Goal: Communication & Community: Answer question/provide support

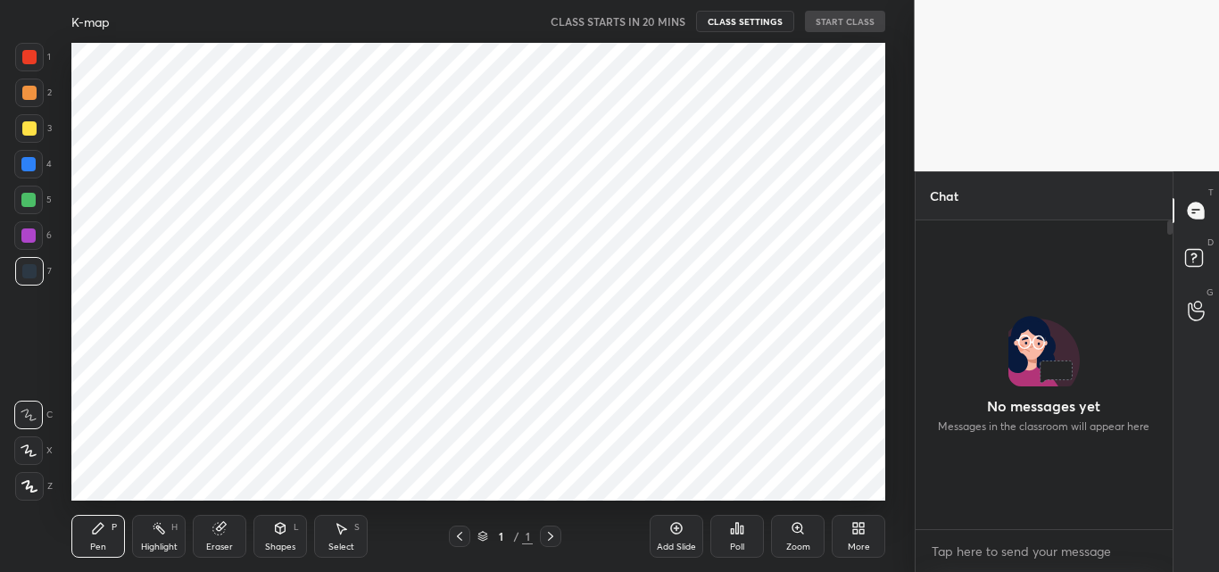
scroll to position [154, 252]
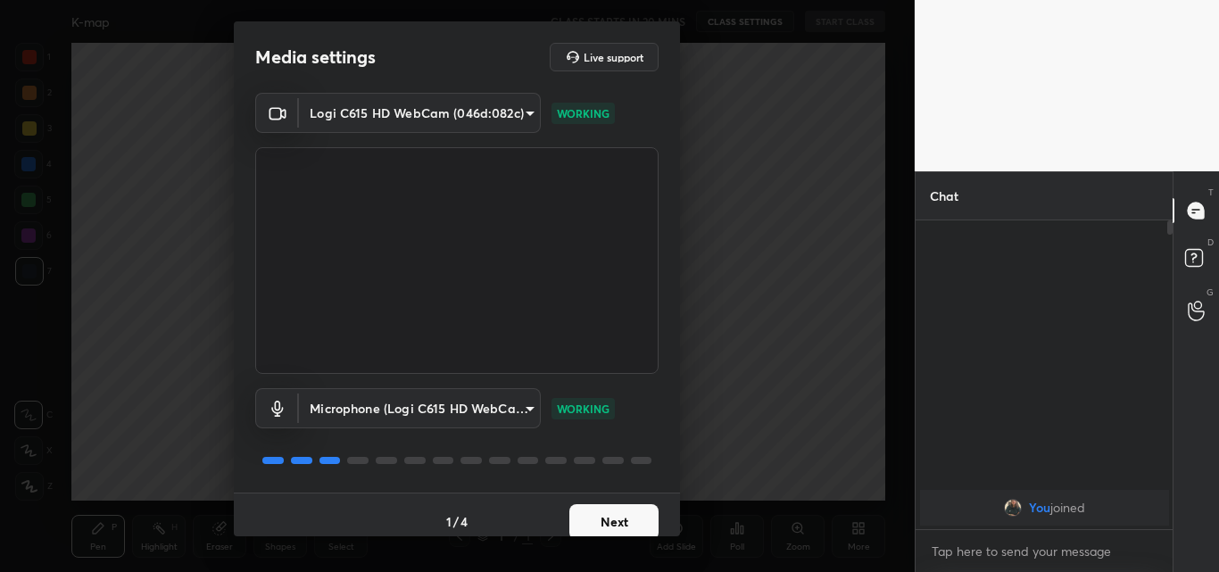
click at [619, 518] on button "Next" at bounding box center [613, 522] width 89 height 36
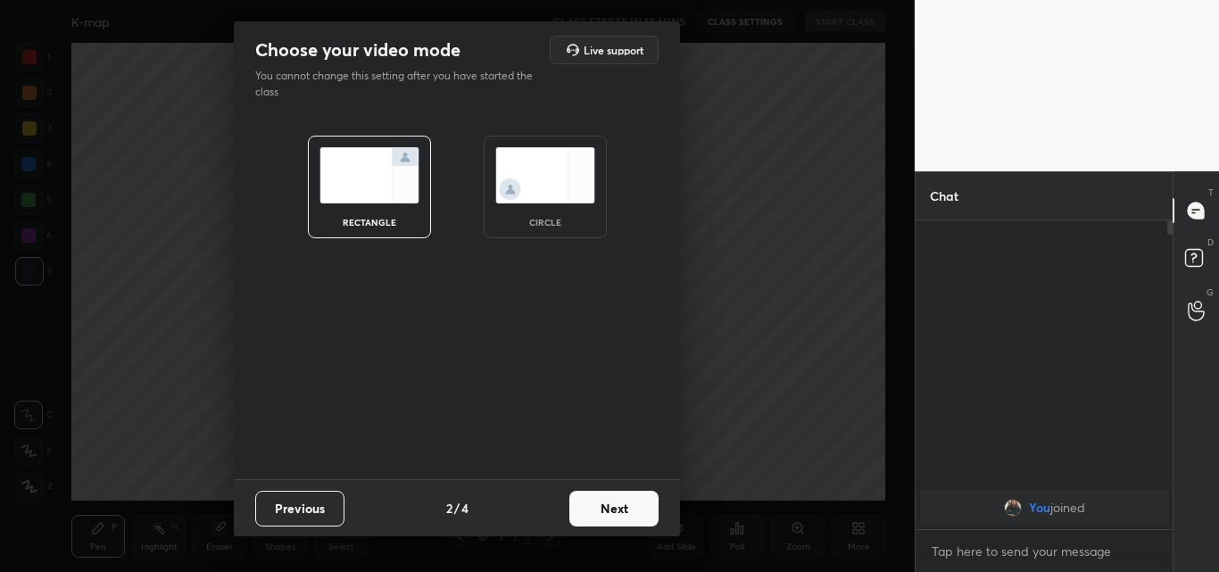
click at [531, 181] on img at bounding box center [545, 175] width 100 height 56
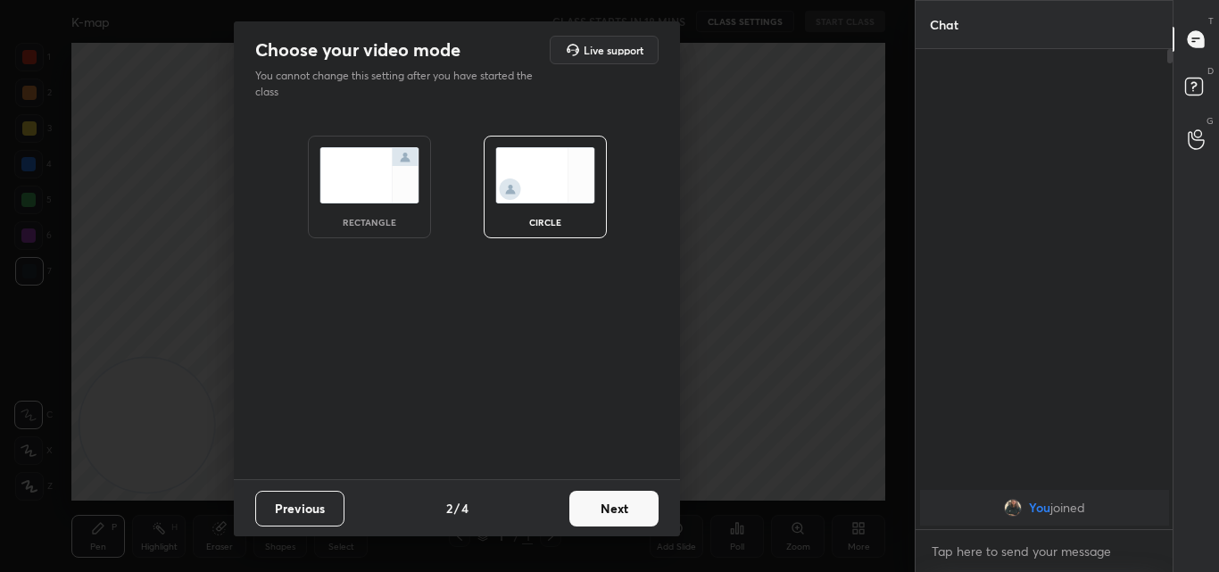
scroll to position [327, 252]
click at [610, 504] on button "Next" at bounding box center [613, 509] width 89 height 36
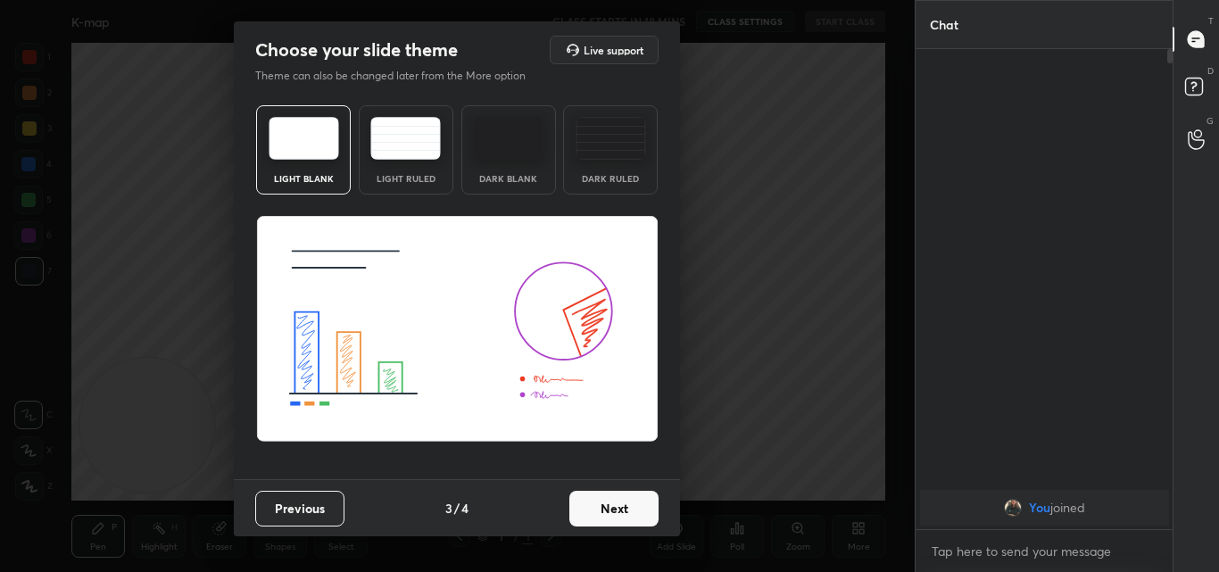
click at [619, 507] on button "Next" at bounding box center [613, 509] width 89 height 36
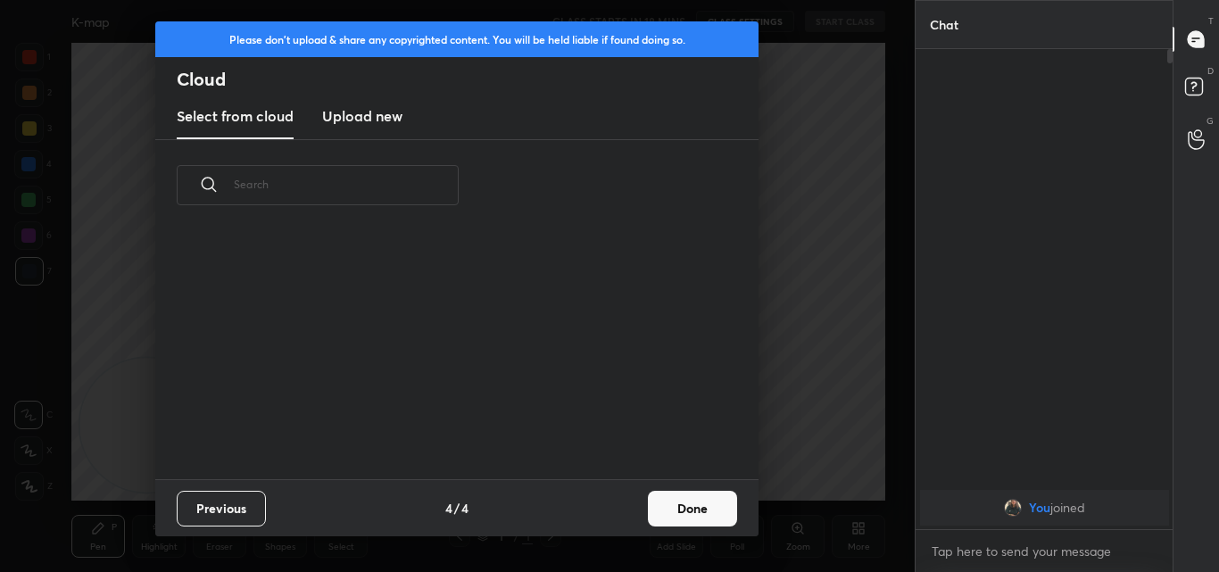
scroll to position [248, 573]
click at [348, 120] on h3 "Upload new" at bounding box center [362, 115] width 80 height 21
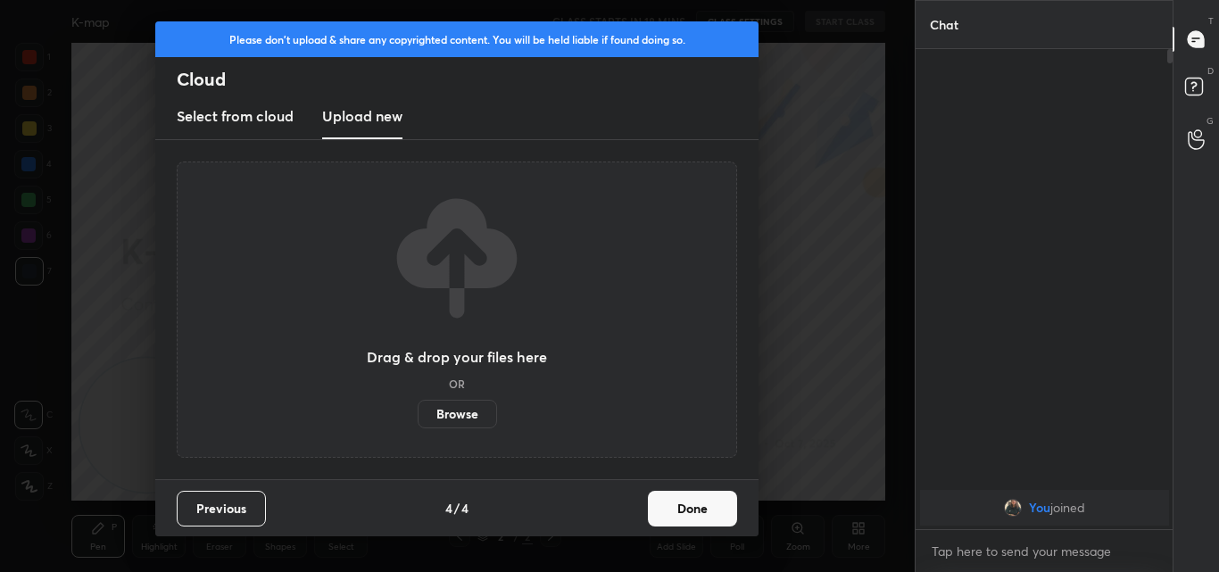
click at [244, 499] on button "Previous" at bounding box center [221, 509] width 89 height 36
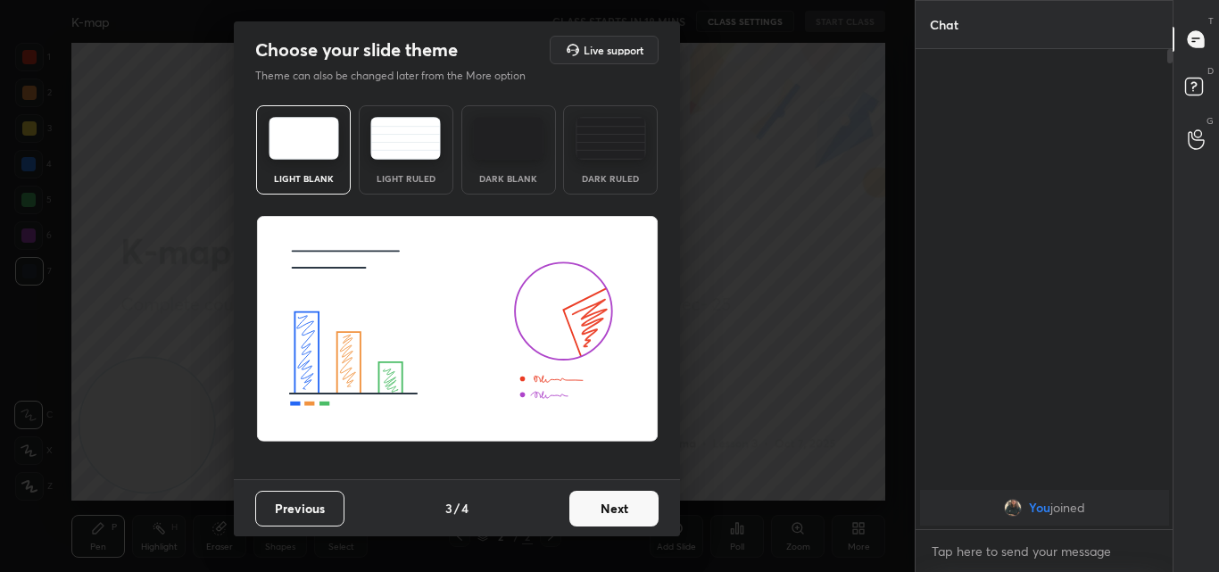
click at [627, 510] on button "Next" at bounding box center [613, 509] width 89 height 36
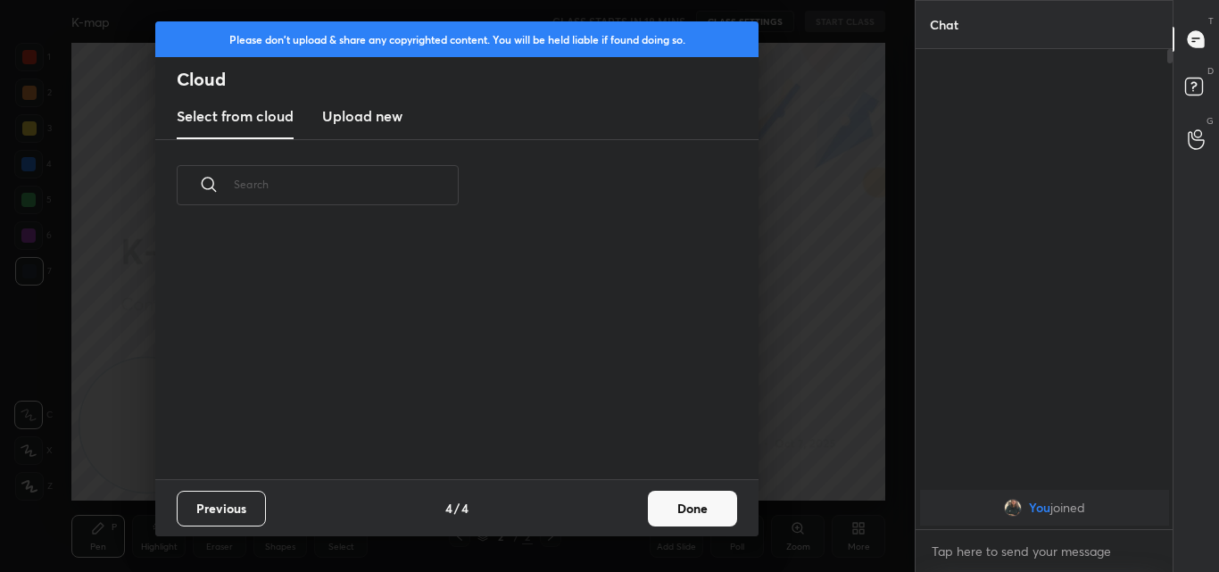
click at [371, 122] on h3 "Upload new" at bounding box center [362, 115] width 80 height 21
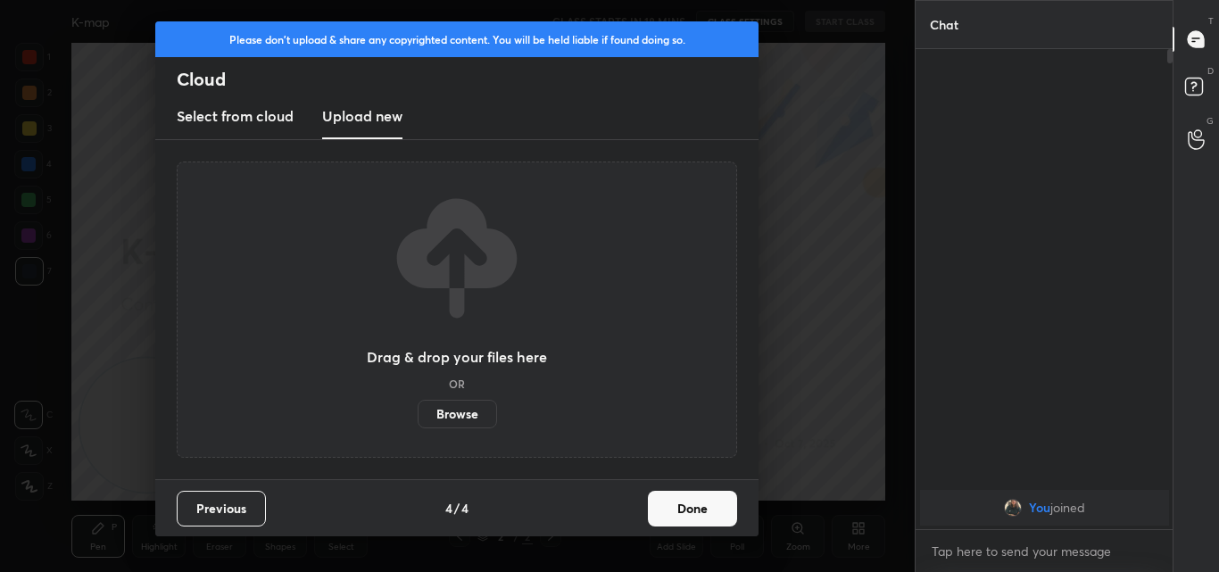
click at [469, 410] on label "Browse" at bounding box center [457, 414] width 79 height 29
click at [418, 410] on input "Browse" at bounding box center [418, 414] width 0 height 29
click at [447, 410] on label "Browse" at bounding box center [457, 414] width 79 height 29
click at [418, 410] on input "Browse" at bounding box center [418, 414] width 0 height 29
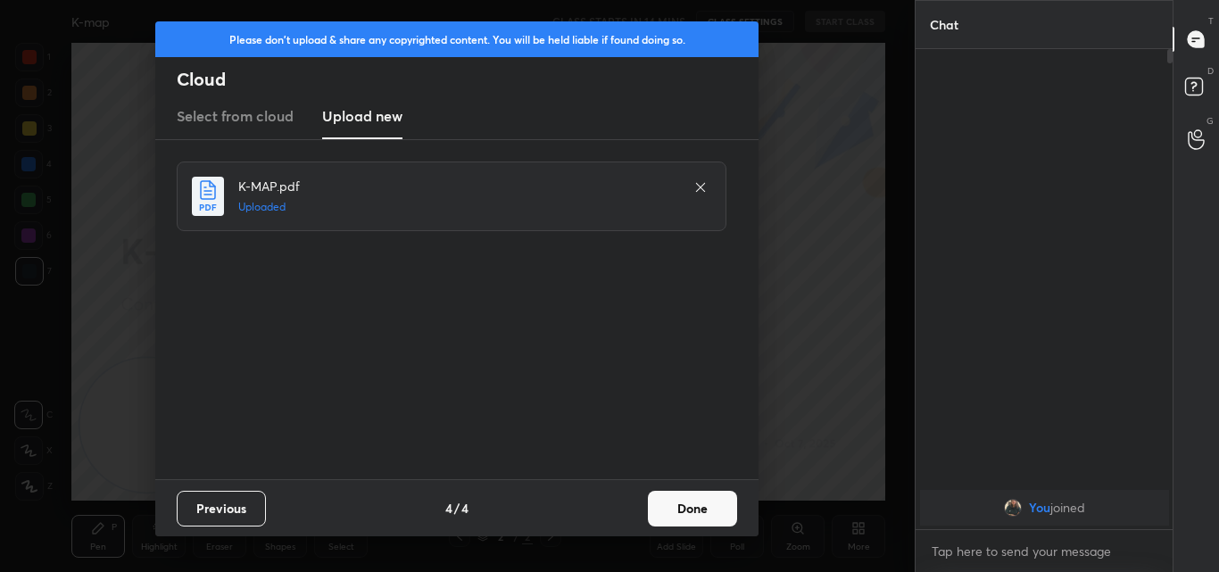
click at [694, 516] on button "Done" at bounding box center [692, 509] width 89 height 36
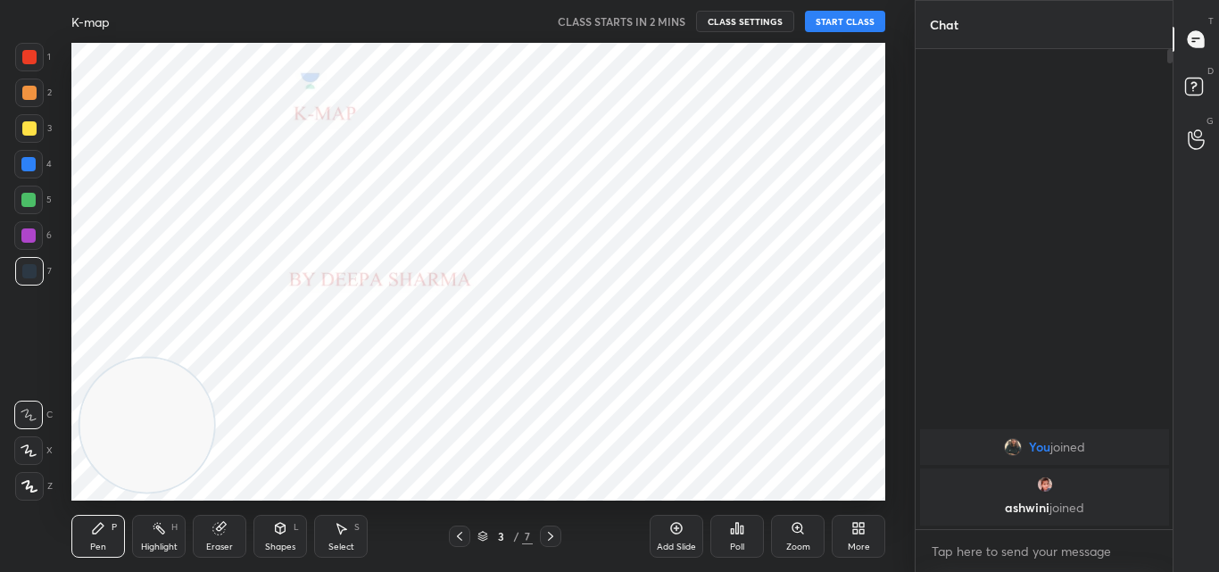
click at [459, 533] on icon at bounding box center [460, 536] width 14 height 14
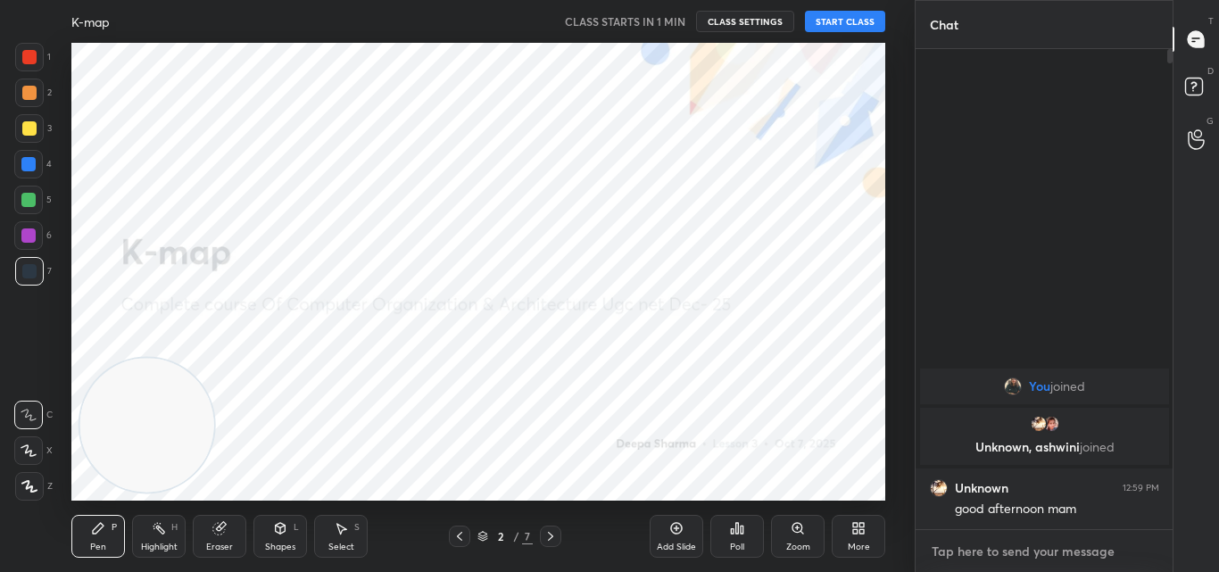
type textarea "x"
click at [976, 544] on textarea at bounding box center [1044, 551] width 229 height 29
type textarea "G"
type textarea "x"
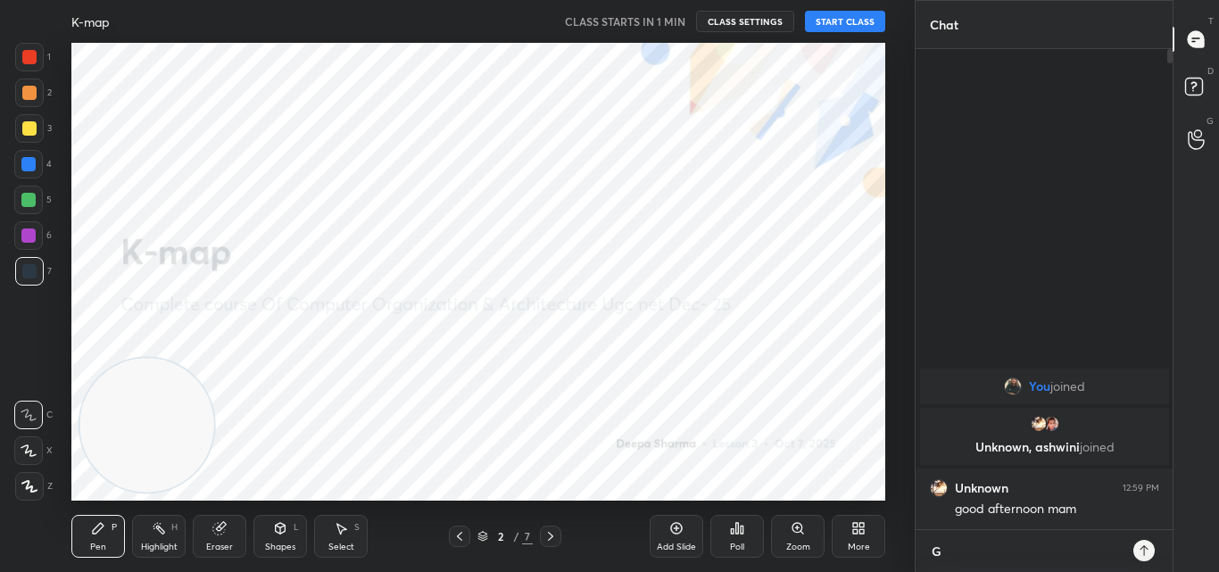
type textarea "GO"
type textarea "x"
type textarea "GOO"
type textarea "x"
type textarea "GOOG"
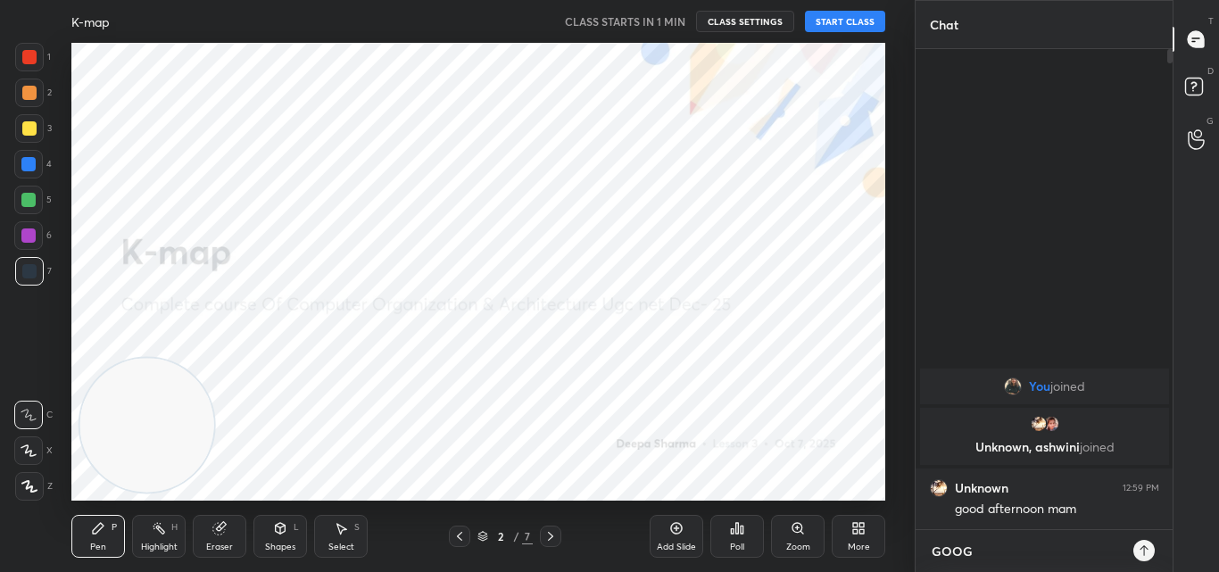
type textarea "x"
type textarea "GOOG"
type textarea "x"
type textarea "GOOG N"
type textarea "x"
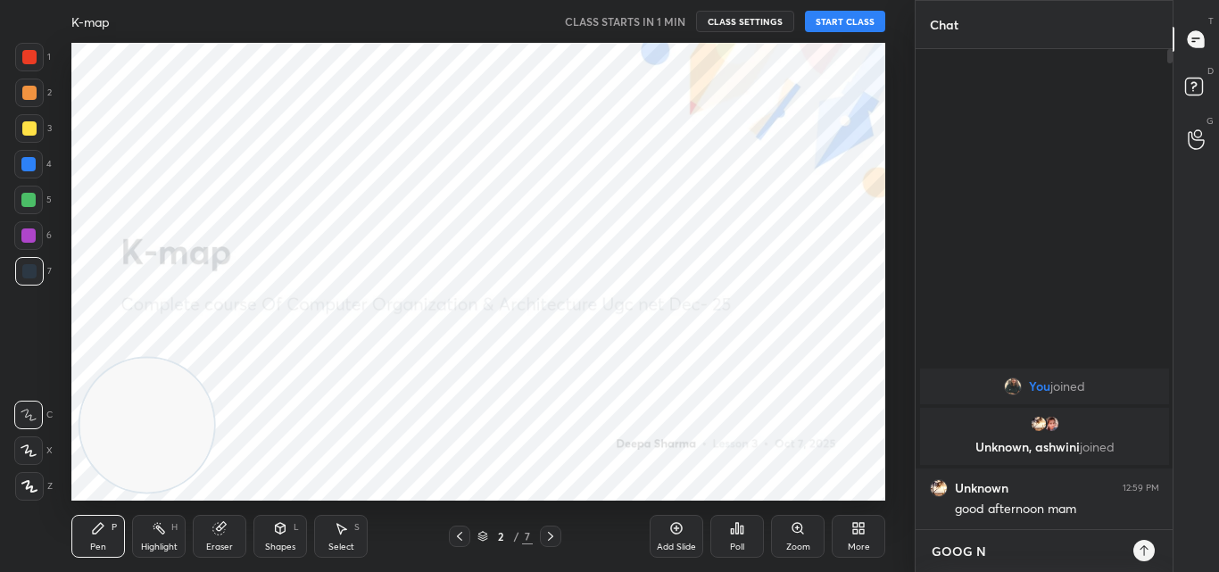
type textarea "GOOG NO"
type textarea "x"
type textarea "GOOG NON"
type textarea "x"
type textarea "GOOG NONN"
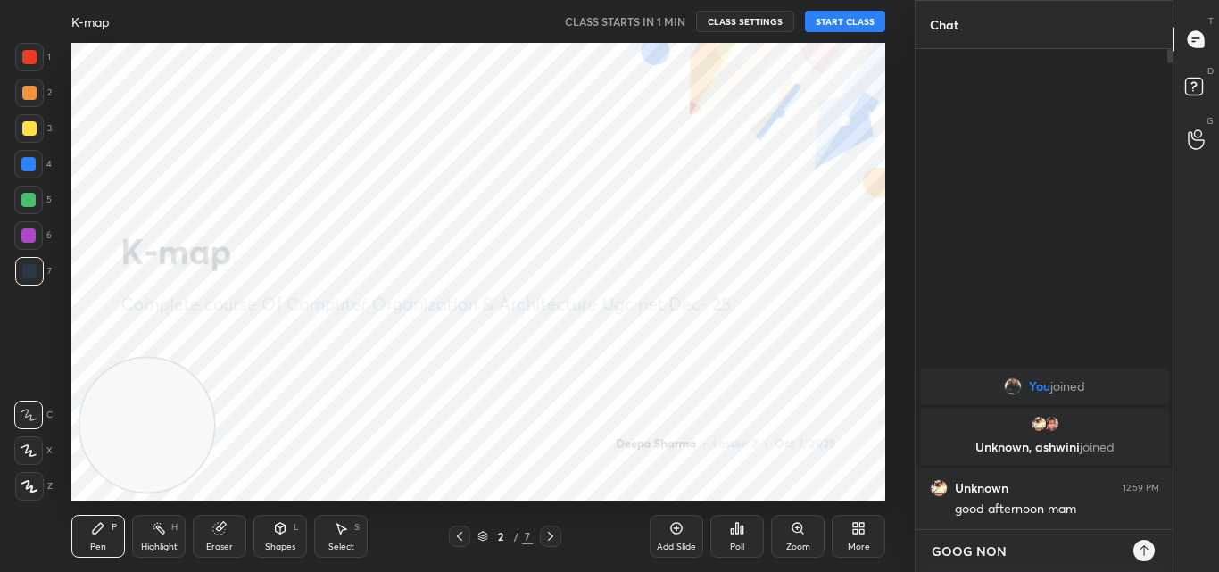
type textarea "x"
type textarea "GOOG NON"
type textarea "x"
type textarea "GOOG NO"
type textarea "x"
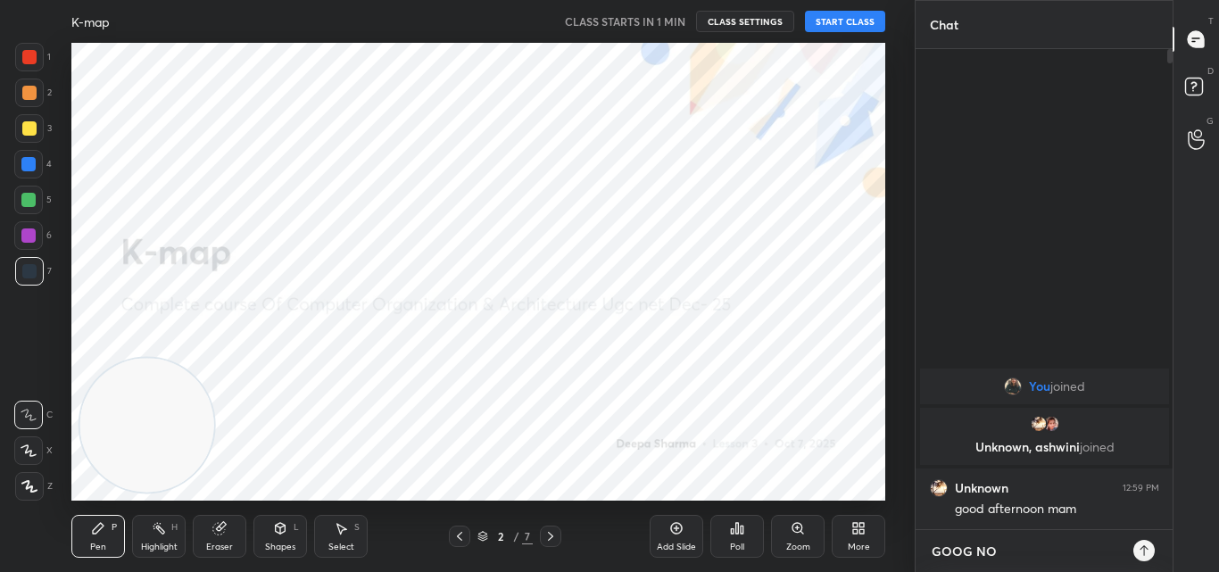
type textarea "GOOG NOO"
type textarea "x"
type textarea "GOOG NOON"
type textarea "x"
type textarea "GOOG NOON"
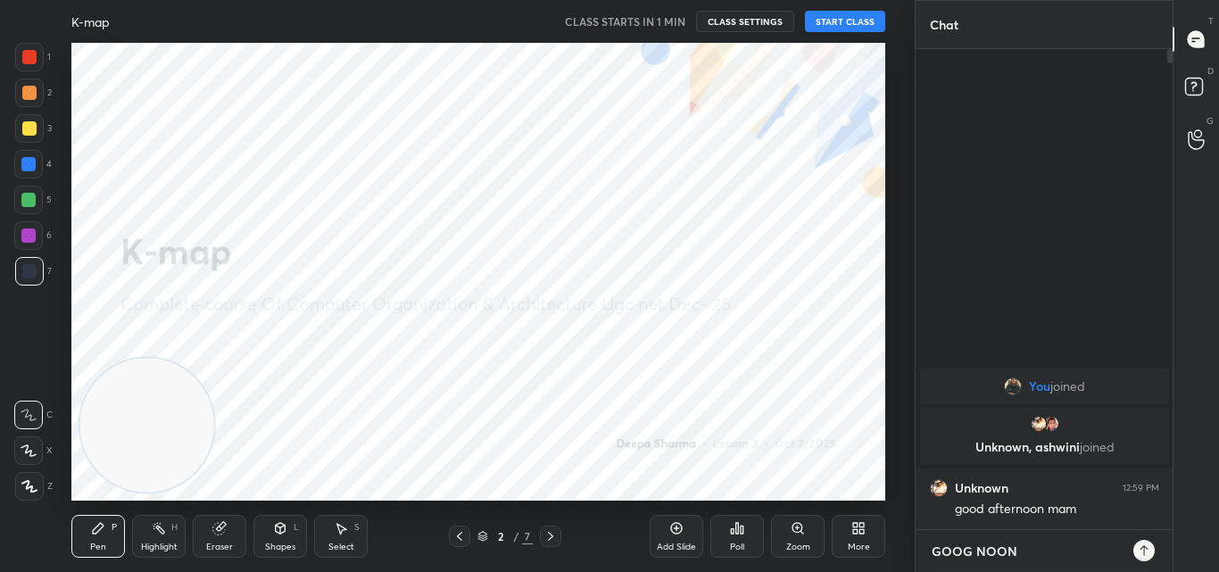
type textarea "x"
type textarea "GOOG NOON E"
type textarea "x"
type textarea "GOOG NOON EV"
type textarea "x"
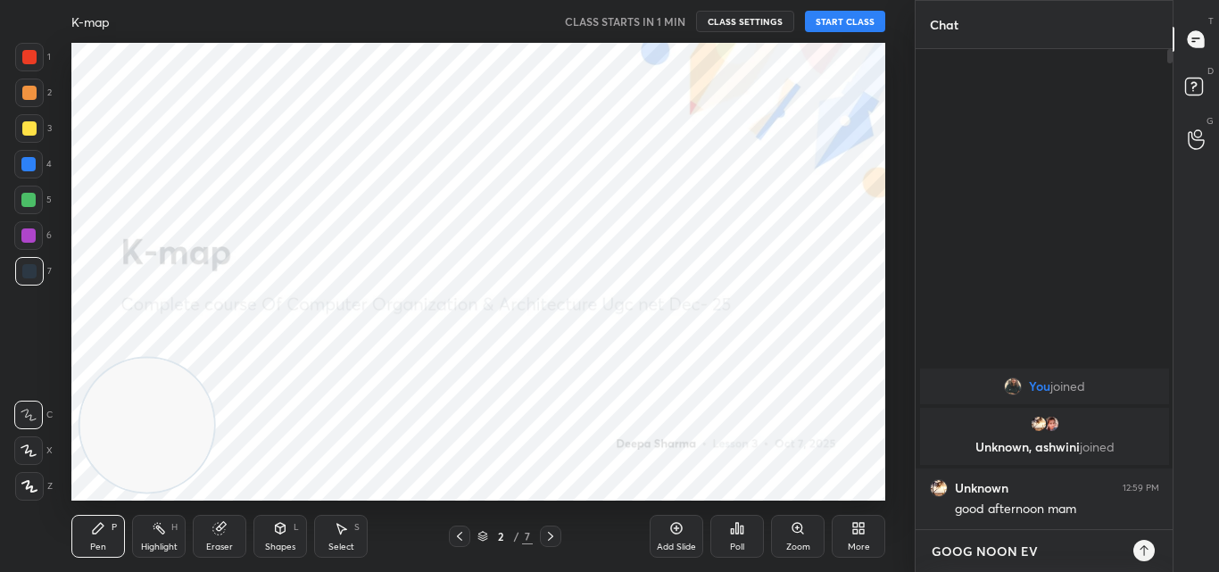
type textarea "GOOG NOON EVE"
type textarea "x"
type textarea "GOOG NOON EVER"
type textarea "x"
type textarea "GOOG NOON EVERY"
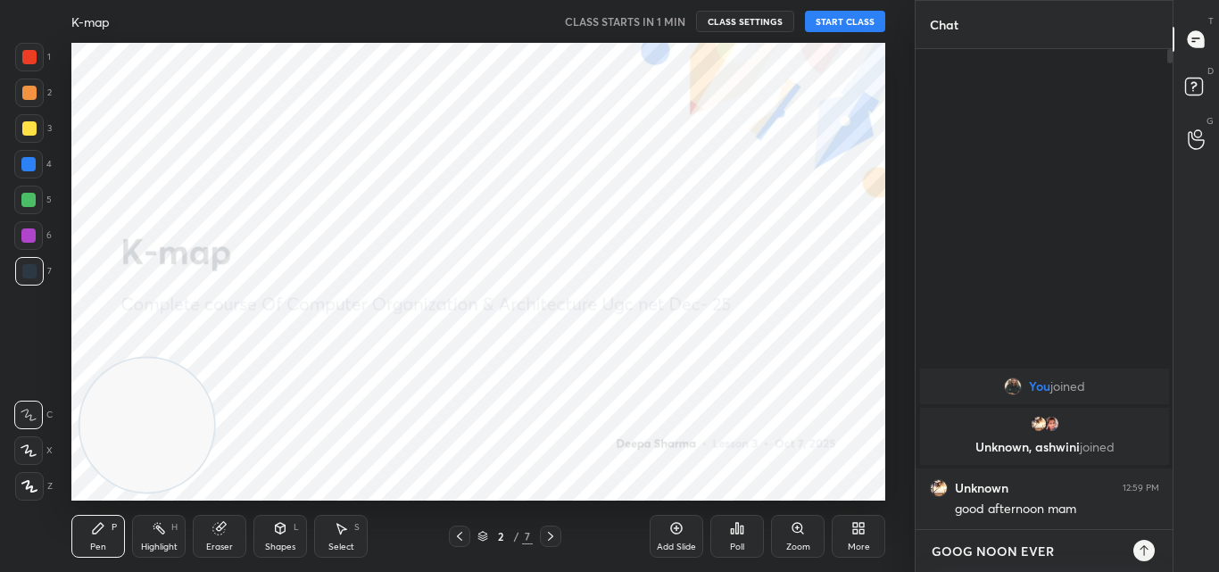
type textarea "x"
type textarea "GOOG NOON EVERY"
type textarea "x"
type textarea "GOOG NOON EVERY O"
type textarea "x"
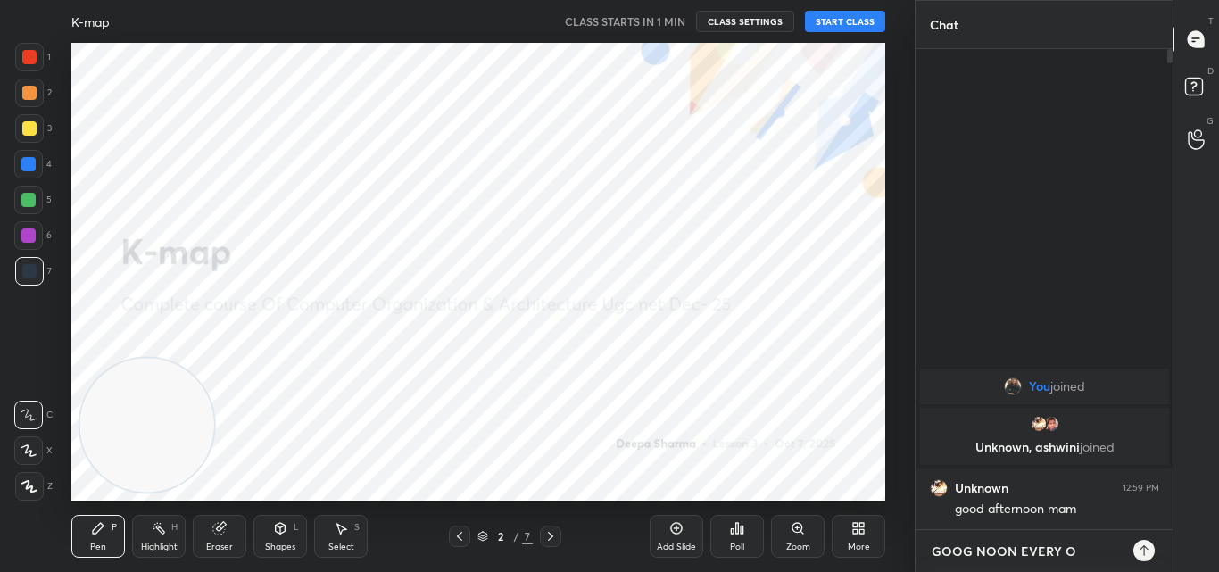
type textarea "GOOG NOON EVERY ON"
type textarea "x"
type textarea "GOOG NOON EVERY ONE"
type textarea "x"
type textarea "GOOG NOON EVERY ONE"
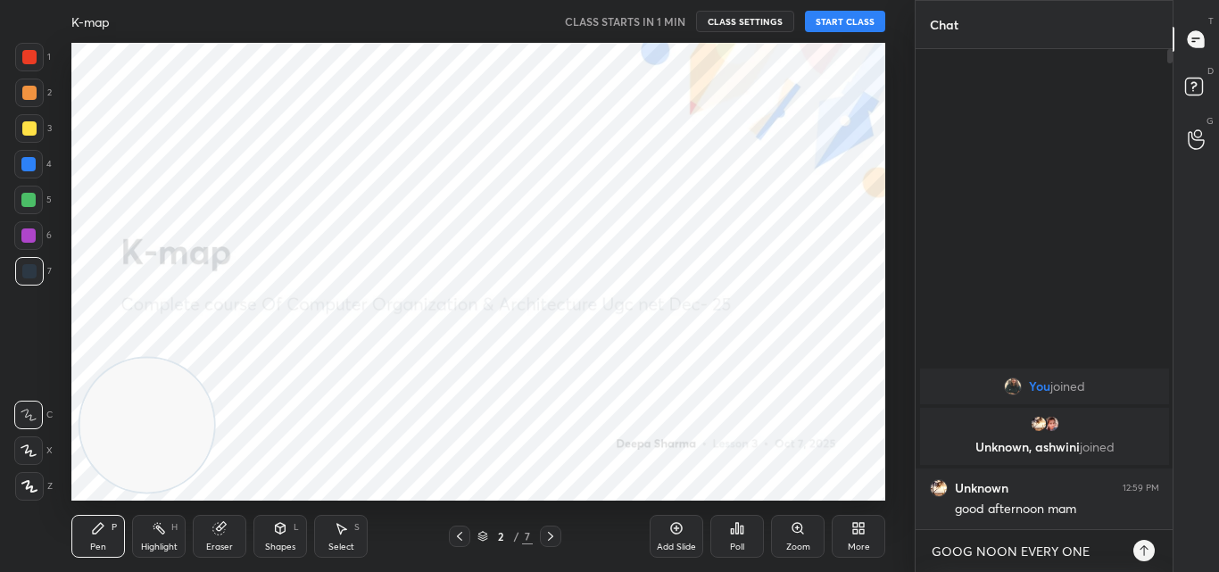
click at [832, 16] on button "START CLASS" at bounding box center [845, 21] width 80 height 21
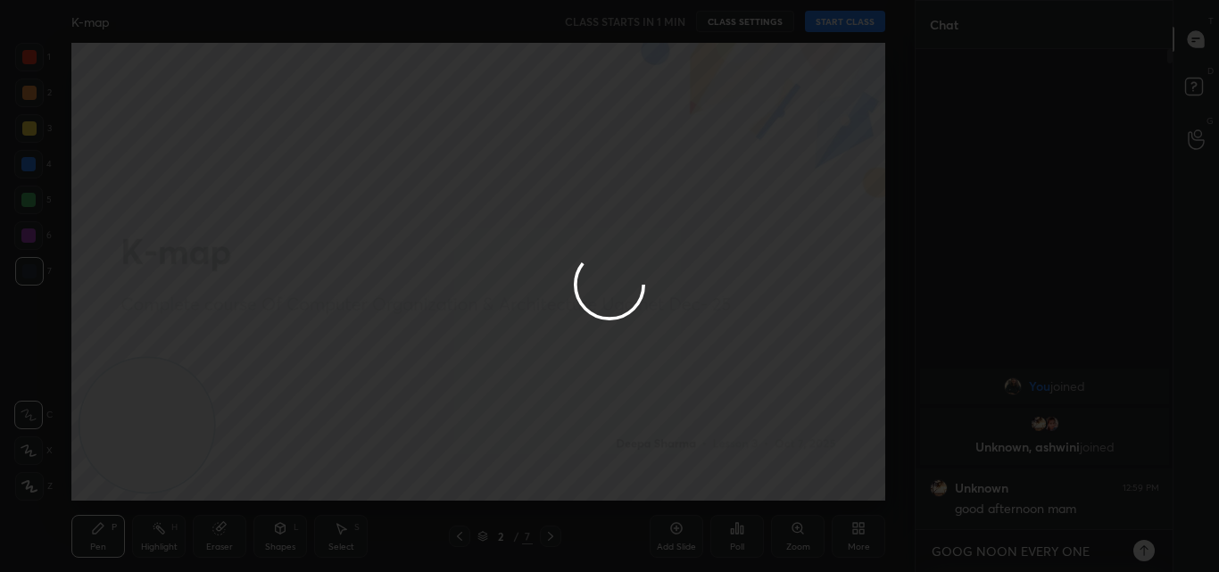
type textarea "x"
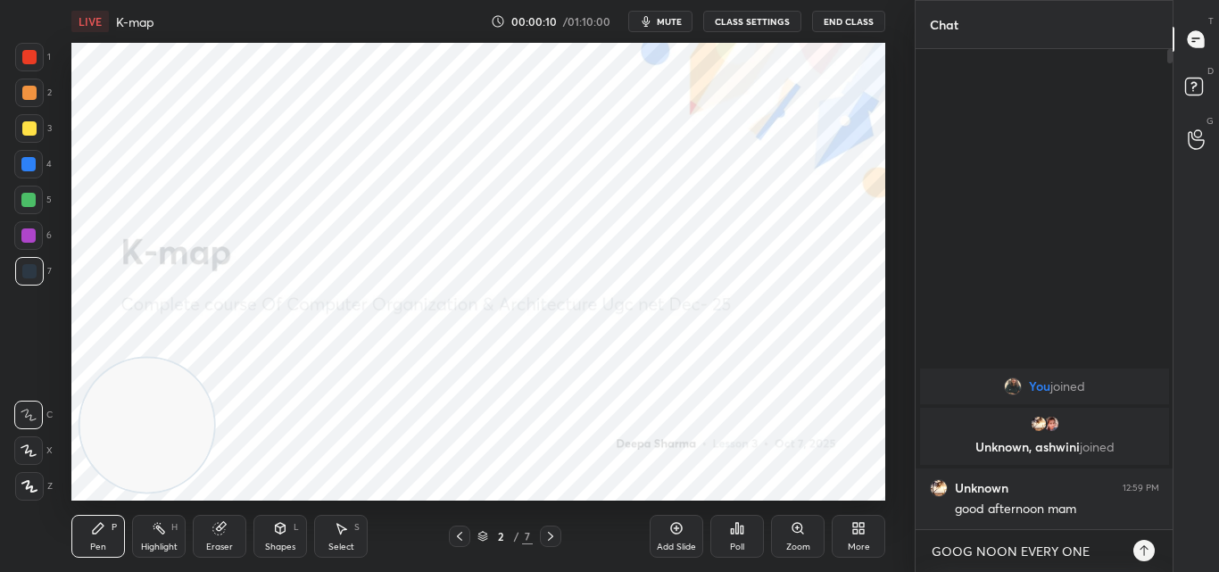
click at [1147, 554] on icon at bounding box center [1144, 551] width 14 height 14
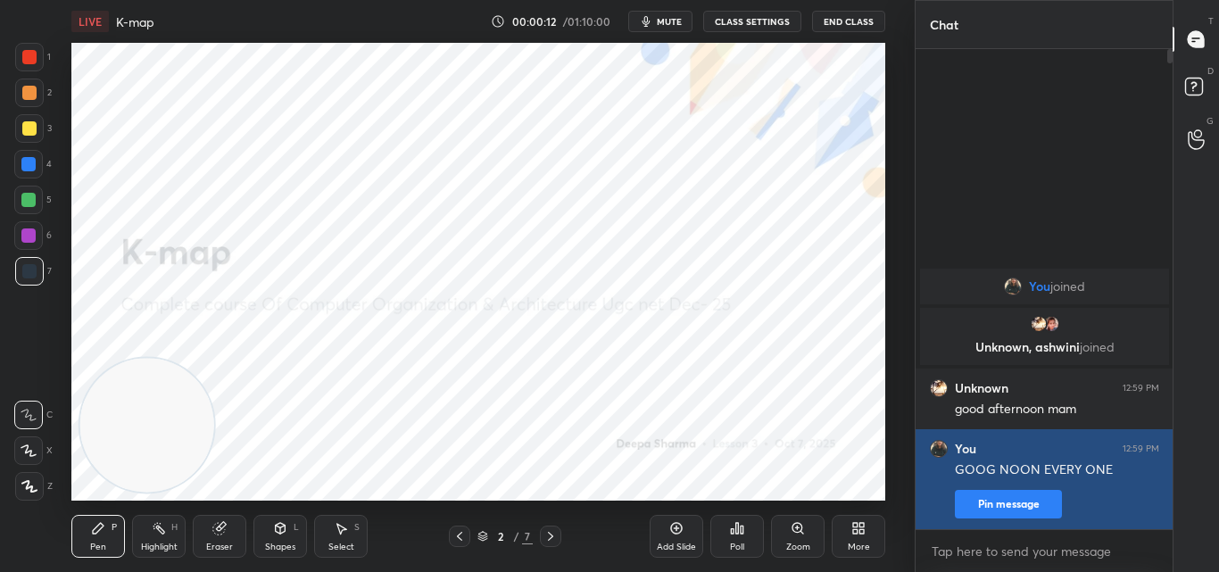
click at [1016, 501] on button "Pin message" at bounding box center [1008, 504] width 107 height 29
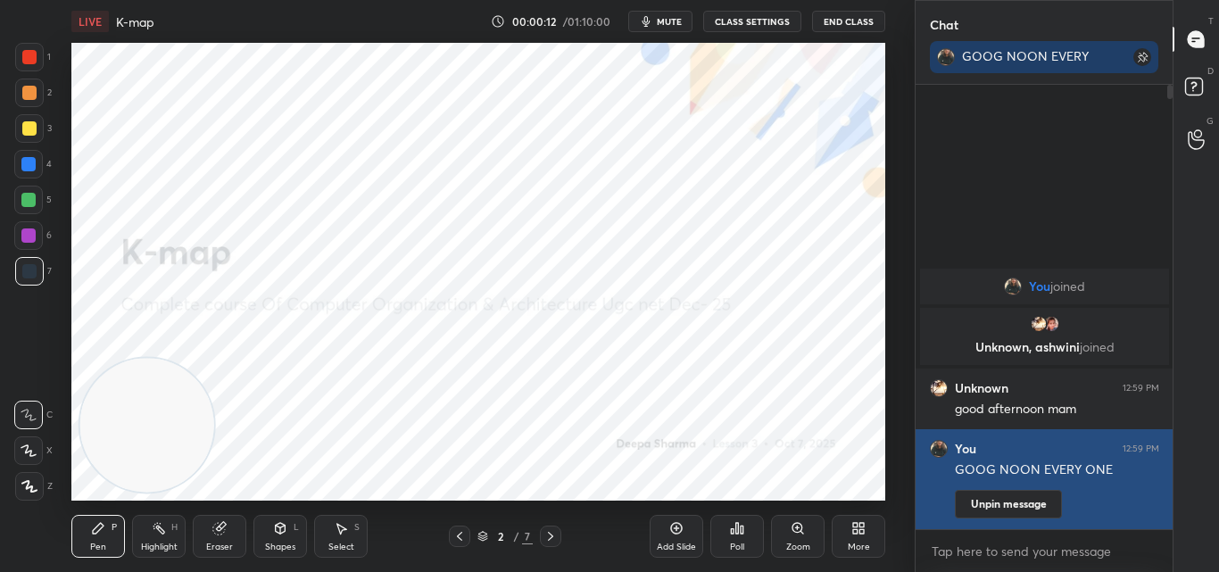
scroll to position [291, 252]
click at [1023, 504] on button "Unpin message" at bounding box center [1008, 504] width 107 height 29
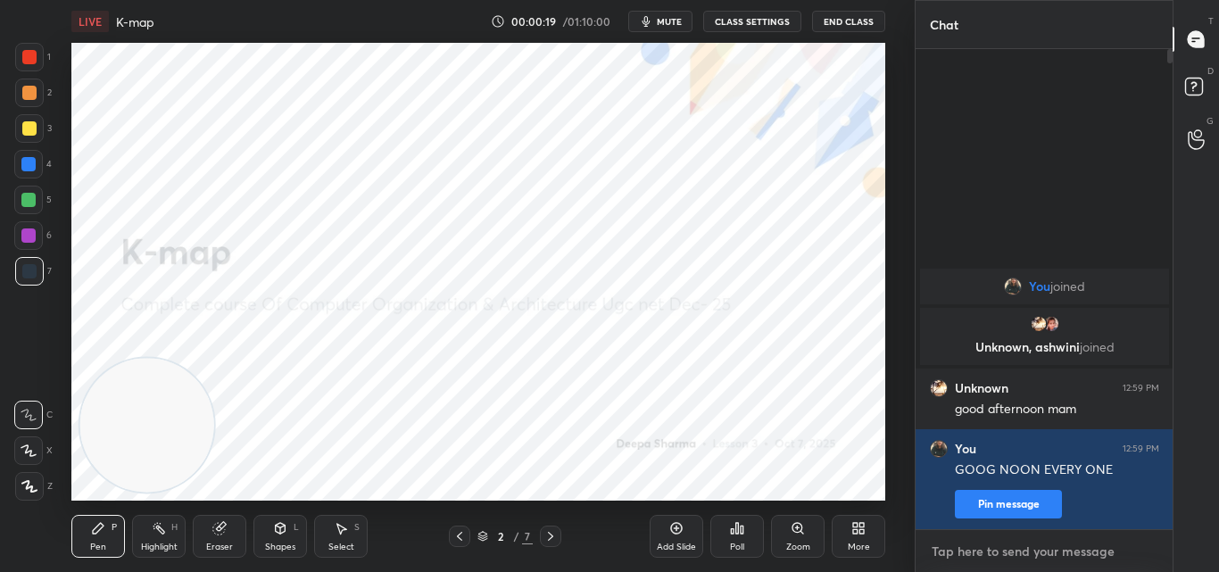
type textarea "x"
click at [1035, 552] on textarea at bounding box center [1044, 551] width 229 height 29
type textarea "G"
type textarea "x"
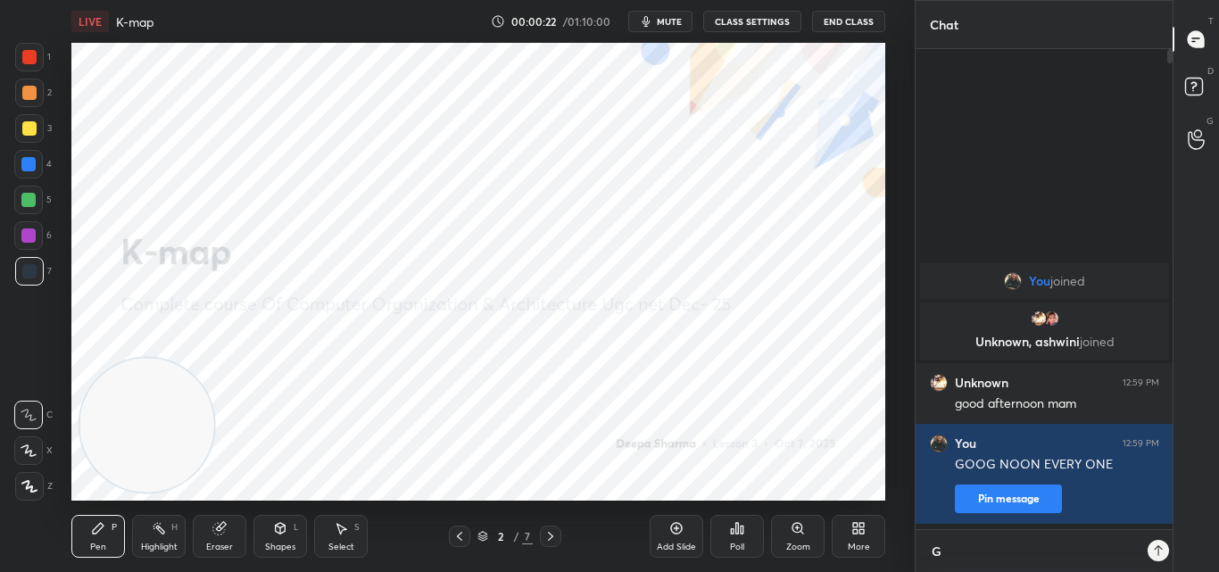
type textarea "GO"
type textarea "x"
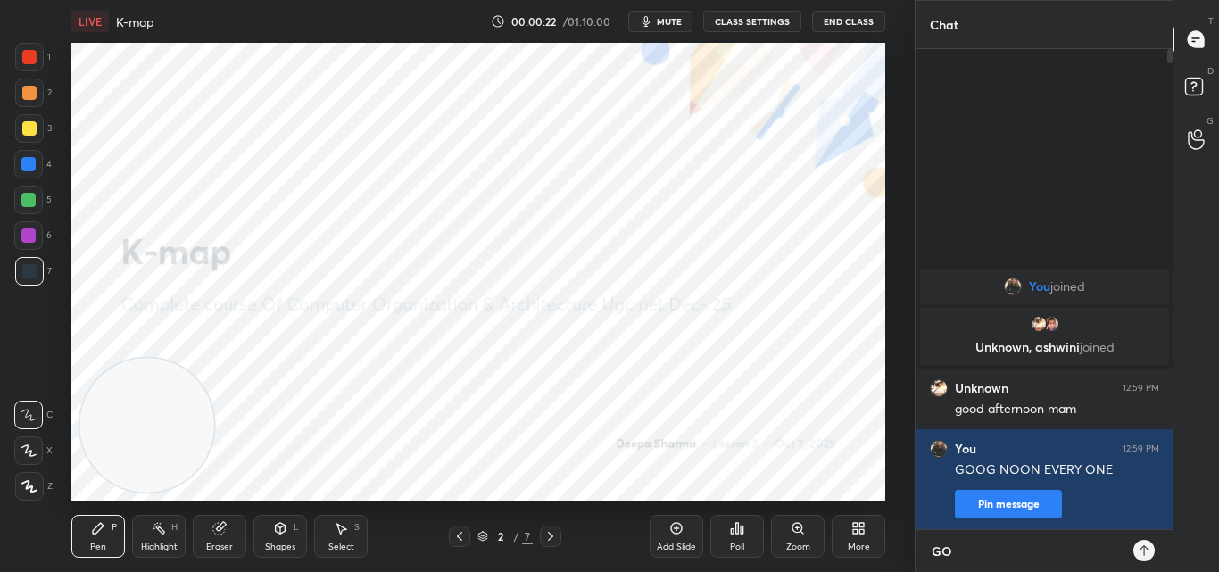
type textarea "GOO"
type textarea "x"
type textarea "GOOD"
type textarea "x"
type textarea "GOOD"
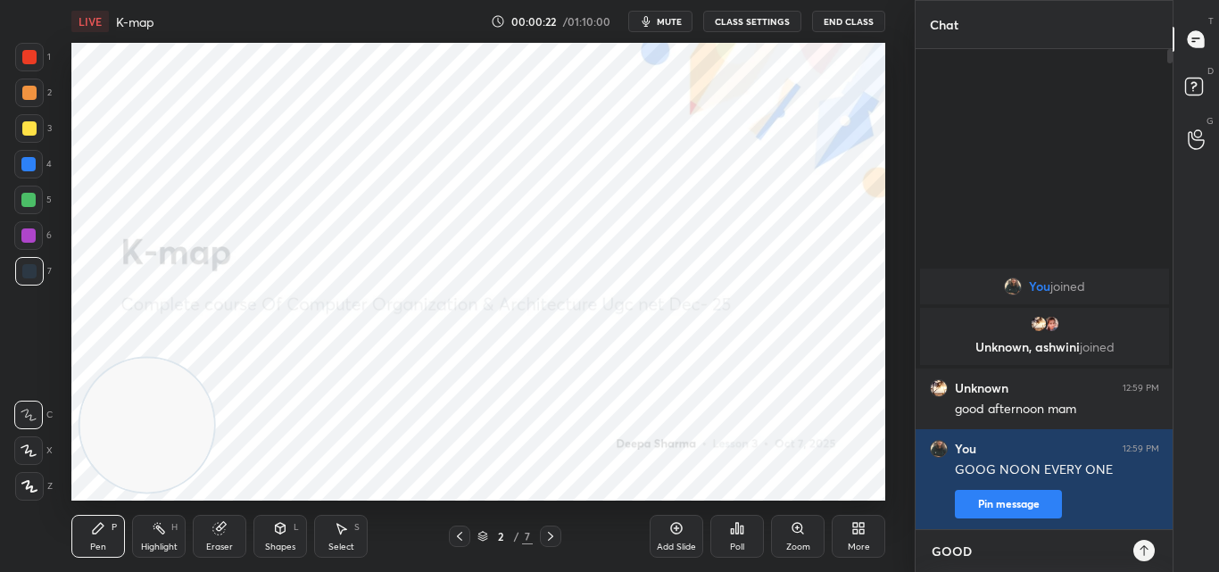
type textarea "x"
type textarea "GOOD M"
type textarea "x"
type textarea "GOOD MO"
type textarea "x"
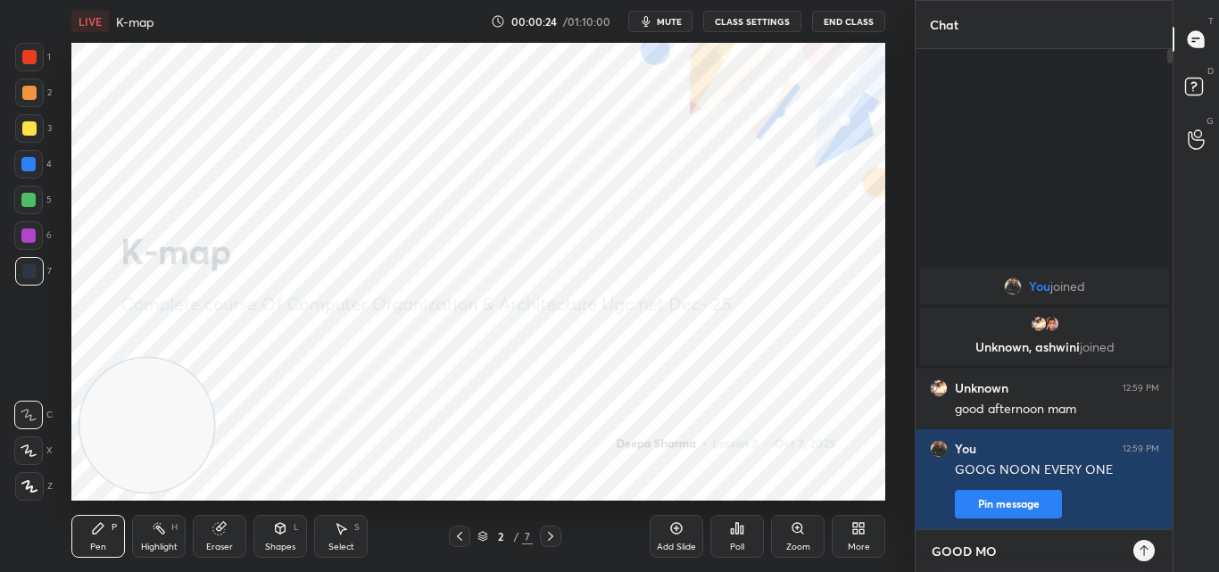
type textarea "GOOD MOR"
type textarea "x"
type textarea "GOOD MORN"
type textarea "x"
type textarea "GOOD MORNI"
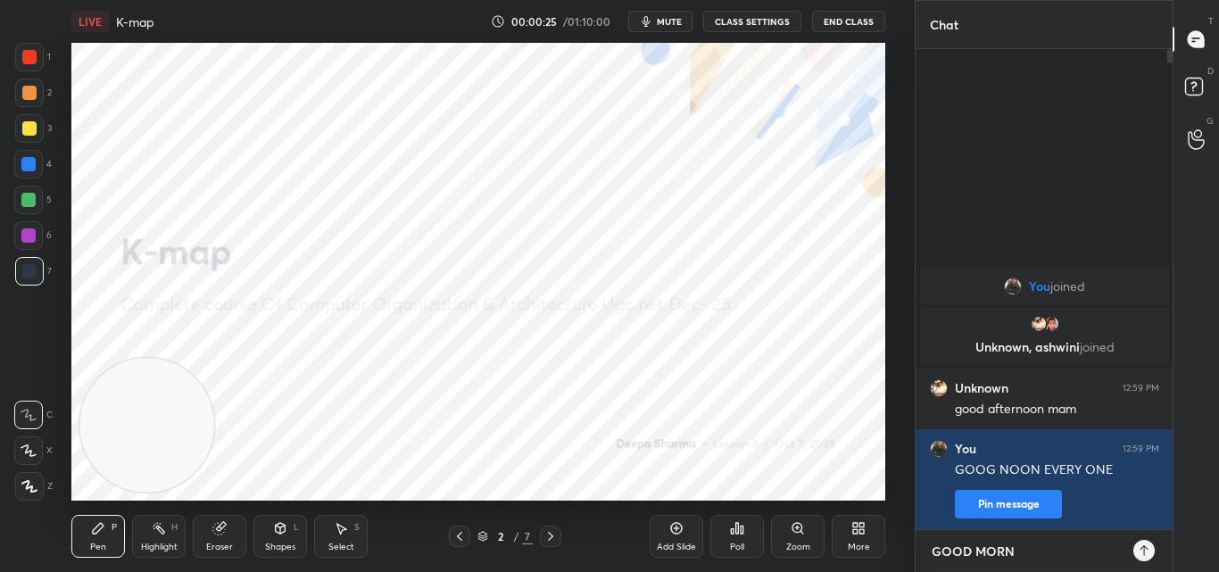
type textarea "x"
type textarea "GOOD MORNIN"
type textarea "x"
type textarea "GOOD MORNING"
type textarea "x"
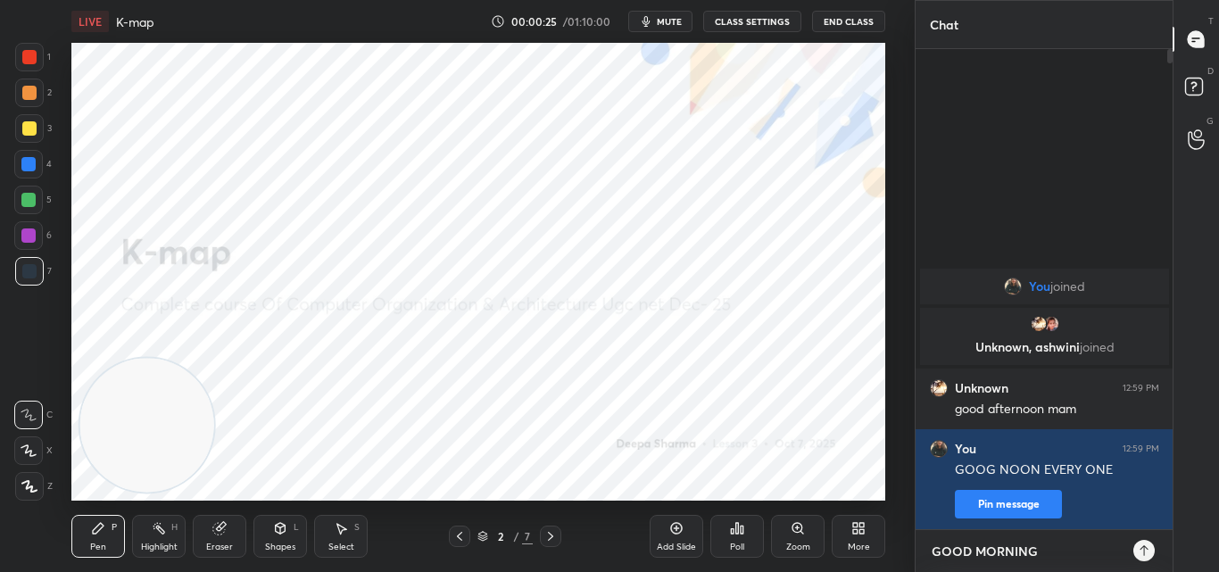
type textarea "GOOD MORNING"
type textarea "x"
type textarea "GOOD MORNING"
type textarea "x"
type textarea "GOOD MORNIN"
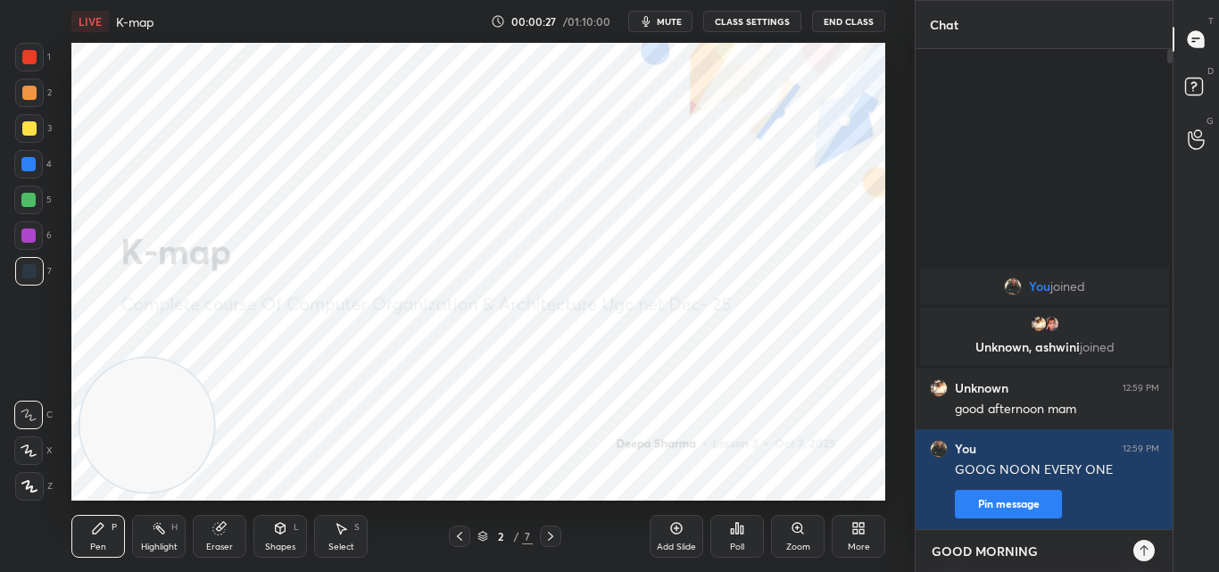
type textarea "x"
type textarea "GOOD MORNI"
type textarea "x"
type textarea "GOOD MORN"
type textarea "x"
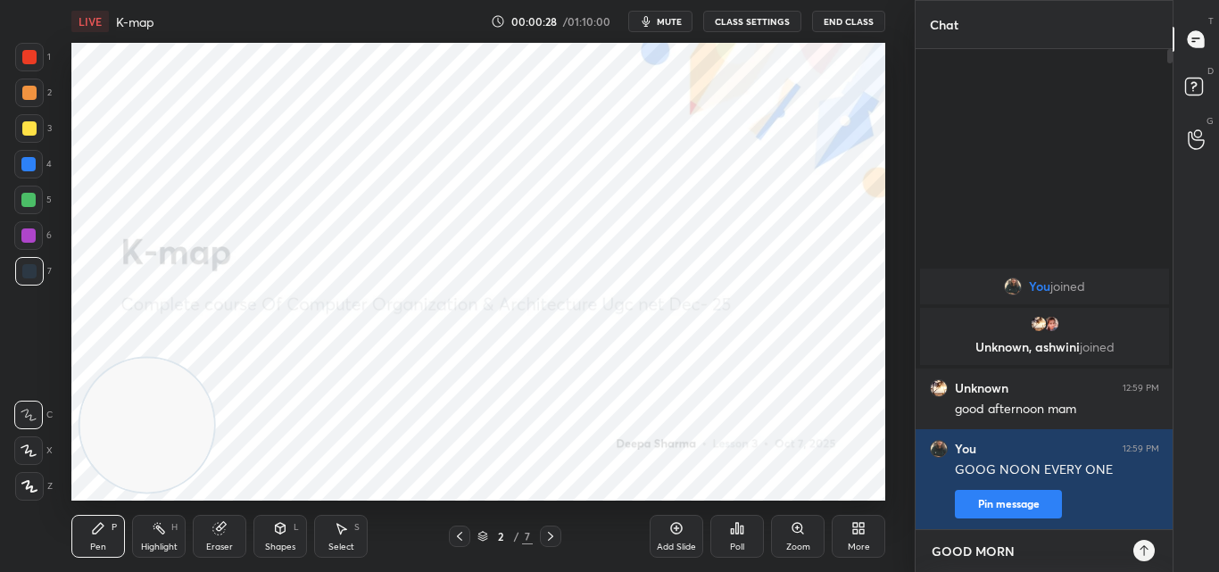
type textarea "GOOD MOR"
type textarea "x"
type textarea "GOOD MO"
type textarea "x"
type textarea "GOOD M"
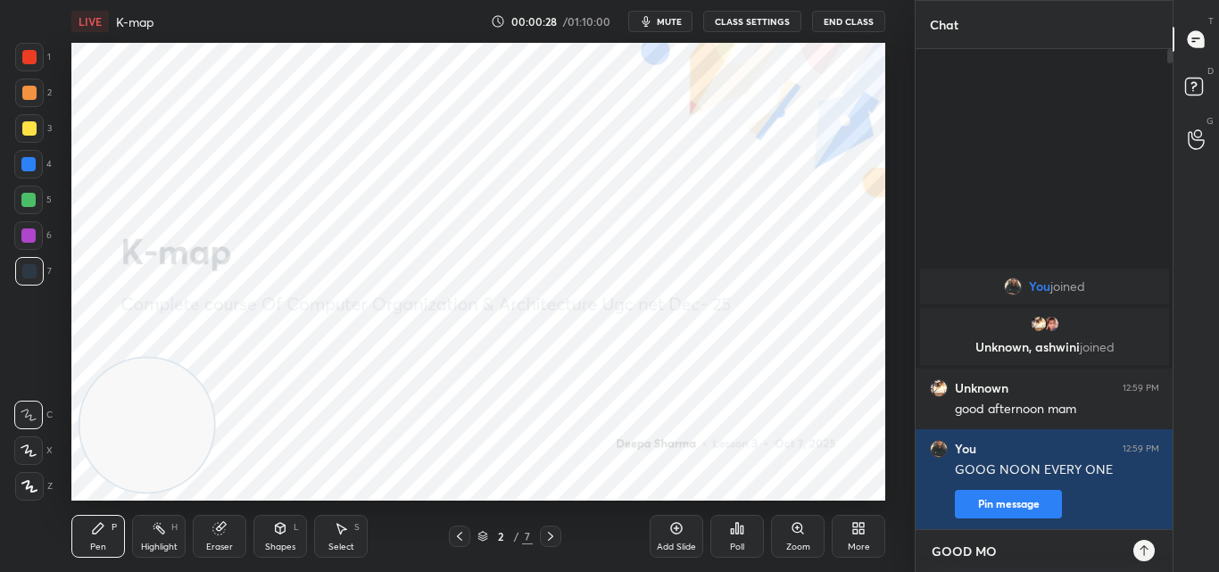
type textarea "x"
type textarea "GOOD"
type textarea "x"
type textarea "GOOD N"
type textarea "x"
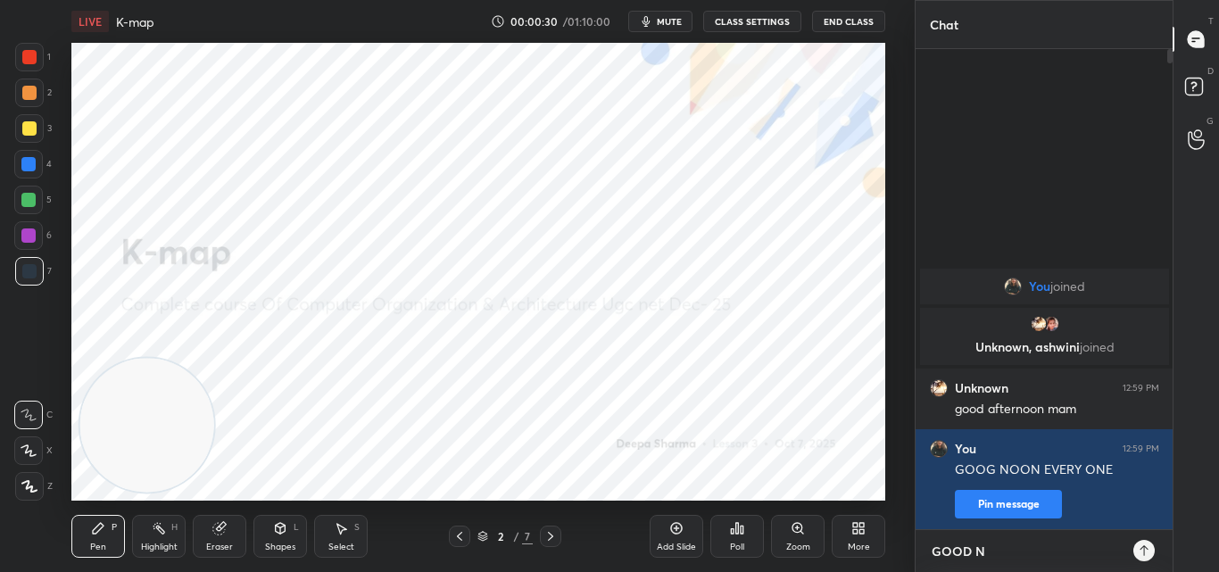
type textarea "GOOD NO"
type textarea "x"
type textarea "GOOD NOO"
type textarea "x"
type textarea "GOOD NOON"
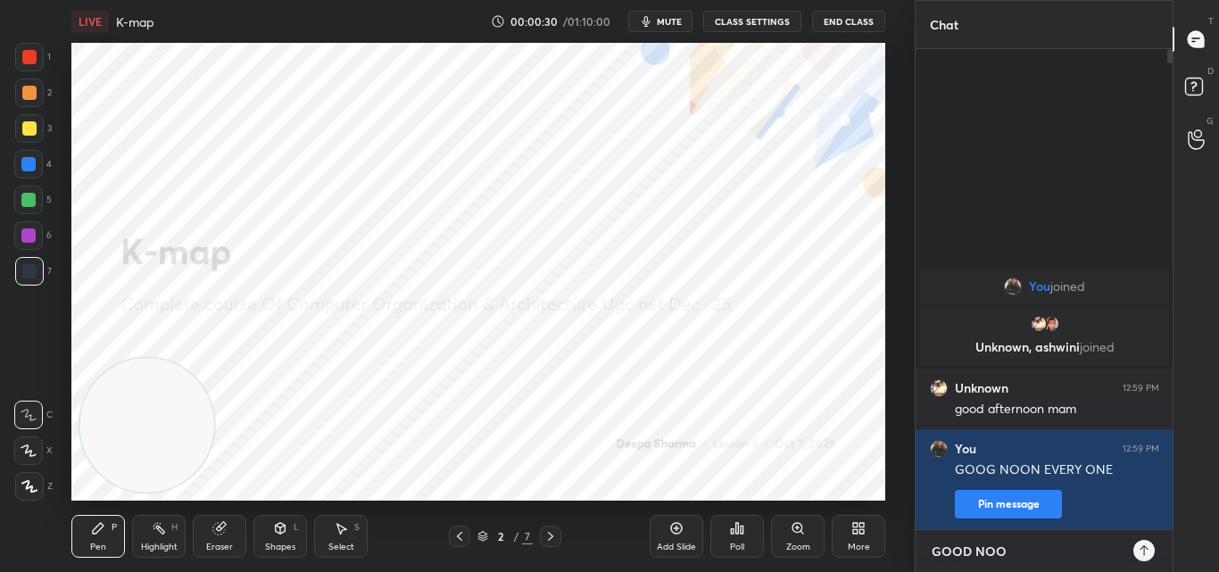
type textarea "x"
type textarea "GOOD NOONA"
type textarea "x"
type textarea "GOOD NOONAL"
type textarea "x"
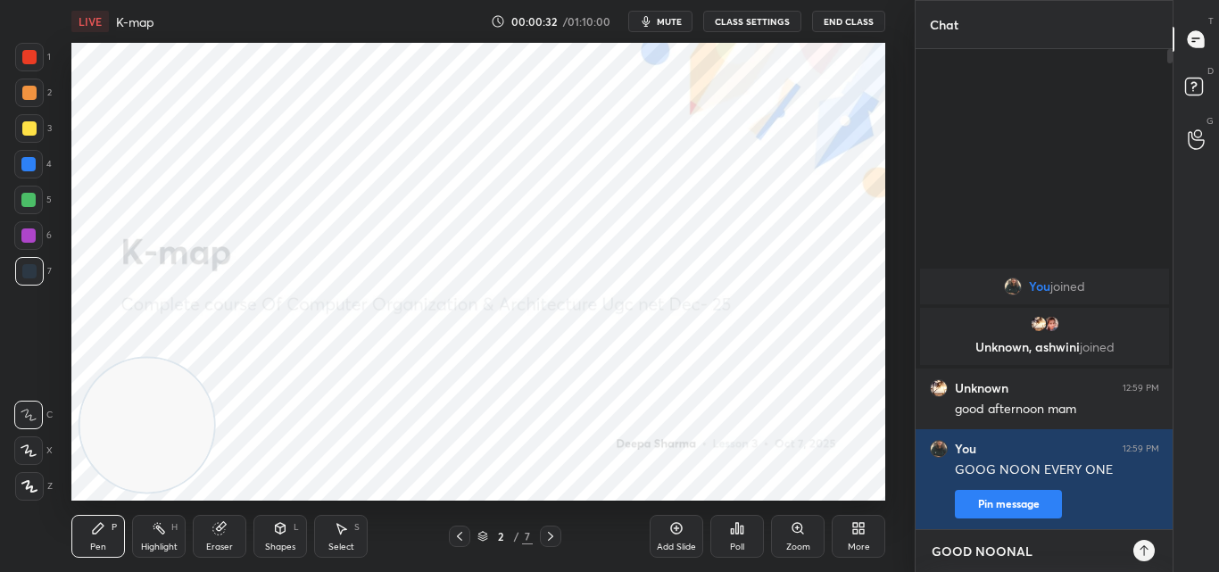
type textarea "GOOD NOONALL"
type textarea "x"
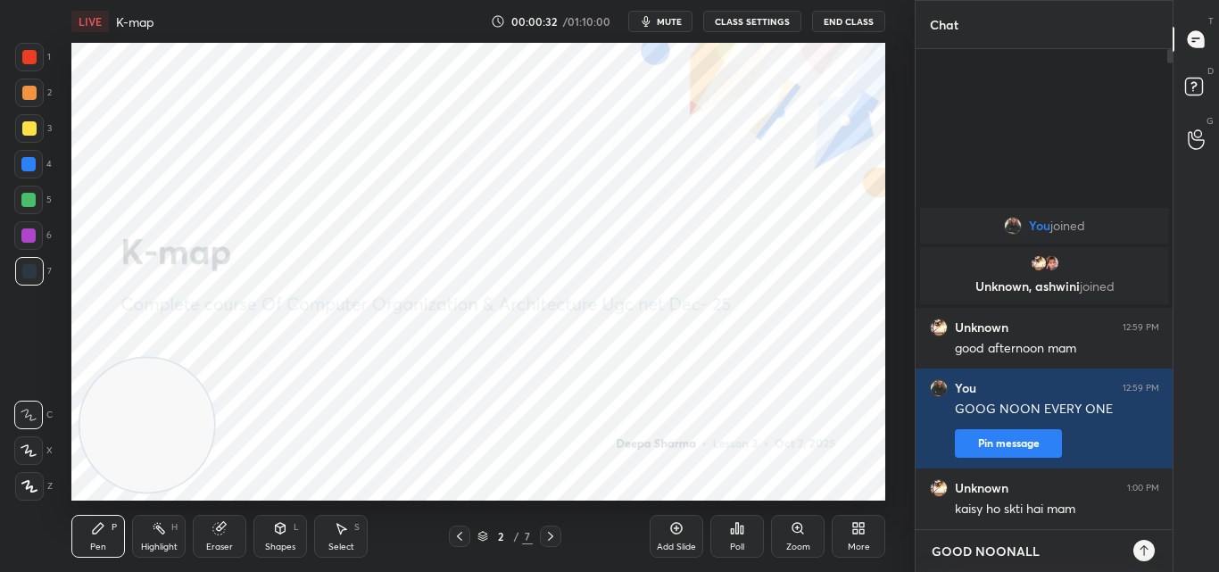
type textarea "GOOD NOONALL"
type textarea "x"
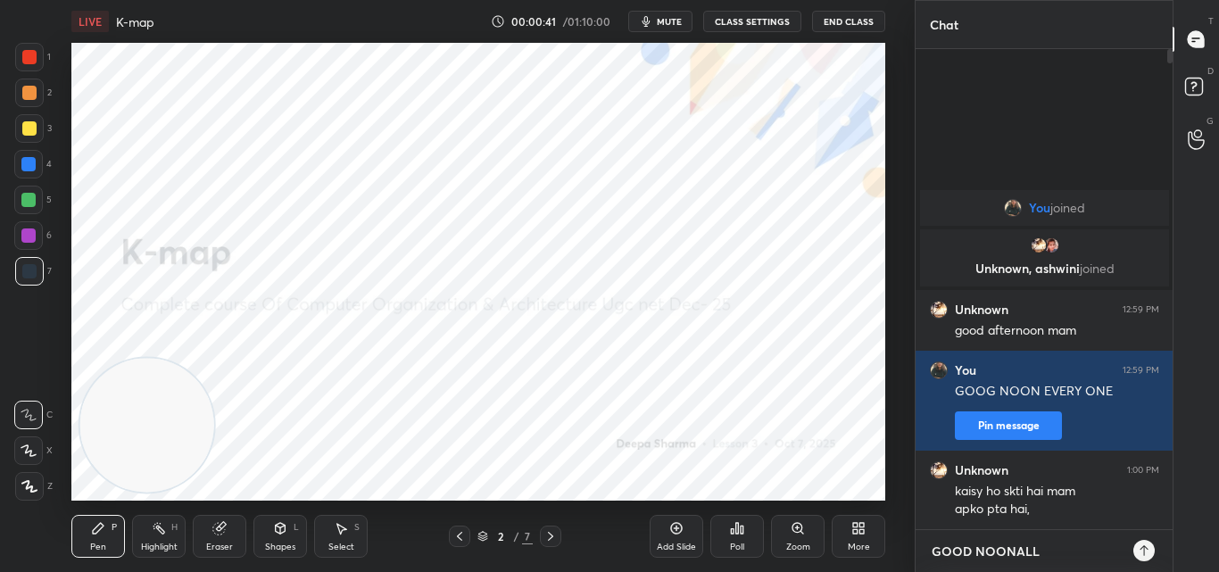
type textarea "GOOD NOONALL"
type textarea "x"
type textarea "GOOD NOONAL"
type textarea "x"
type textarea "GOOD NOONA"
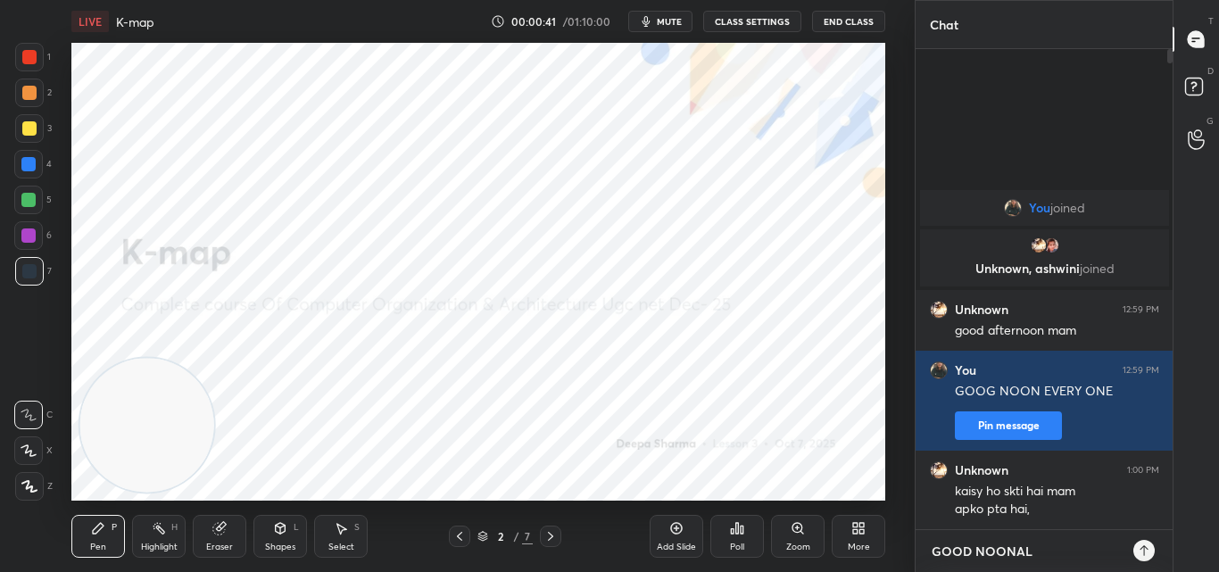
type textarea "x"
type textarea "GOOD NOON"
type textarea "x"
type textarea "GOOD NOON"
type textarea "x"
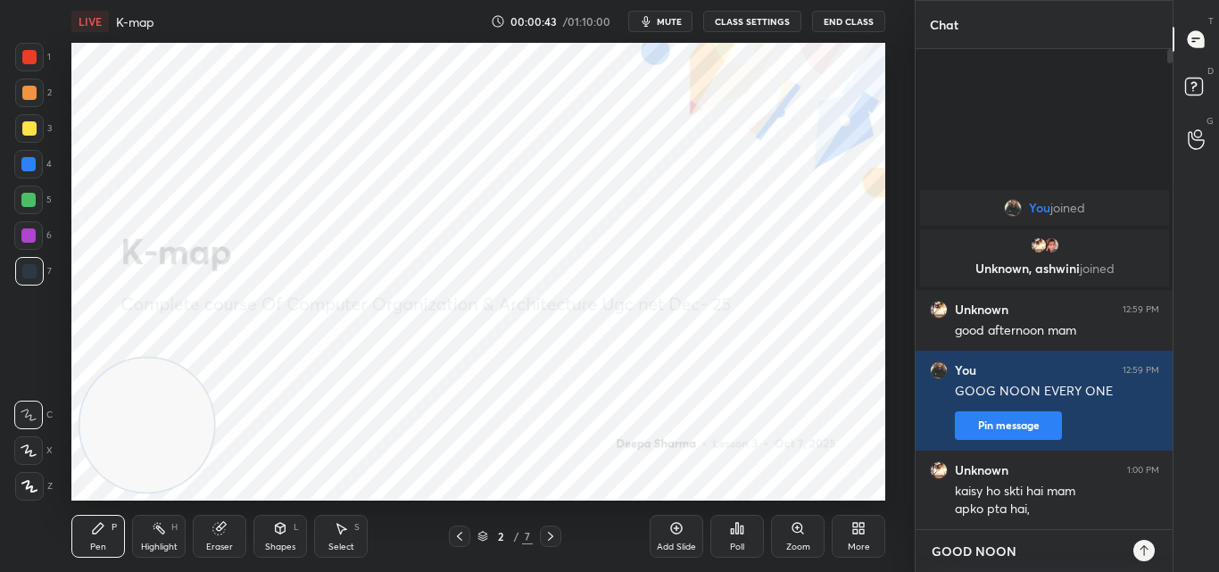
type textarea "GOOD NOON A"
type textarea "x"
type textarea "GOOD NOON AL"
type textarea "x"
type textarea "GOOD NOON ALL"
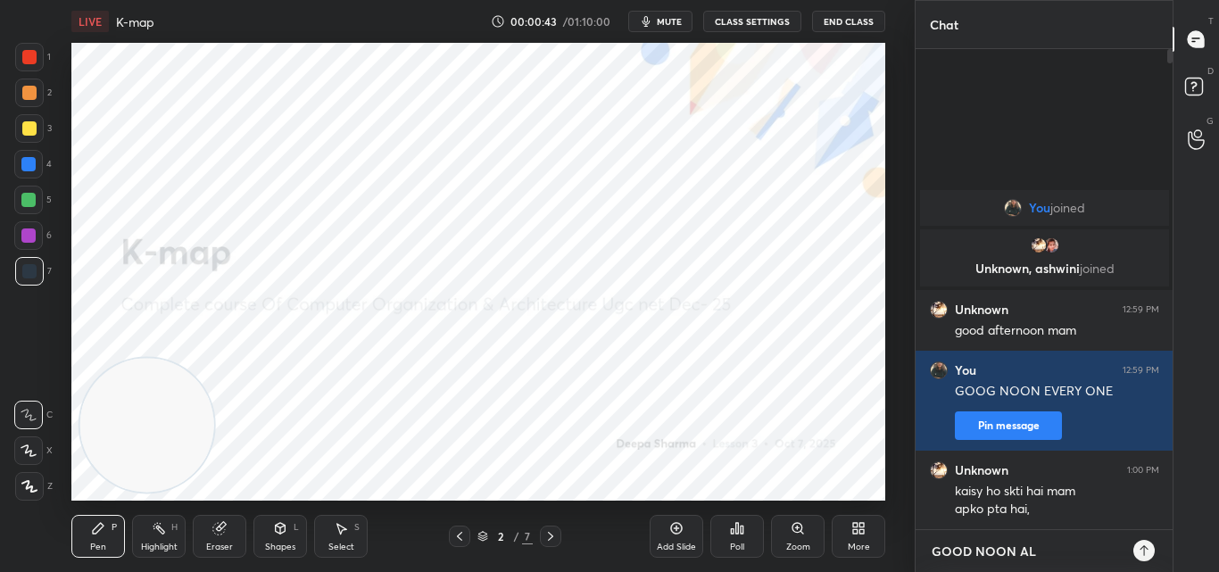
type textarea "x"
type textarea "GOOD NOON ALL"
type textarea "x"
click at [1138, 550] on icon at bounding box center [1144, 551] width 14 height 14
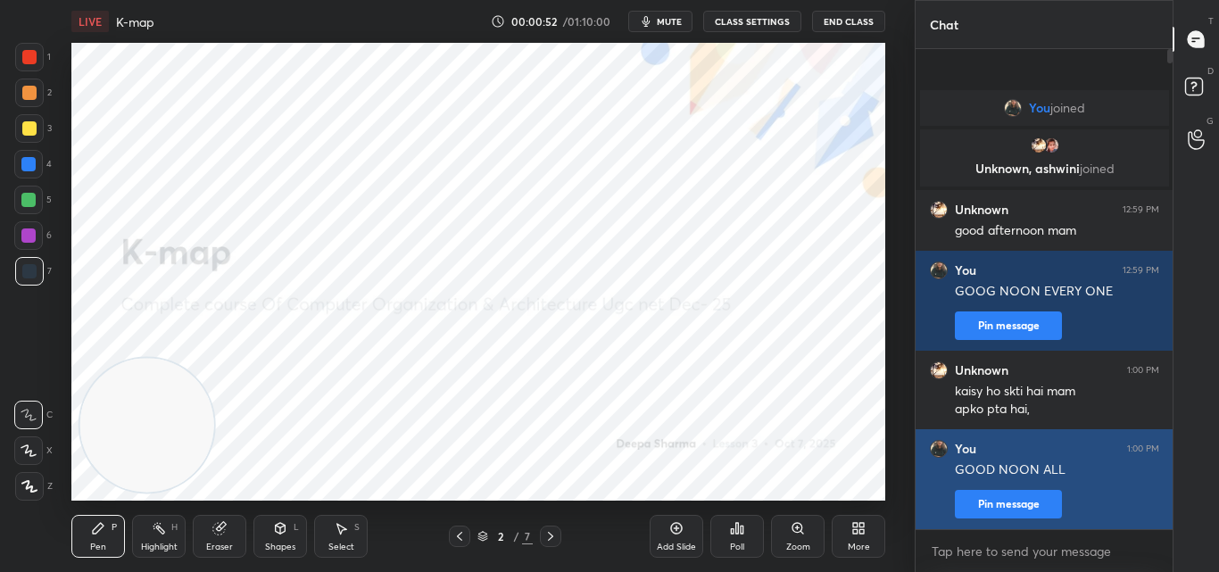
click at [982, 503] on button "Pin message" at bounding box center [1008, 504] width 107 height 29
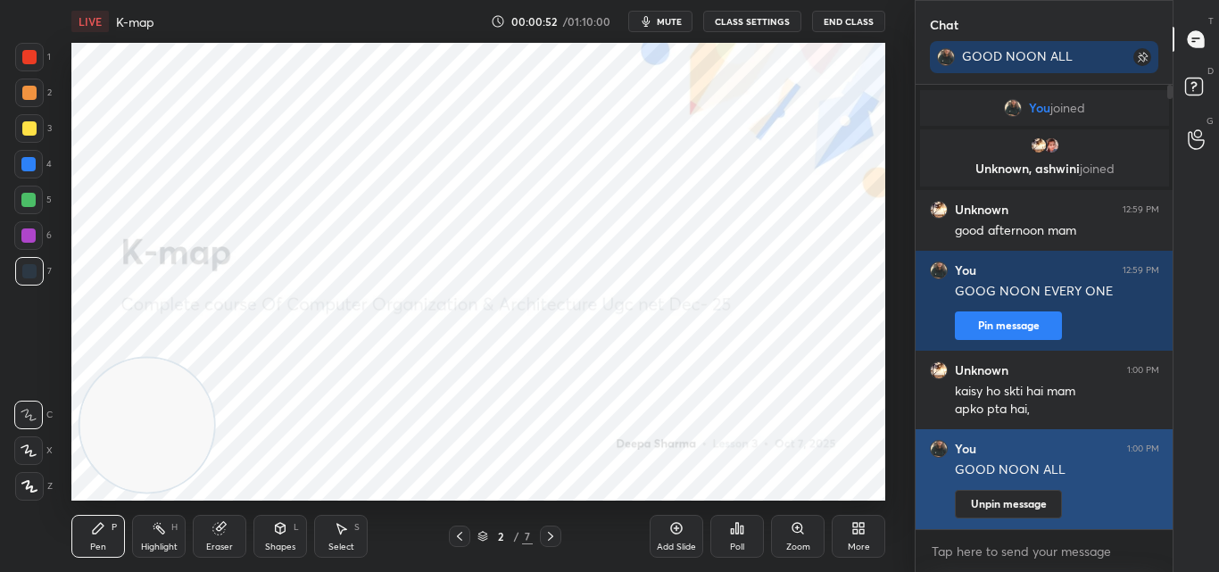
scroll to position [291, 252]
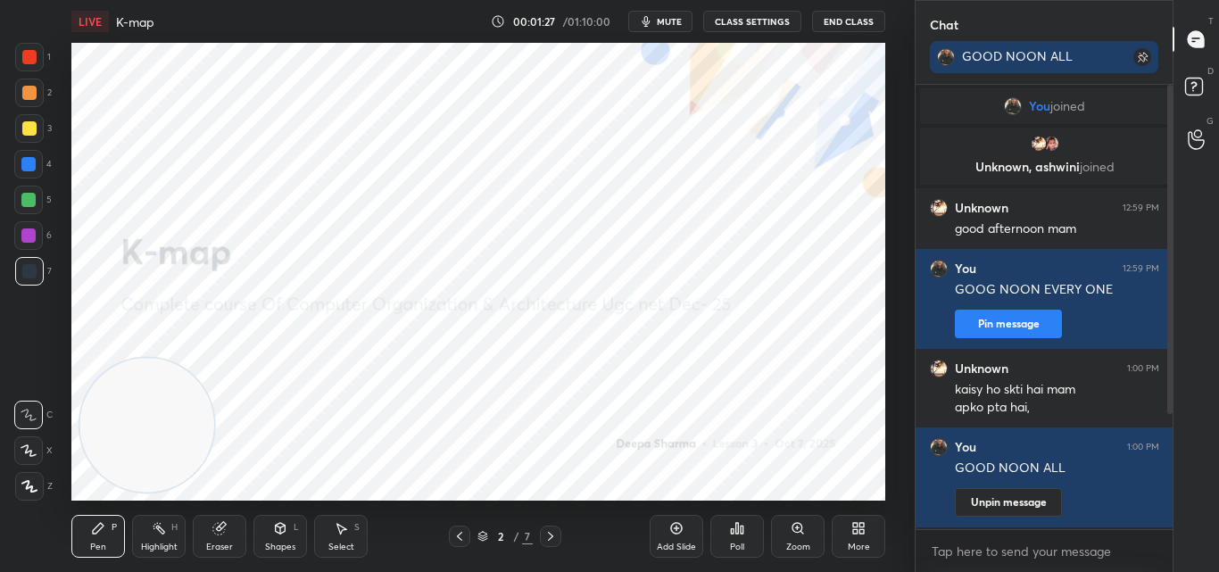
drag, startPoint x: 22, startPoint y: 490, endPoint x: 48, endPoint y: 519, distance: 38.5
click at [22, 488] on icon at bounding box center [29, 486] width 16 height 12
click at [28, 58] on div at bounding box center [29, 57] width 14 height 14
click at [27, 60] on div at bounding box center [29, 57] width 14 height 14
click at [548, 536] on icon at bounding box center [551, 536] width 14 height 14
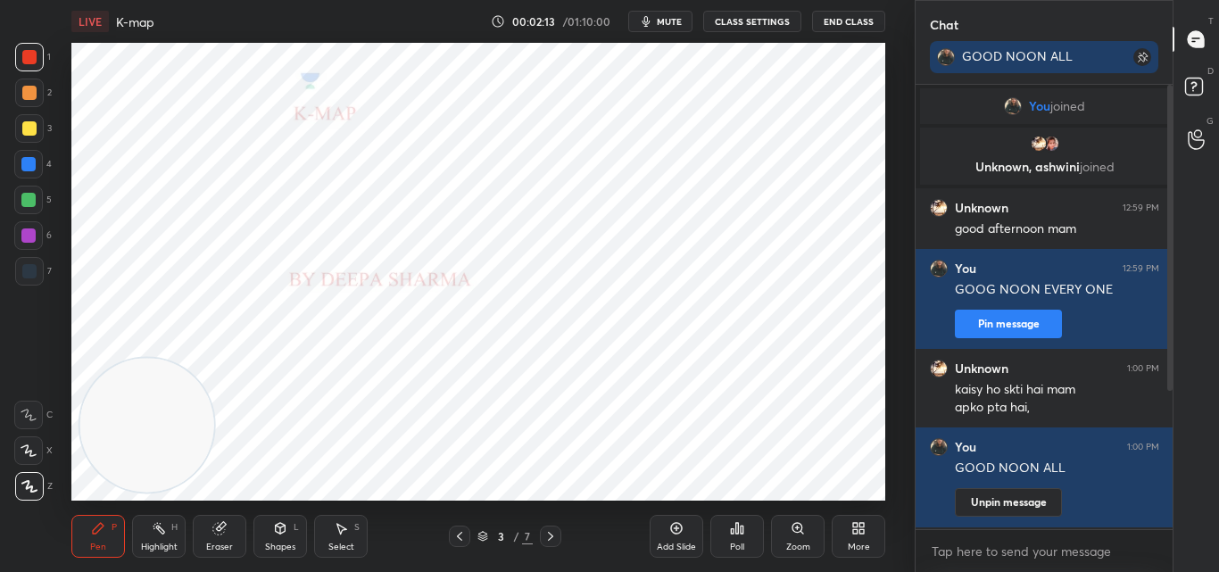
click at [545, 540] on icon at bounding box center [551, 536] width 14 height 14
click at [549, 538] on icon at bounding box center [551, 536] width 14 height 14
click at [1175, 367] on div "T Messages (T) D Doubts (D) G Raise Hand (G)" at bounding box center [1196, 286] width 46 height 572
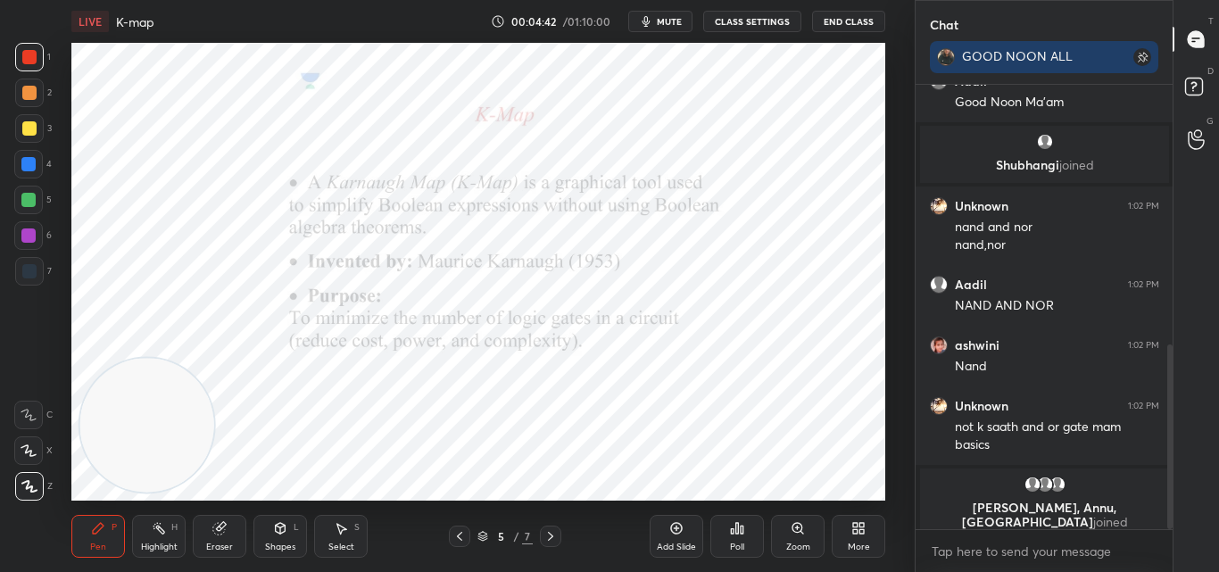
drag, startPoint x: 1172, startPoint y: 262, endPoint x: 1175, endPoint y: 419, distance: 156.2
click at [1175, 419] on div "Chat GOOD NOON ALL [PERSON_NAME], [PERSON_NAME] joined [PERSON_NAME] 1:01 PM Go…" at bounding box center [1067, 286] width 305 height 572
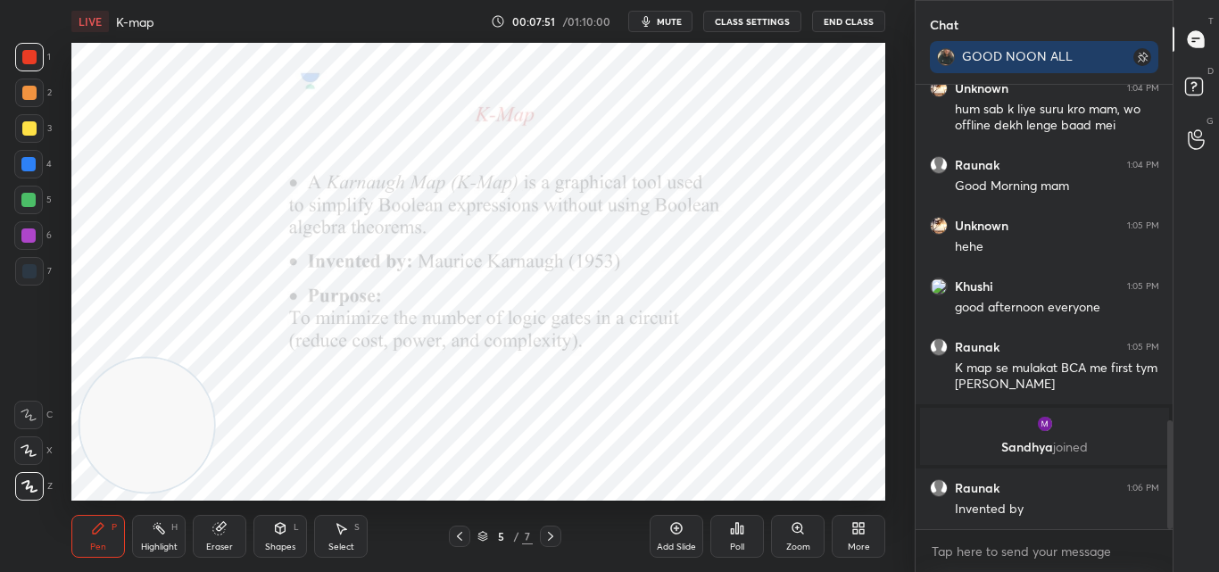
scroll to position [1369, 0]
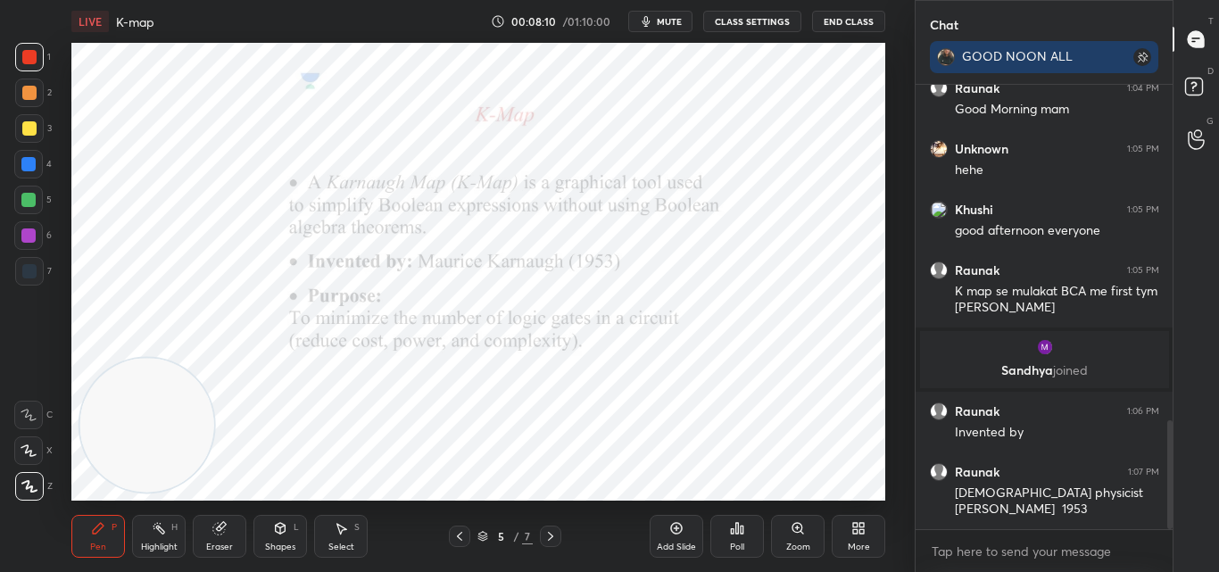
click at [553, 536] on icon at bounding box center [551, 536] width 14 height 14
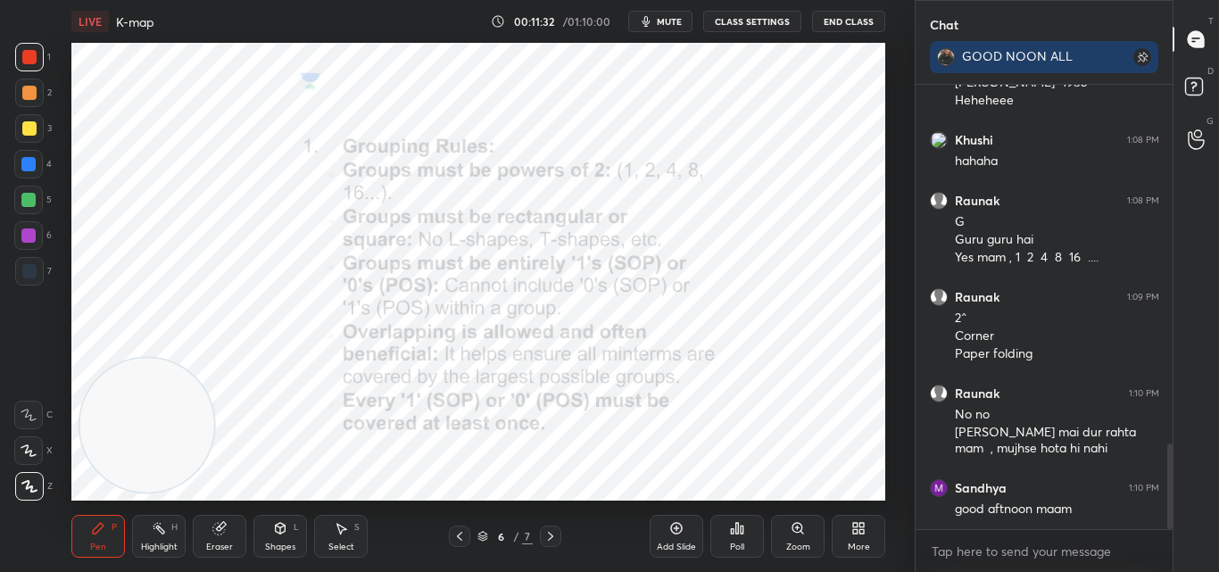
scroll to position [1857, 0]
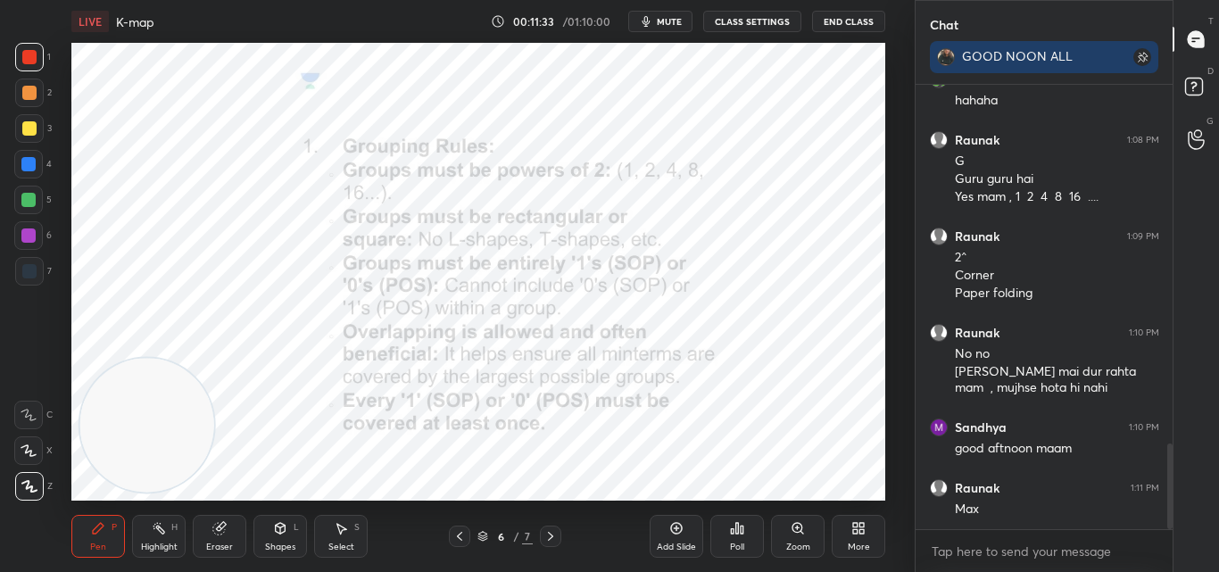
click at [549, 537] on icon at bounding box center [551, 536] width 14 height 14
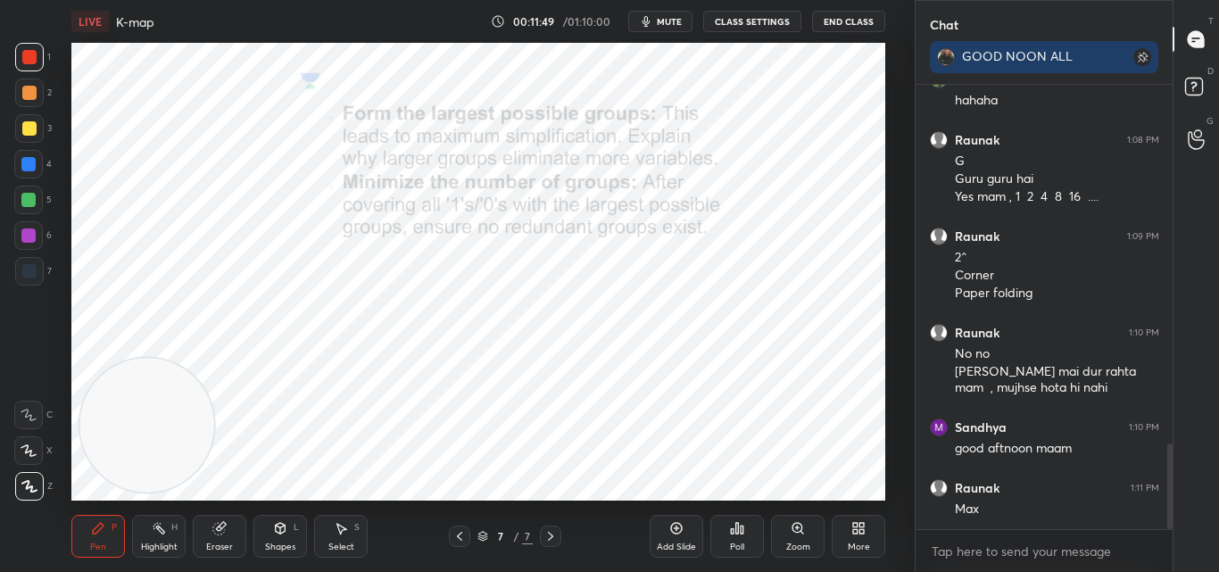
scroll to position [1874, 0]
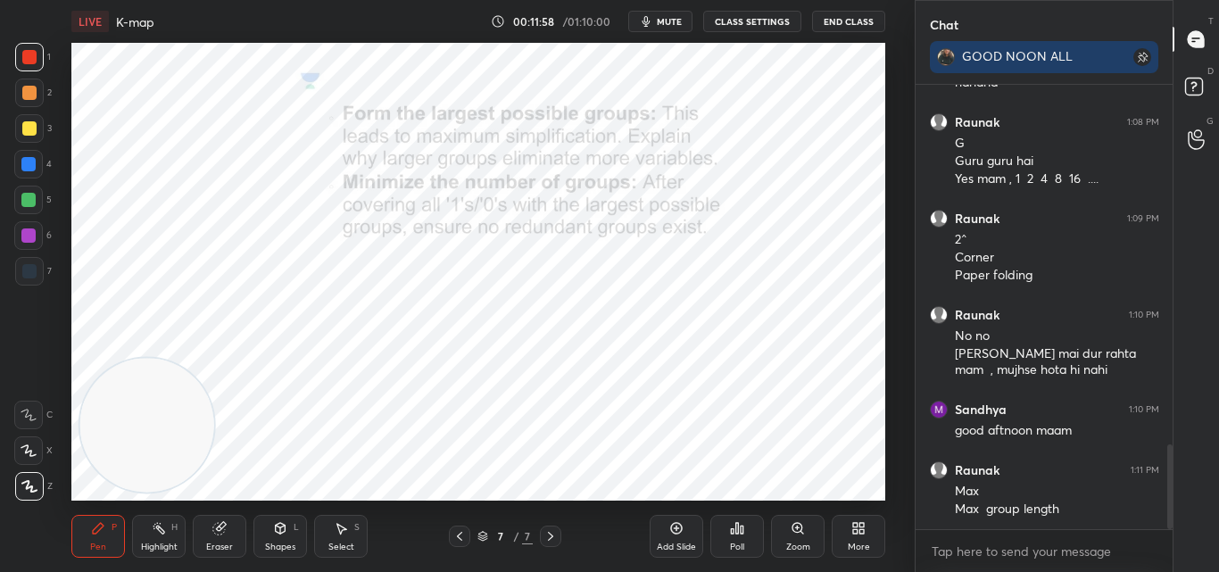
click at [674, 536] on div "Add Slide" at bounding box center [677, 536] width 54 height 43
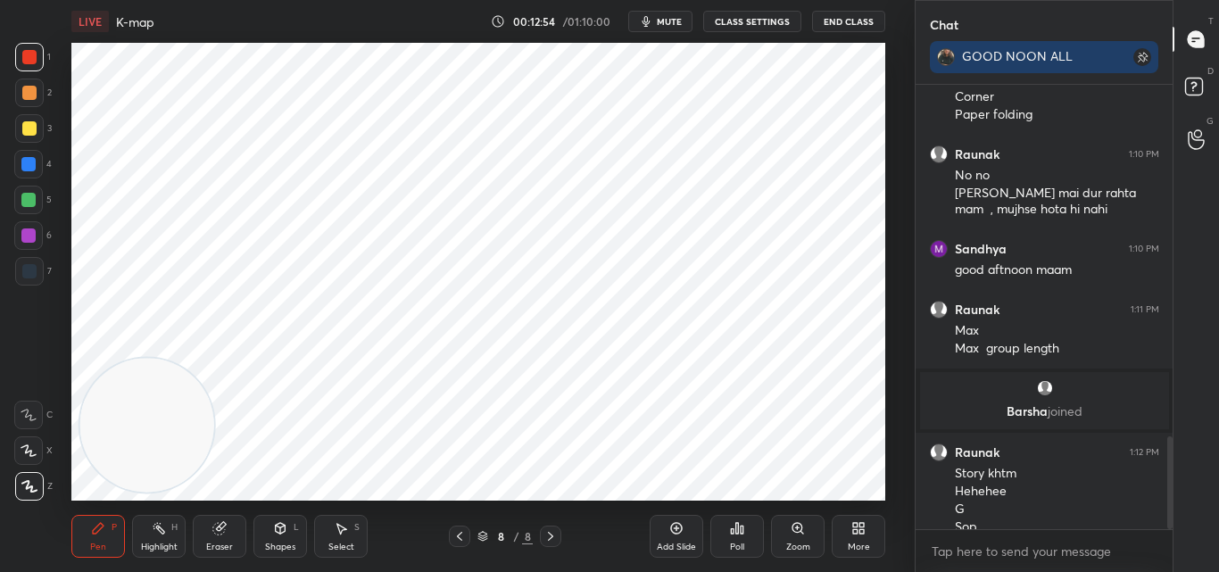
scroll to position [1692, 0]
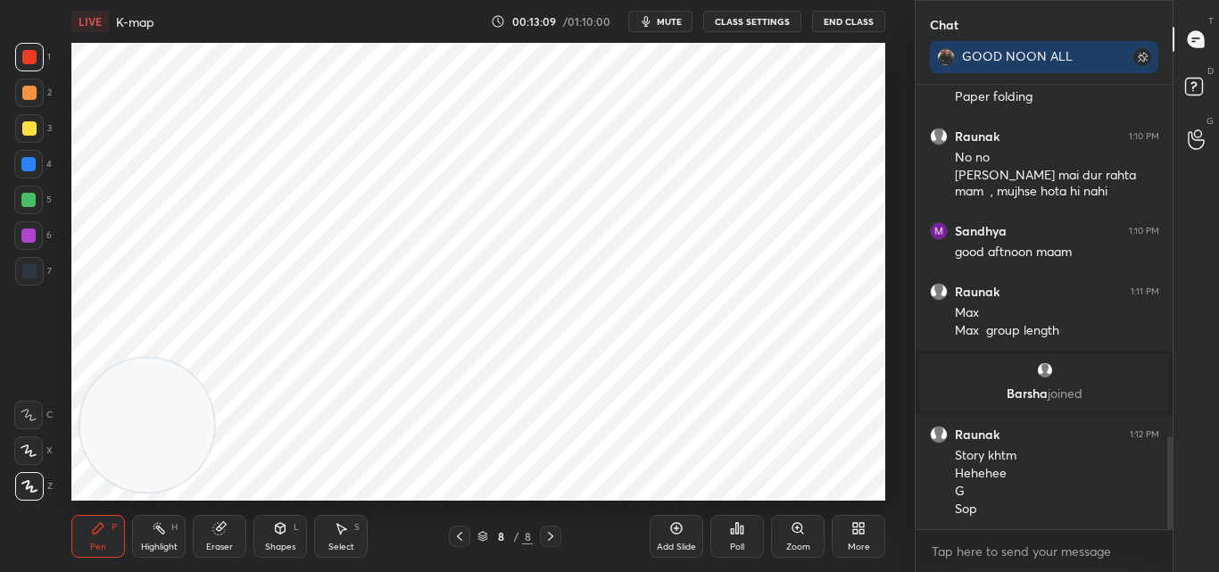
drag, startPoint x: 29, startPoint y: 196, endPoint x: 19, endPoint y: 195, distance: 10.7
click at [29, 195] on div at bounding box center [28, 200] width 14 height 14
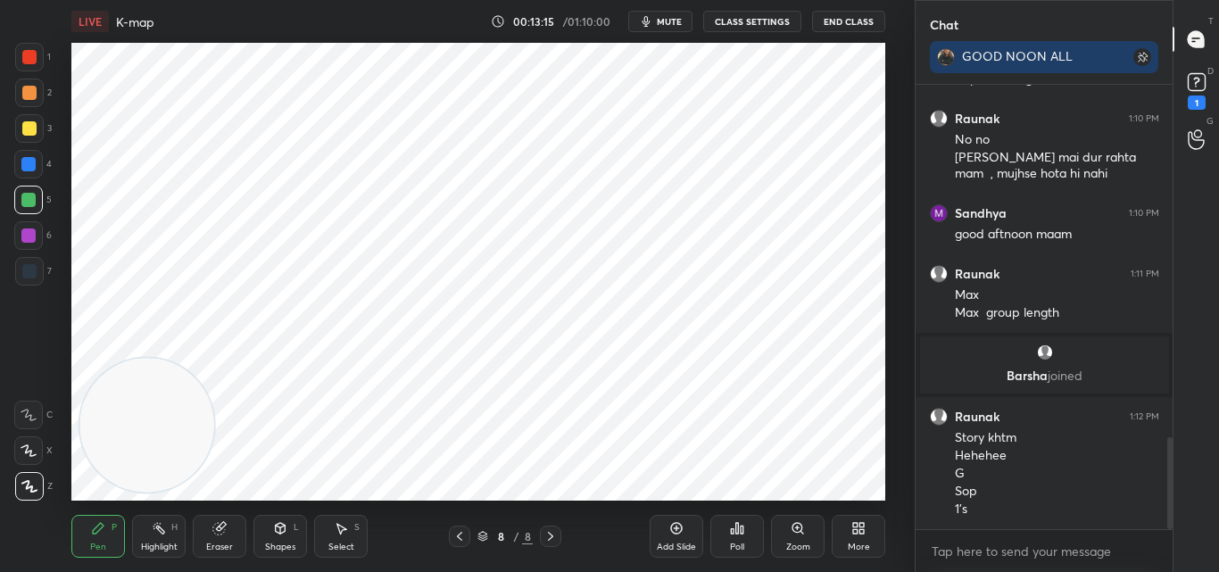
scroll to position [1787, 0]
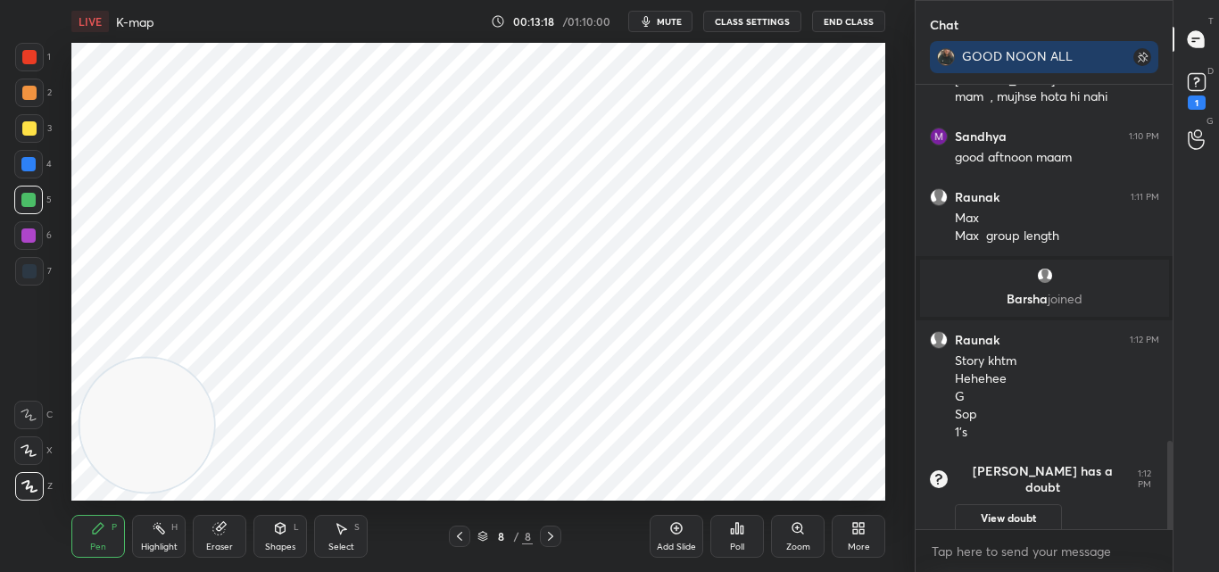
click at [286, 534] on icon at bounding box center [280, 528] width 14 height 14
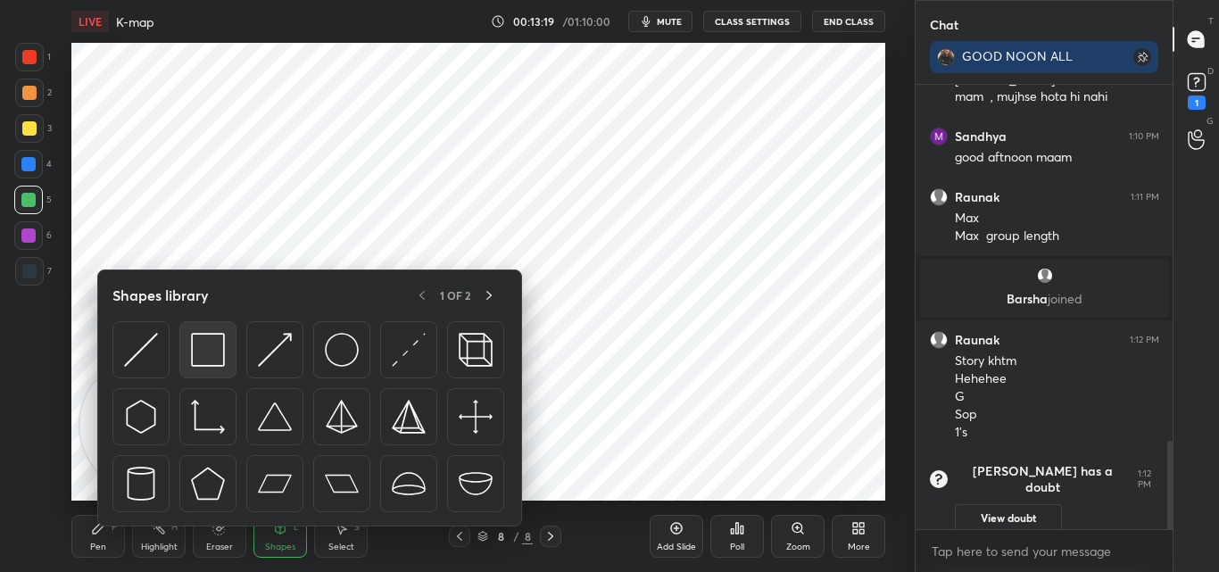
click at [215, 360] on img at bounding box center [208, 350] width 34 height 34
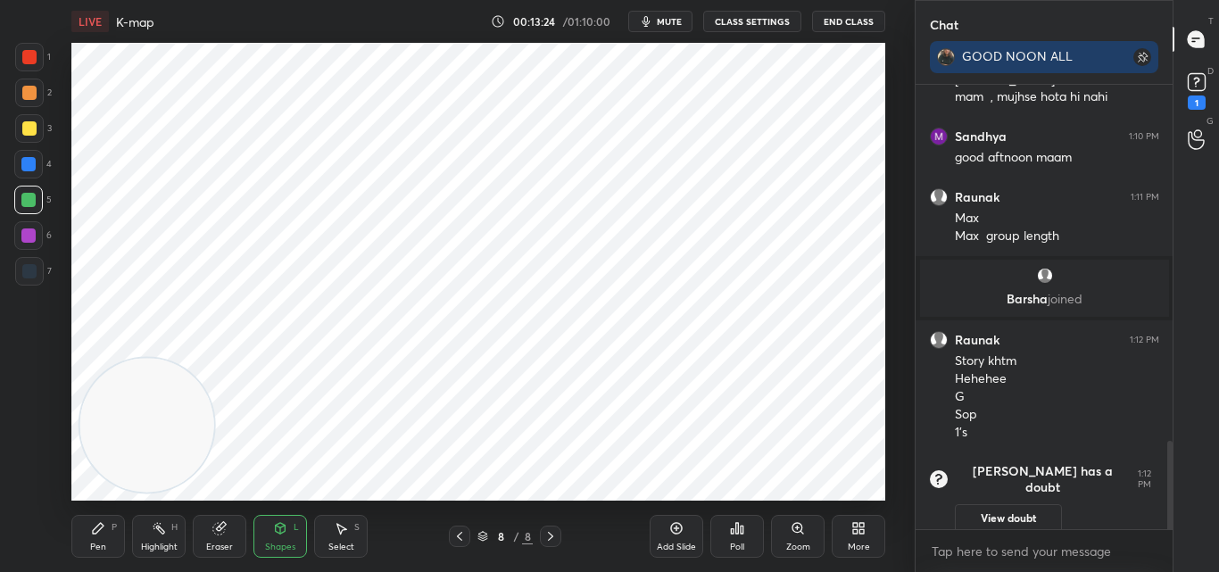
click at [281, 544] on div "Shapes" at bounding box center [280, 547] width 30 height 9
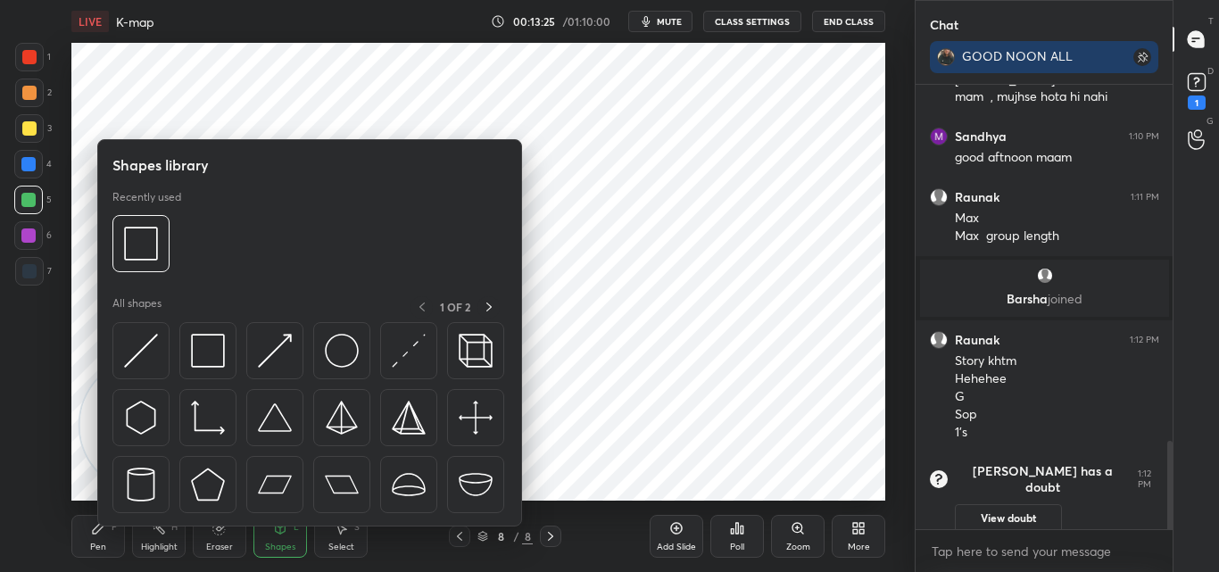
click at [130, 357] on img at bounding box center [141, 351] width 34 height 34
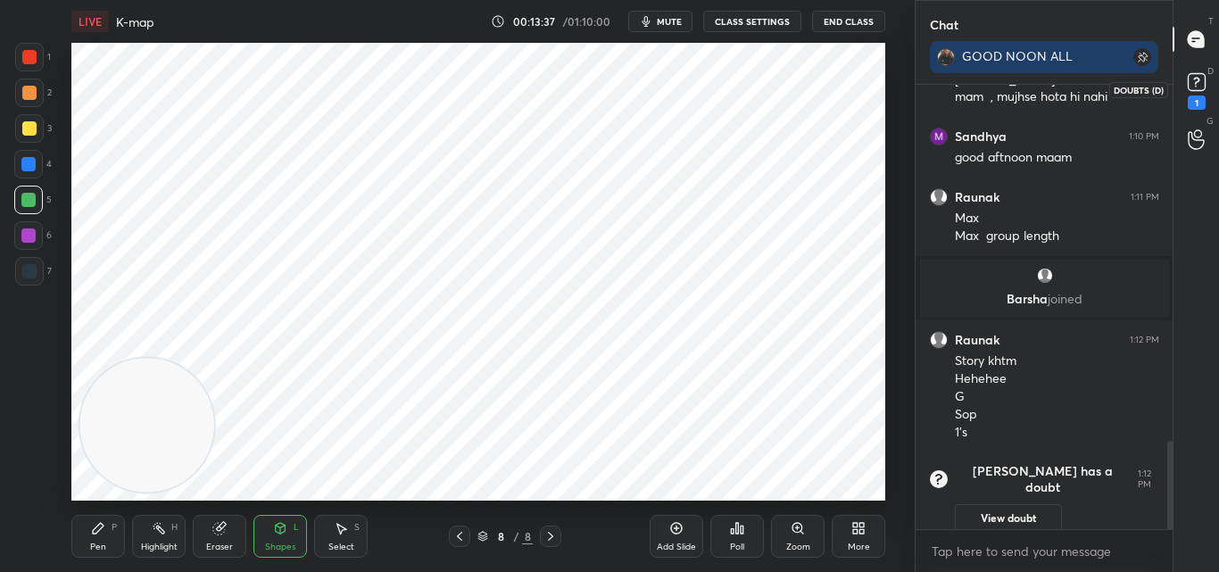
click at [1192, 99] on div "1" at bounding box center [1197, 103] width 18 height 14
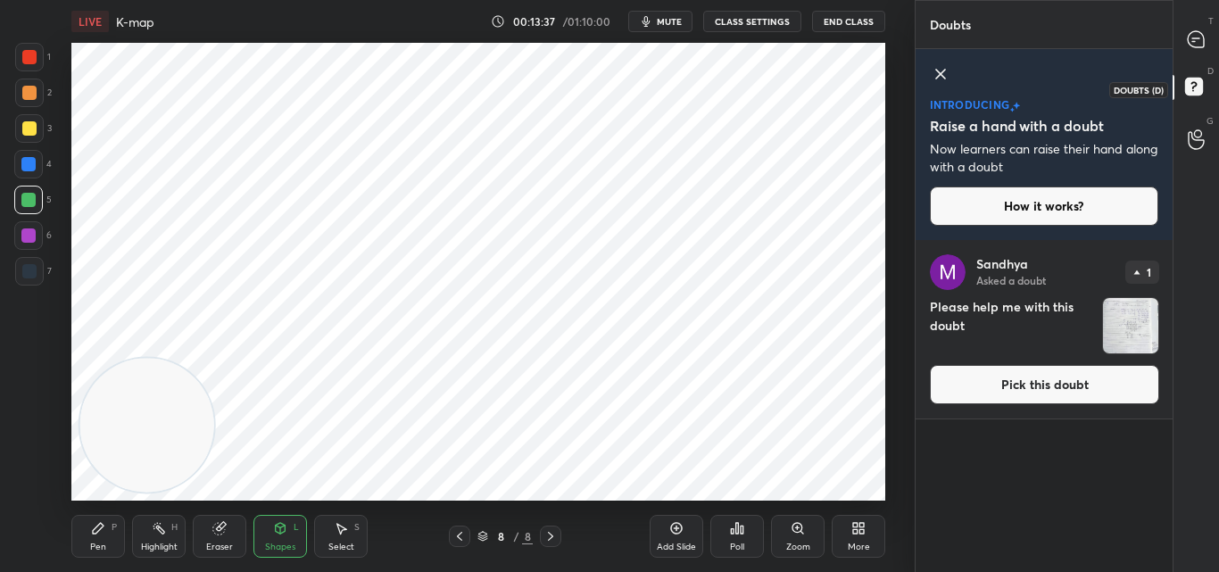
scroll to position [327, 252]
click at [1117, 321] on img "grid" at bounding box center [1130, 325] width 55 height 55
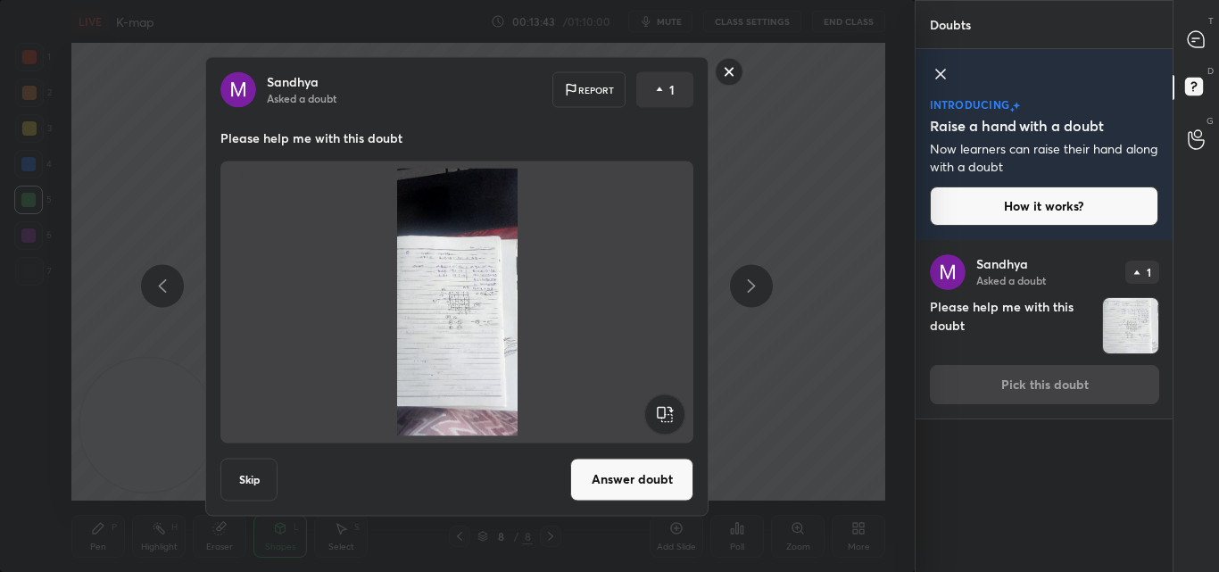
click at [453, 314] on img at bounding box center [457, 302] width 430 height 268
click at [477, 326] on img at bounding box center [457, 302] width 430 height 268
click at [478, 326] on img at bounding box center [457, 302] width 430 height 268
click at [732, 73] on rect at bounding box center [730, 72] width 28 height 28
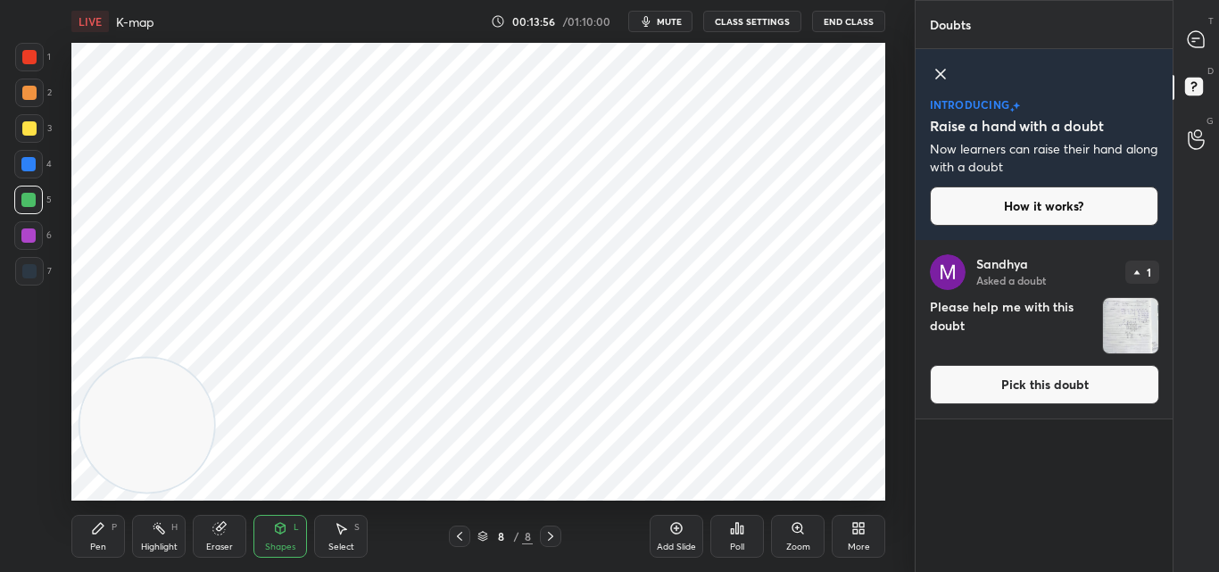
click at [1139, 316] on img "grid" at bounding box center [1130, 325] width 55 height 55
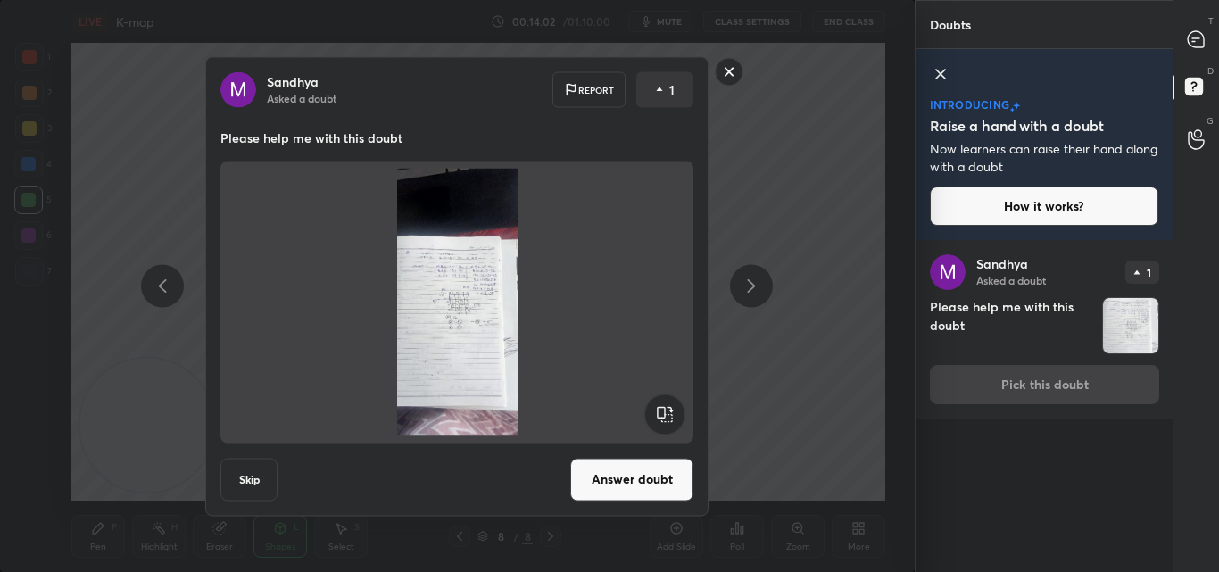
click at [731, 72] on rect at bounding box center [730, 72] width 28 height 28
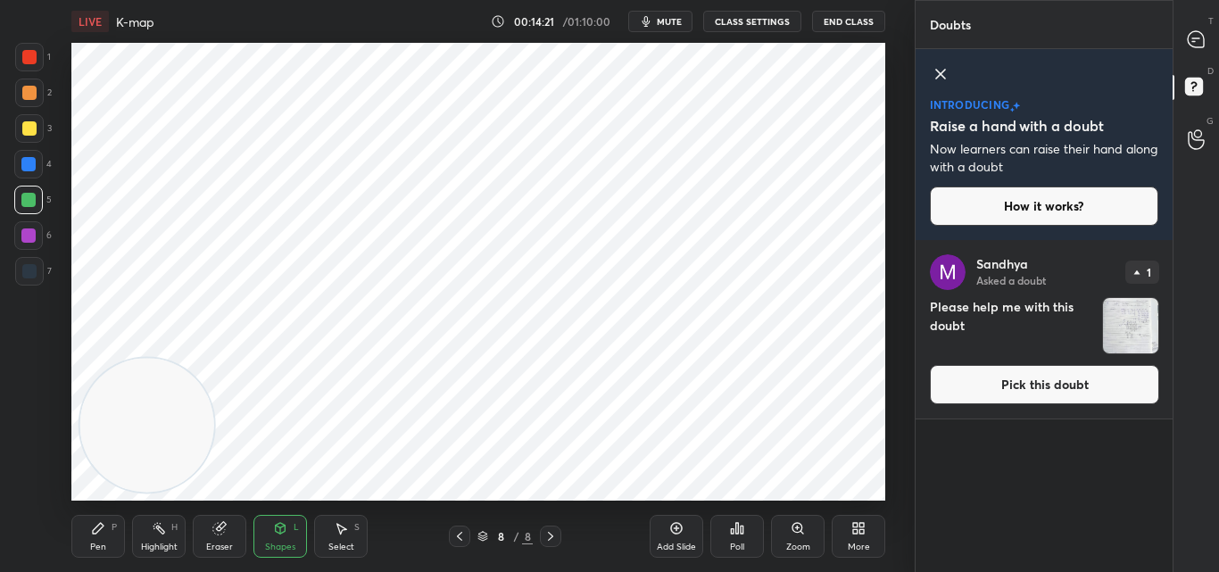
click at [941, 69] on icon at bounding box center [940, 73] width 21 height 21
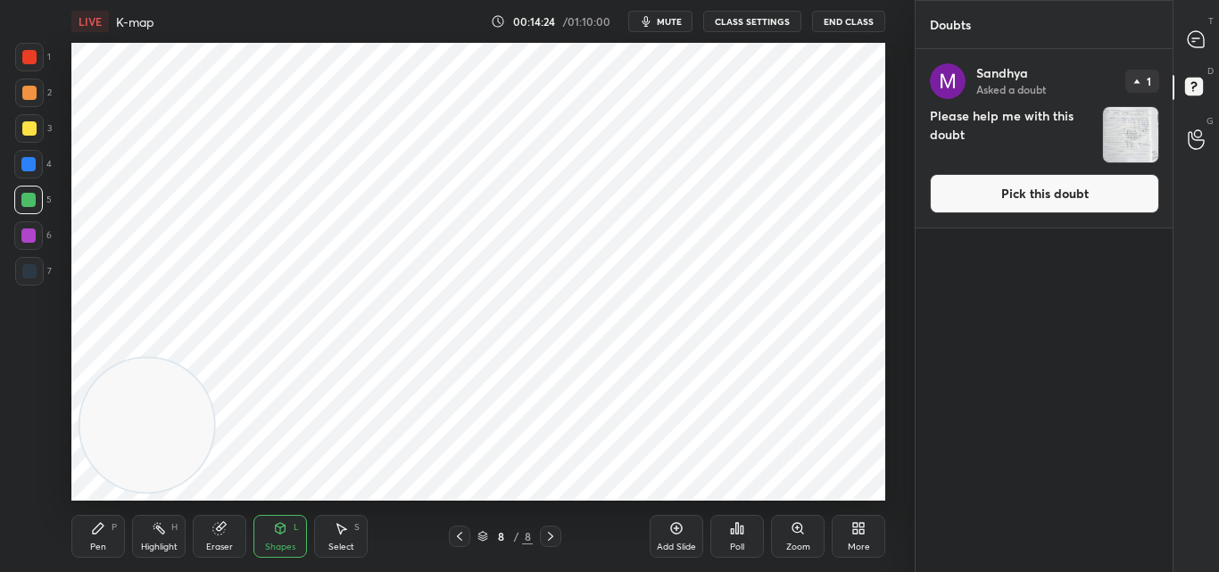
click at [1105, 195] on button "Pick this doubt" at bounding box center [1044, 193] width 229 height 39
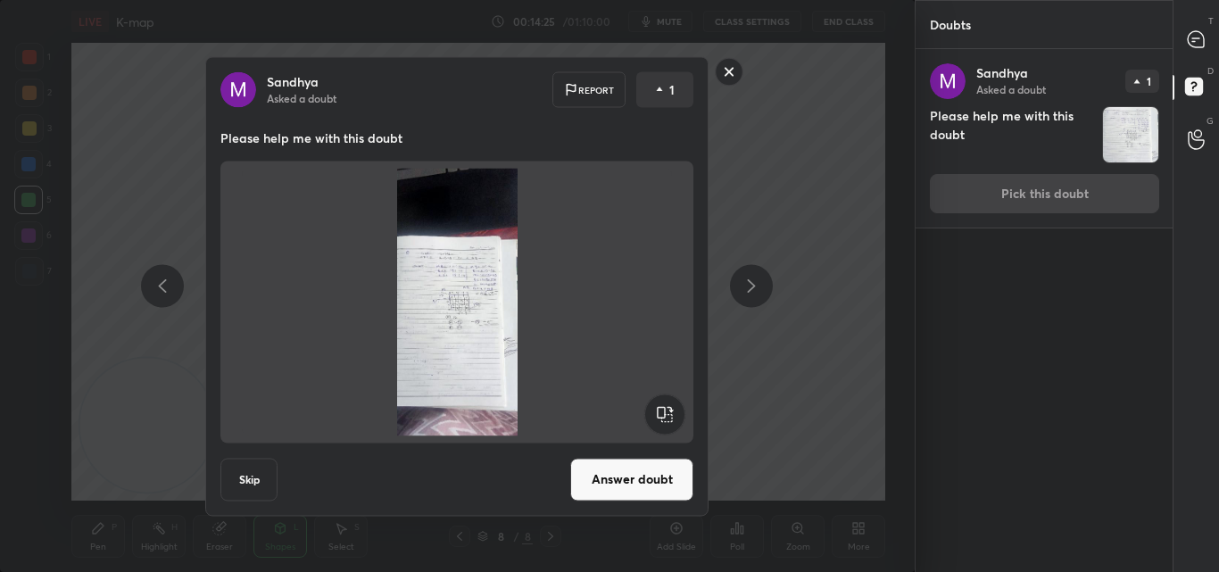
click at [627, 486] on button "Answer doubt" at bounding box center [631, 479] width 123 height 43
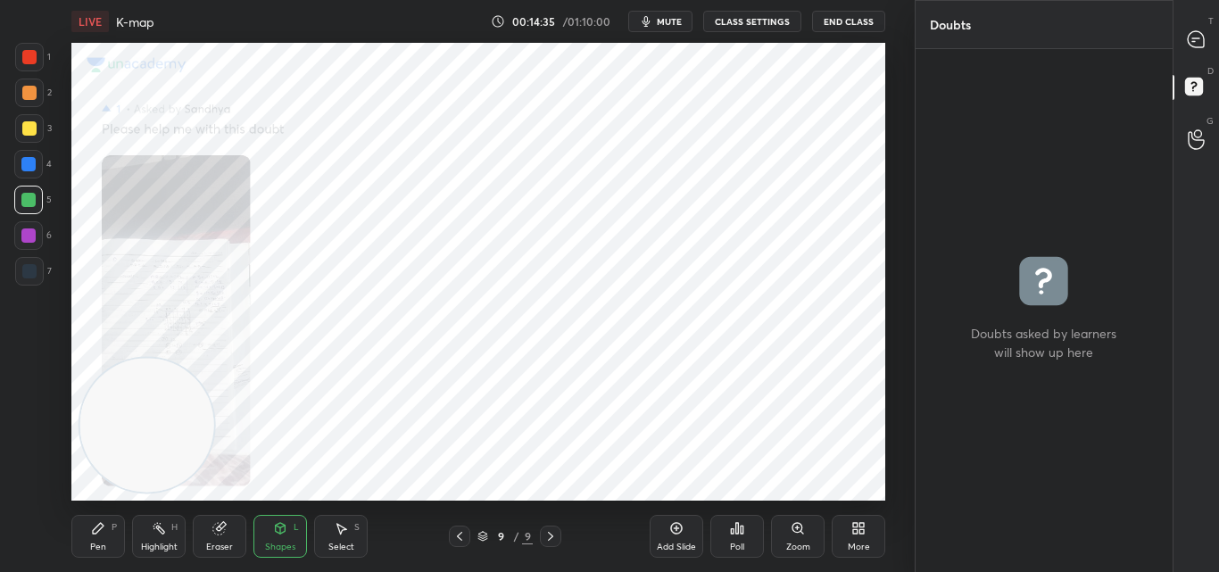
click at [671, 544] on div "Add Slide" at bounding box center [676, 547] width 39 height 9
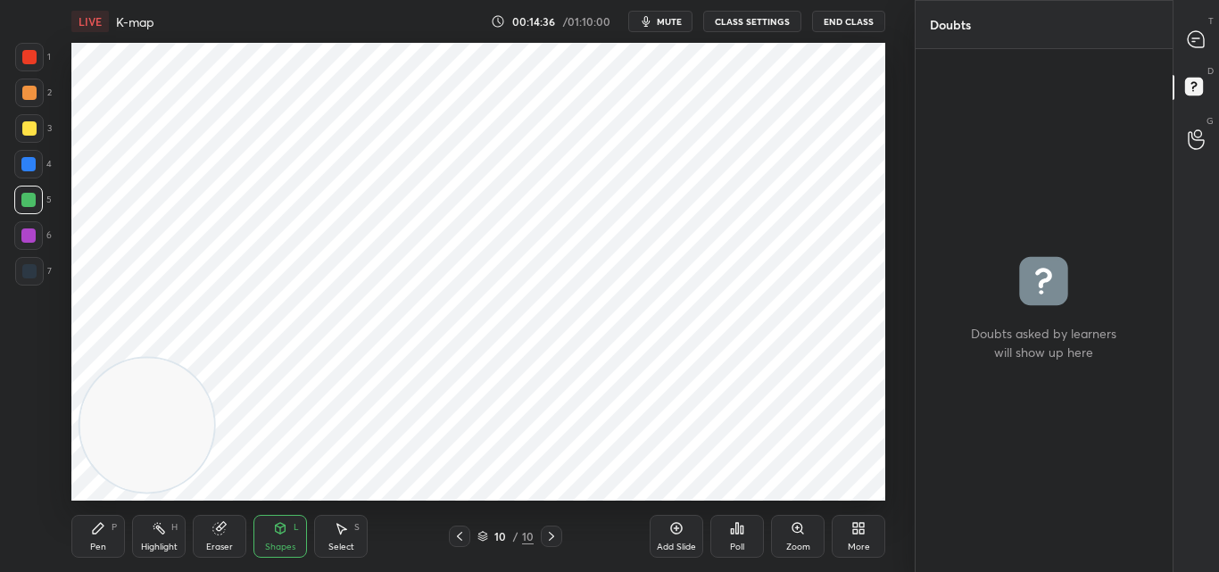
click at [460, 535] on icon at bounding box center [459, 536] width 5 height 9
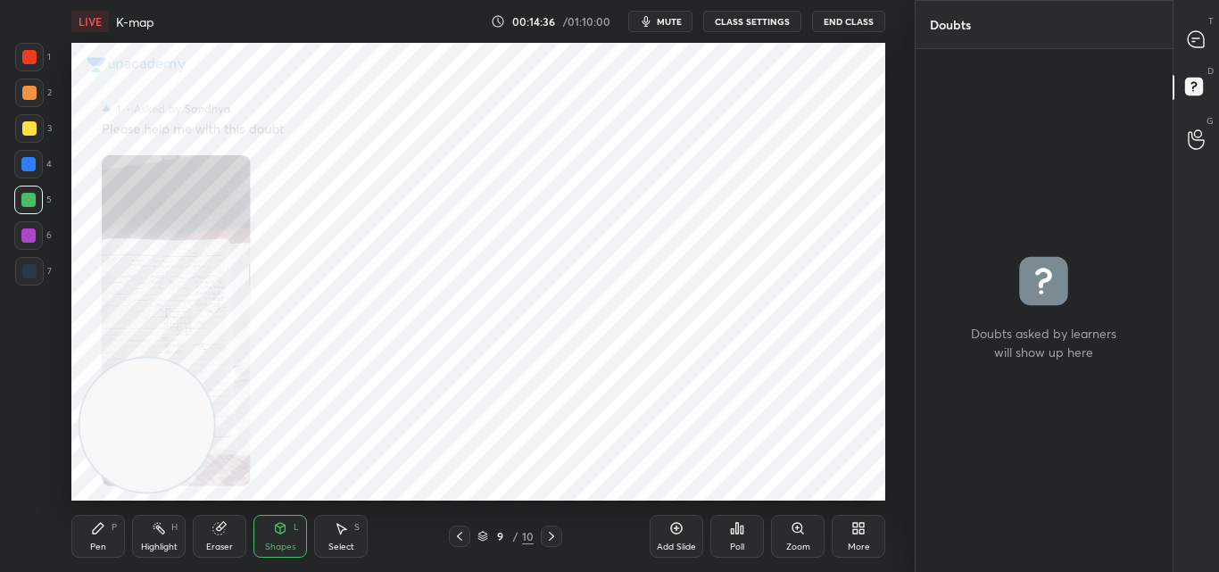
click at [460, 535] on icon at bounding box center [459, 536] width 5 height 9
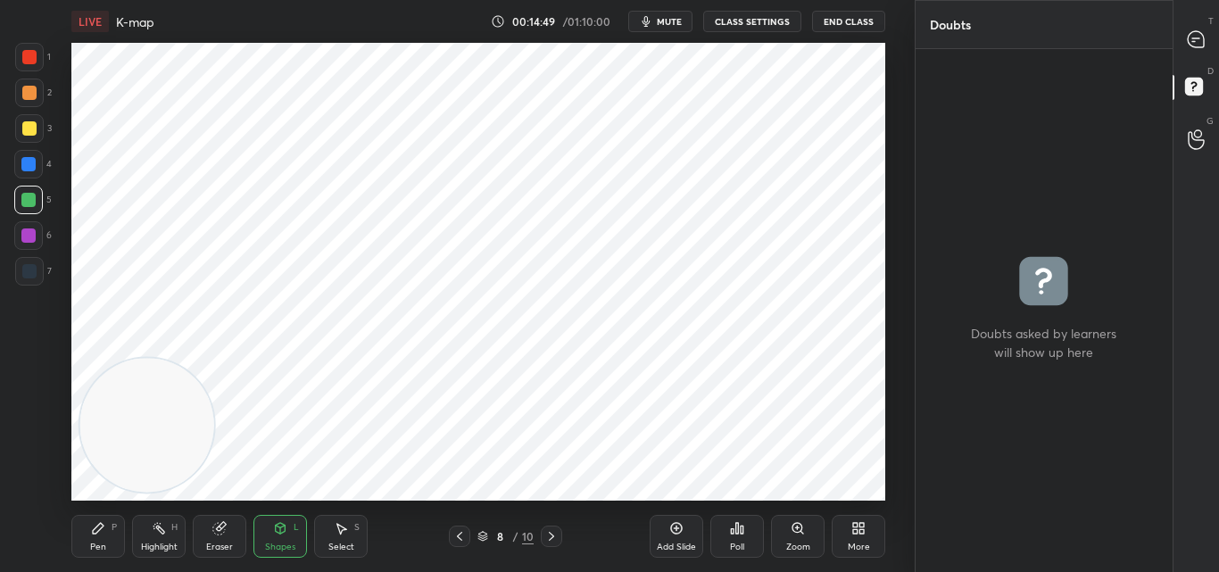
drag, startPoint x: 104, startPoint y: 543, endPoint x: 110, endPoint y: 534, distance: 10.4
click at [104, 543] on div "Pen" at bounding box center [98, 547] width 16 height 9
drag, startPoint x: 30, startPoint y: 137, endPoint x: 38, endPoint y: 141, distance: 9.2
click at [30, 136] on div at bounding box center [29, 128] width 29 height 29
click at [1200, 38] on icon at bounding box center [1195, 38] width 7 height 0
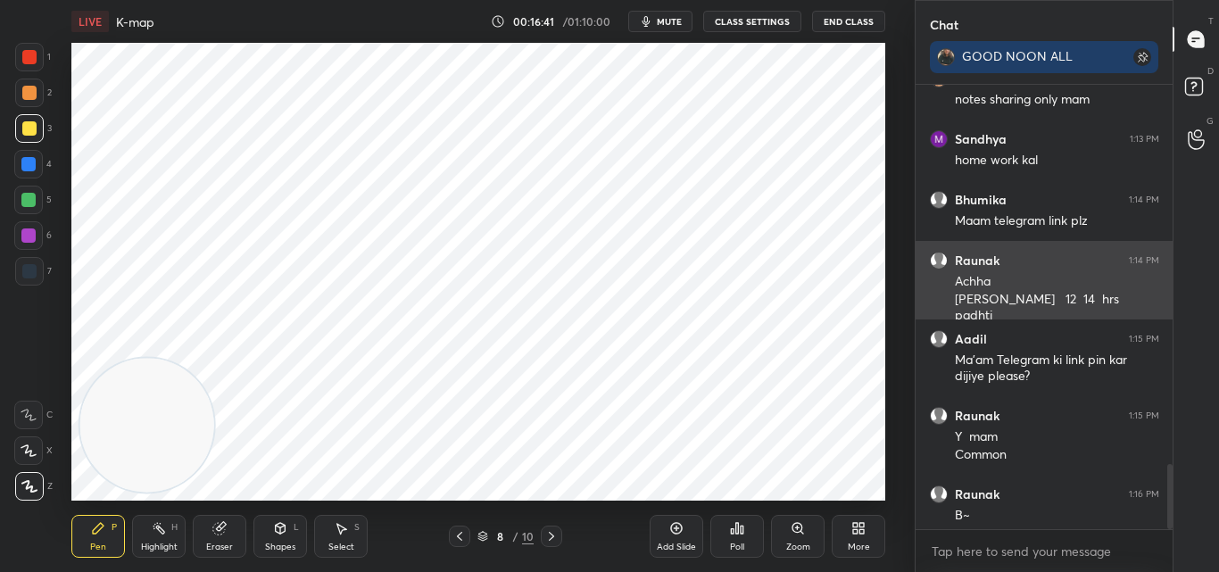
scroll to position [2572, 0]
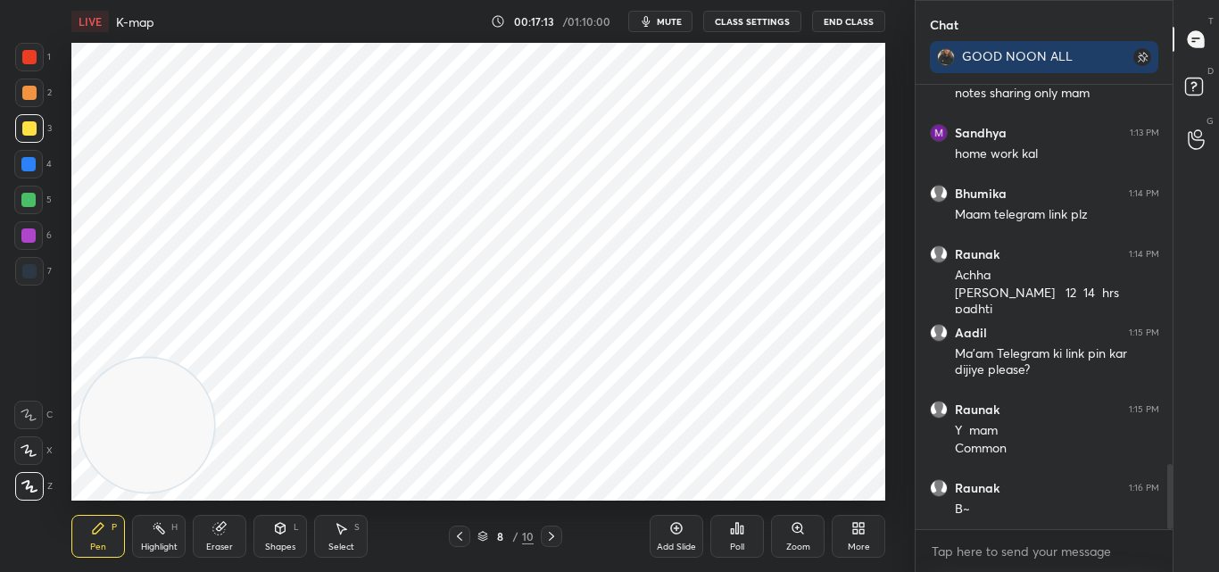
click at [551, 531] on icon at bounding box center [551, 536] width 14 height 14
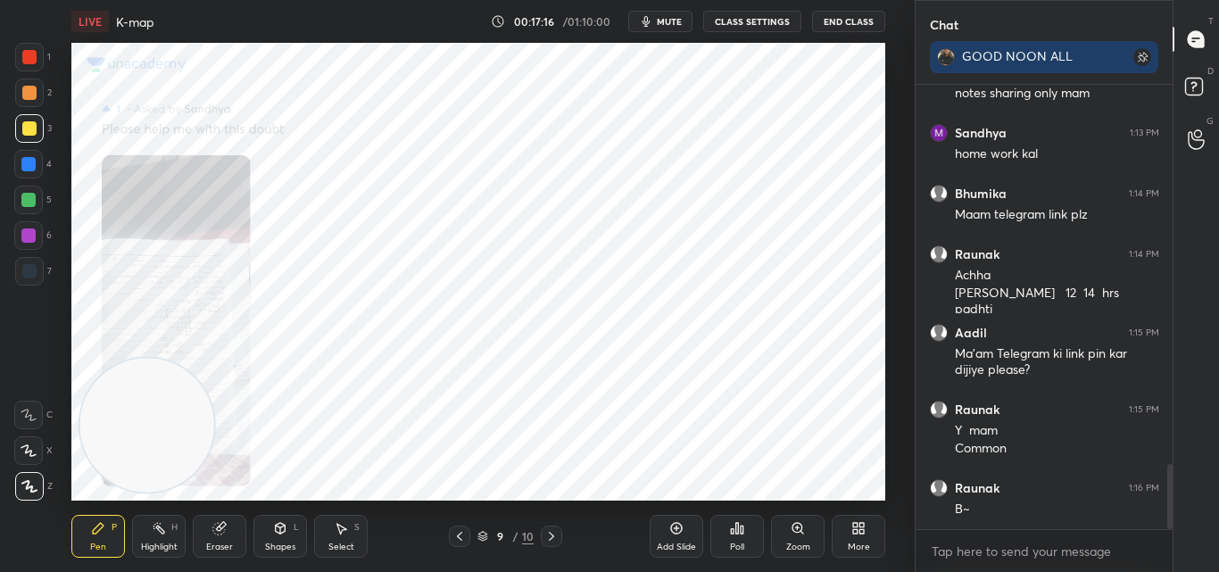
click at [459, 541] on icon at bounding box center [460, 536] width 14 height 14
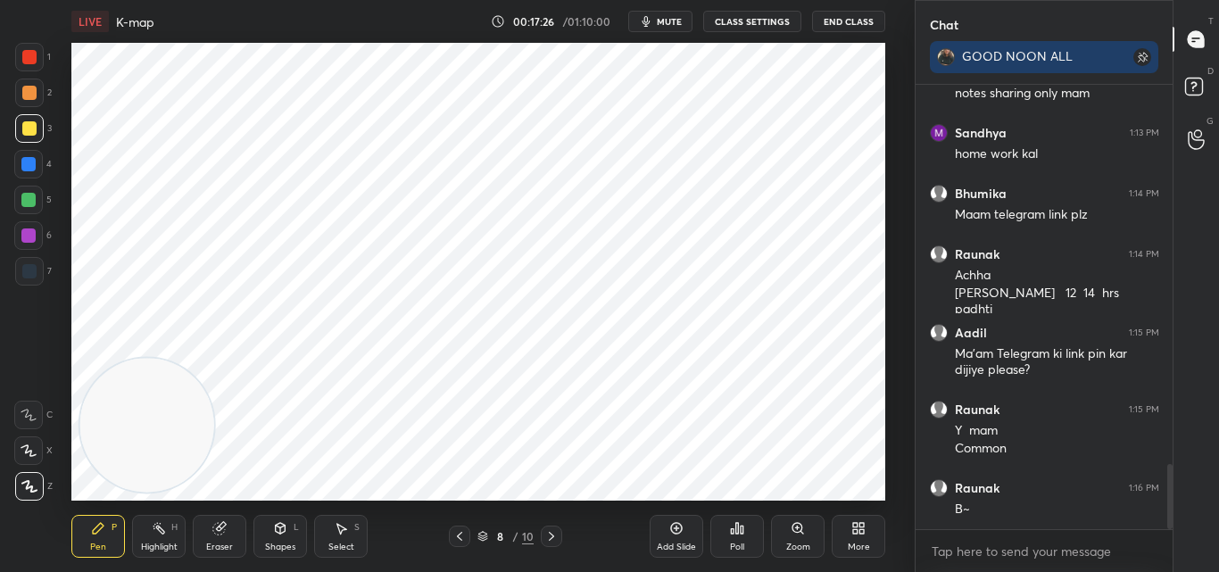
click at [690, 530] on div "Add Slide" at bounding box center [677, 536] width 54 height 43
click at [28, 54] on div at bounding box center [29, 57] width 14 height 14
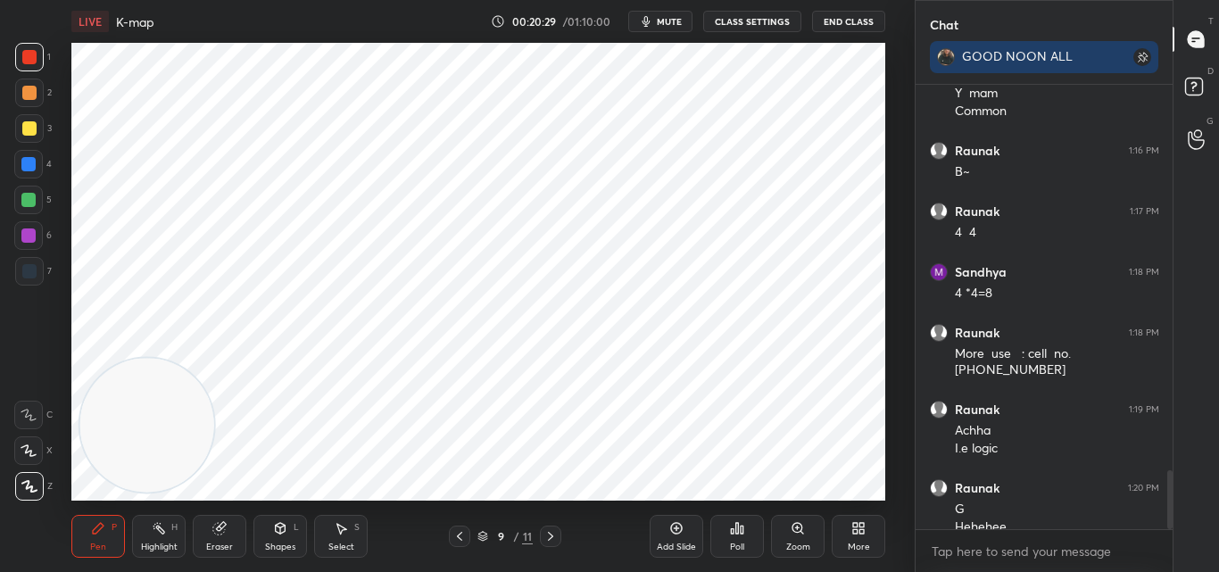
scroll to position [2928, 0]
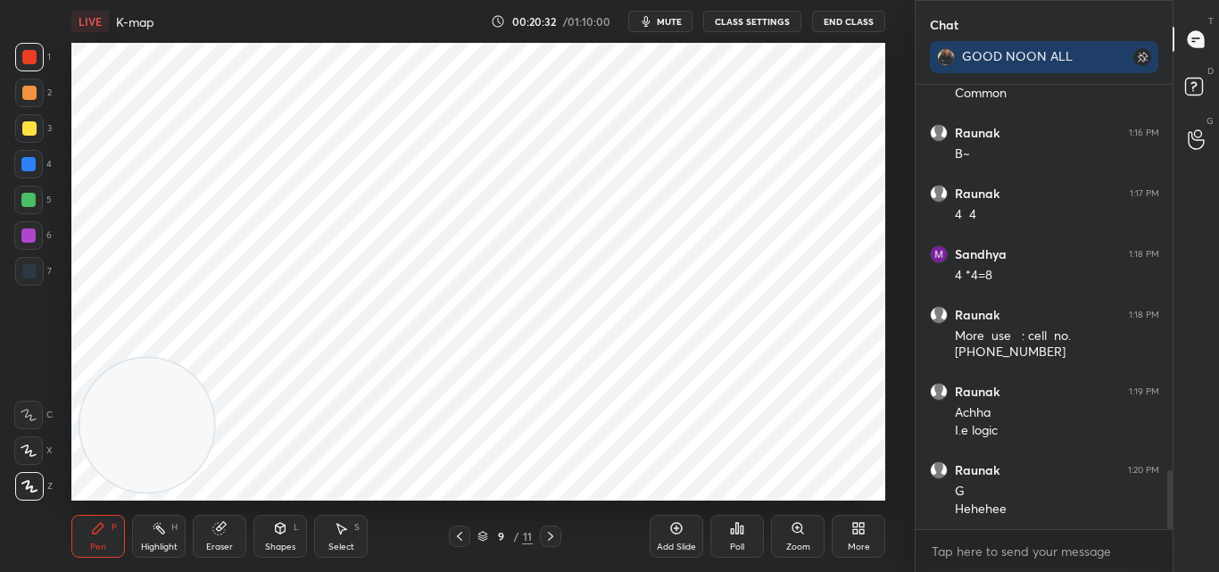
drag, startPoint x: 228, startPoint y: 528, endPoint x: 230, endPoint y: 512, distance: 16.2
click at [228, 526] on div "Eraser" at bounding box center [220, 536] width 54 height 43
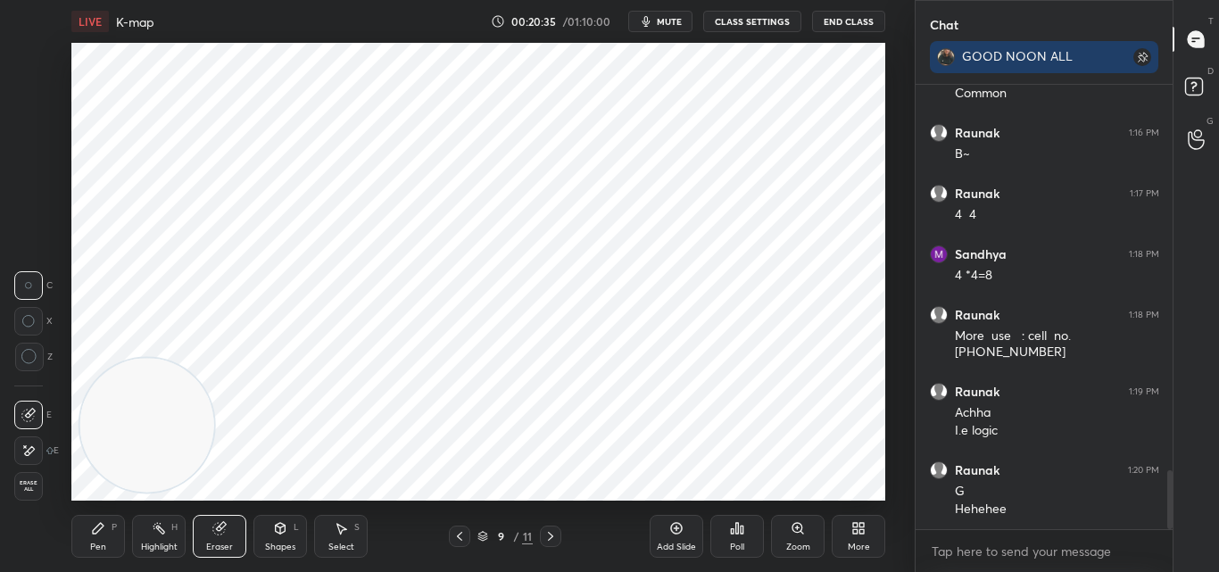
click at [104, 550] on div "Pen P" at bounding box center [98, 536] width 54 height 43
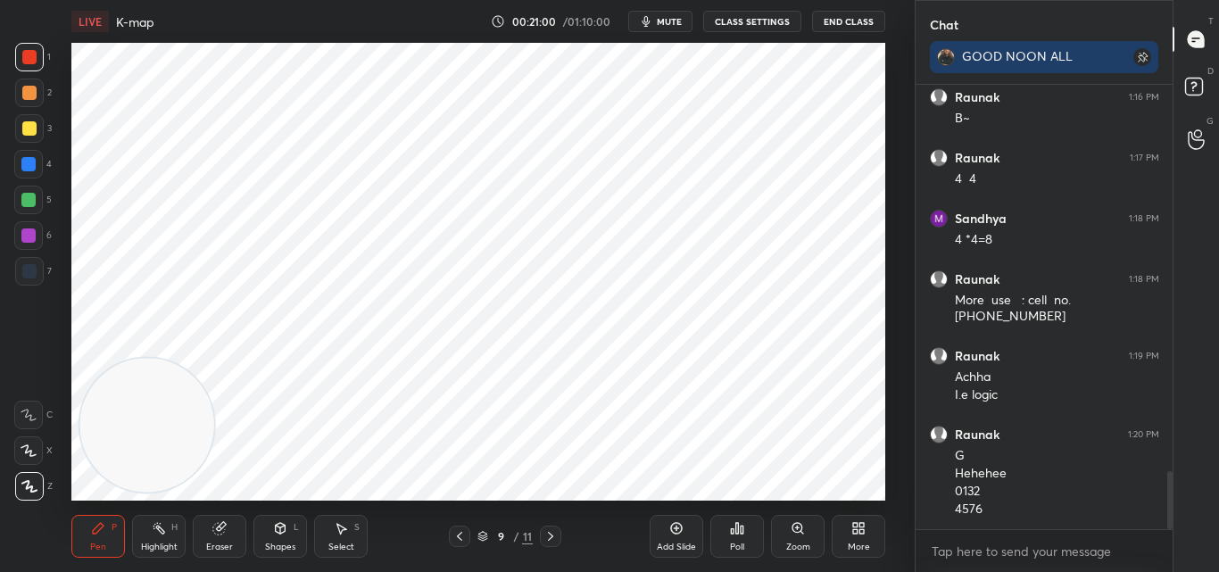
scroll to position [2981, 0]
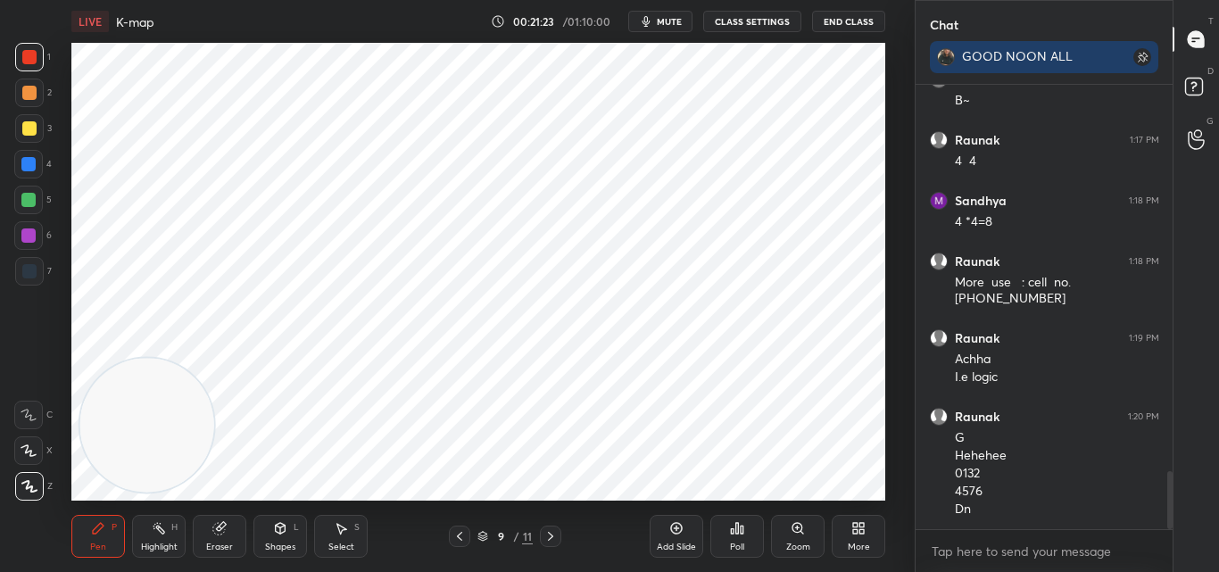
click at [219, 543] on div "Eraser" at bounding box center [219, 547] width 27 height 9
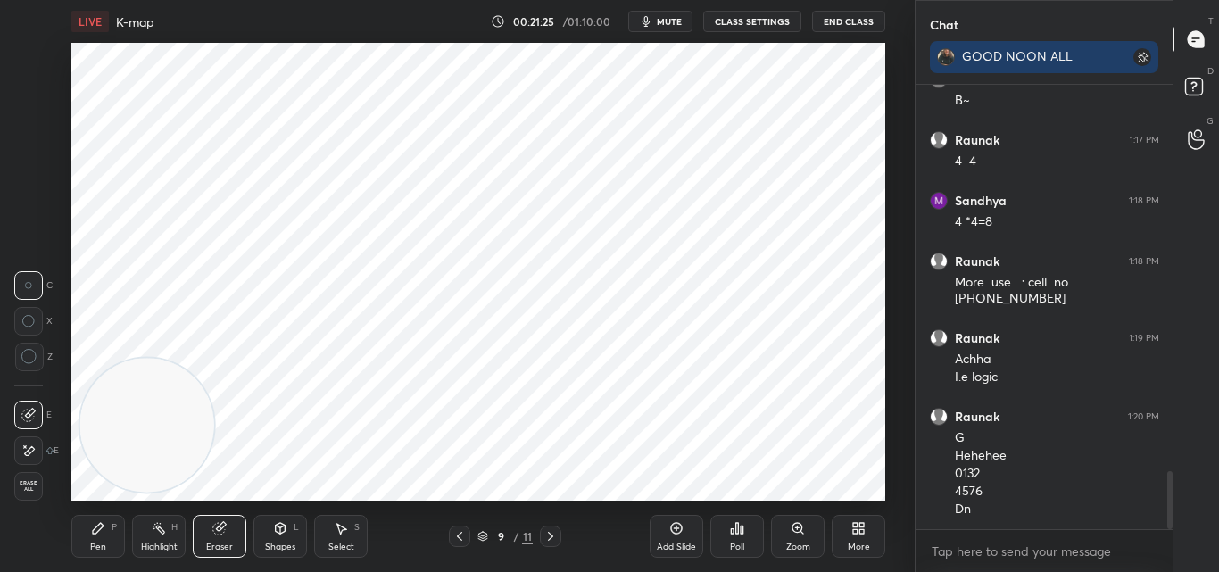
click at [109, 539] on div "Pen P" at bounding box center [98, 536] width 54 height 43
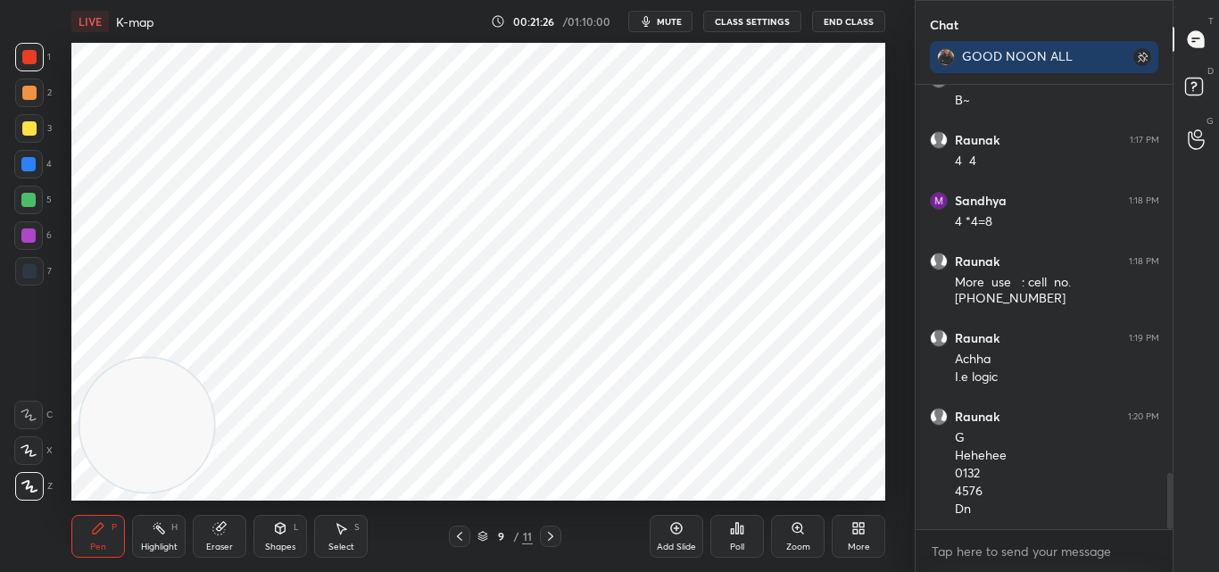
scroll to position [3042, 0]
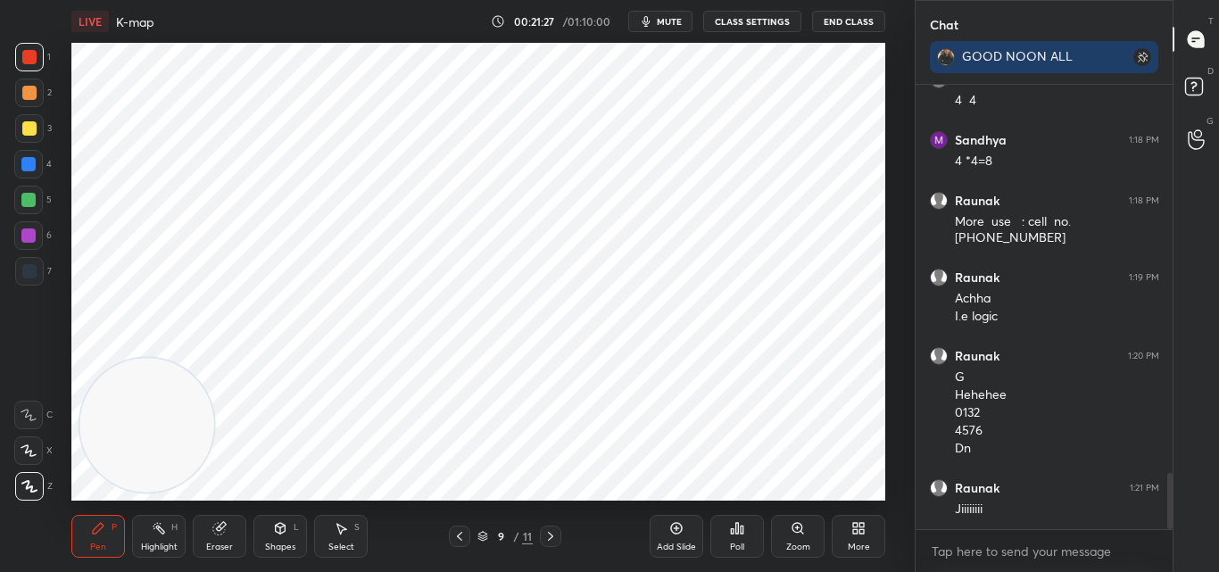
drag, startPoint x: 27, startPoint y: 164, endPoint x: 62, endPoint y: 191, distance: 43.9
click at [27, 165] on div at bounding box center [28, 164] width 14 height 14
drag, startPoint x: 225, startPoint y: 542, endPoint x: 245, endPoint y: 519, distance: 30.3
click at [229, 537] on div "Eraser" at bounding box center [220, 536] width 54 height 43
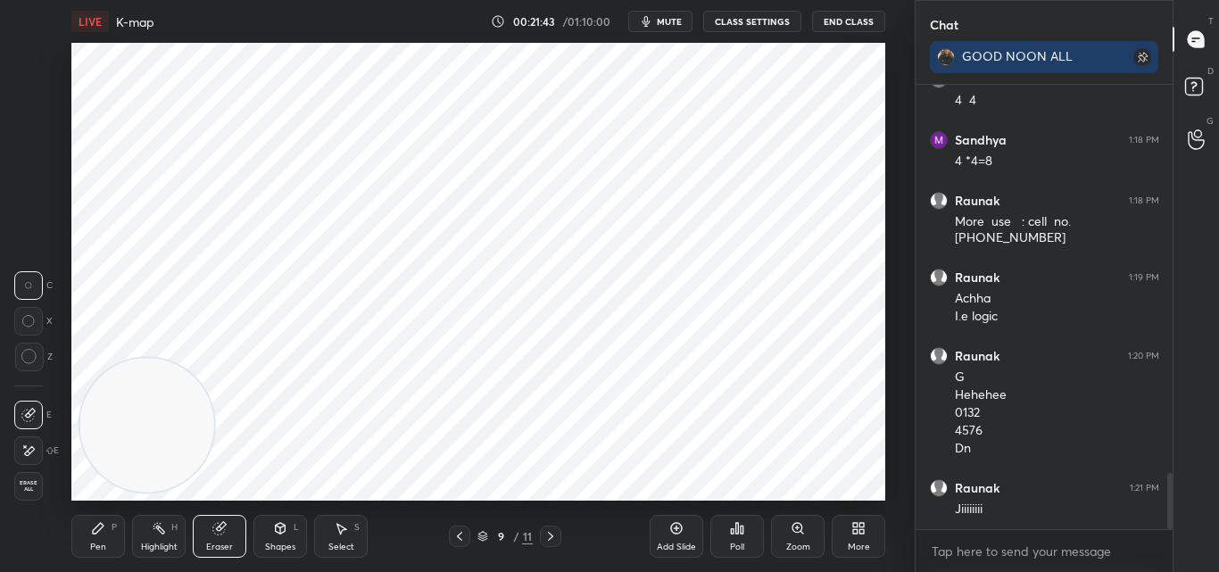
click at [102, 547] on div "Pen" at bounding box center [98, 547] width 16 height 9
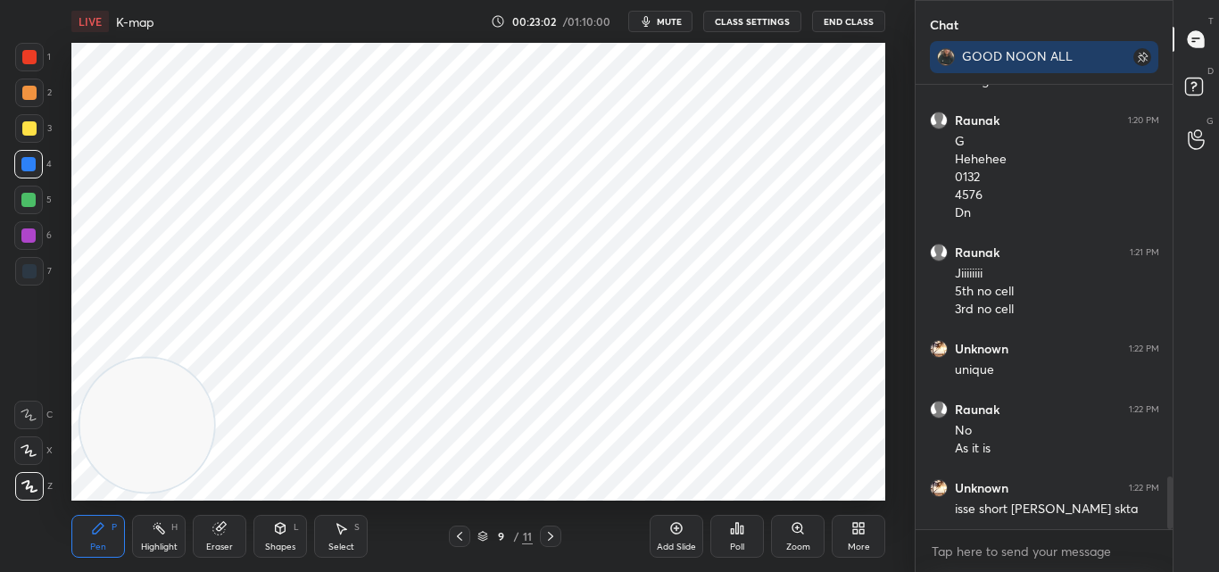
scroll to position [3338, 0]
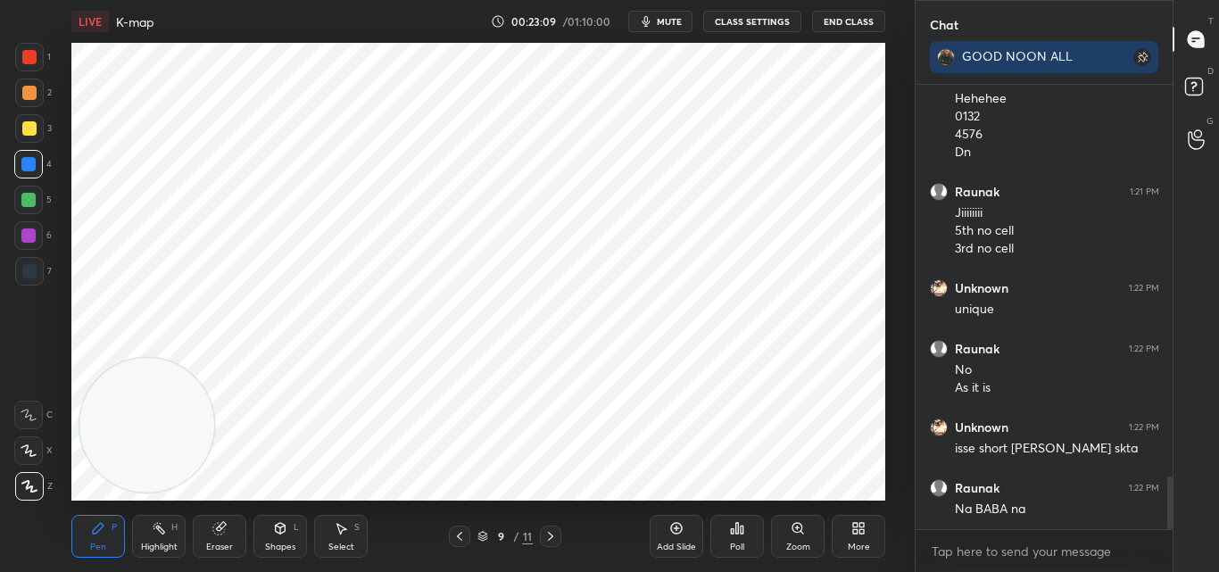
click at [680, 528] on icon at bounding box center [676, 528] width 14 height 14
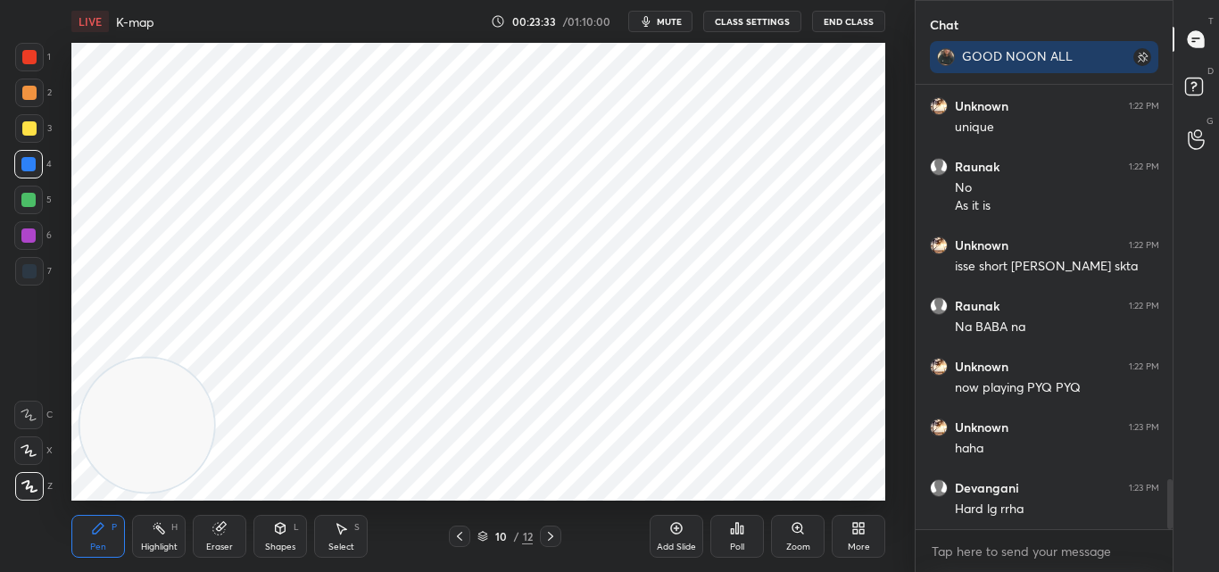
scroll to position [3581, 0]
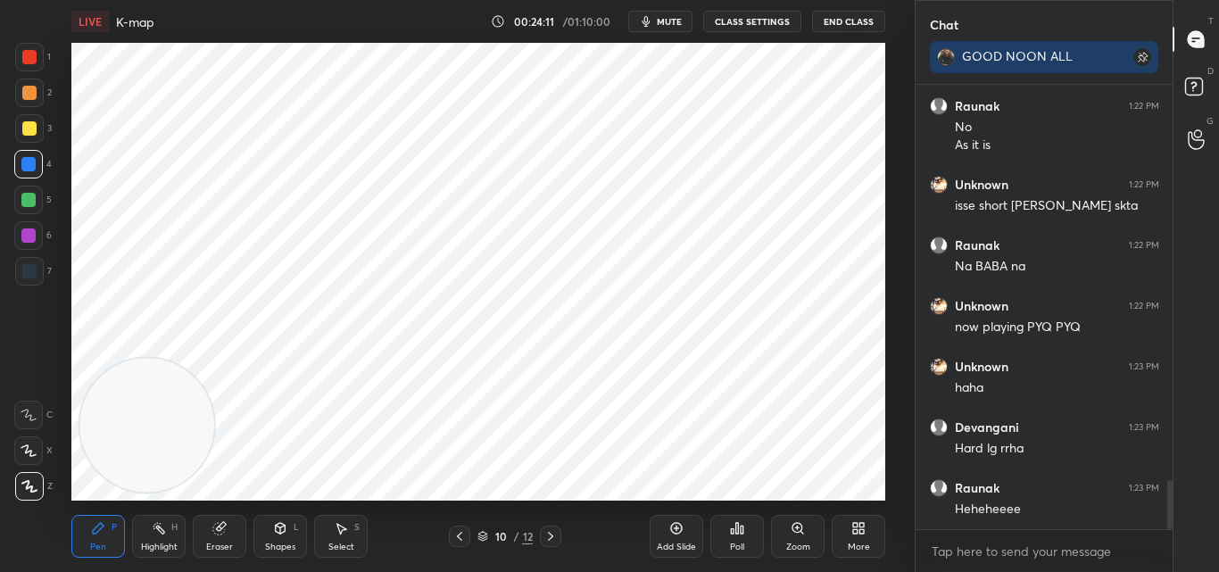
click at [32, 54] on div at bounding box center [29, 57] width 14 height 14
click at [35, 135] on div at bounding box center [29, 128] width 29 height 29
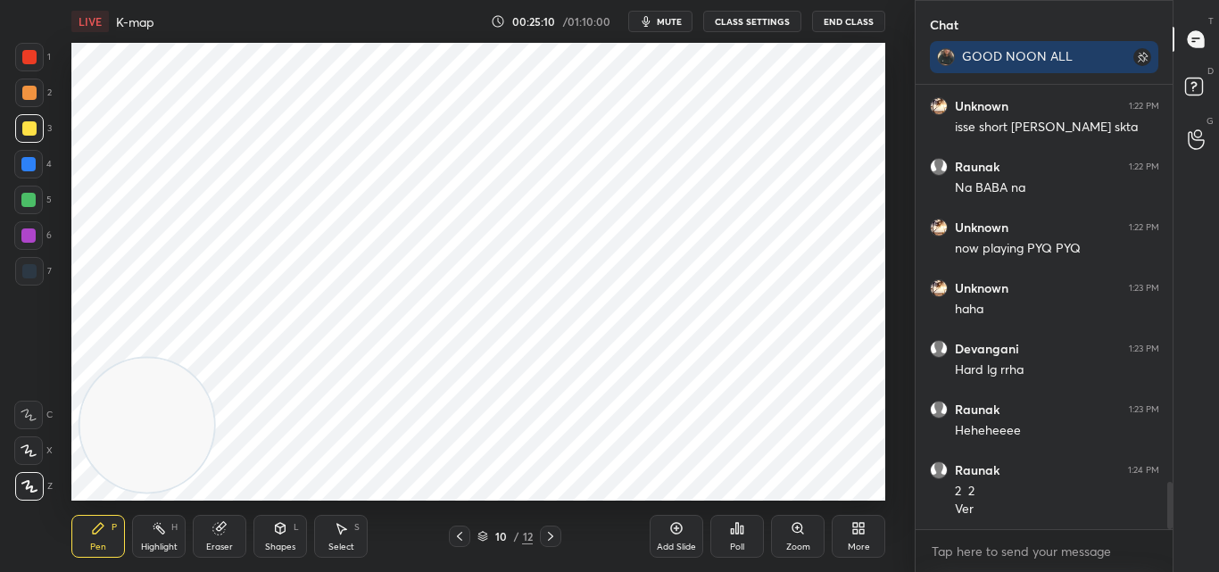
scroll to position [3720, 0]
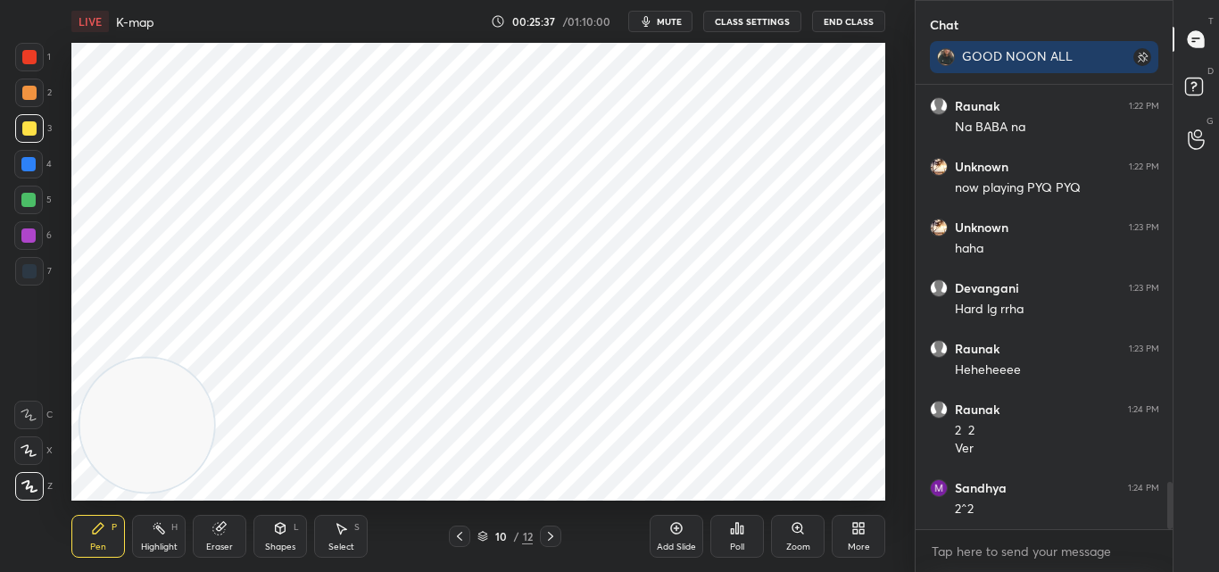
click at [213, 361] on div "Setting up your live class Poll for secs No correct answer Start poll" at bounding box center [478, 272] width 814 height 458
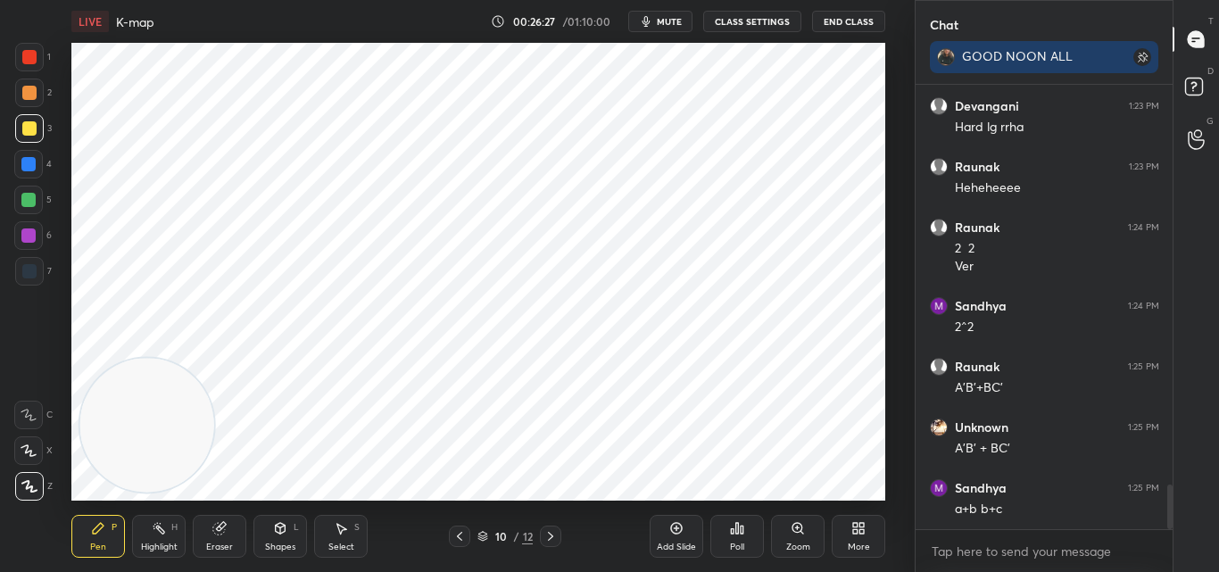
scroll to position [3963, 0]
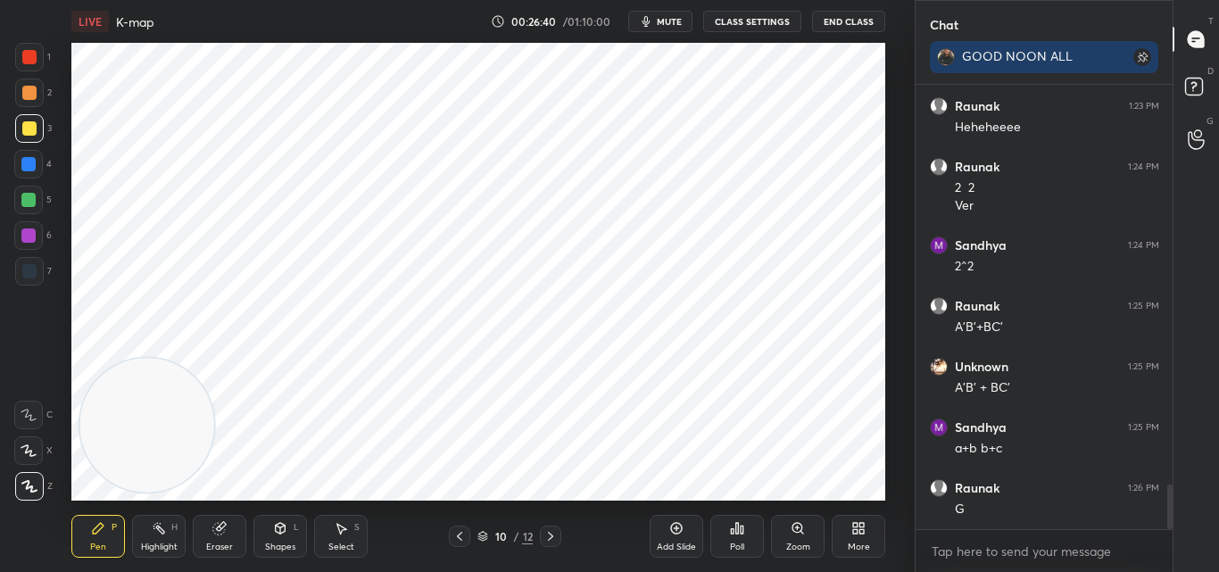
click at [680, 538] on div "Add Slide" at bounding box center [677, 536] width 54 height 43
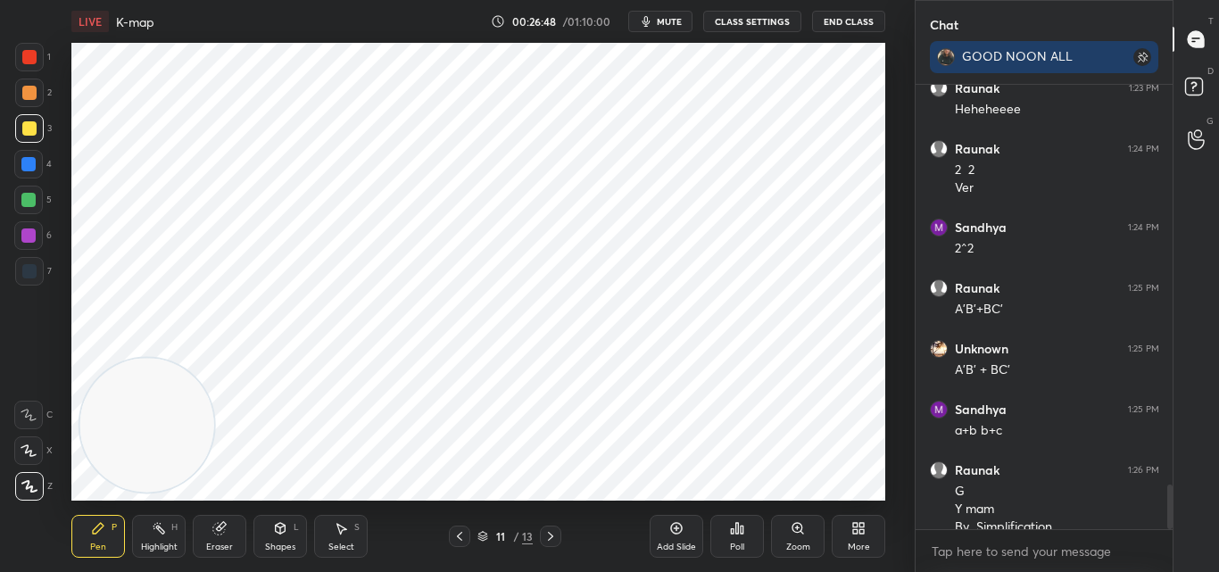
scroll to position [3999, 0]
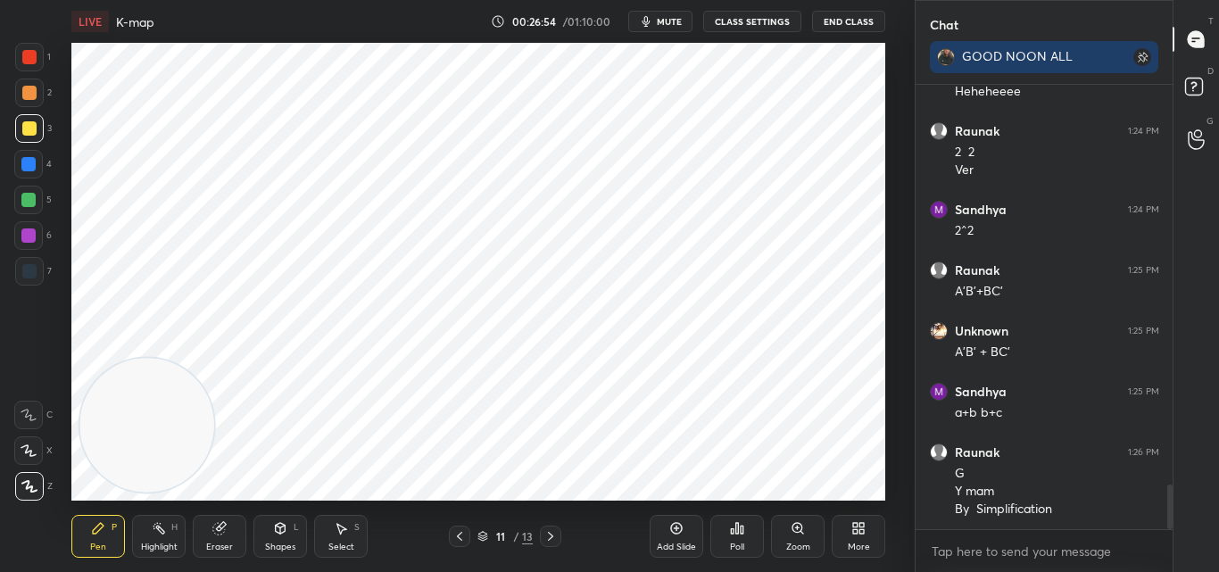
drag, startPoint x: 24, startPoint y: 61, endPoint x: 69, endPoint y: 84, distance: 50.3
click at [25, 61] on div at bounding box center [29, 57] width 14 height 14
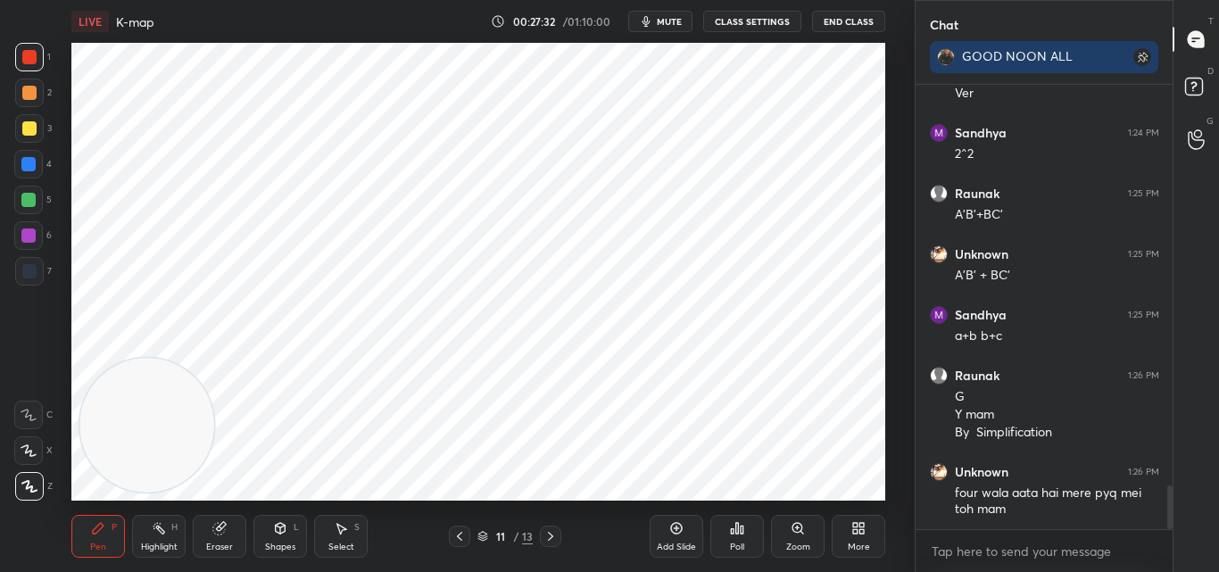
click at [216, 543] on div "Eraser" at bounding box center [219, 547] width 27 height 9
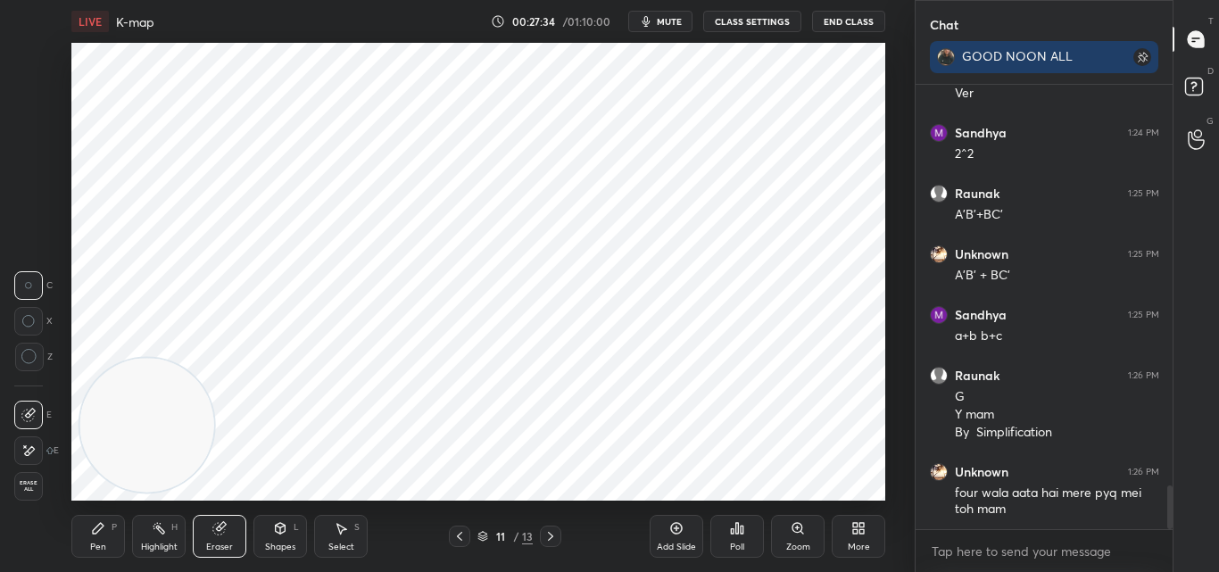
click at [257, 536] on div "Shapes L" at bounding box center [280, 536] width 54 height 43
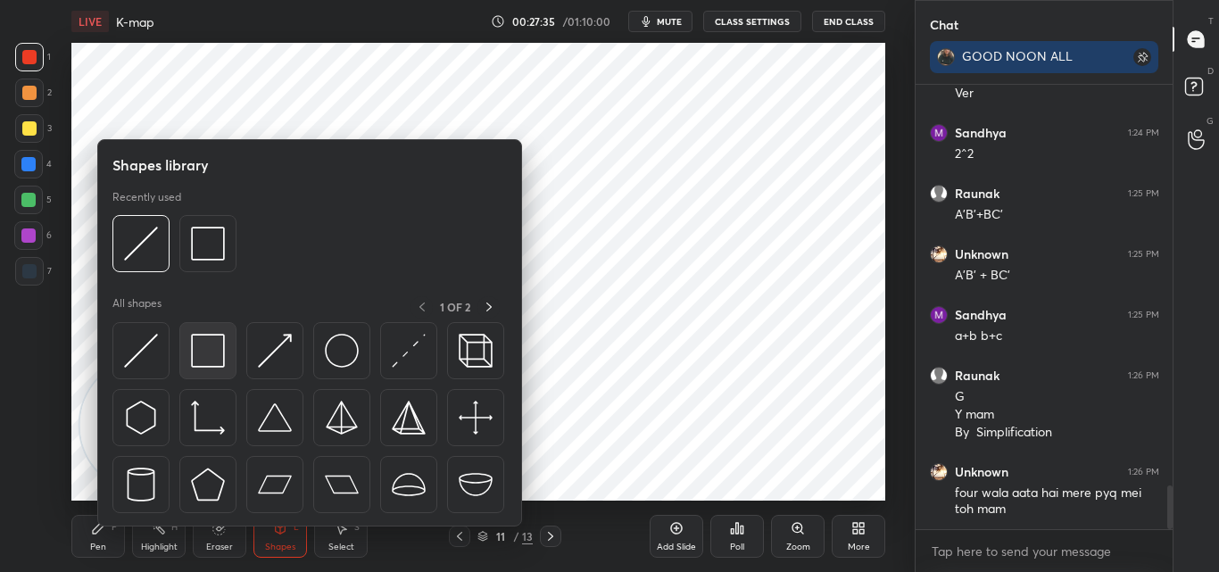
click at [200, 357] on img at bounding box center [208, 351] width 34 height 34
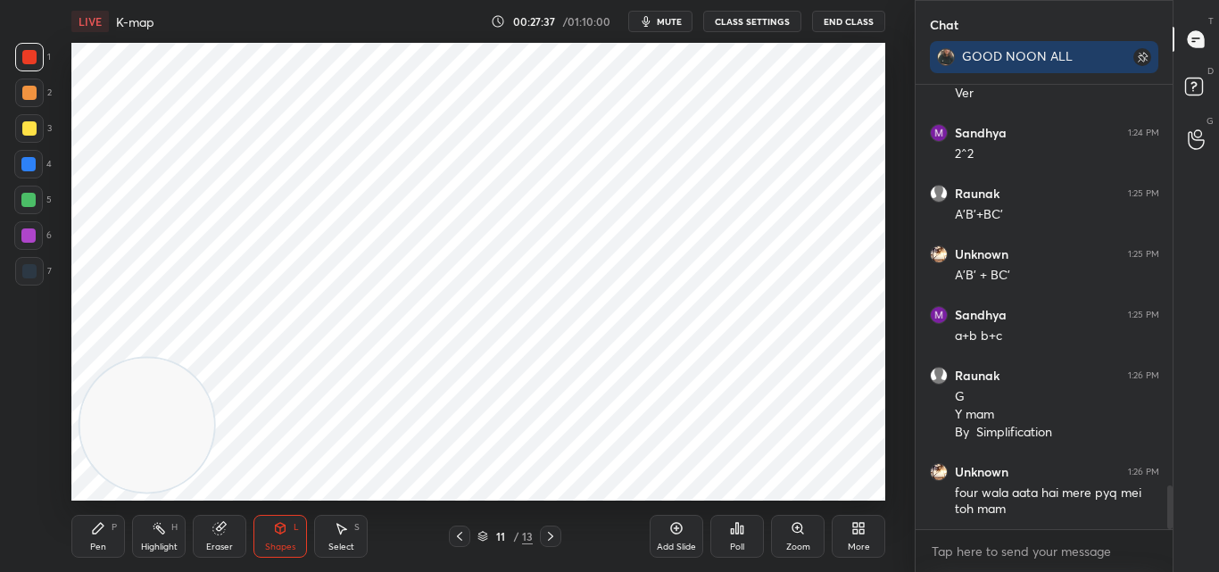
scroll to position [4136, 0]
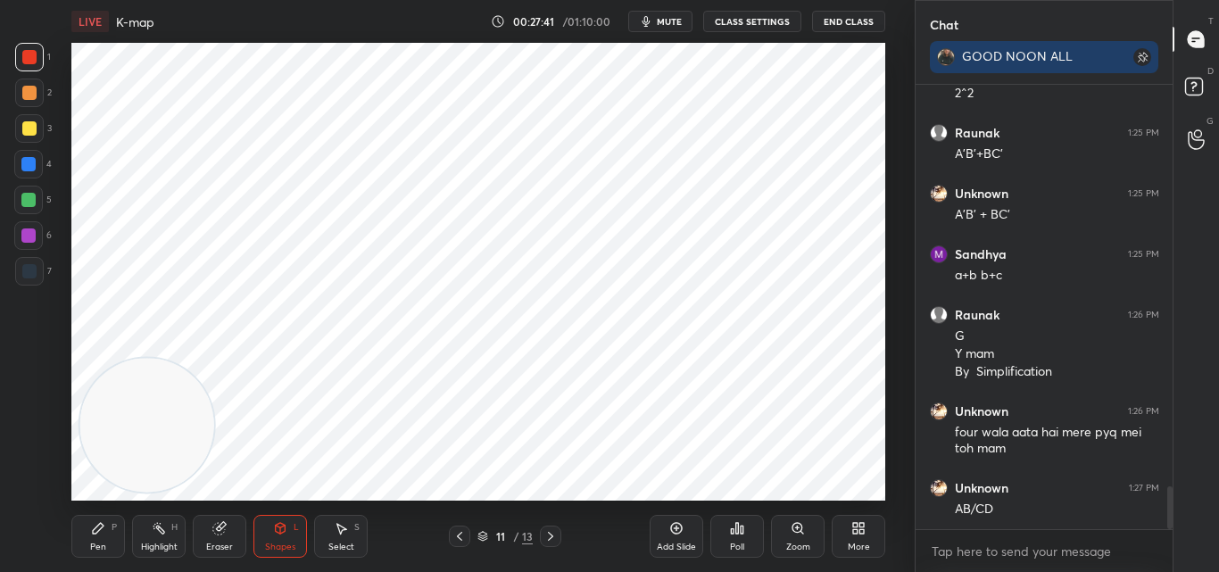
click at [109, 539] on div "Pen P" at bounding box center [98, 536] width 54 height 43
click at [283, 539] on div "Shapes L" at bounding box center [280, 536] width 54 height 43
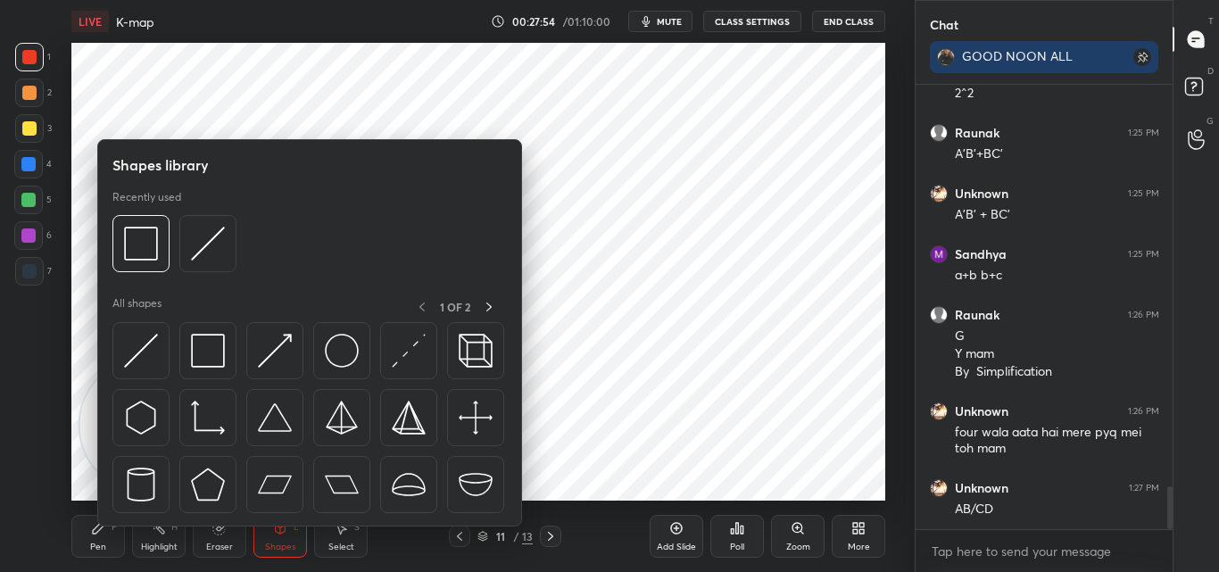
click at [145, 358] on img at bounding box center [141, 351] width 34 height 34
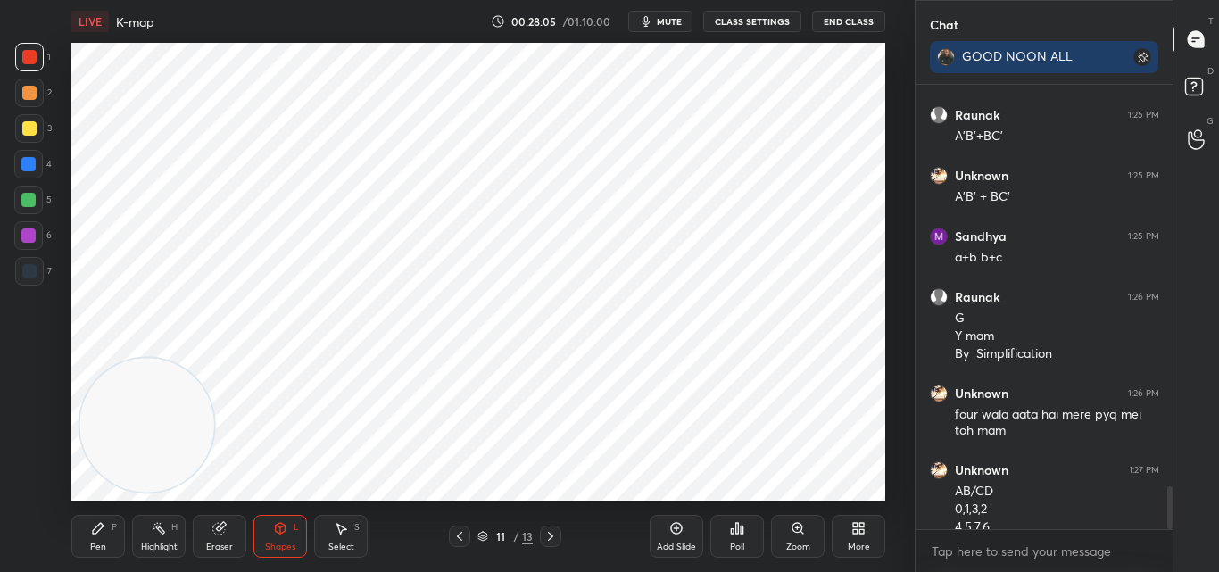
scroll to position [4172, 0]
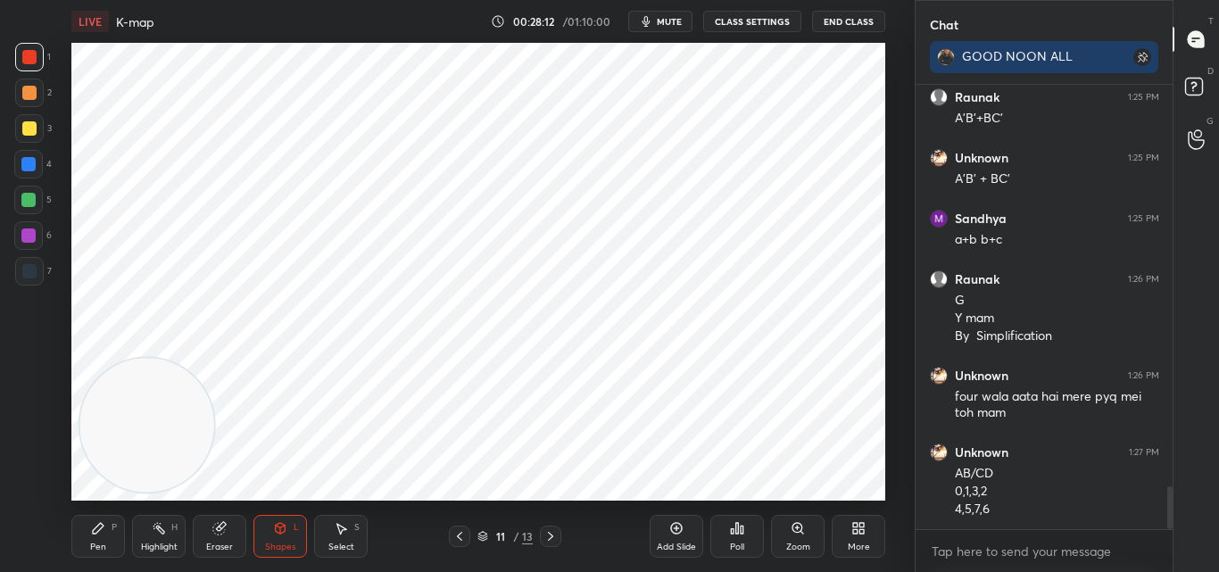
click at [224, 528] on icon at bounding box center [219, 528] width 14 height 14
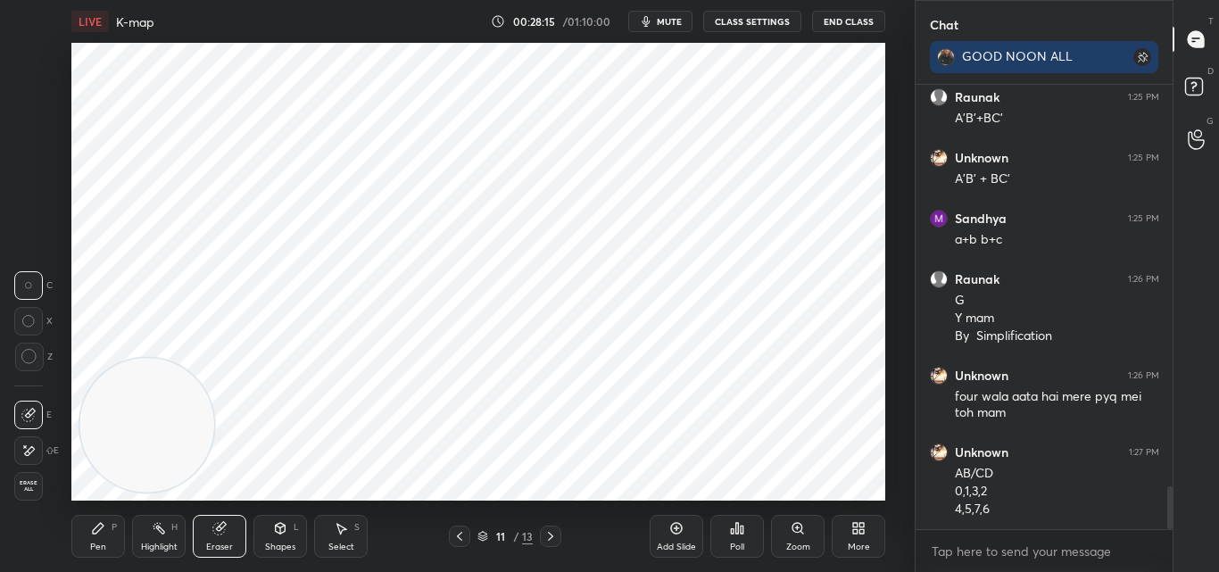
click at [258, 528] on div "Shapes L" at bounding box center [280, 536] width 54 height 43
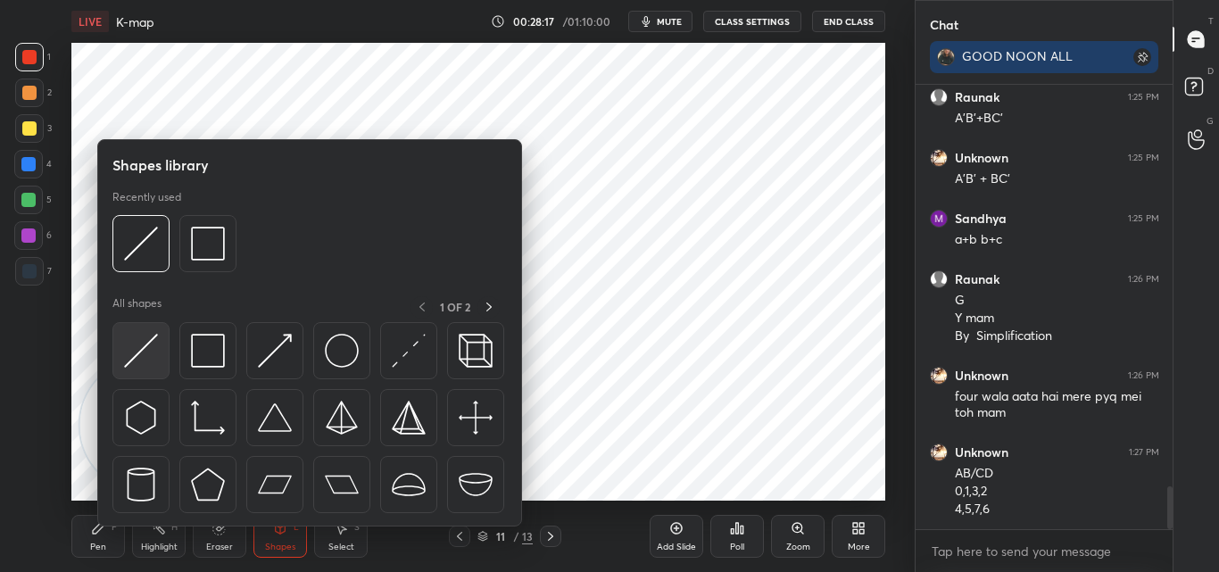
click at [137, 347] on img at bounding box center [141, 351] width 34 height 34
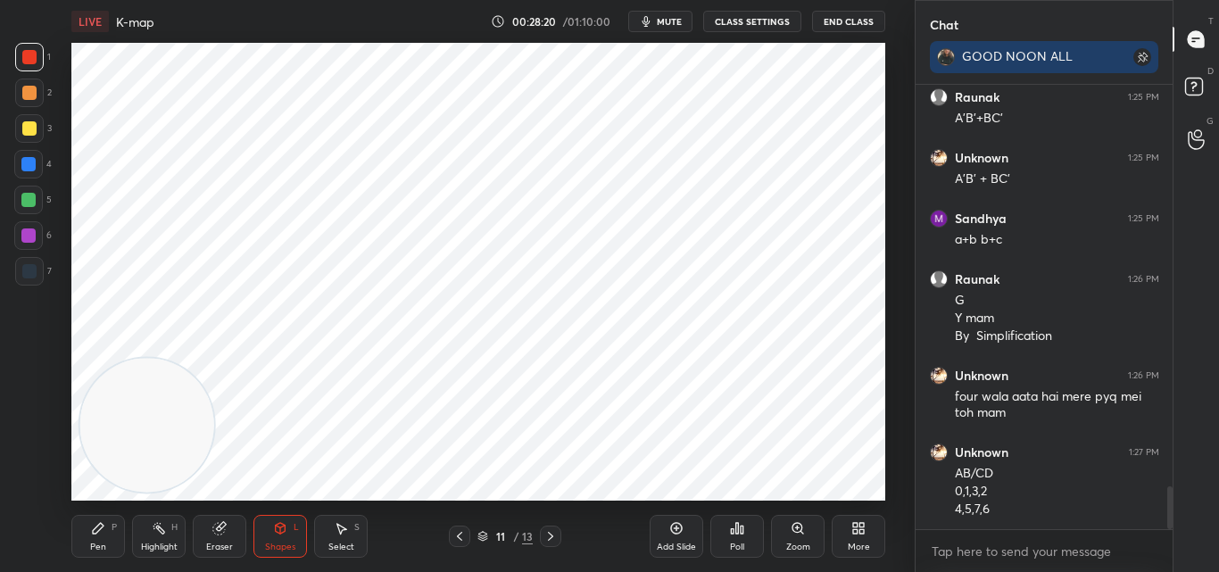
click at [96, 545] on div "Pen" at bounding box center [98, 547] width 16 height 9
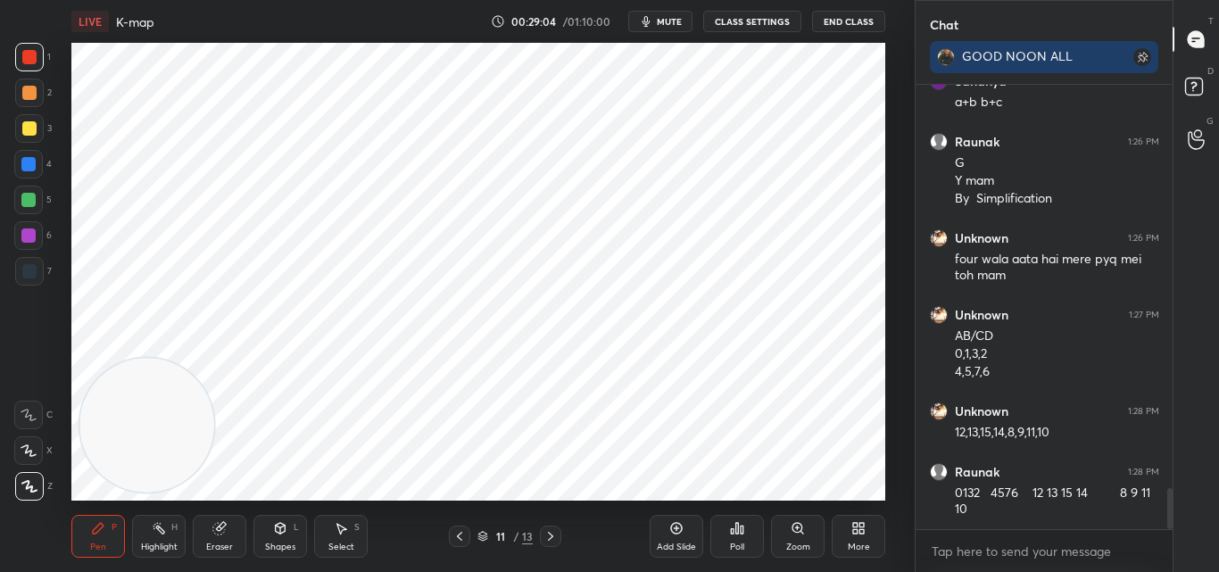
scroll to position [4386, 0]
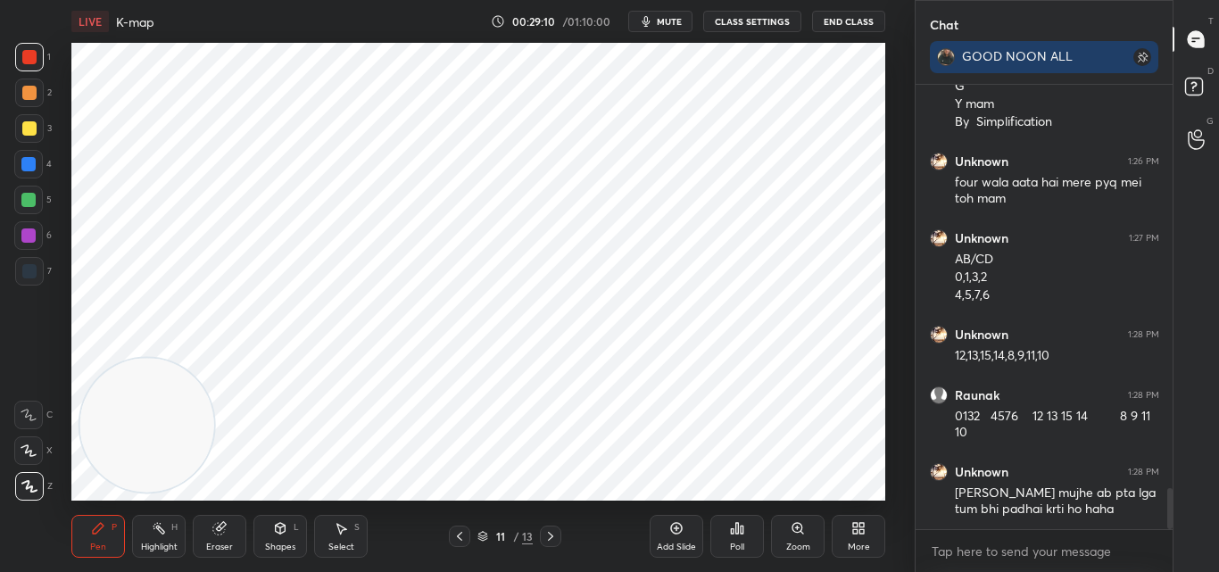
click at [29, 126] on div at bounding box center [29, 128] width 14 height 14
click at [29, 159] on div at bounding box center [28, 164] width 14 height 14
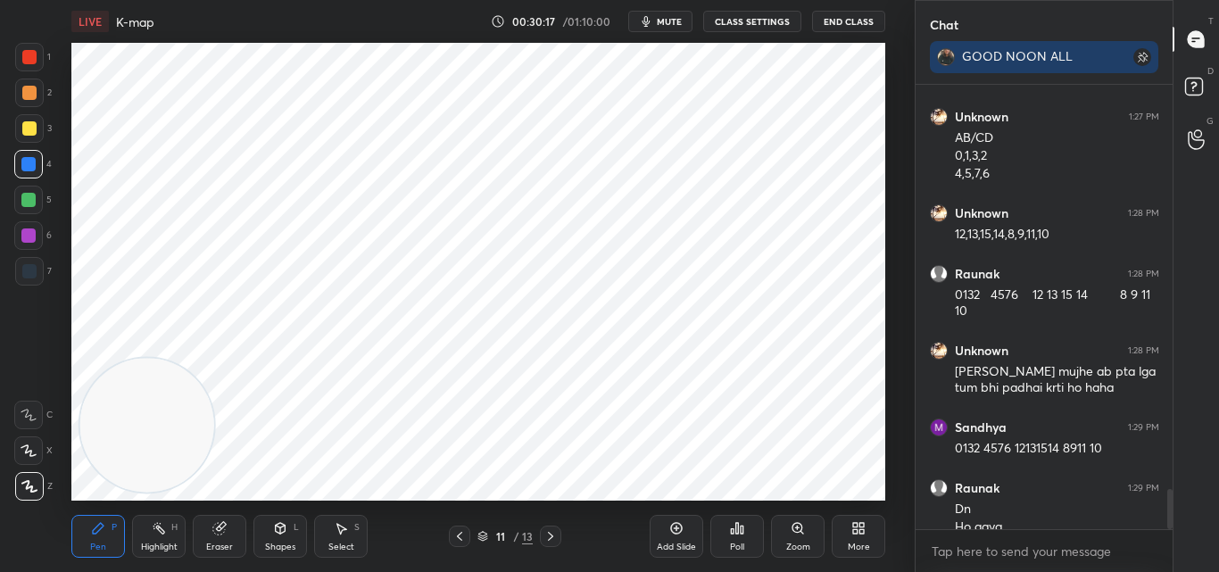
scroll to position [4525, 0]
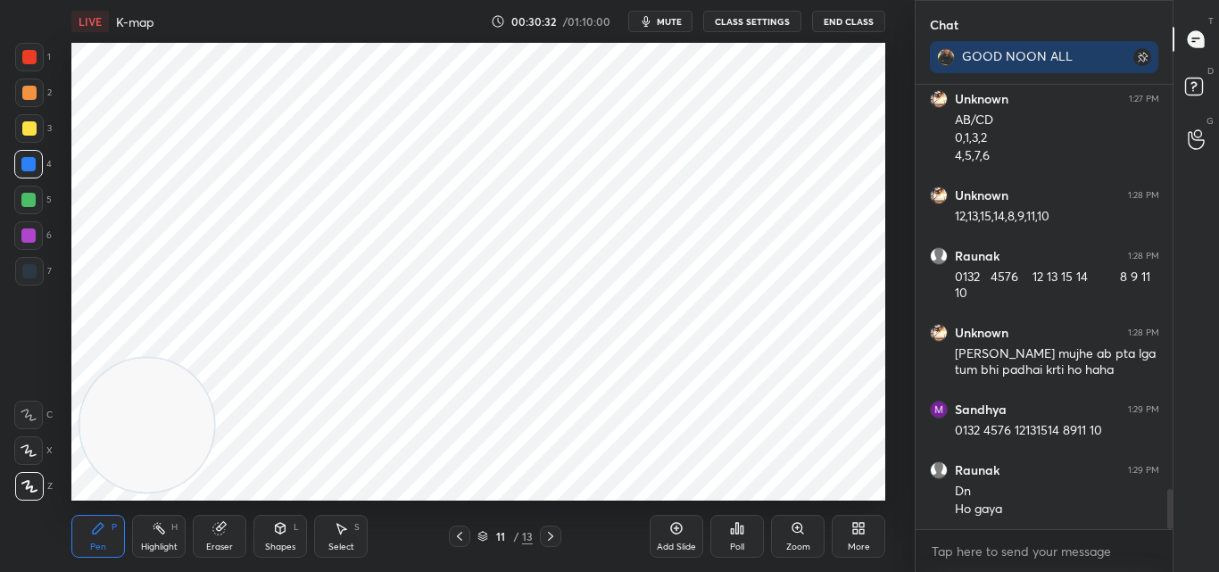
drag, startPoint x: 31, startPoint y: 123, endPoint x: 35, endPoint y: 140, distance: 17.3
click at [30, 126] on div at bounding box center [29, 128] width 14 height 14
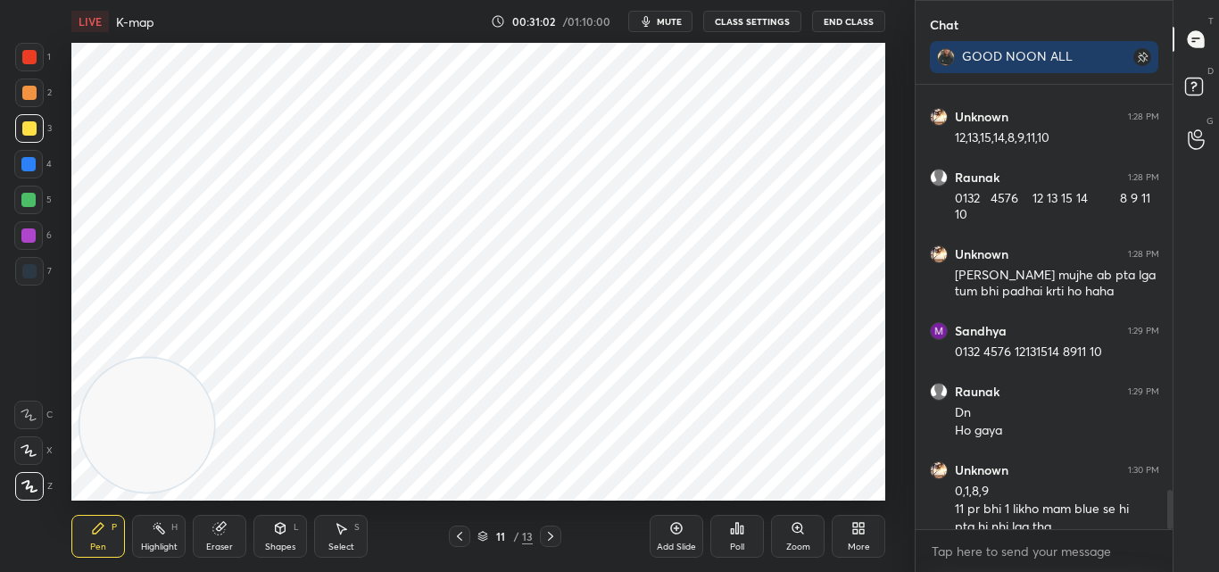
scroll to position [4622, 0]
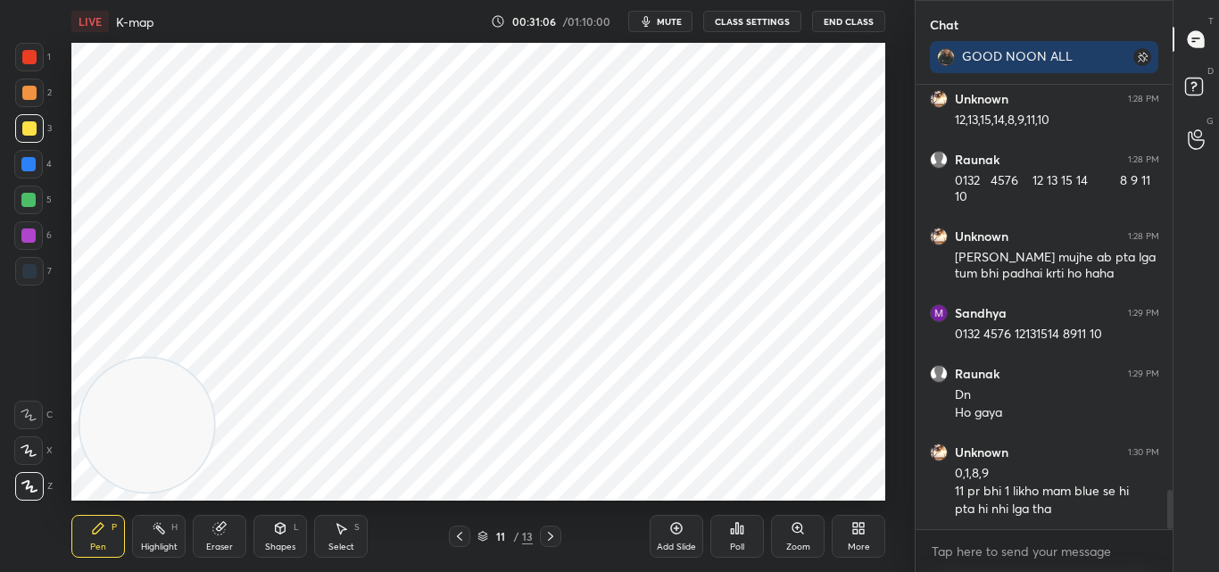
click at [29, 162] on div at bounding box center [28, 164] width 14 height 14
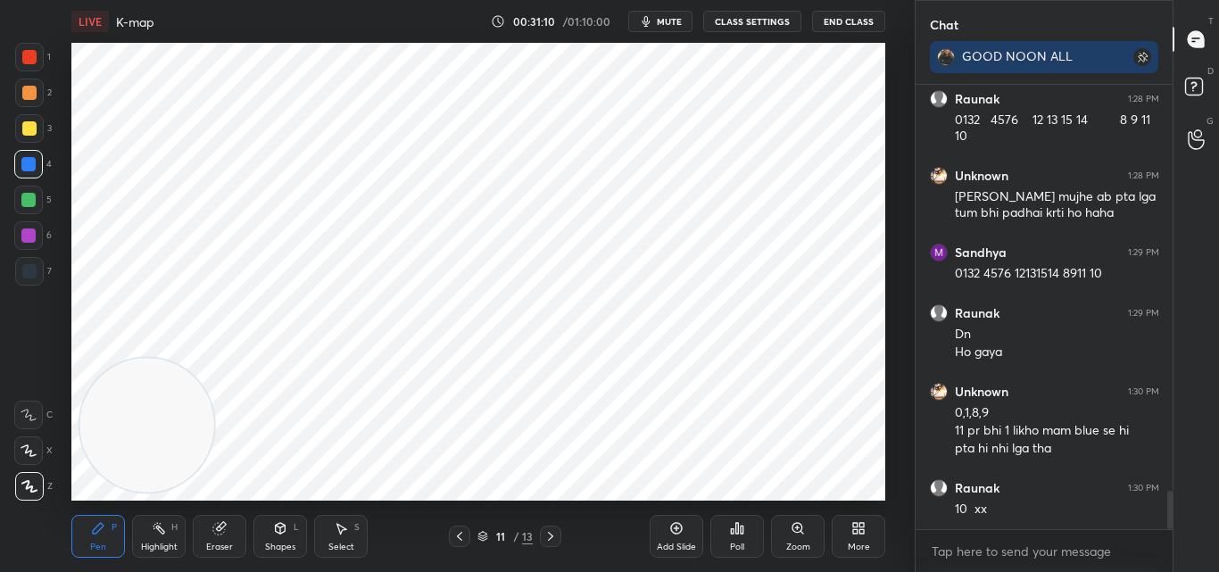
click at [99, 534] on icon at bounding box center [98, 528] width 14 height 14
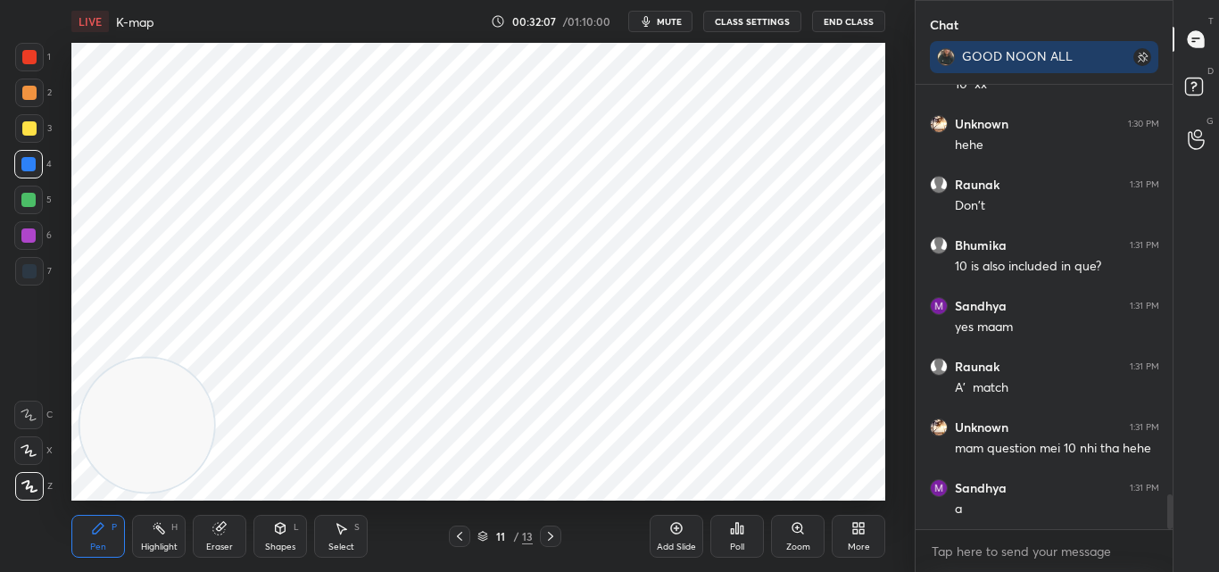
scroll to position [5168, 0]
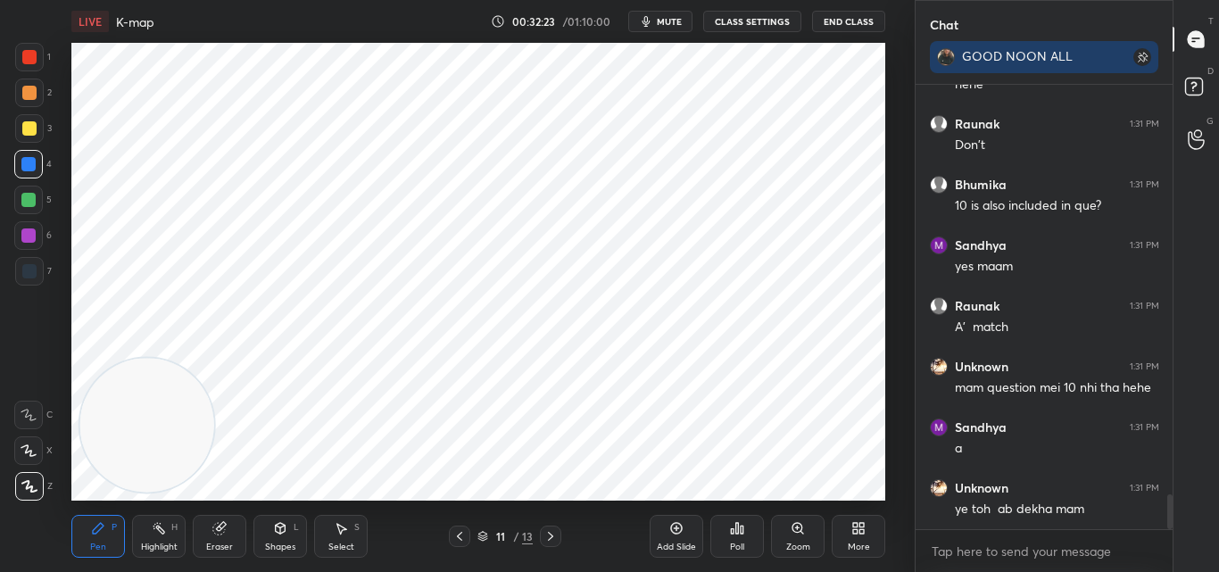
click at [33, 58] on div at bounding box center [29, 57] width 14 height 14
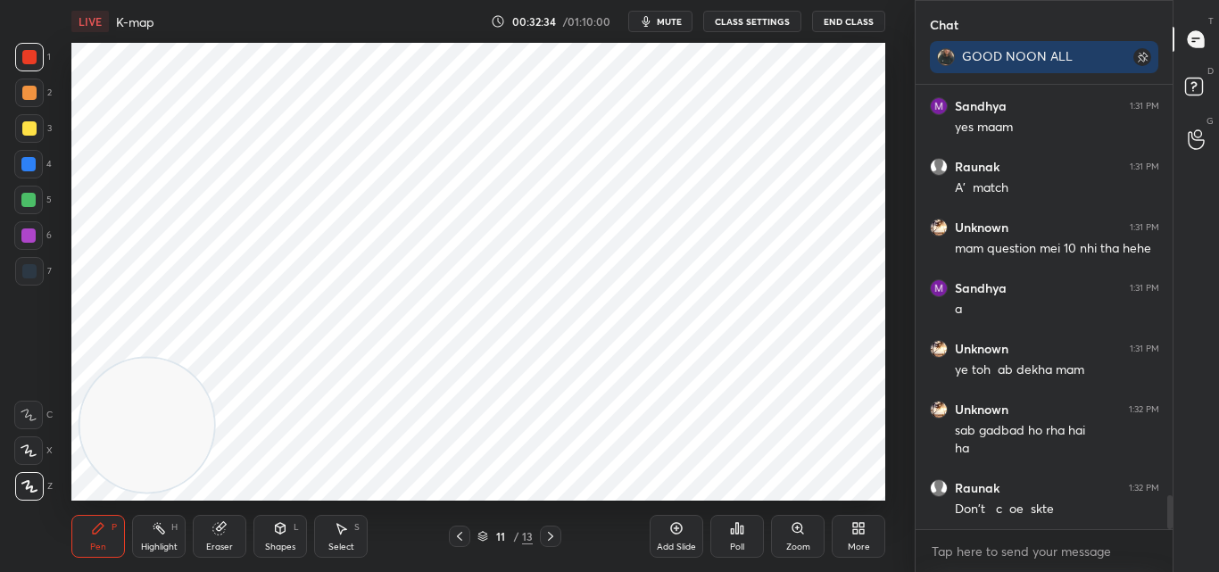
scroll to position [5368, 0]
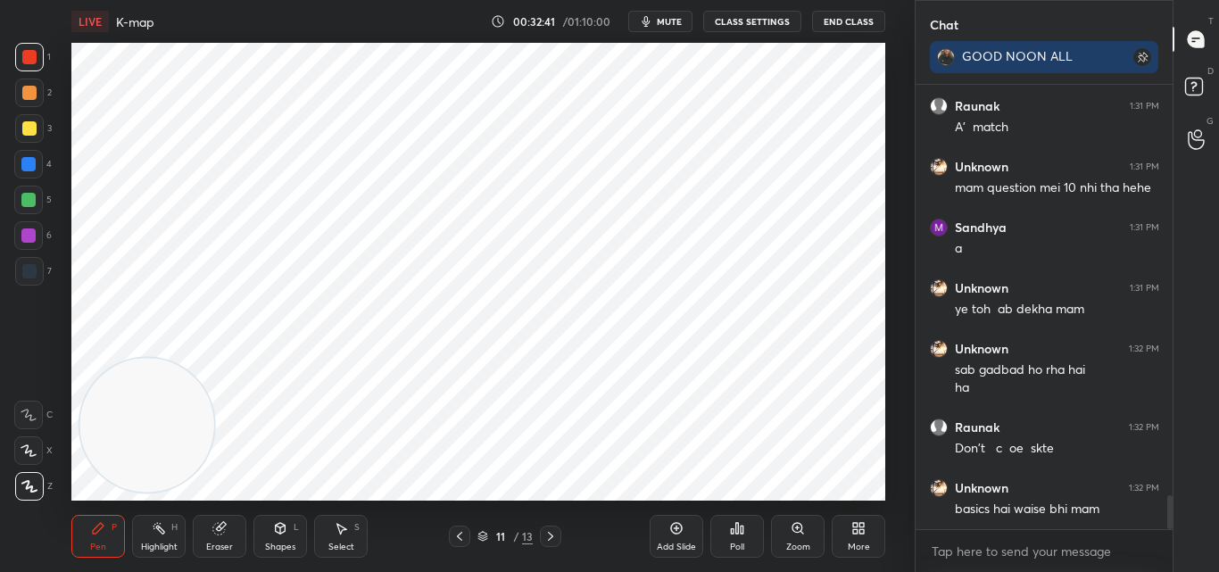
click at [669, 535] on icon at bounding box center [676, 528] width 14 height 14
click at [24, 54] on div at bounding box center [29, 57] width 14 height 14
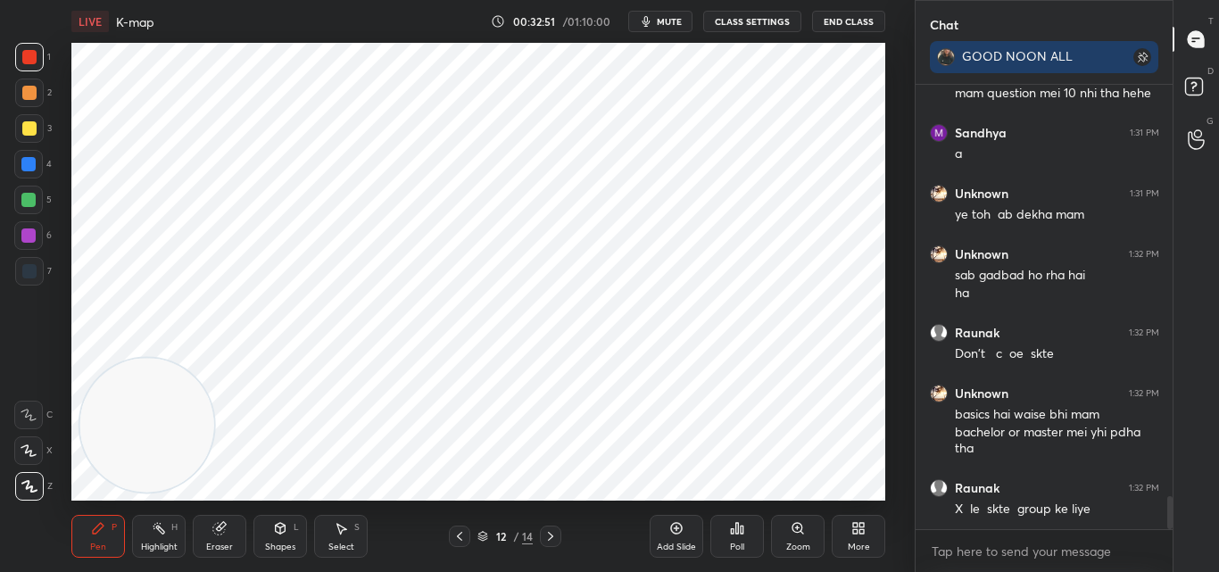
scroll to position [5523, 0]
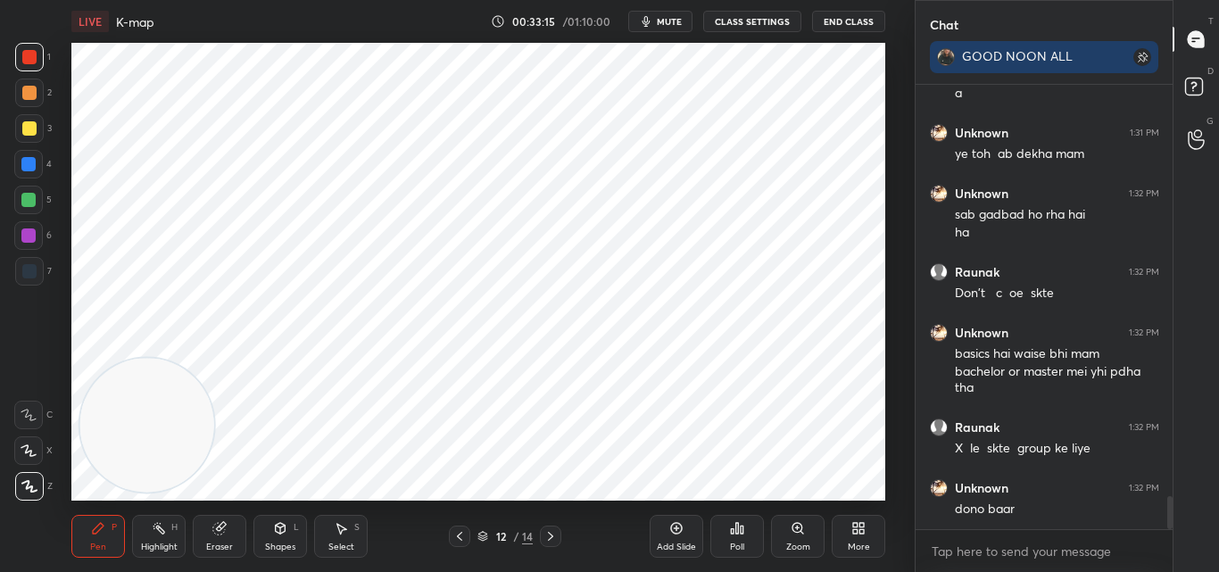
click at [270, 543] on div "Shapes" at bounding box center [280, 547] width 30 height 9
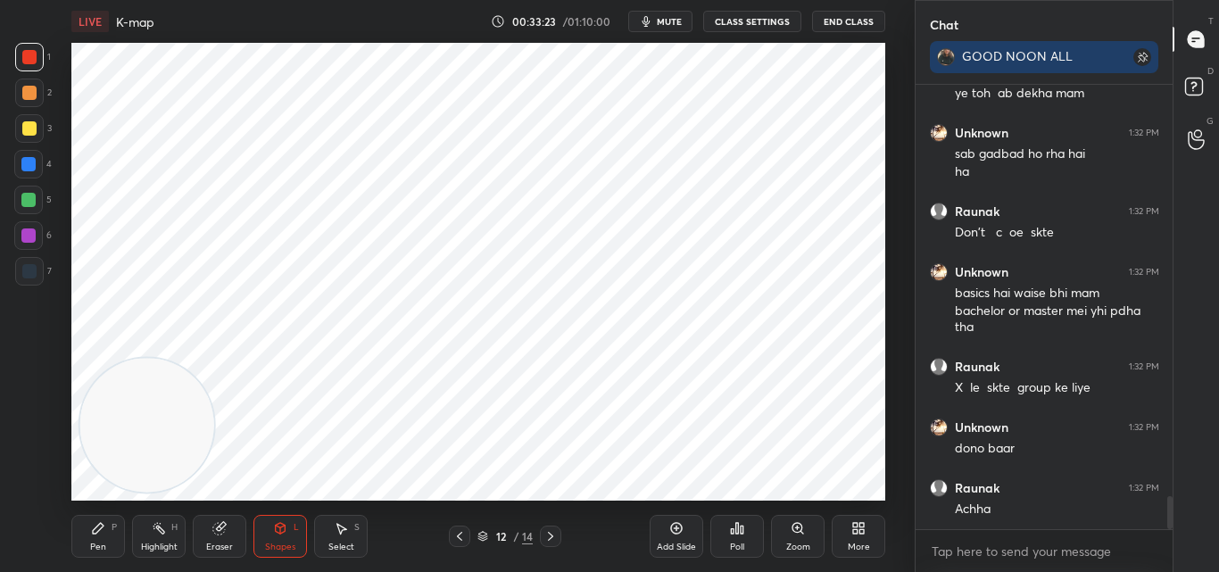
drag, startPoint x: 174, startPoint y: 523, endPoint x: 190, endPoint y: 530, distance: 17.6
click at [184, 526] on div "Highlight H" at bounding box center [159, 536] width 54 height 43
drag, startPoint x: 206, startPoint y: 536, endPoint x: 227, endPoint y: 514, distance: 30.3
click at [203, 537] on div "Eraser" at bounding box center [220, 536] width 54 height 43
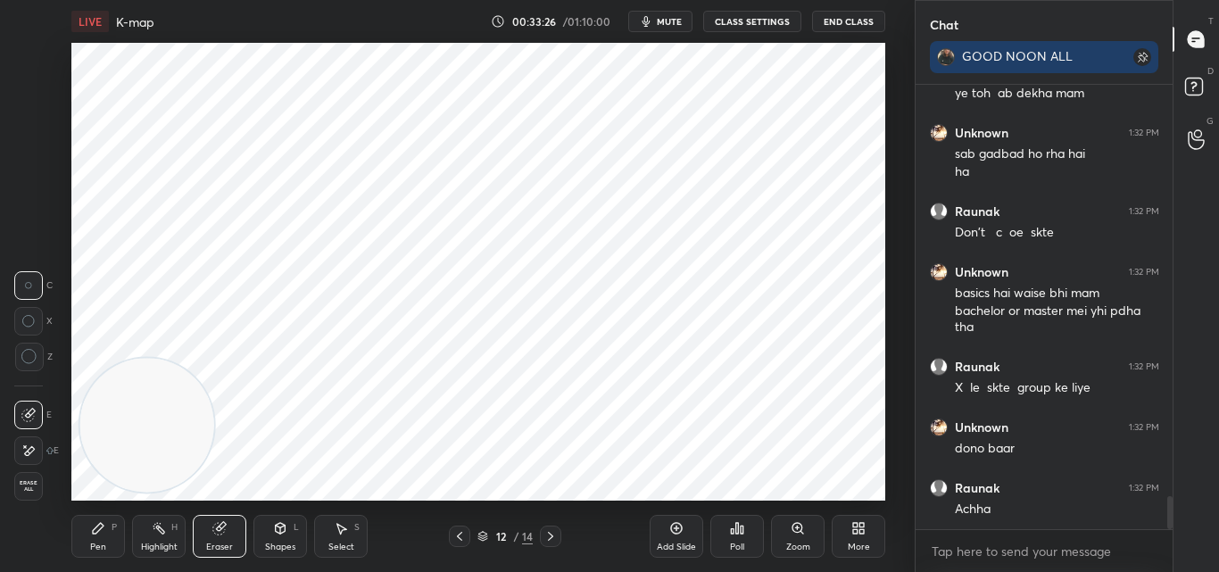
click at [274, 543] on div "Shapes" at bounding box center [280, 547] width 30 height 9
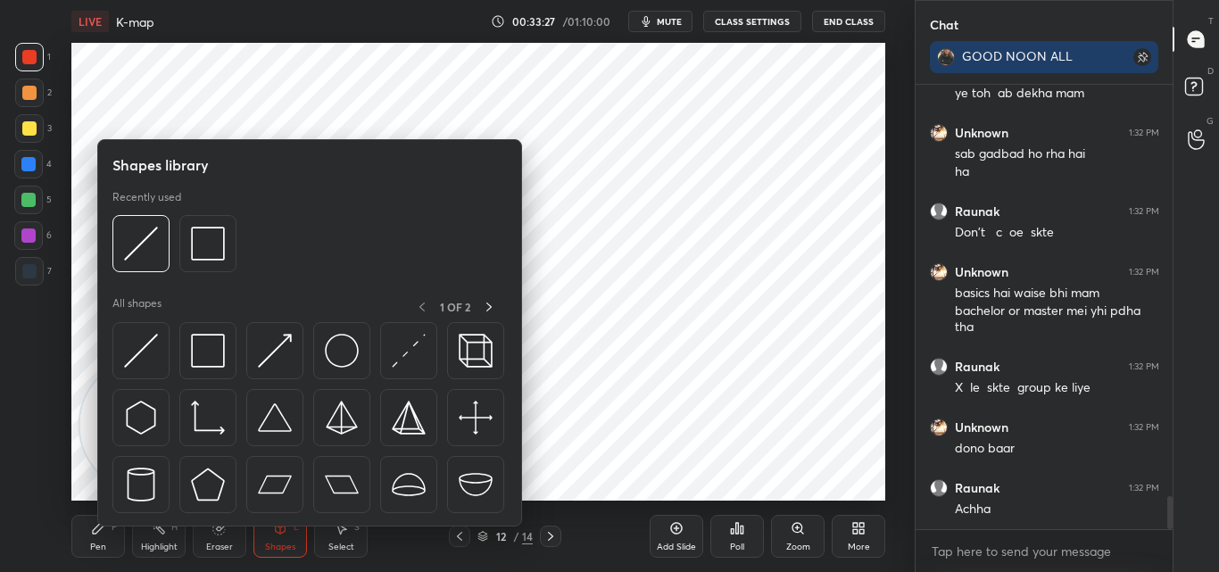
click at [202, 365] on img at bounding box center [208, 351] width 34 height 34
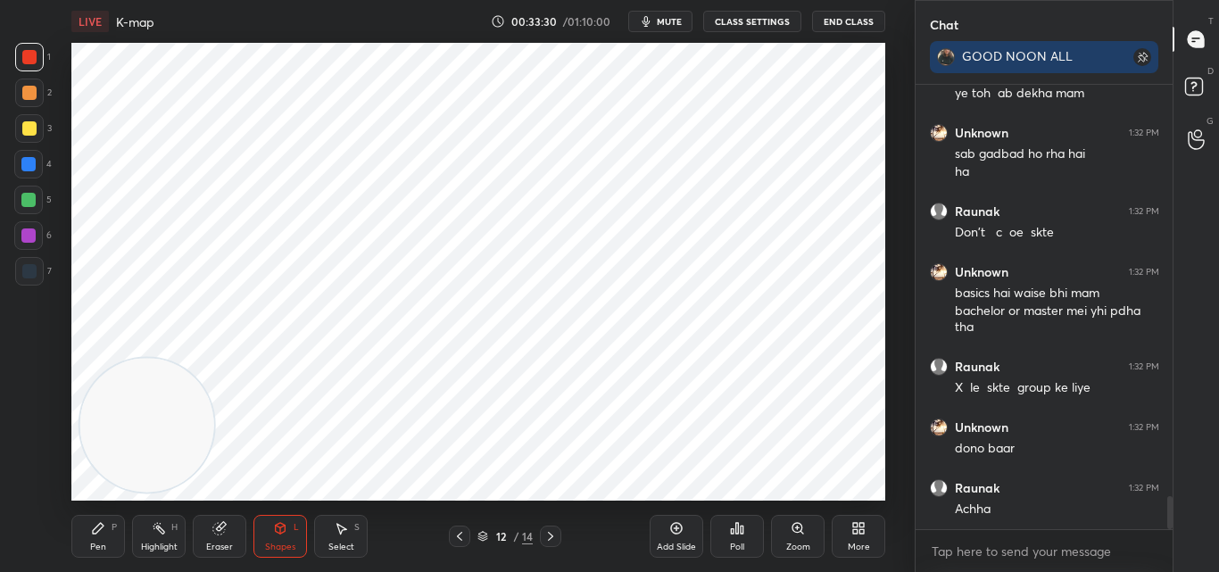
click at [81, 547] on div "Pen P" at bounding box center [98, 536] width 54 height 43
click at [89, 544] on div "Pen P" at bounding box center [98, 536] width 54 height 43
click at [22, 63] on div at bounding box center [29, 57] width 29 height 29
click at [26, 60] on div at bounding box center [29, 57] width 14 height 14
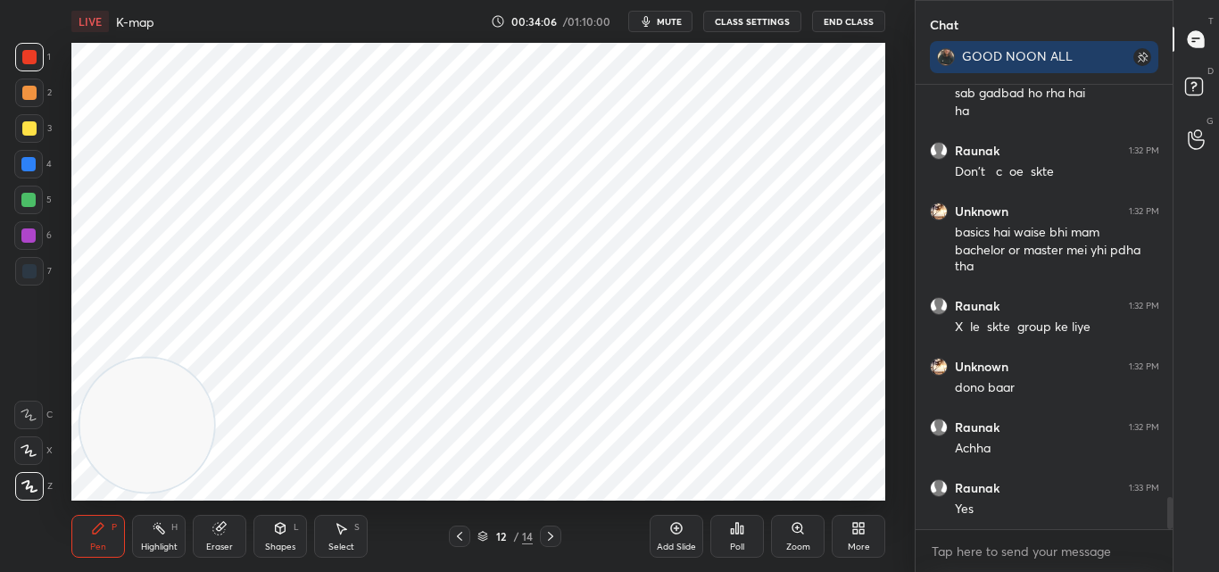
click at [459, 538] on icon at bounding box center [460, 536] width 14 height 14
click at [550, 533] on icon at bounding box center [550, 536] width 5 height 9
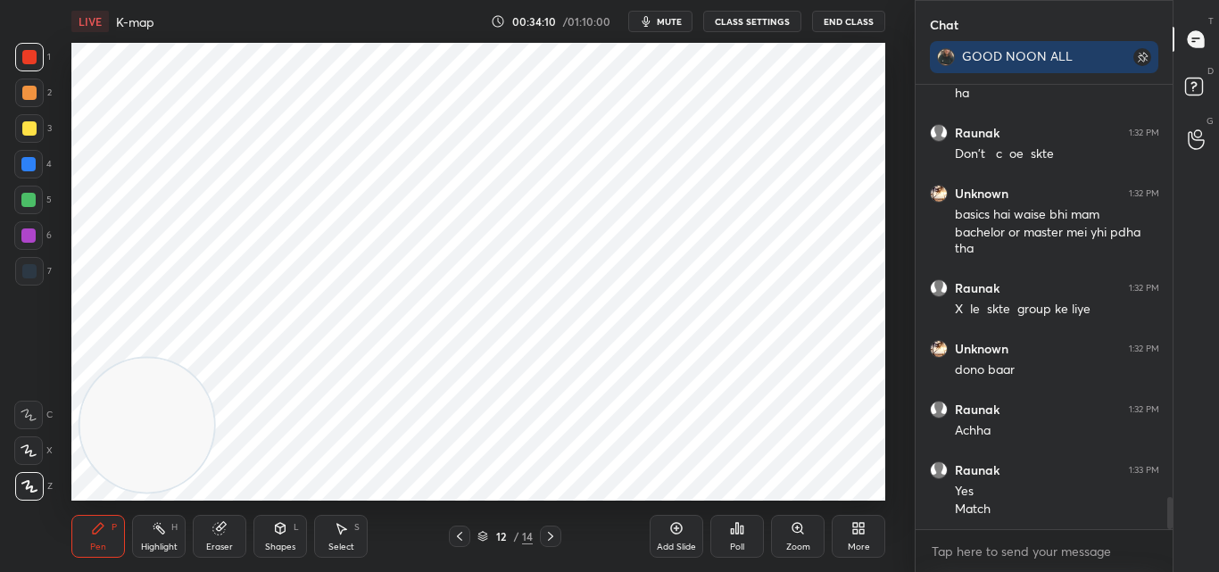
click at [28, 59] on div at bounding box center [29, 57] width 14 height 14
click at [26, 164] on div at bounding box center [28, 164] width 14 height 14
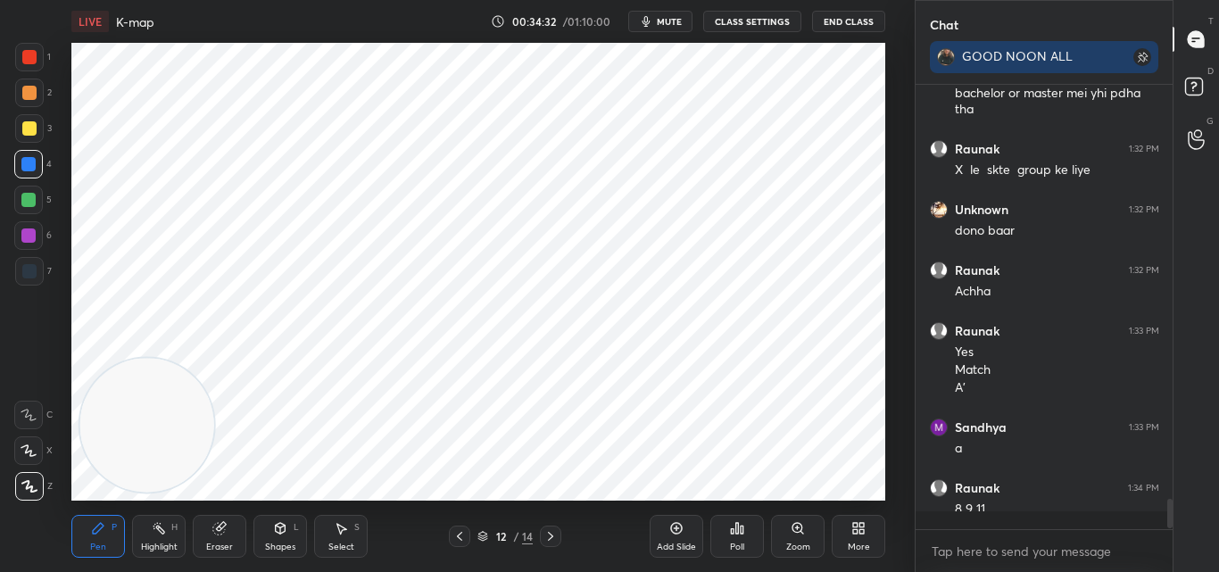
scroll to position [5802, 0]
click at [28, 200] on div at bounding box center [28, 200] width 14 height 14
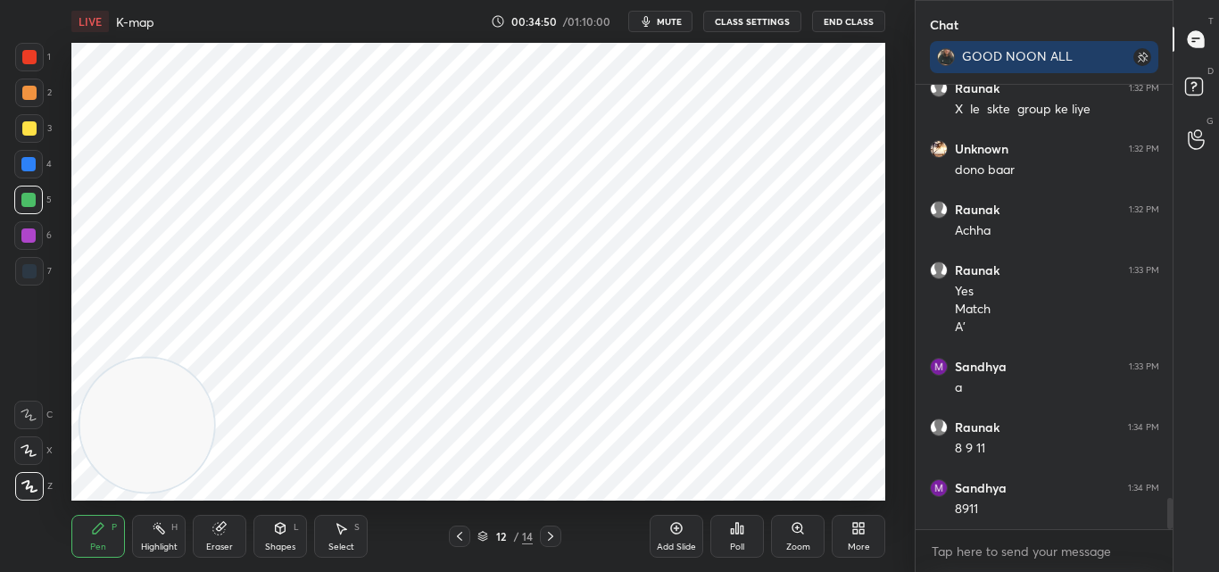
click at [29, 129] on div at bounding box center [29, 128] width 14 height 14
click at [27, 62] on div at bounding box center [29, 57] width 14 height 14
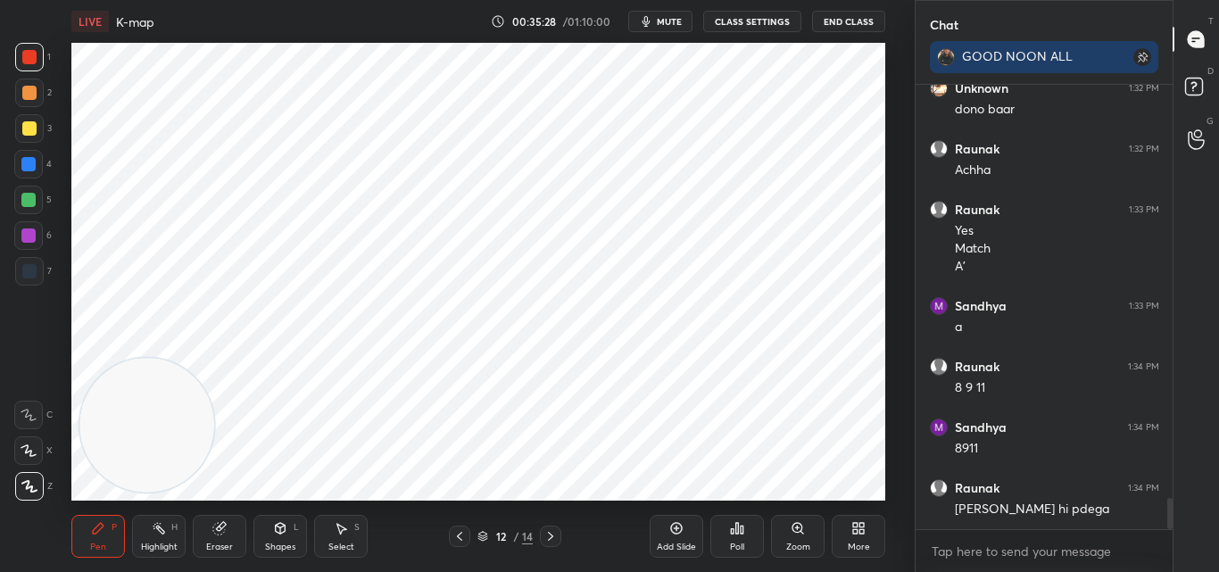
click at [104, 540] on div "Pen P" at bounding box center [98, 536] width 54 height 43
click at [30, 198] on div at bounding box center [28, 200] width 14 height 14
click at [27, 129] on div at bounding box center [29, 128] width 14 height 14
drag, startPoint x: 29, startPoint y: 233, endPoint x: 20, endPoint y: 237, distance: 10.0
click at [28, 233] on div at bounding box center [28, 235] width 14 height 14
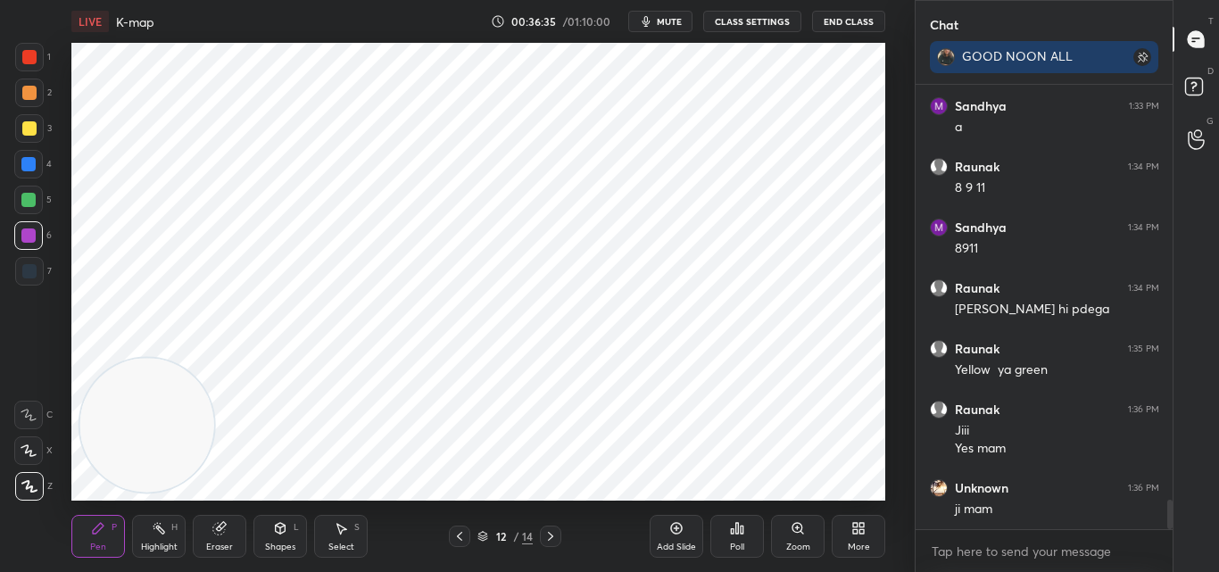
scroll to position [6184, 0]
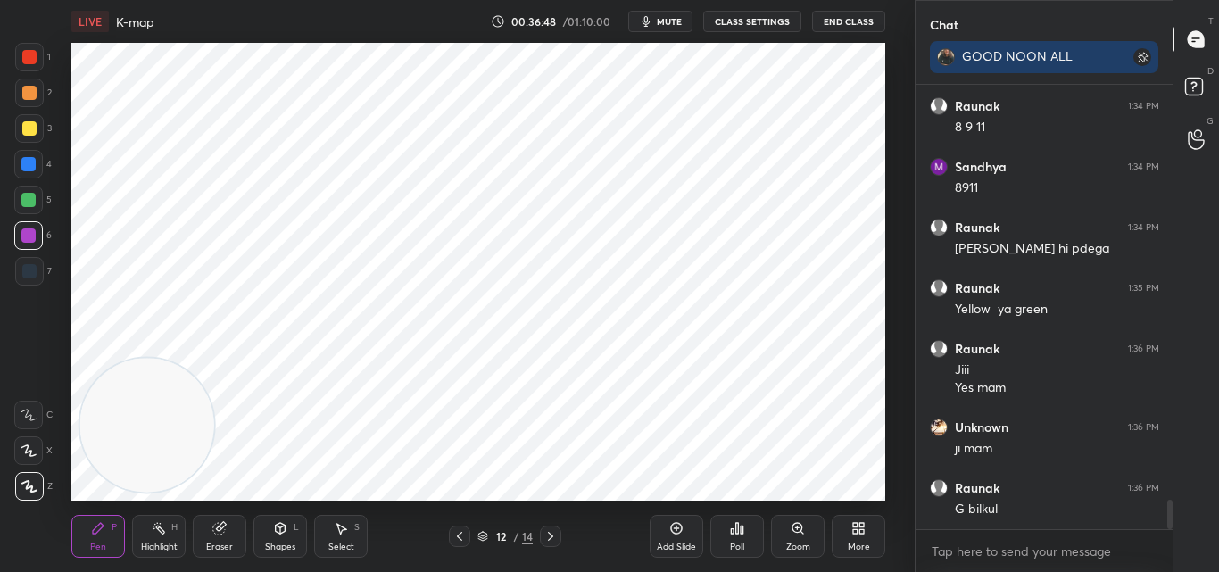
click at [30, 162] on div at bounding box center [28, 164] width 14 height 14
click at [27, 268] on div at bounding box center [29, 271] width 14 height 14
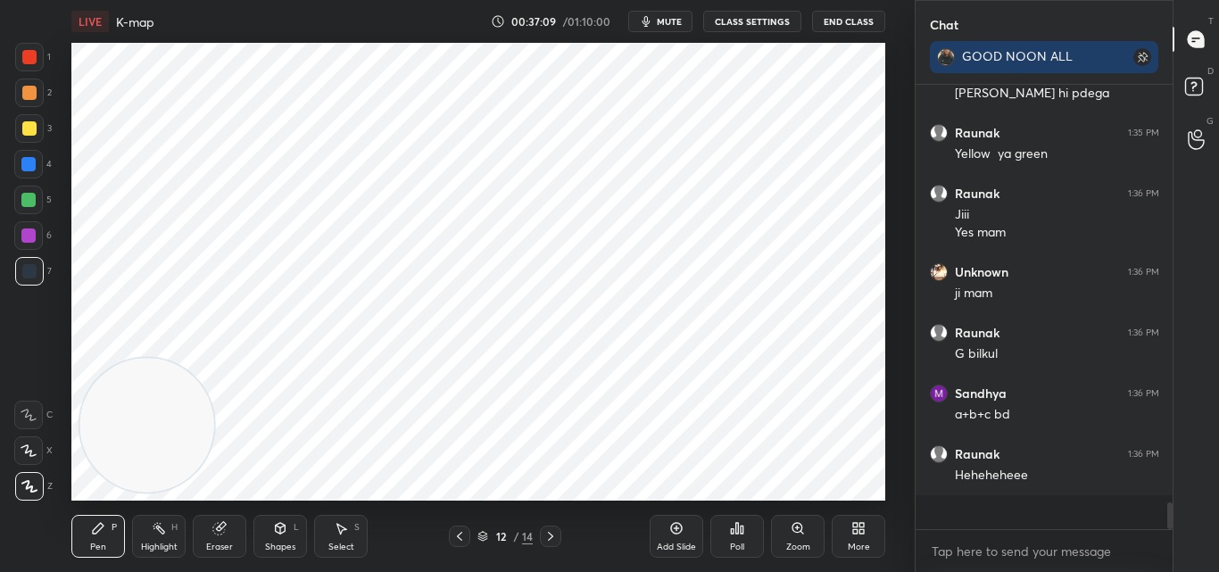
scroll to position [6305, 0]
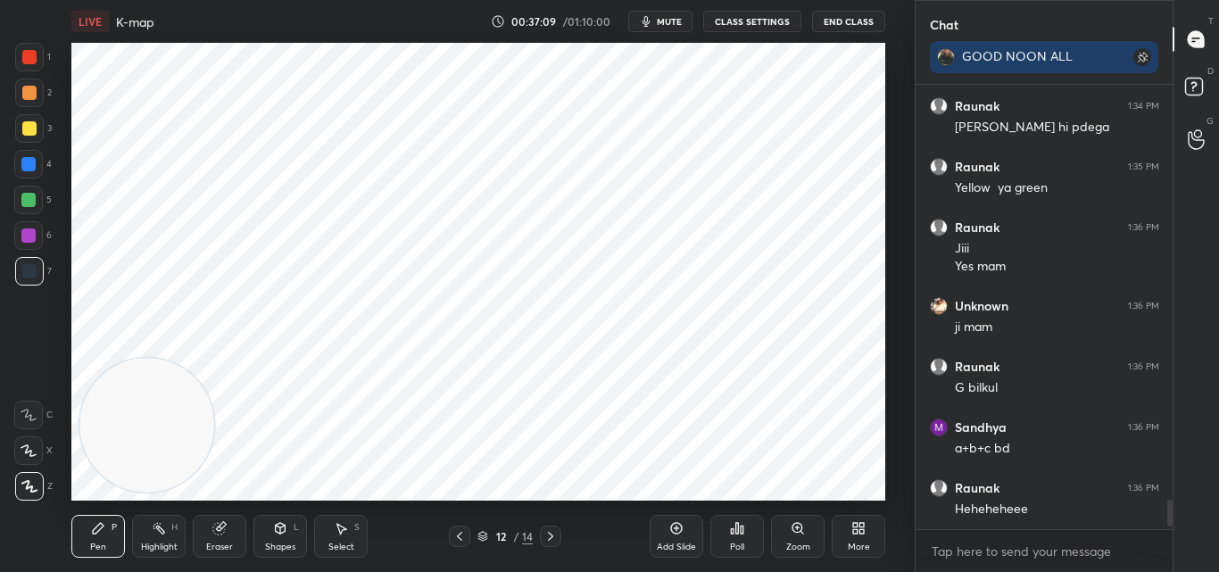
drag, startPoint x: 1175, startPoint y: 484, endPoint x: 1178, endPoint y: 524, distance: 40.3
click at [1178, 524] on div "T Messages (T) D Doubts (D) G Raise Hand (G)" at bounding box center [1196, 286] width 46 height 572
drag, startPoint x: 1176, startPoint y: 511, endPoint x: 1178, endPoint y: 533, distance: 21.6
click at [1178, 533] on div "T Messages (T) D Doubts (D) G Raise Hand (G)" at bounding box center [1196, 286] width 46 height 572
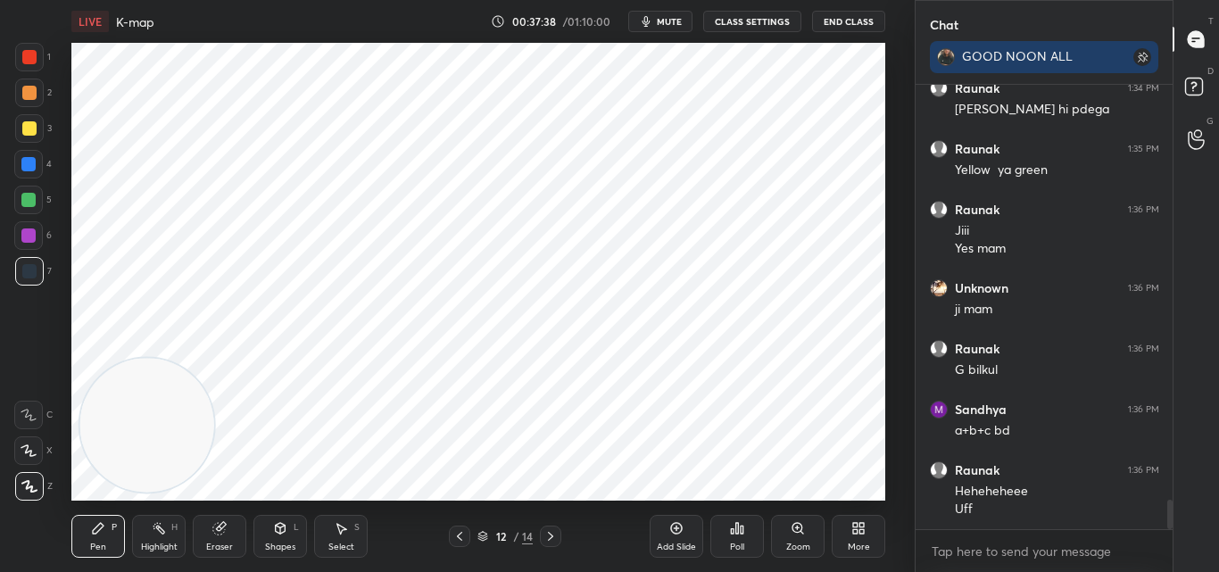
scroll to position [6384, 0]
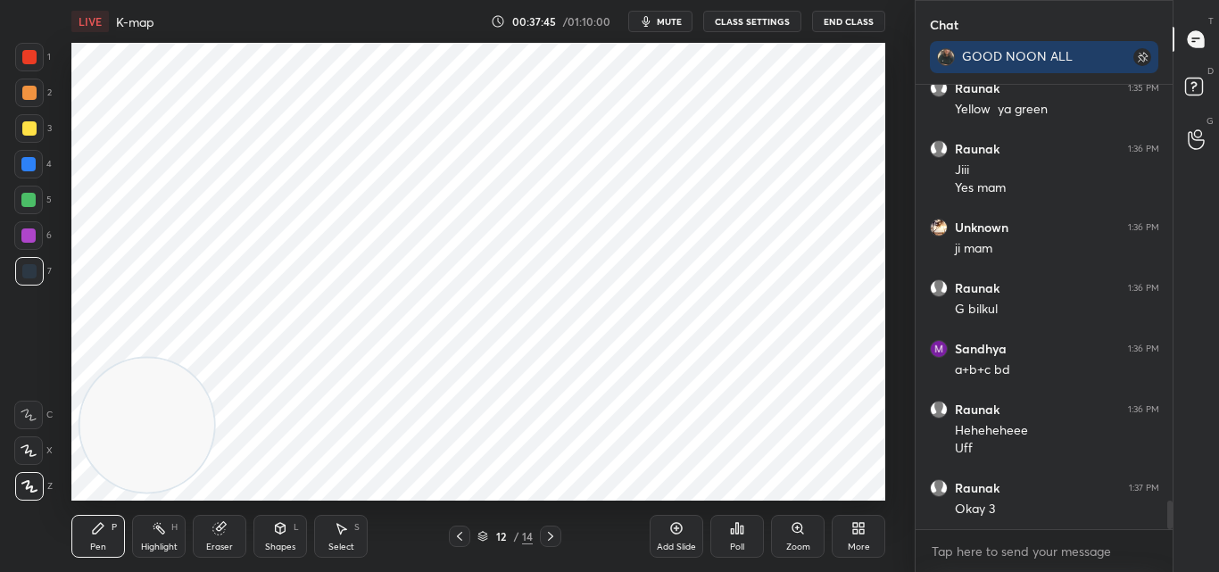
click at [27, 195] on div at bounding box center [28, 200] width 14 height 14
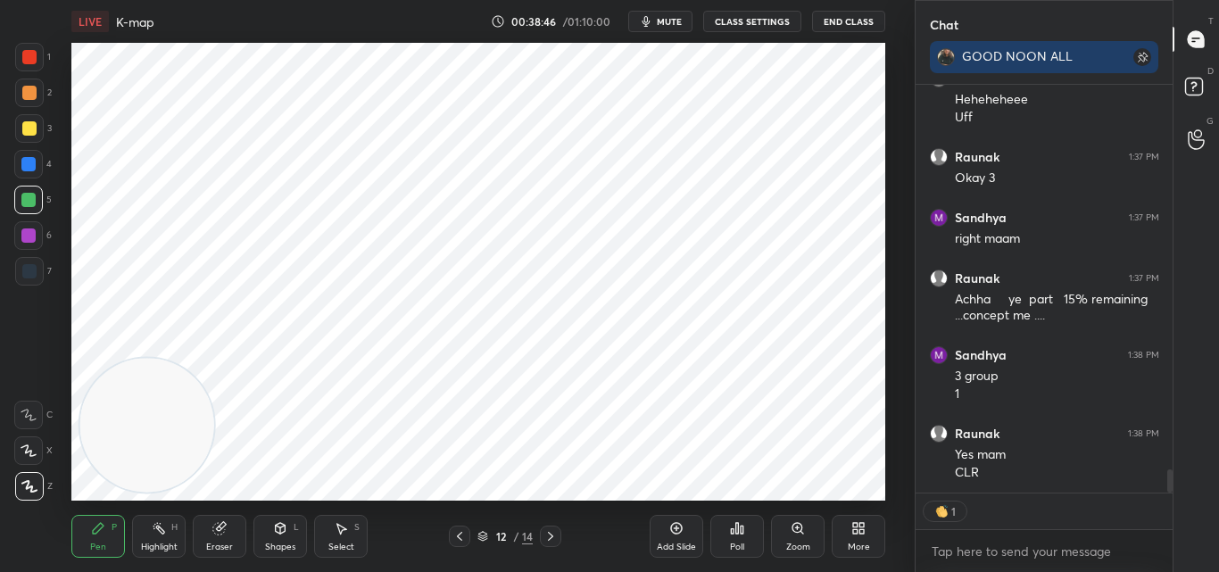
scroll to position [6678, 0]
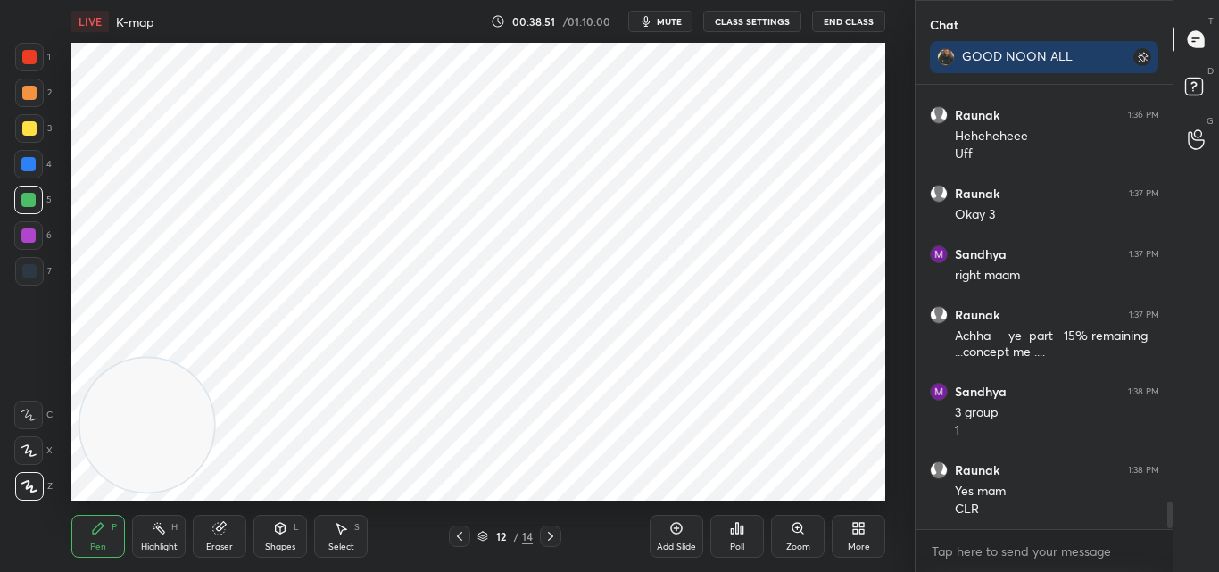
click at [685, 534] on div "Add Slide" at bounding box center [677, 536] width 54 height 43
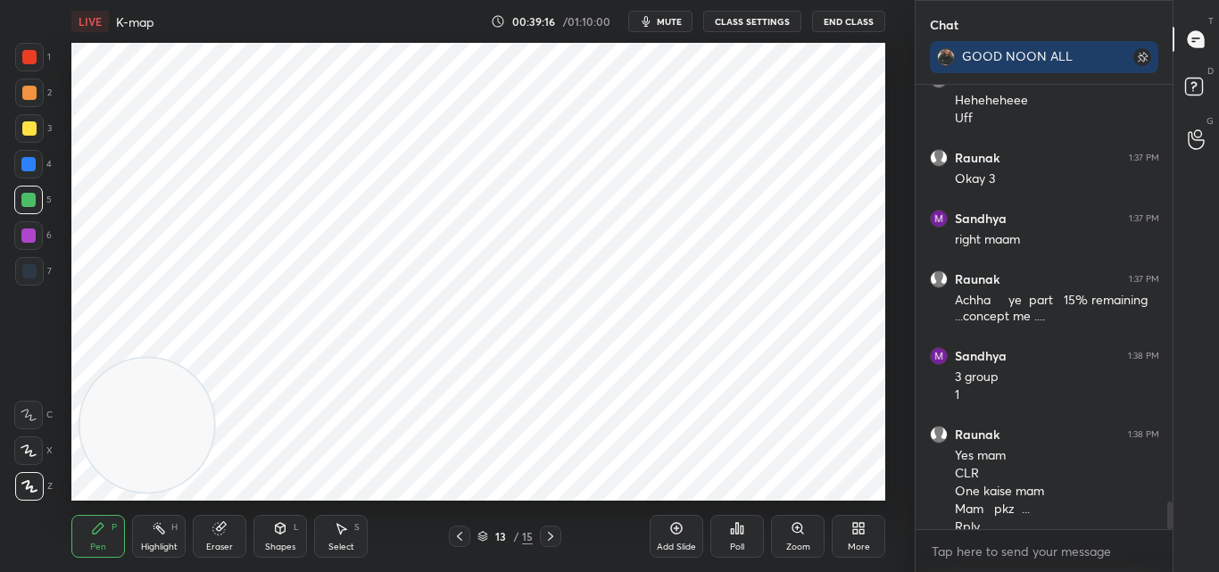
scroll to position [6732, 0]
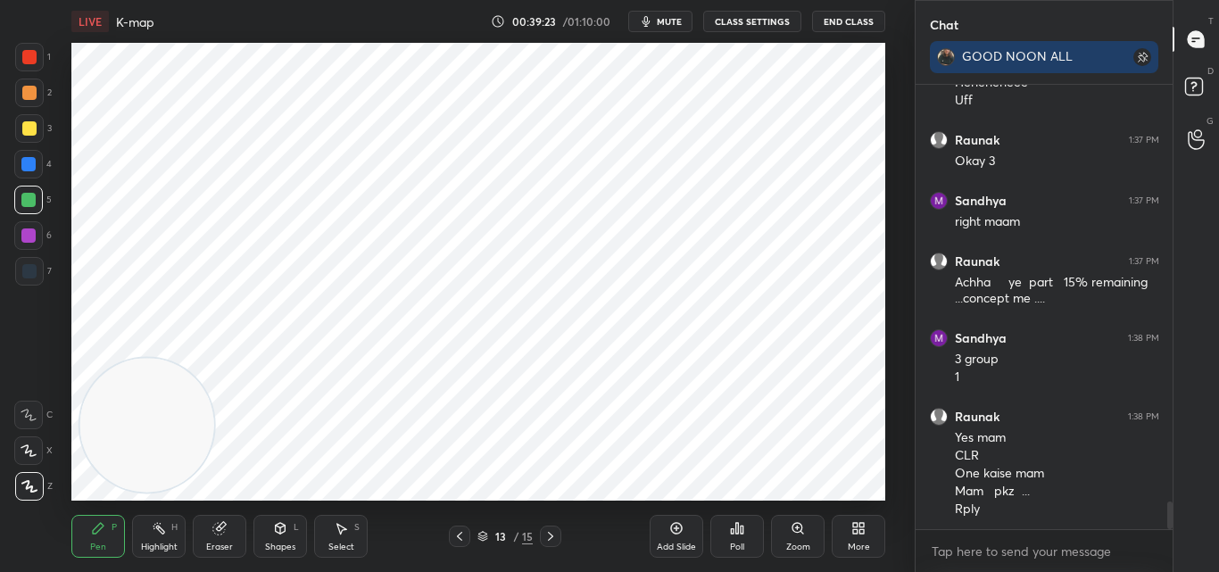
click at [460, 536] on icon at bounding box center [460, 536] width 14 height 14
drag, startPoint x: 688, startPoint y: 534, endPoint x: 705, endPoint y: 544, distance: 20.1
click at [690, 534] on div "Add Slide" at bounding box center [677, 536] width 54 height 43
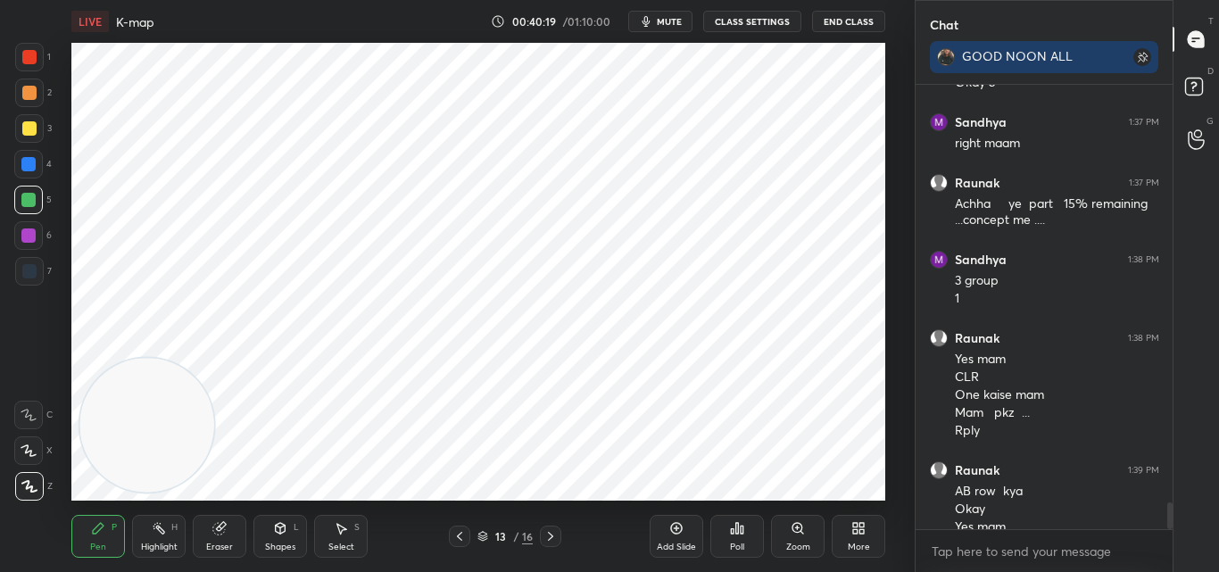
scroll to position [6828, 0]
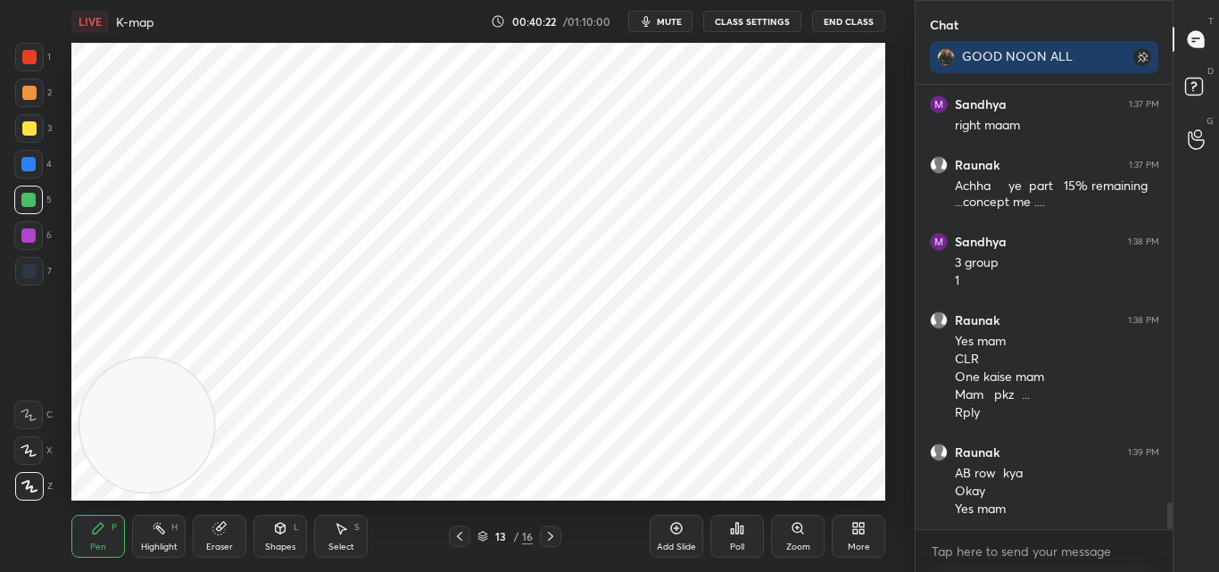
click at [31, 55] on div at bounding box center [29, 57] width 14 height 14
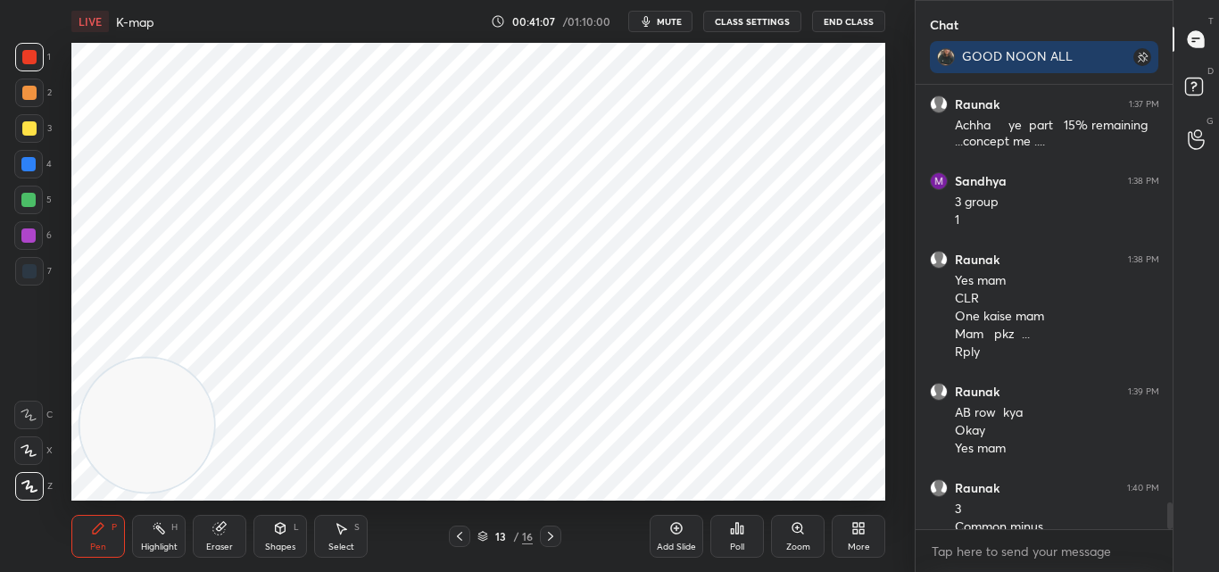
scroll to position [6907, 0]
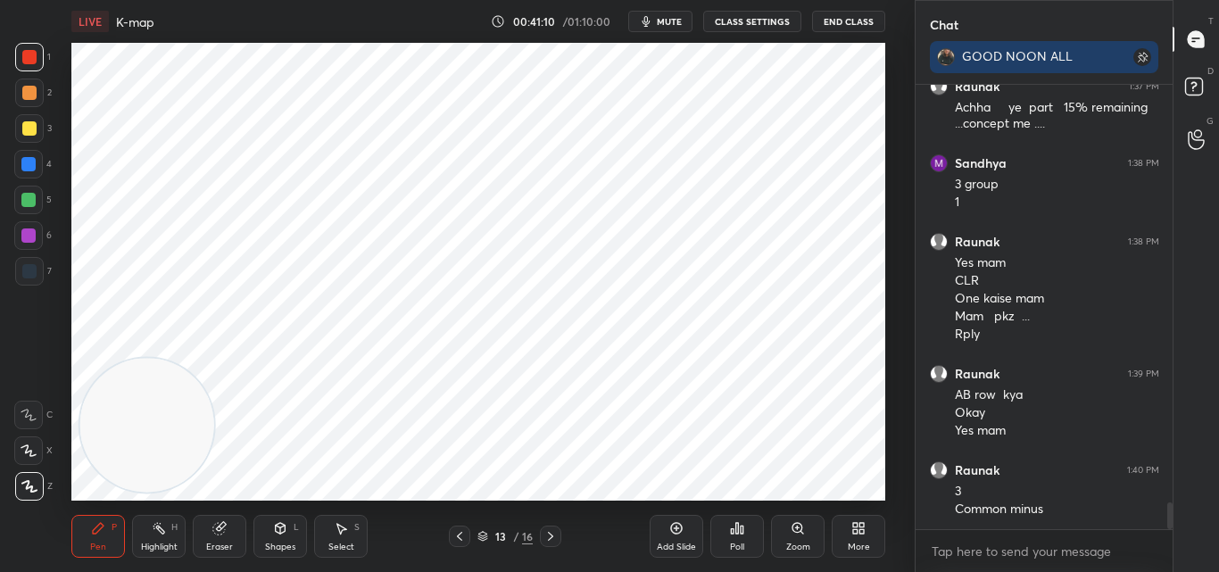
click at [690, 530] on div "Add Slide" at bounding box center [677, 536] width 54 height 43
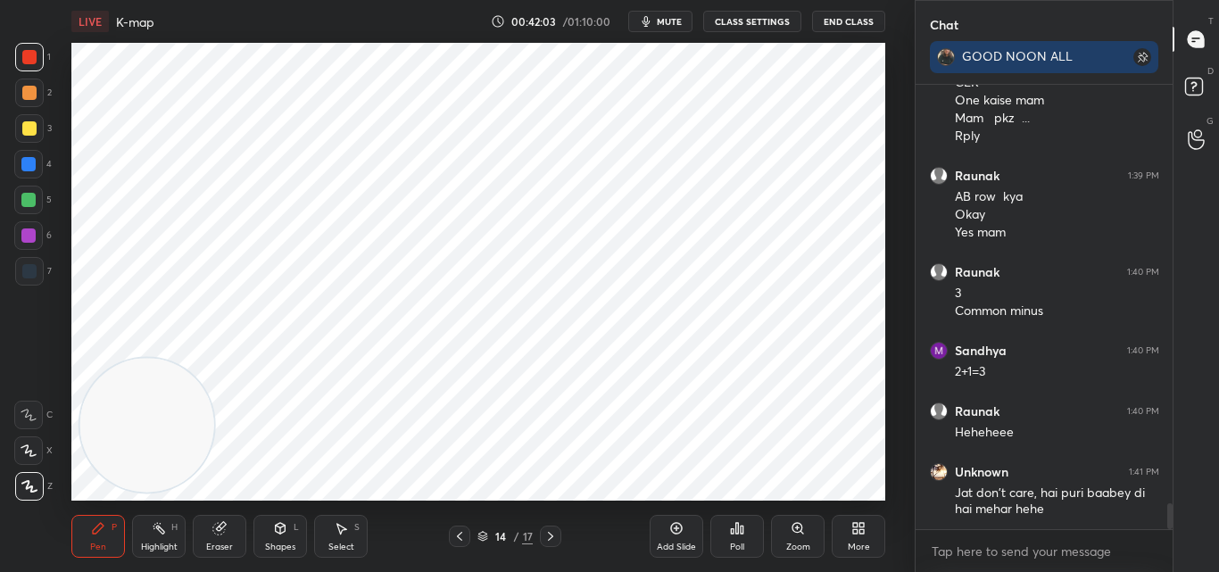
scroll to position [7166, 0]
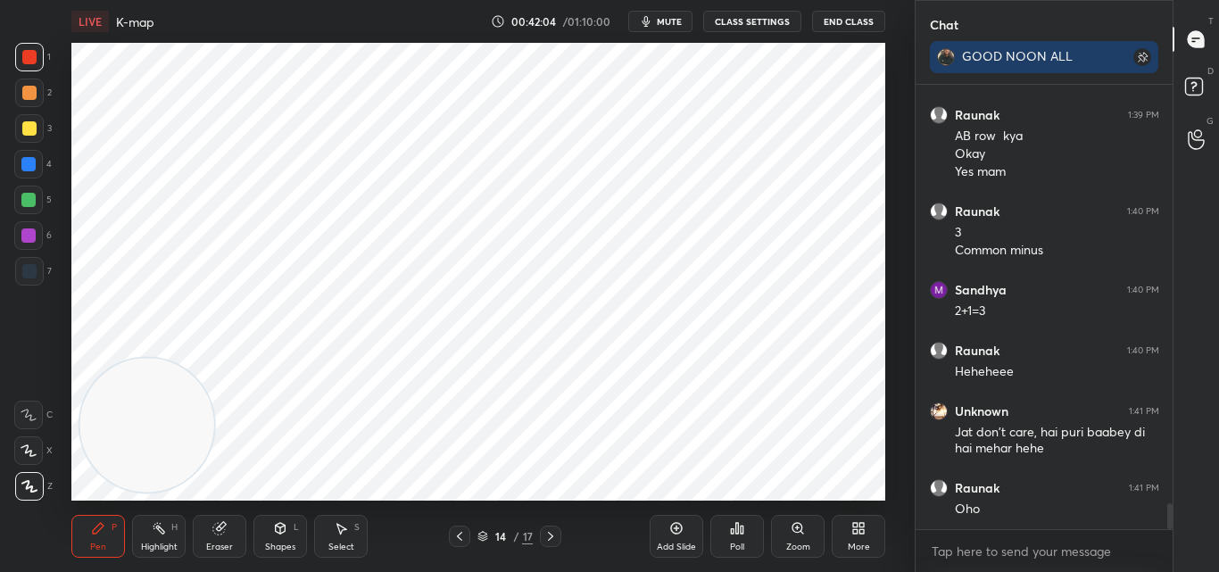
click at [273, 542] on div "Shapes L" at bounding box center [280, 536] width 54 height 43
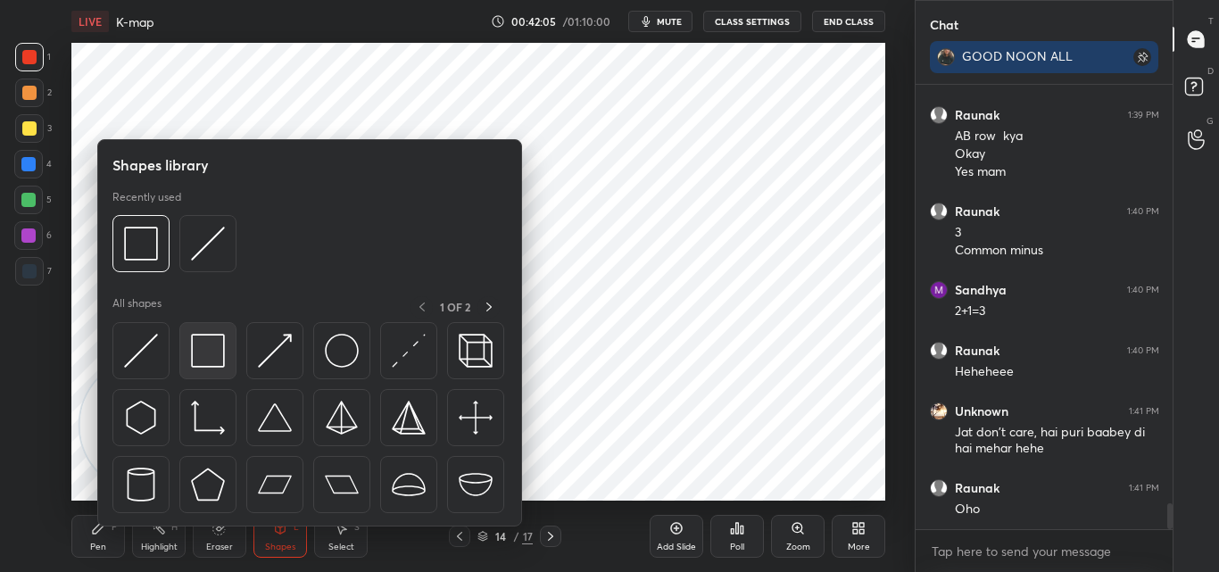
click at [196, 335] on img at bounding box center [208, 351] width 34 height 34
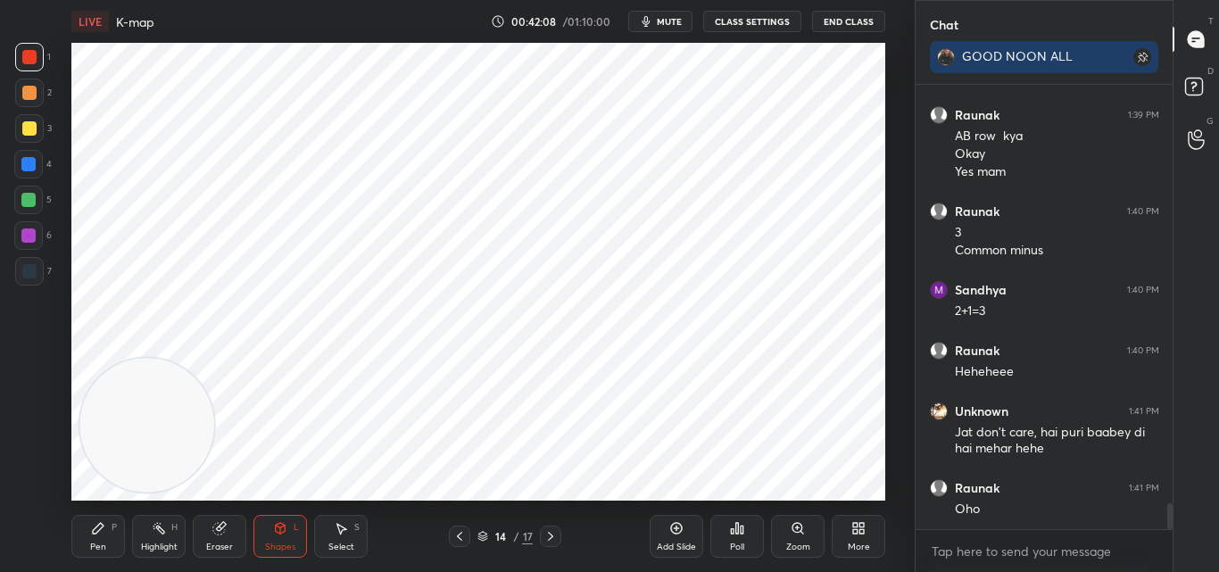
scroll to position [7226, 0]
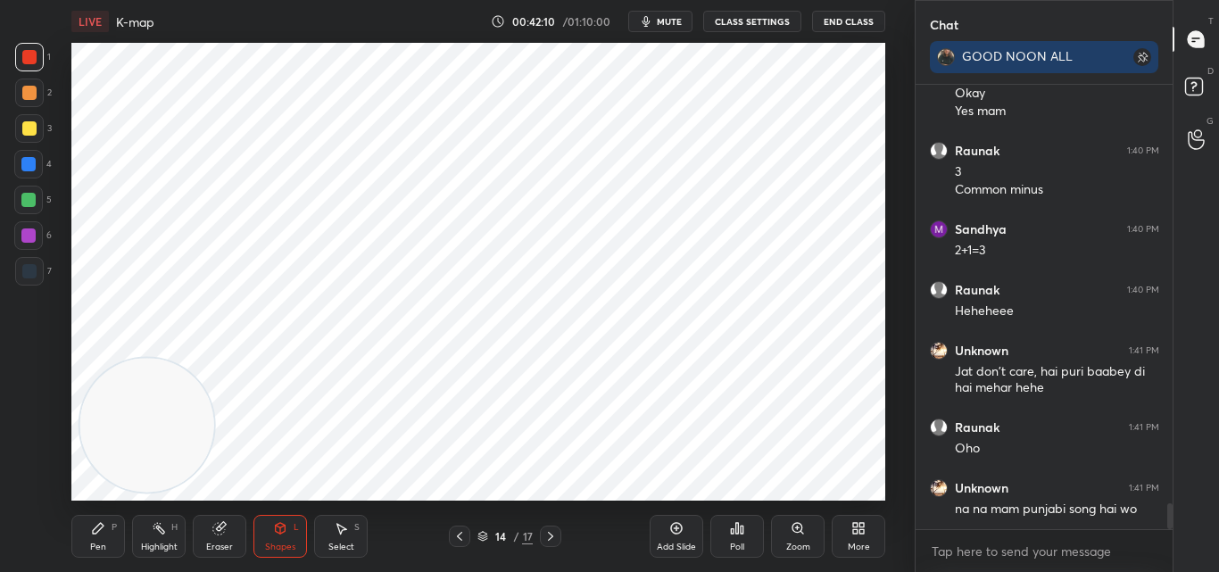
click at [95, 536] on div "Pen P" at bounding box center [98, 536] width 54 height 43
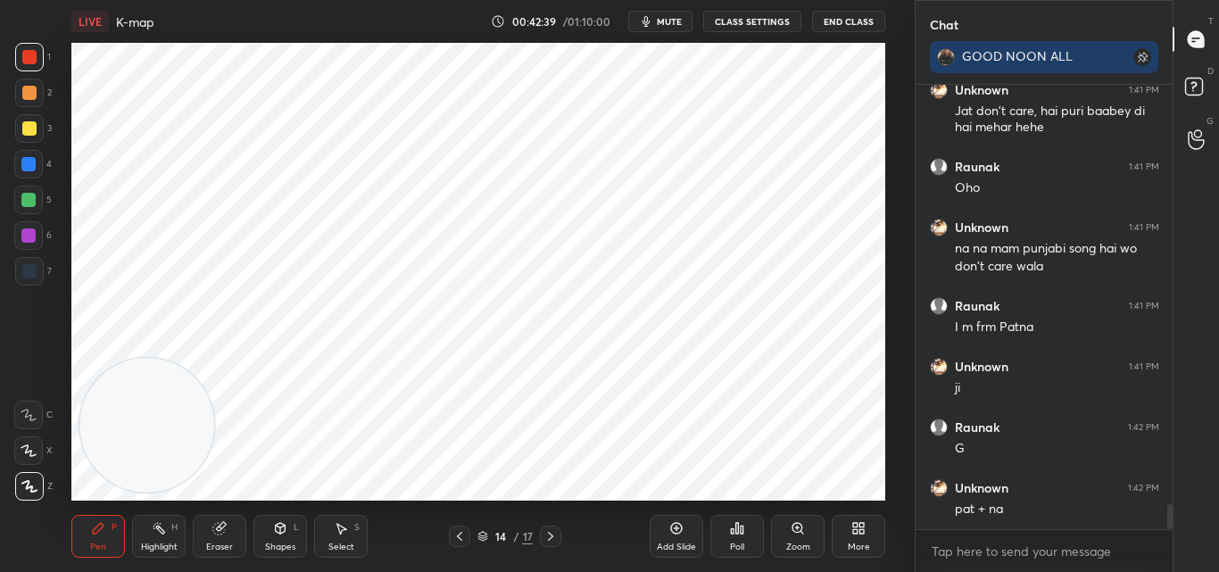
scroll to position [7548, 0]
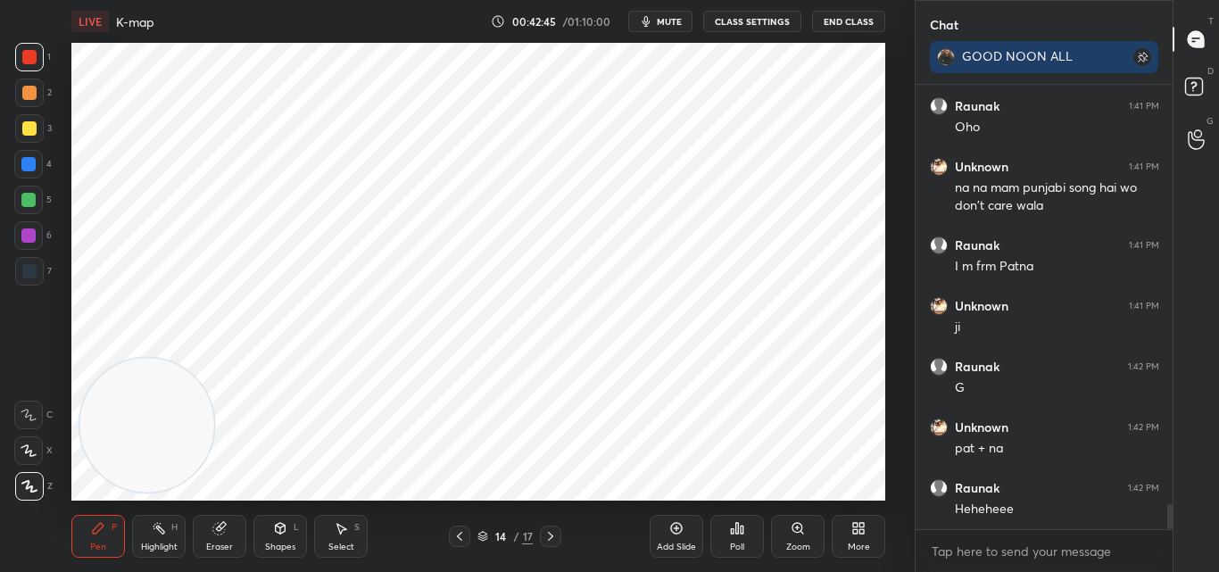
click at [29, 56] on div at bounding box center [29, 57] width 14 height 14
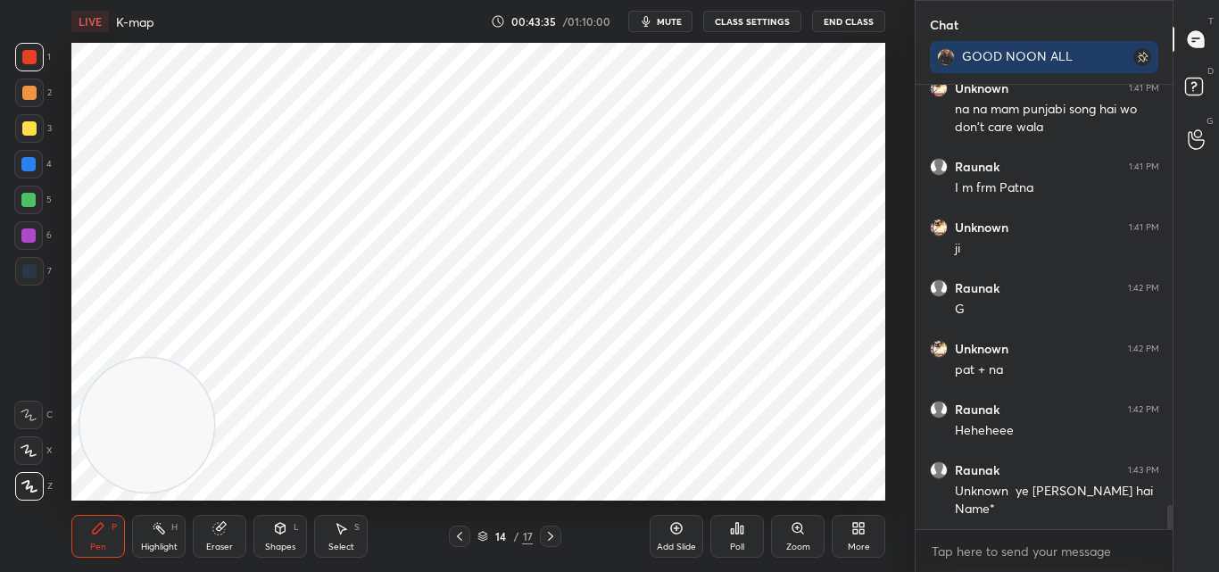
scroll to position [7687, 0]
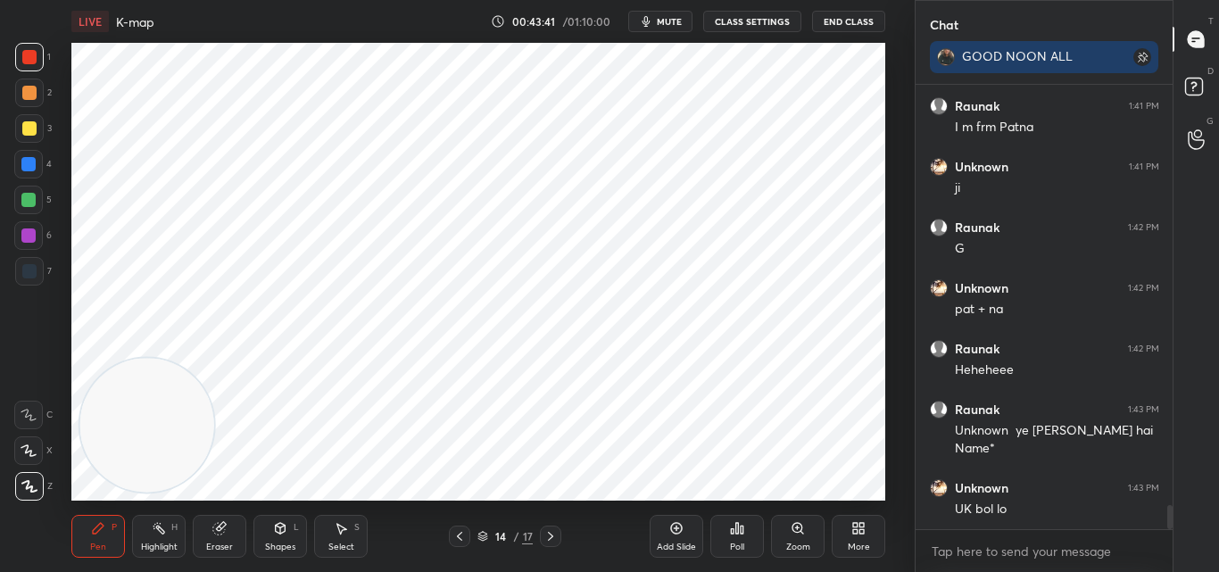
click at [104, 536] on div "Pen P" at bounding box center [98, 536] width 54 height 43
click at [30, 163] on div at bounding box center [28, 164] width 14 height 14
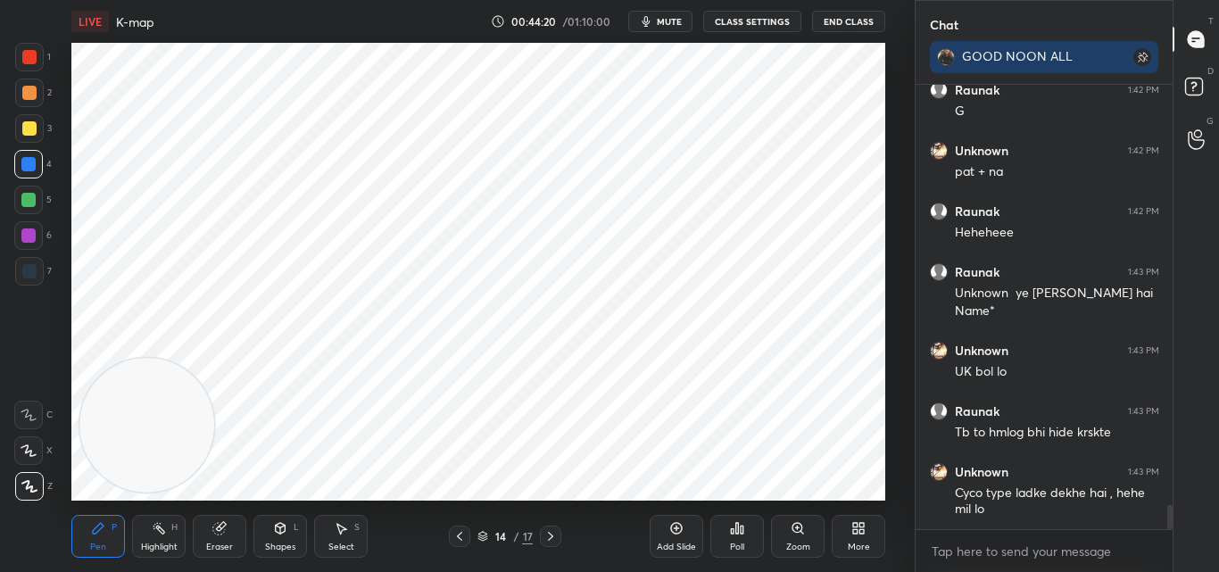
scroll to position [7885, 0]
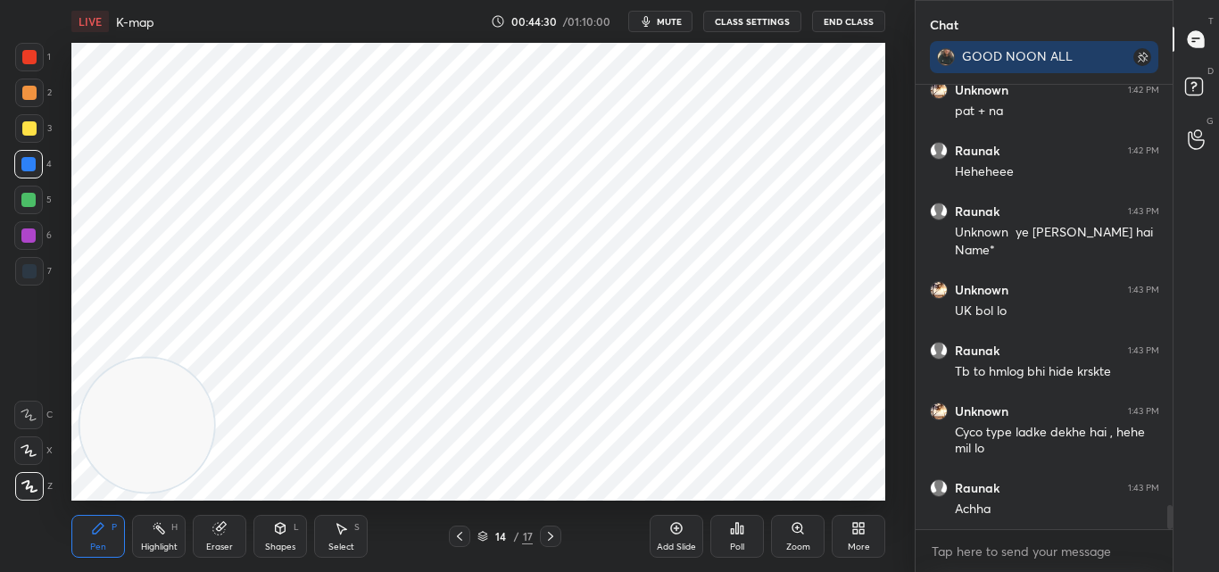
click at [30, 129] on div at bounding box center [29, 128] width 14 height 14
click at [30, 158] on div at bounding box center [28, 164] width 14 height 14
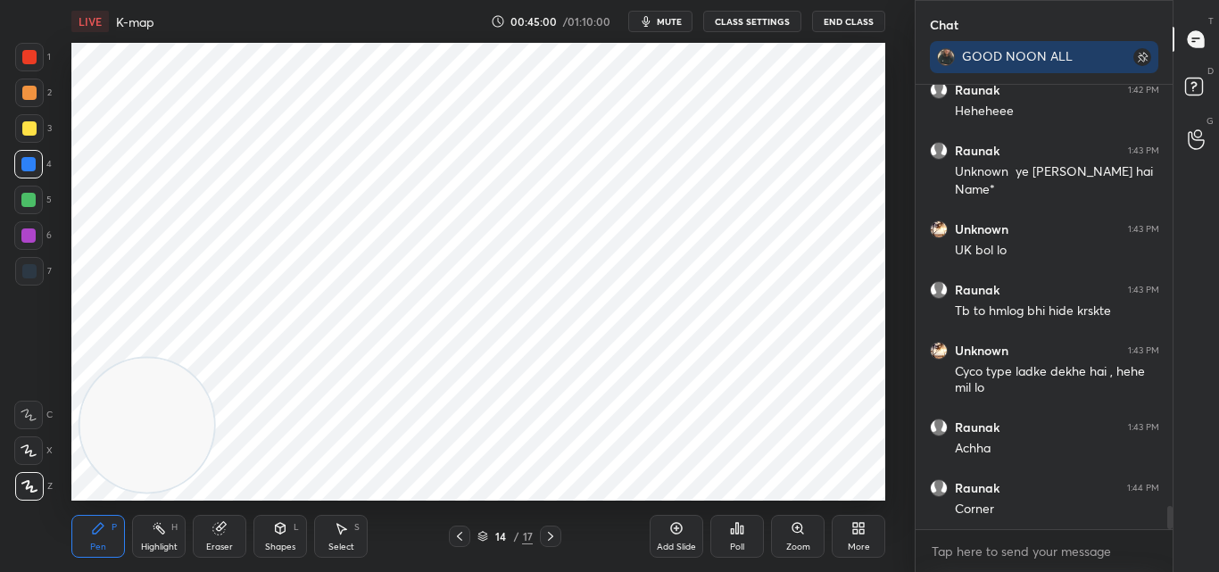
click at [29, 56] on div at bounding box center [29, 57] width 14 height 14
click at [26, 194] on div at bounding box center [28, 200] width 14 height 14
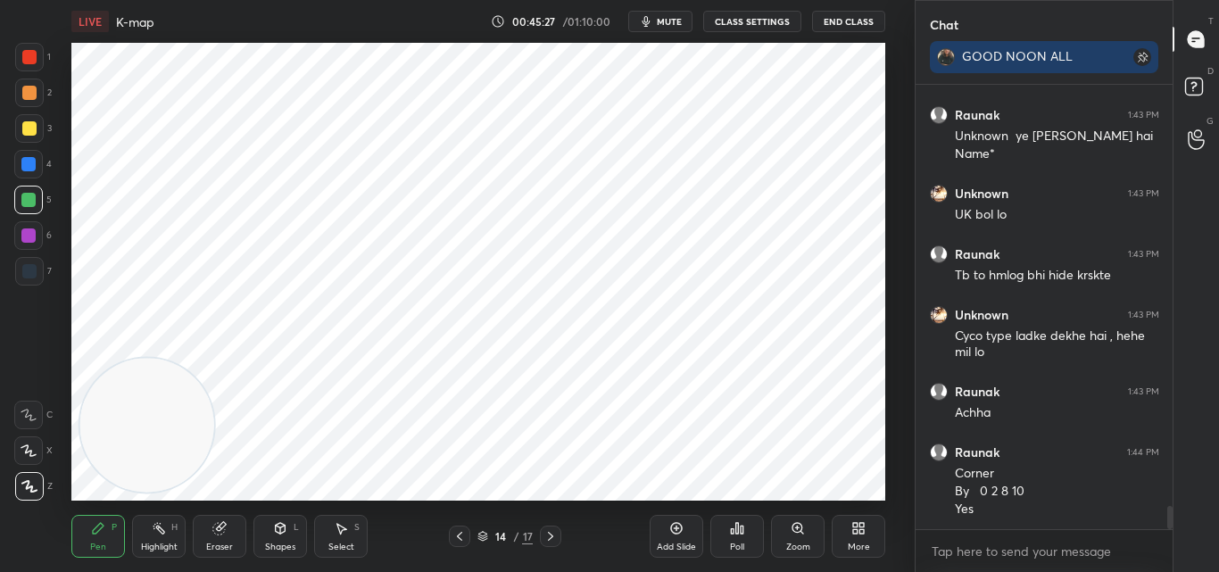
scroll to position [8042, 0]
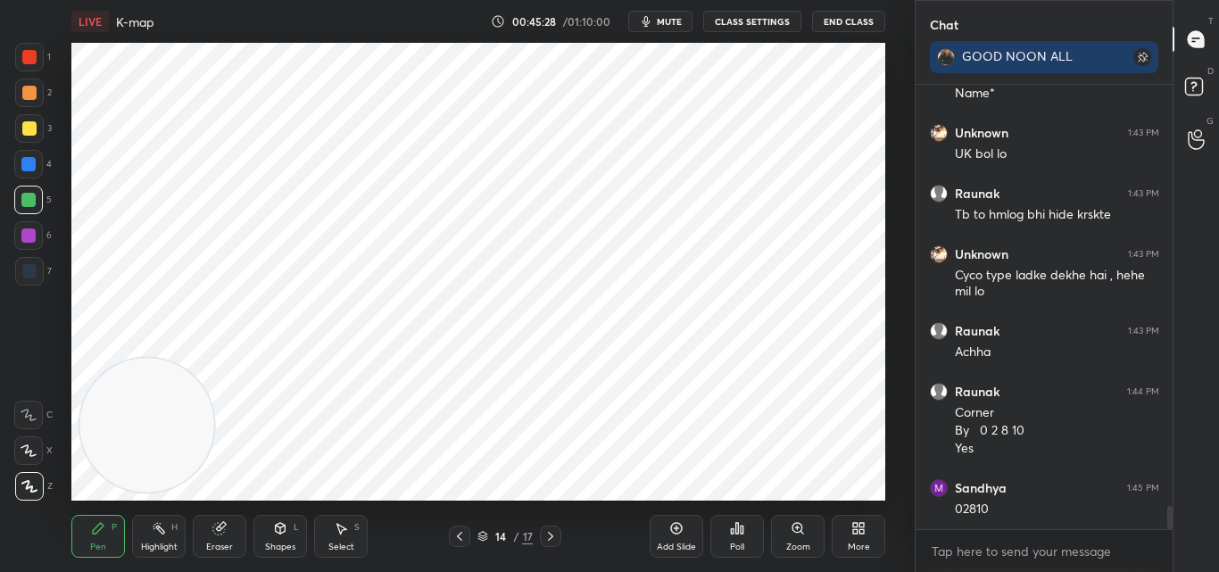
click at [33, 164] on div at bounding box center [28, 164] width 14 height 14
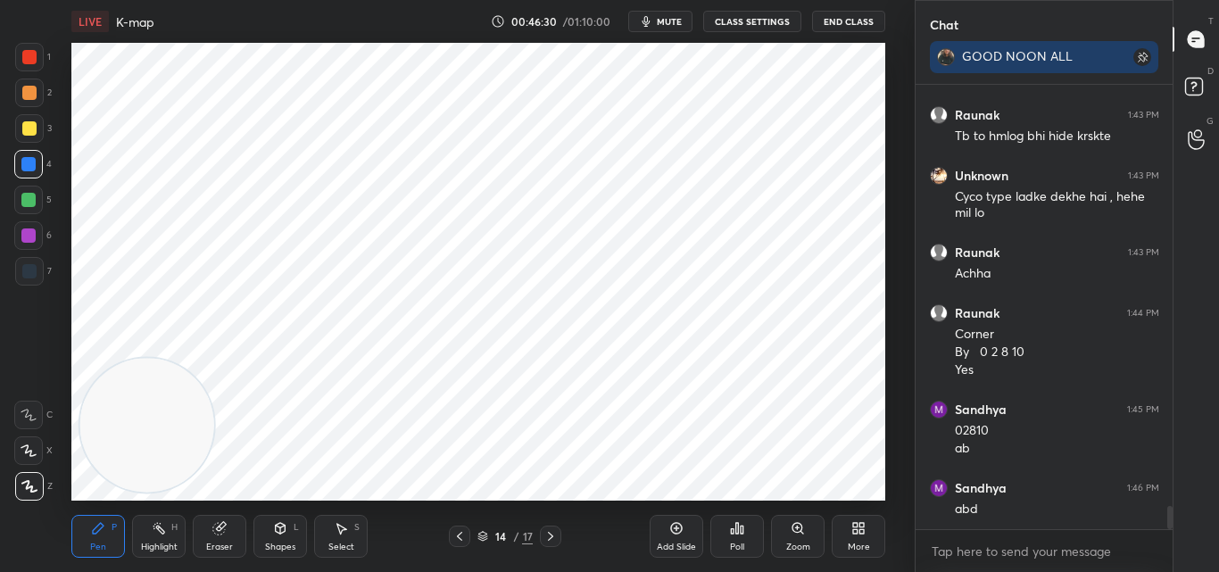
scroll to position [8181, 0]
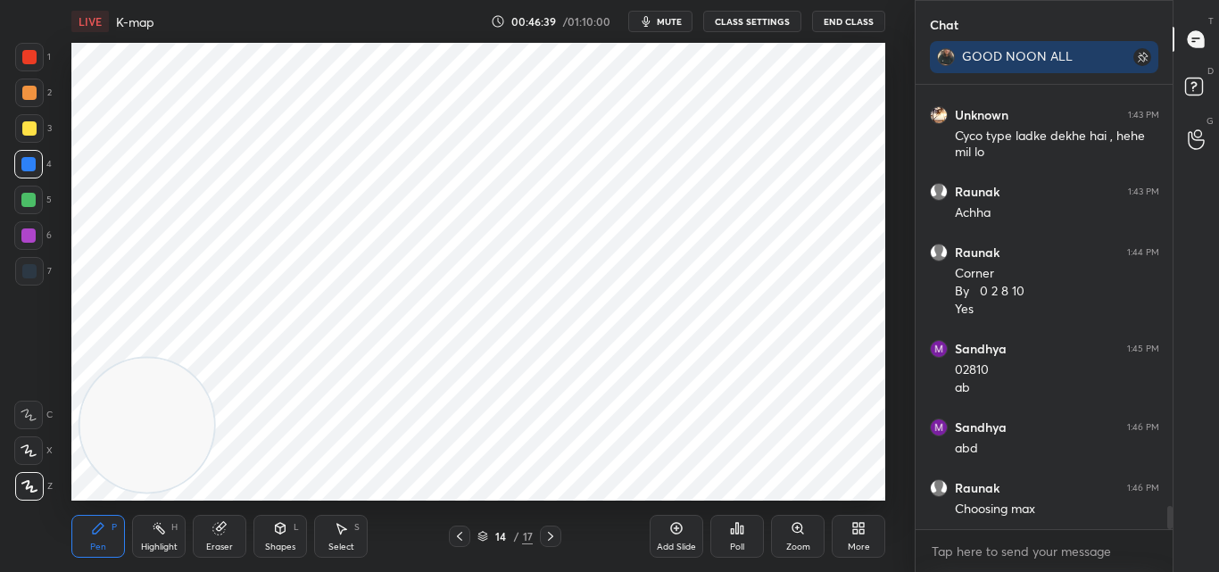
click at [29, 58] on div at bounding box center [29, 57] width 14 height 14
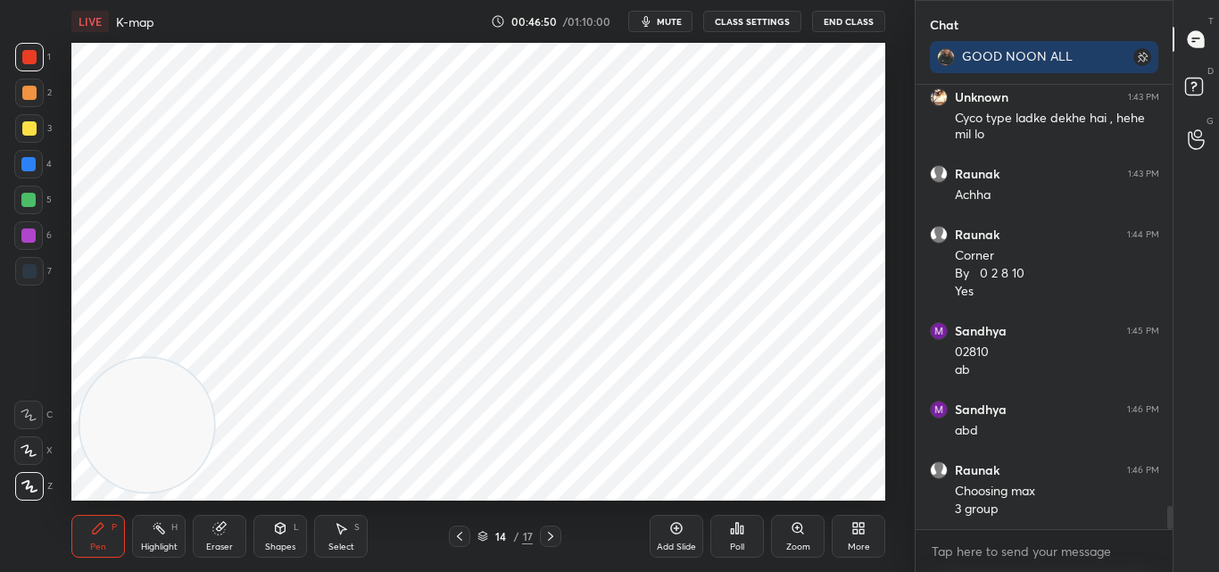
click at [105, 540] on div "Pen P" at bounding box center [98, 536] width 54 height 43
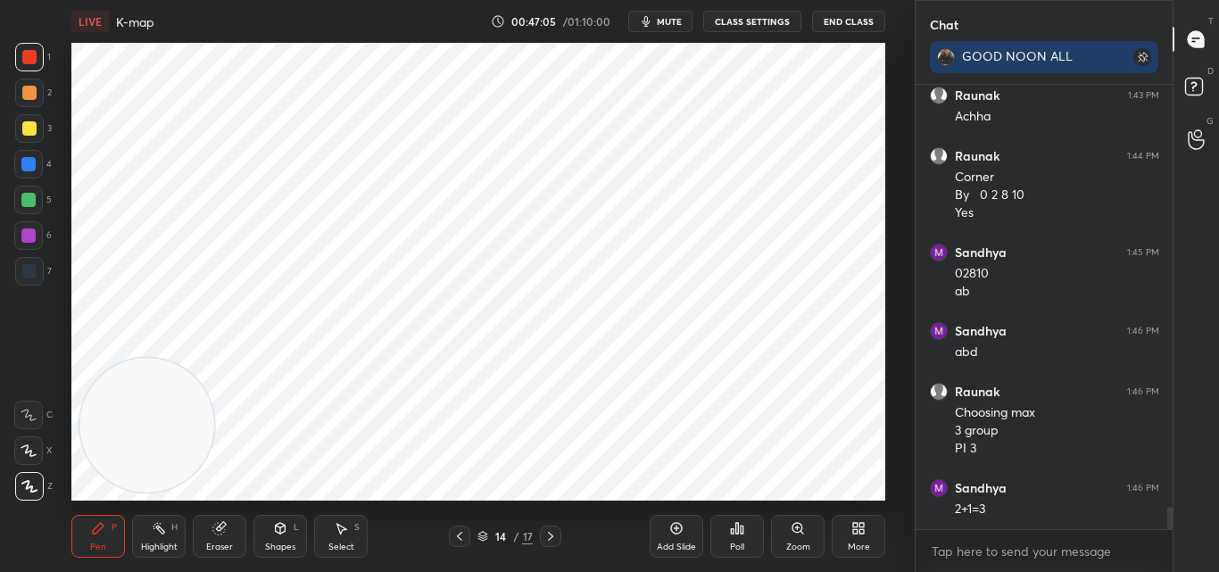
scroll to position [8338, 0]
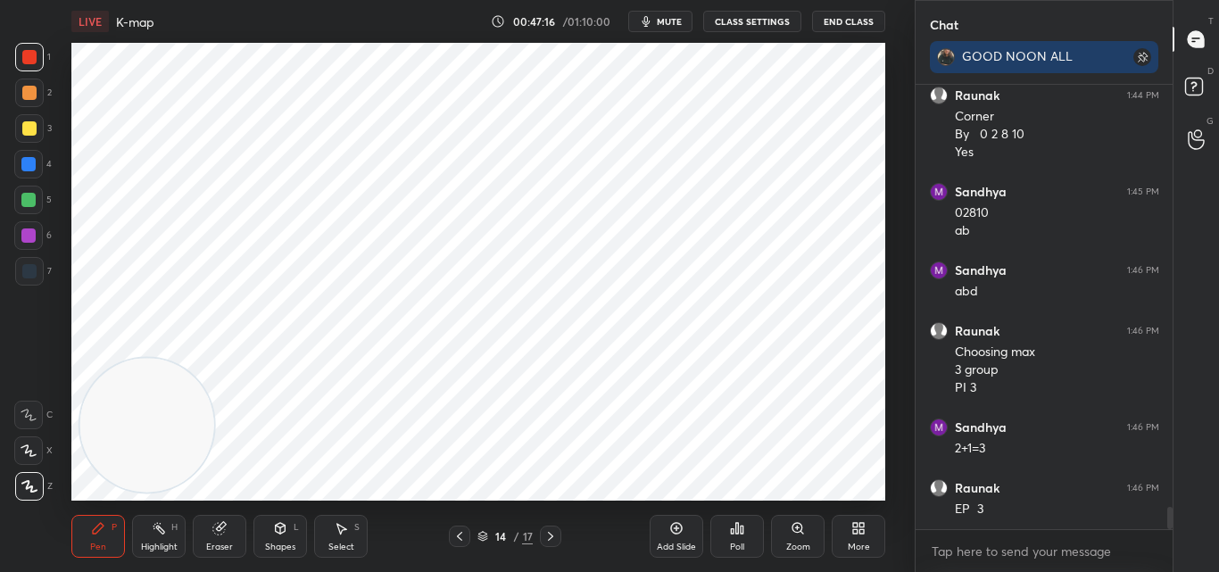
click at [461, 535] on icon at bounding box center [460, 536] width 14 height 14
click at [455, 538] on icon at bounding box center [460, 536] width 14 height 14
drag, startPoint x: 455, startPoint y: 536, endPoint x: 464, endPoint y: 541, distance: 10.0
click at [457, 535] on icon at bounding box center [460, 536] width 14 height 14
click at [547, 538] on icon at bounding box center [551, 536] width 14 height 14
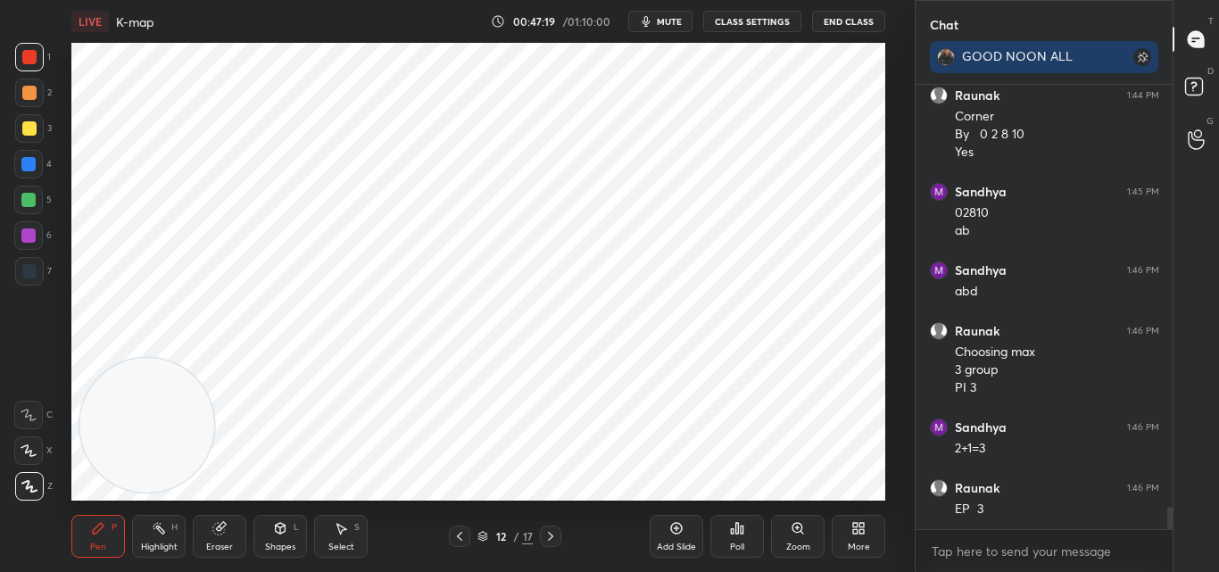
click at [546, 541] on icon at bounding box center [551, 536] width 14 height 14
click at [548, 536] on icon at bounding box center [551, 536] width 14 height 14
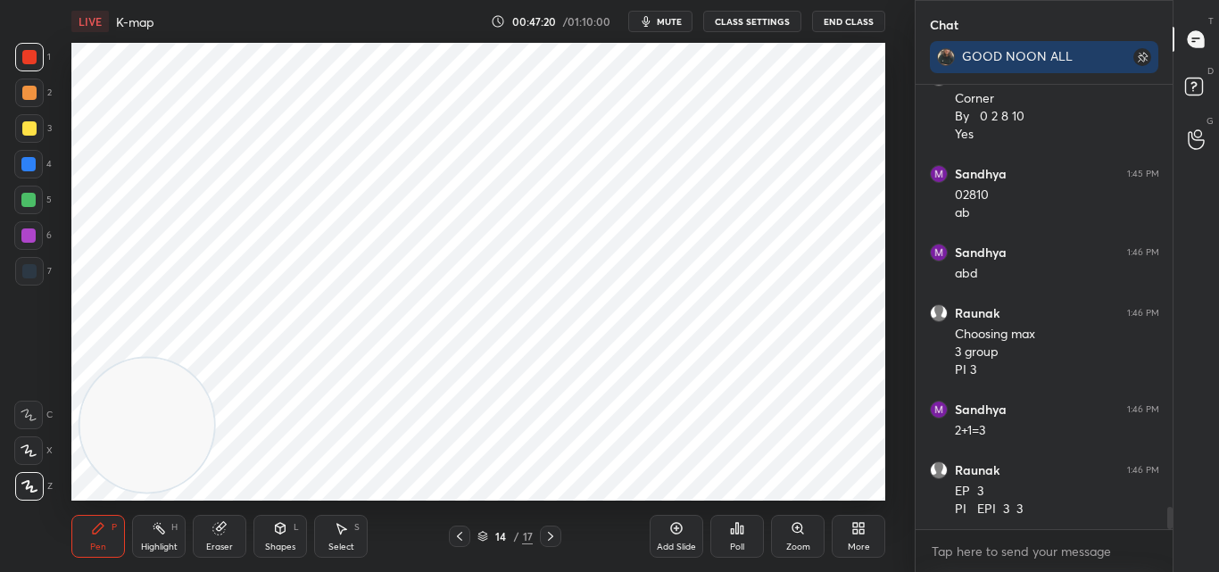
click at [549, 539] on icon at bounding box center [551, 536] width 14 height 14
click at [278, 536] on div "Shapes L" at bounding box center [280, 536] width 54 height 43
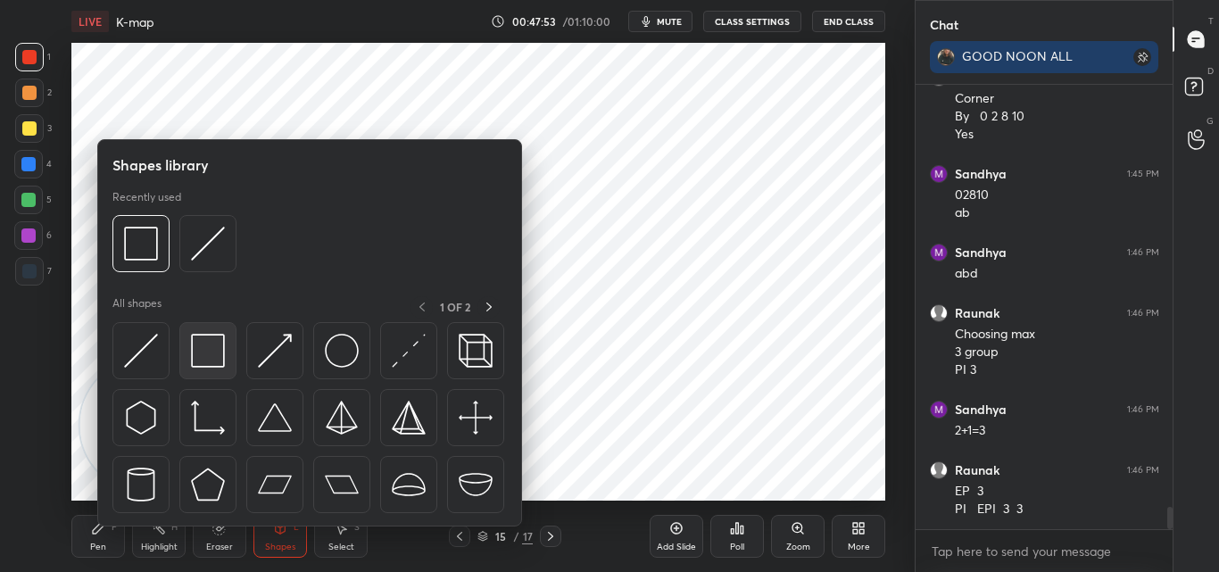
click at [212, 356] on img at bounding box center [208, 351] width 34 height 34
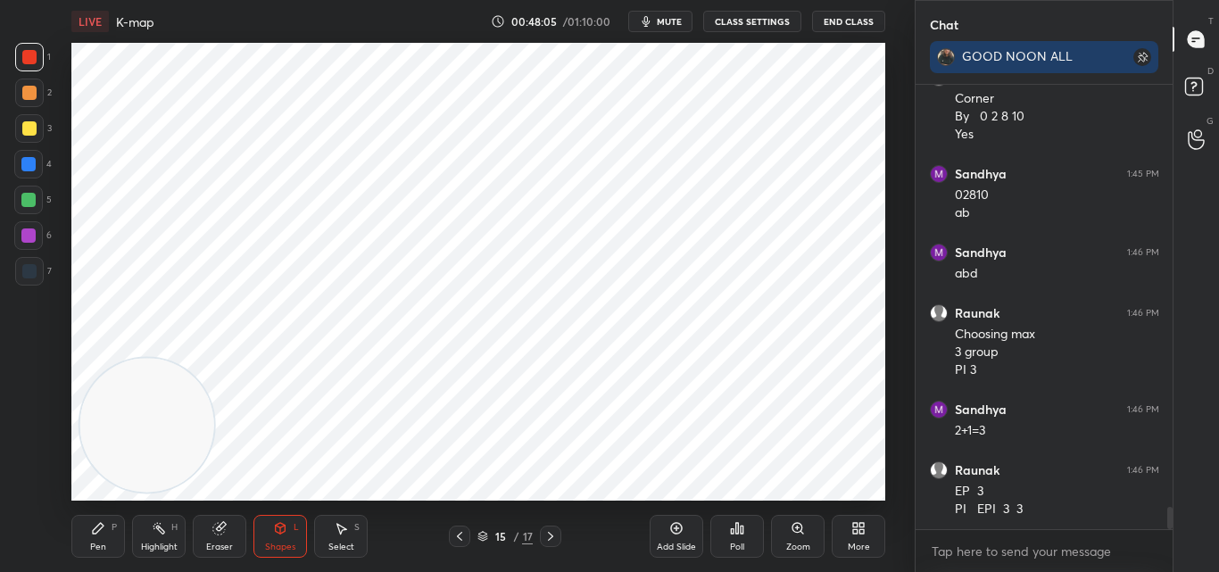
click at [97, 543] on div "Pen" at bounding box center [98, 547] width 16 height 9
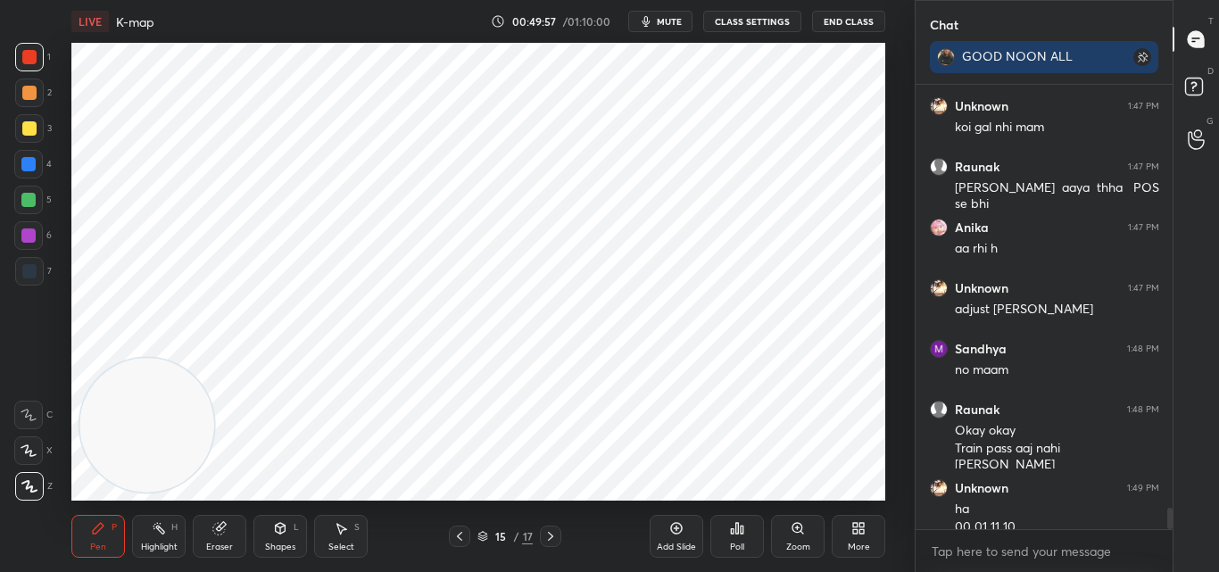
scroll to position [8817, 0]
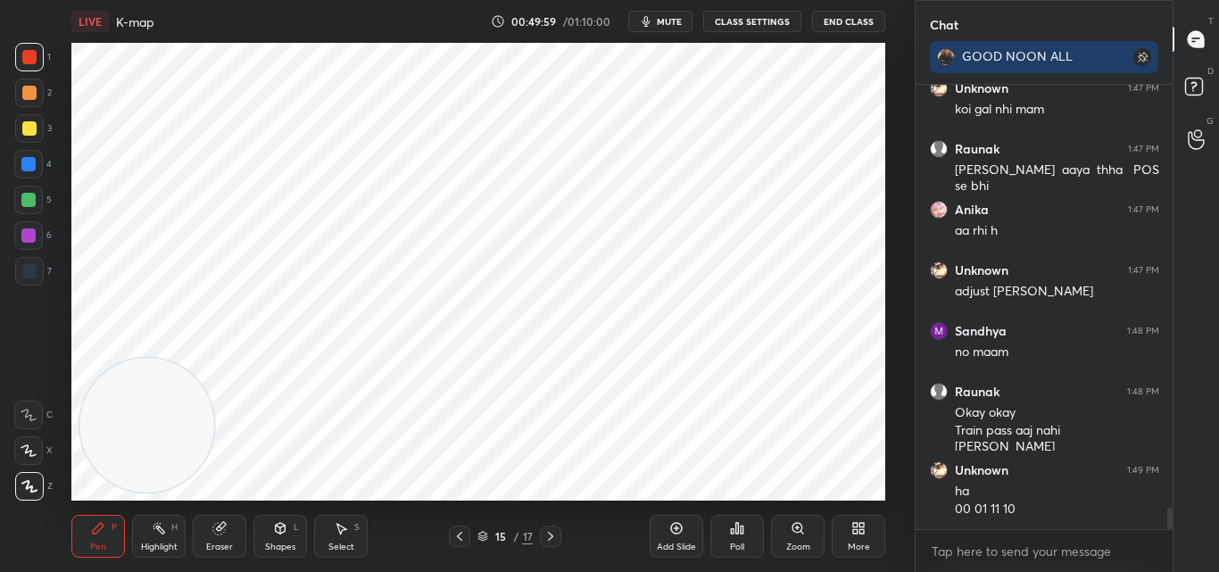
click at [221, 536] on div "Eraser" at bounding box center [220, 536] width 54 height 43
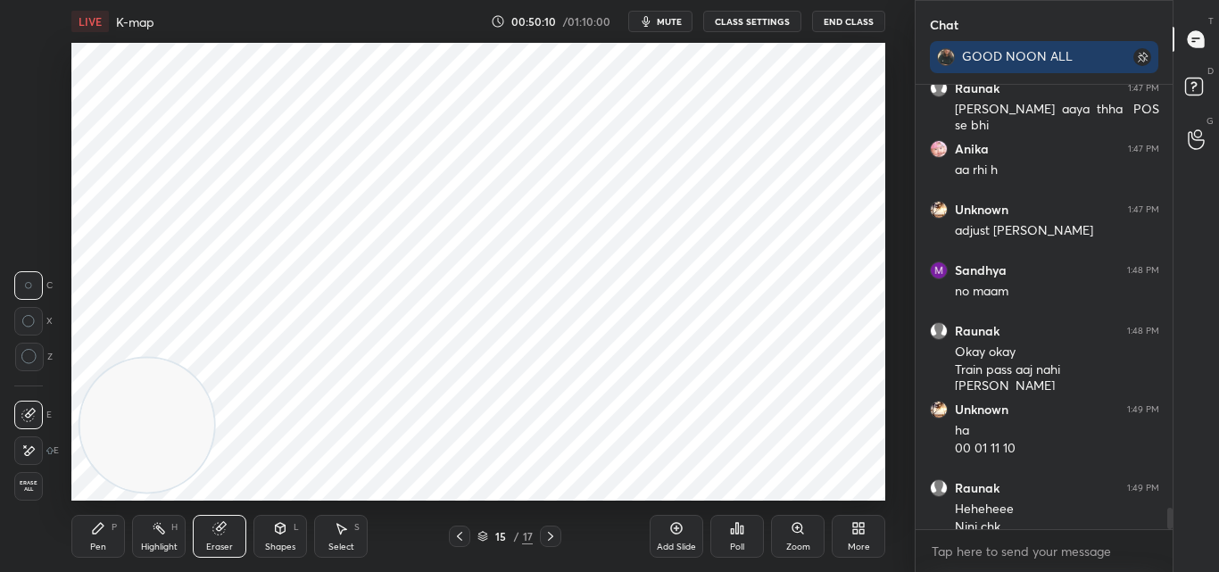
scroll to position [8895, 0]
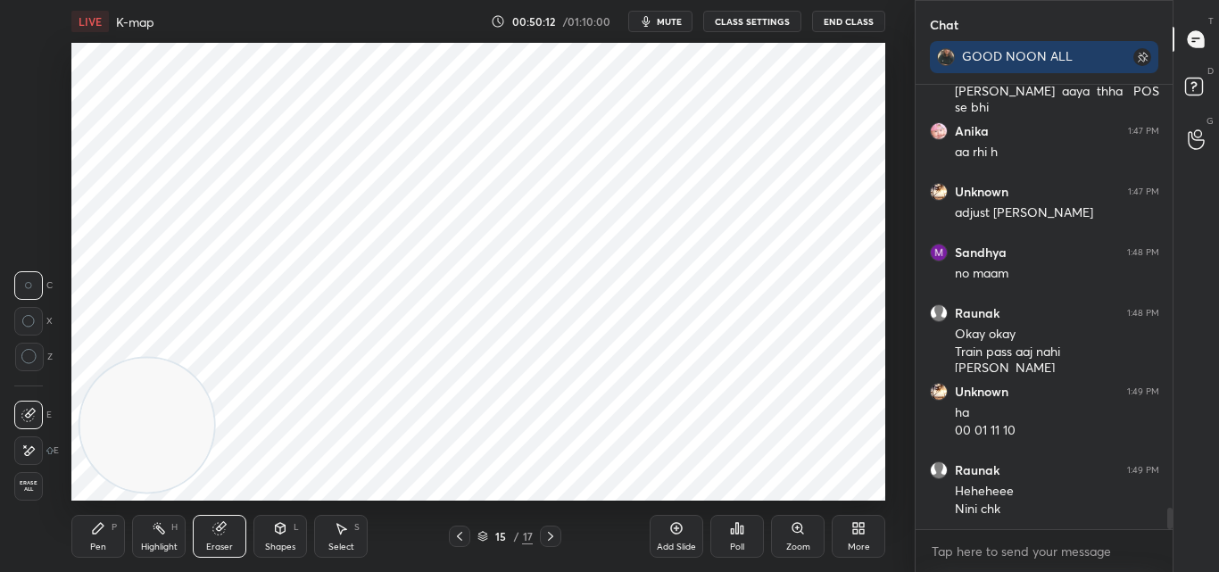
click at [102, 549] on div "Pen" at bounding box center [98, 547] width 16 height 9
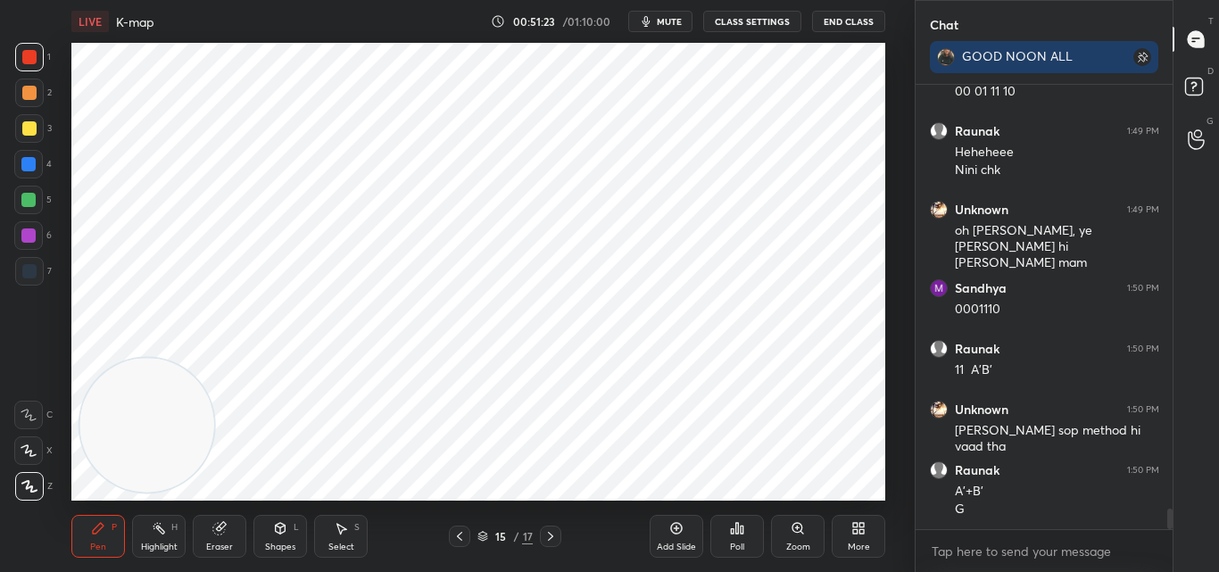
scroll to position [9295, 0]
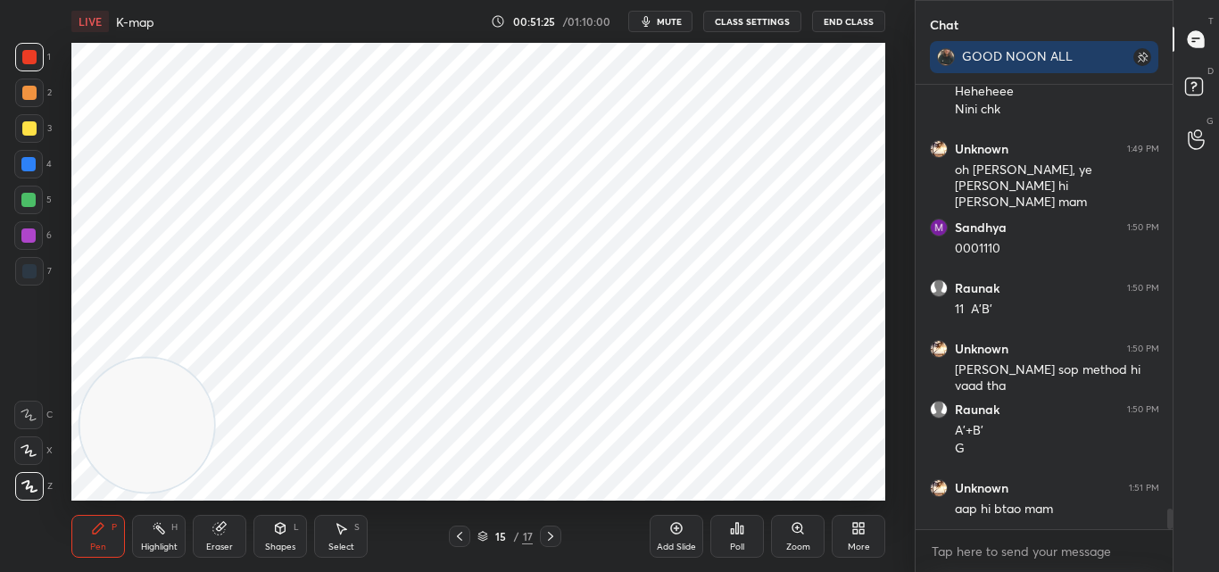
drag, startPoint x: 224, startPoint y: 531, endPoint x: 231, endPoint y: 507, distance: 25.1
click at [224, 530] on icon at bounding box center [219, 528] width 14 height 14
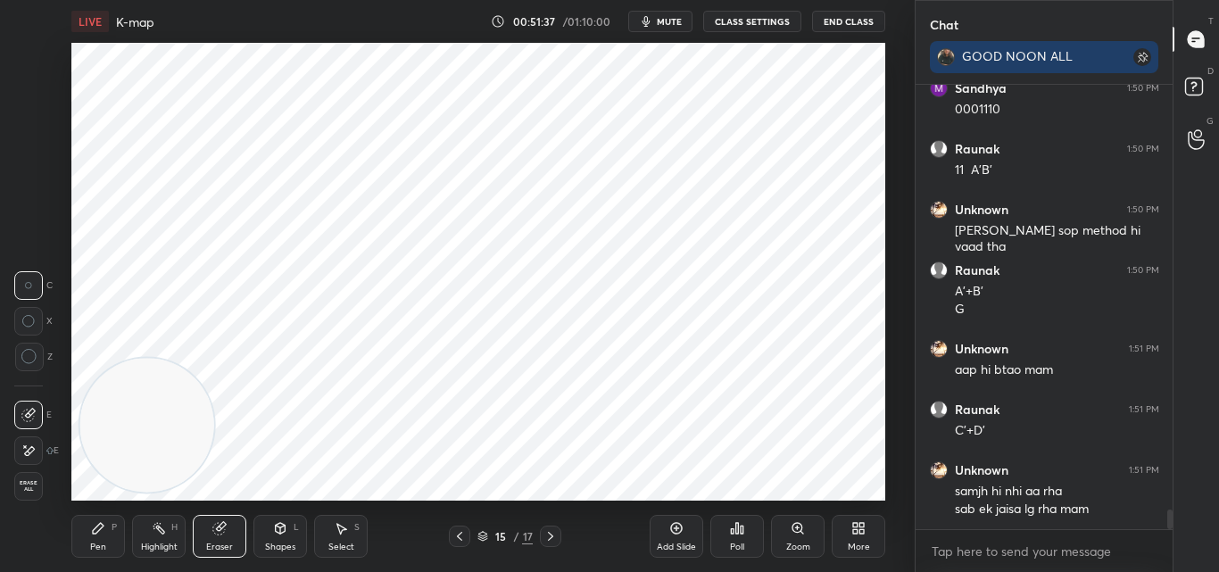
scroll to position [9495, 0]
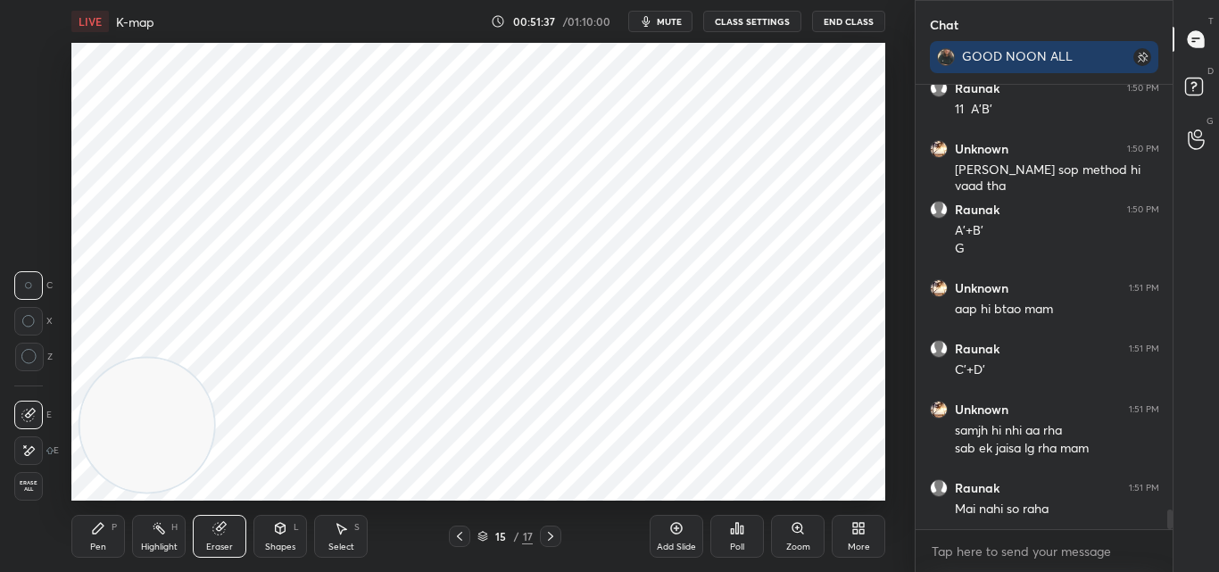
click at [101, 537] on div "Pen P" at bounding box center [98, 536] width 54 height 43
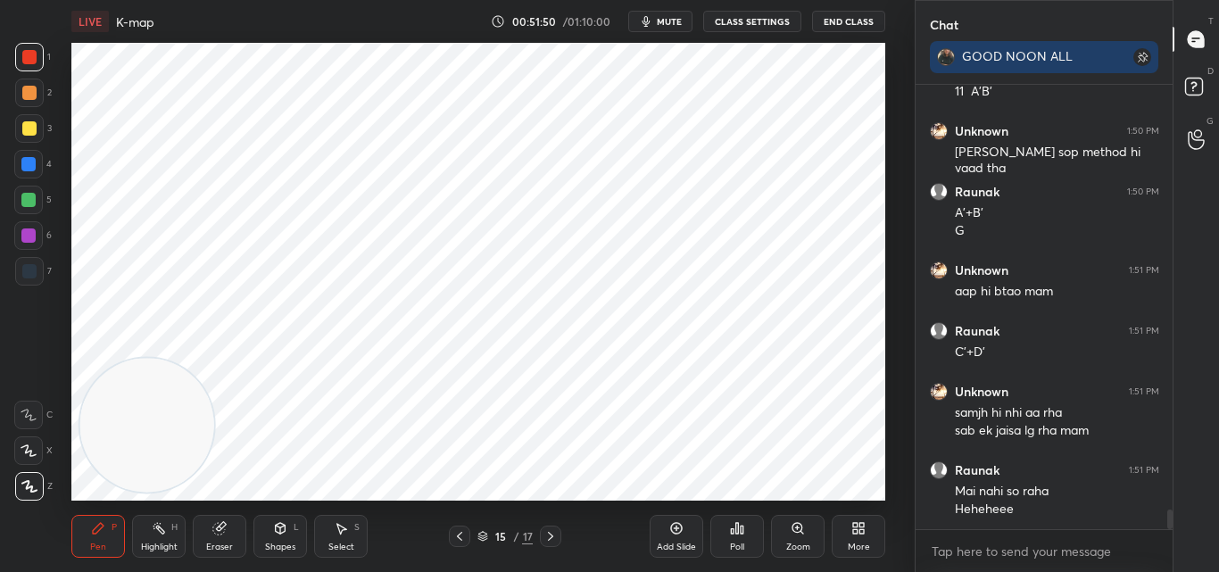
scroll to position [9574, 0]
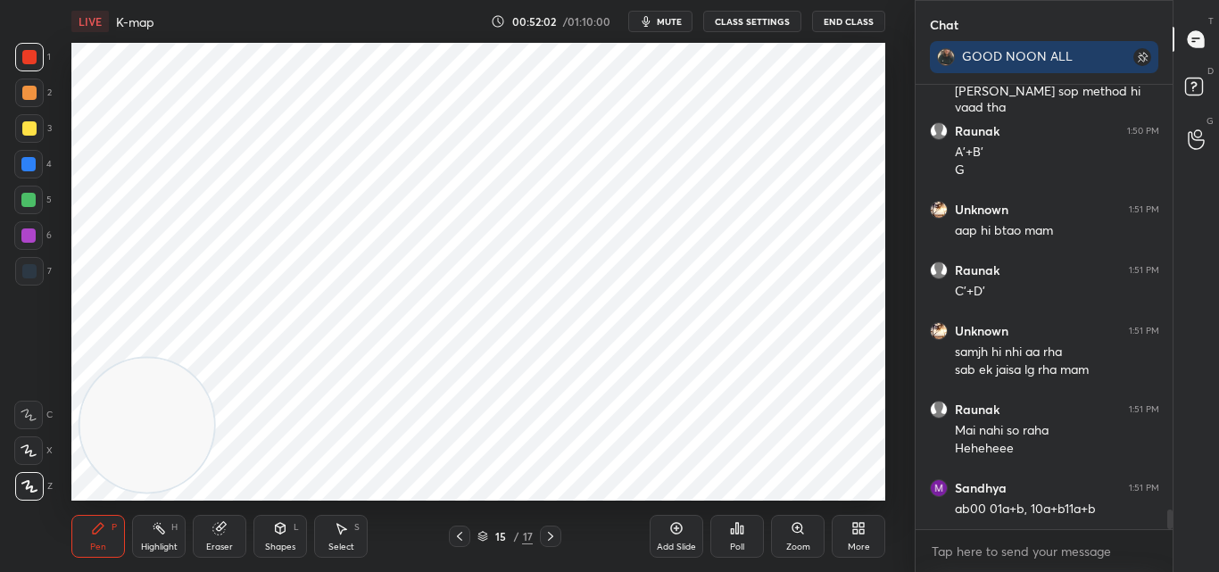
click at [103, 533] on icon at bounding box center [98, 528] width 14 height 14
drag, startPoint x: 24, startPoint y: 162, endPoint x: 36, endPoint y: 162, distance: 11.6
click at [25, 162] on div at bounding box center [28, 164] width 14 height 14
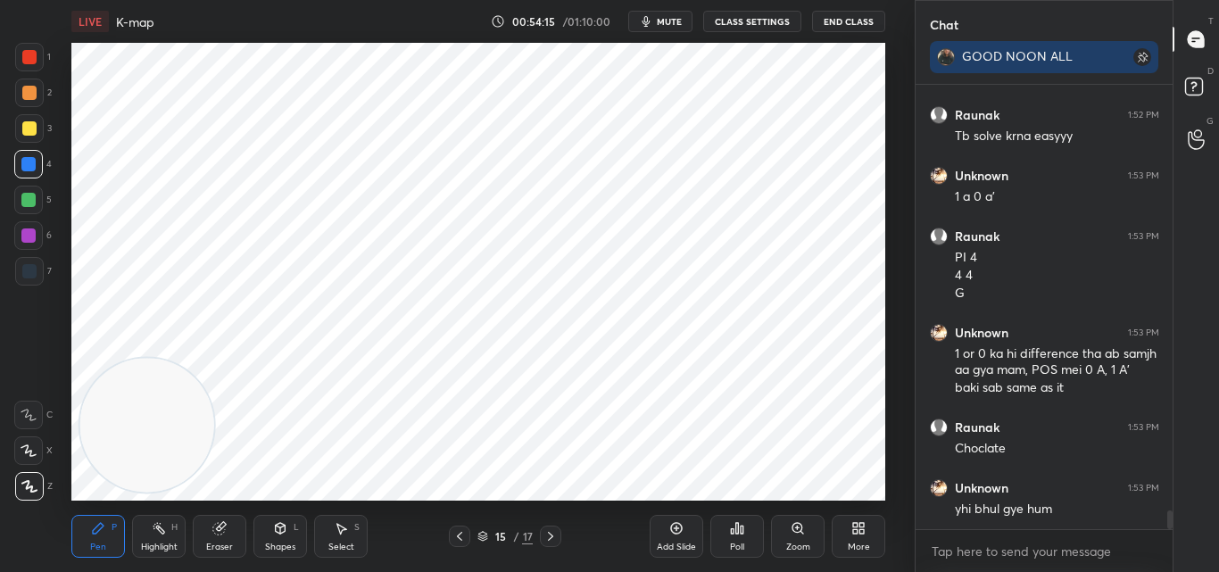
scroll to position [10190, 0]
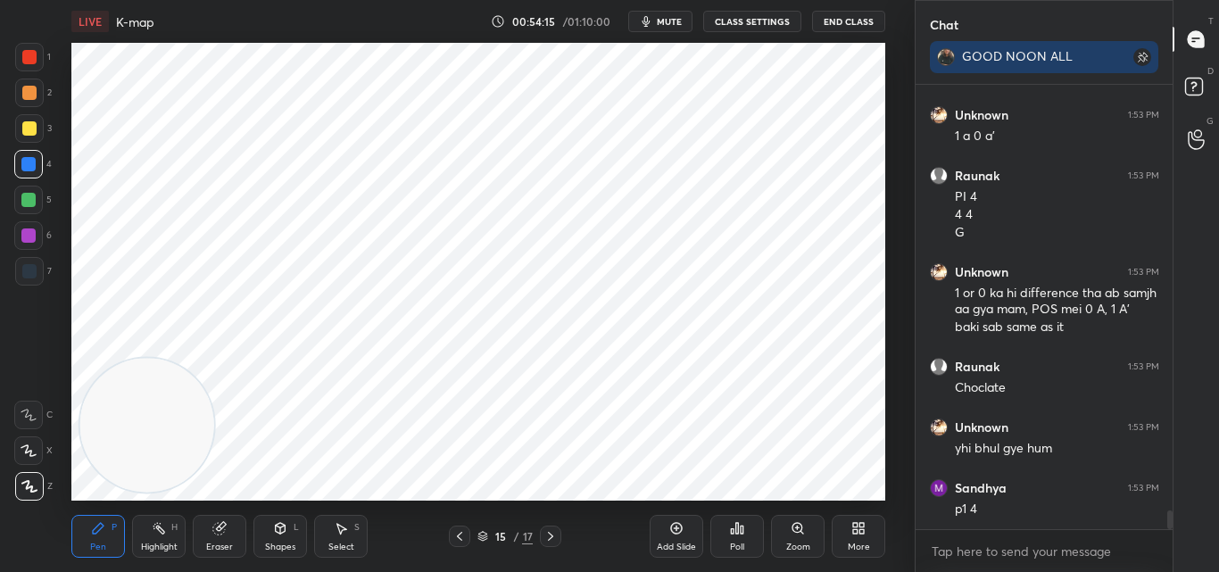
click at [673, 534] on icon at bounding box center [676, 528] width 14 height 14
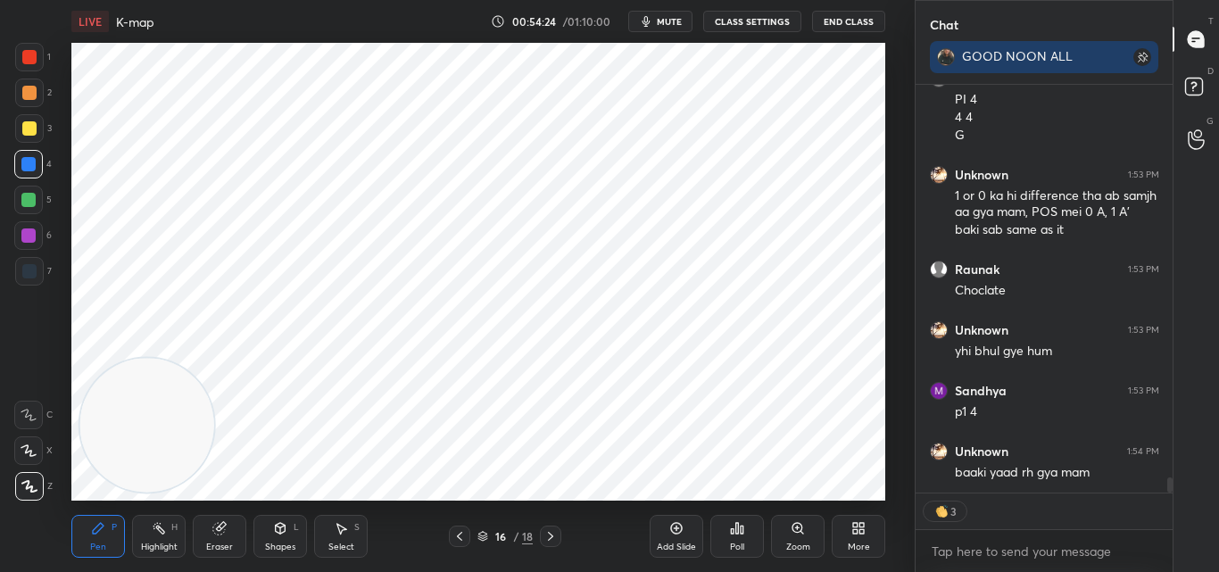
click at [458, 539] on icon at bounding box center [460, 536] width 14 height 14
click at [461, 544] on div at bounding box center [459, 536] width 21 height 21
click at [460, 546] on div at bounding box center [459, 536] width 21 height 21
click at [461, 547] on div "Pen P Highlight H Eraser Shapes L Select S 12 / 18 Add Slide Poll Zoom More" at bounding box center [478, 536] width 814 height 71
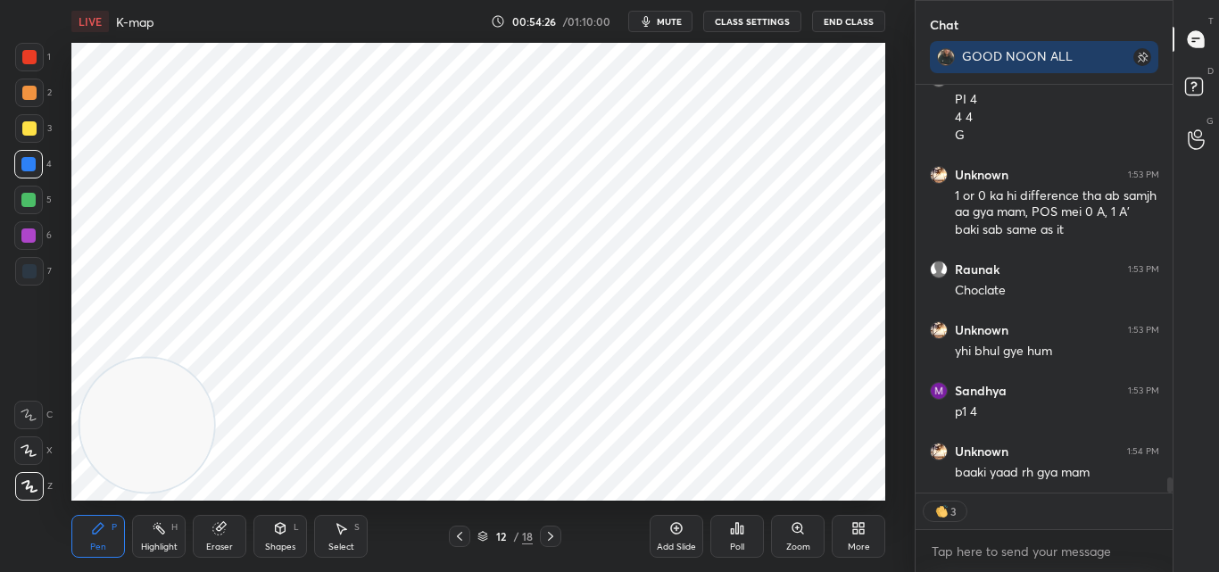
click at [461, 548] on div "Pen P Highlight H Eraser Shapes L Select S 12 / 18 Add Slide Poll Zoom More" at bounding box center [478, 536] width 814 height 71
click at [457, 538] on icon at bounding box center [460, 536] width 14 height 14
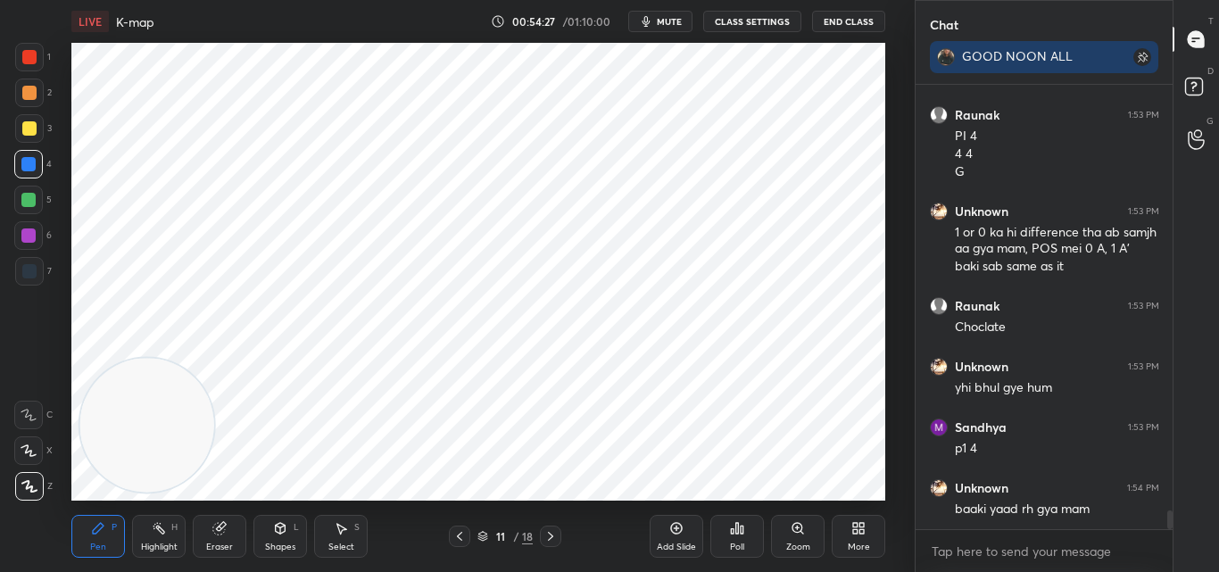
scroll to position [10250, 0]
click at [460, 540] on icon at bounding box center [460, 536] width 14 height 14
click at [458, 539] on icon at bounding box center [460, 536] width 14 height 14
click at [460, 542] on icon at bounding box center [460, 536] width 14 height 14
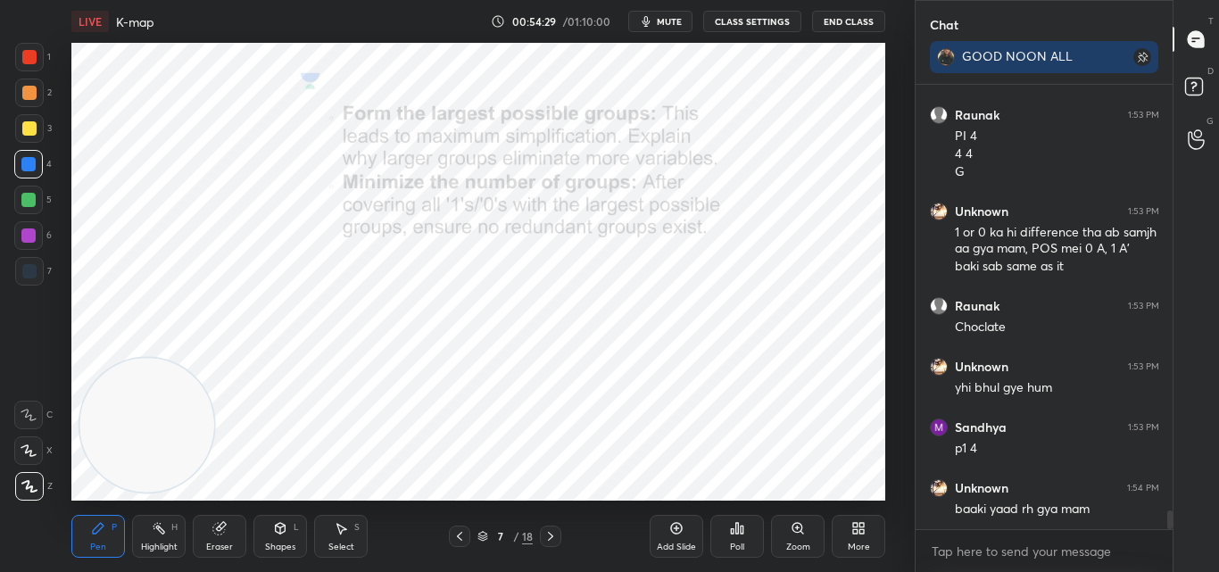
click at [460, 542] on icon at bounding box center [460, 536] width 14 height 14
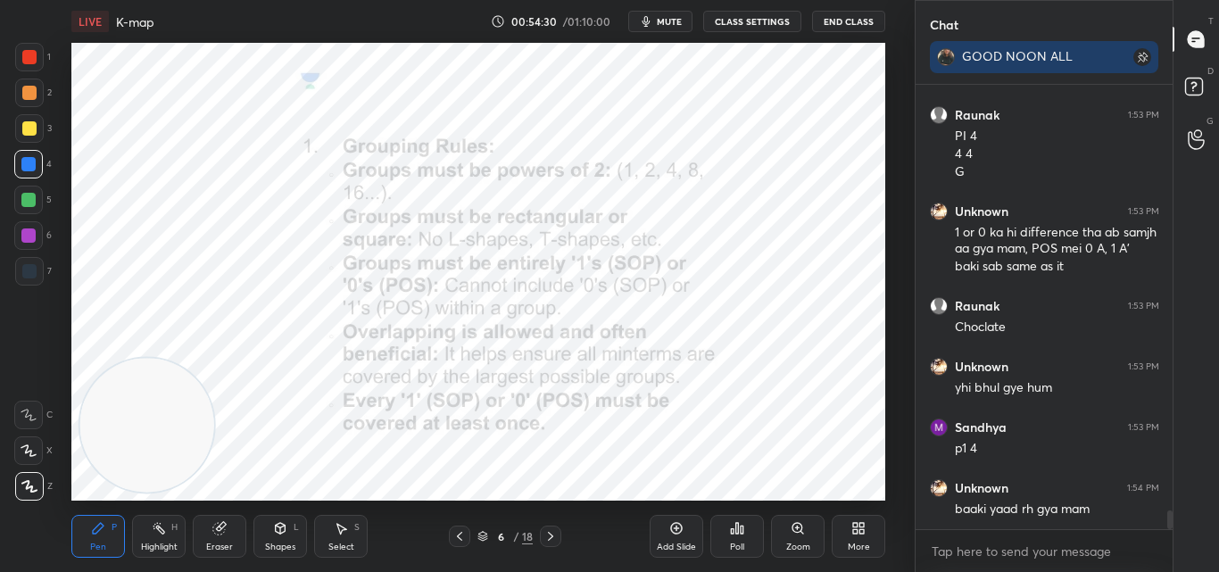
click at [552, 533] on icon at bounding box center [551, 536] width 14 height 14
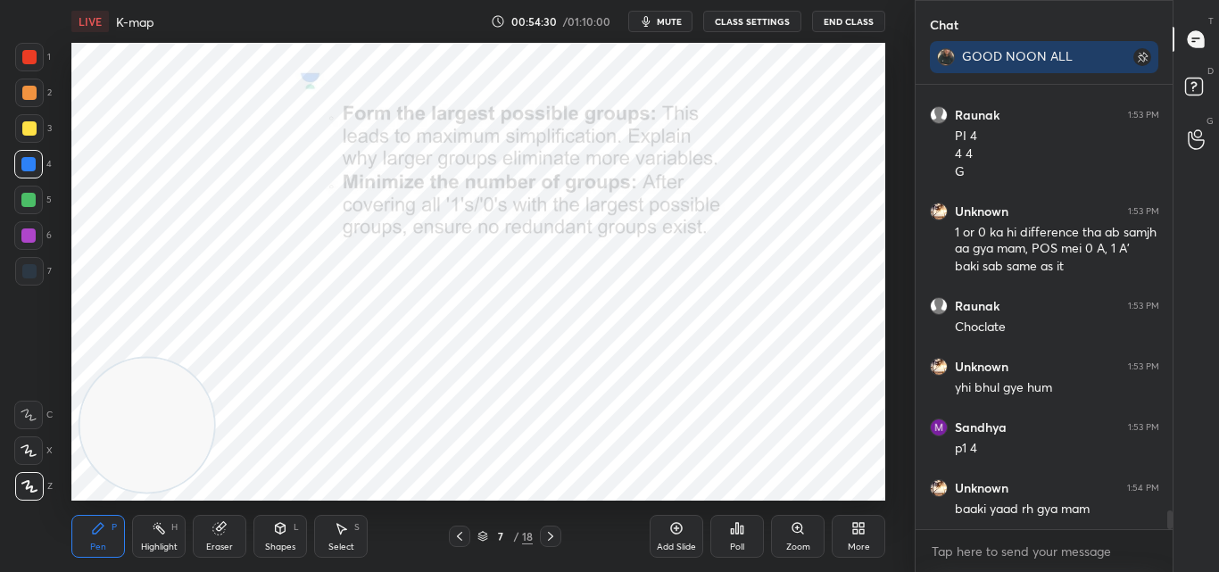
click at [551, 536] on icon at bounding box center [551, 536] width 14 height 14
click at [552, 537] on icon at bounding box center [550, 536] width 5 height 9
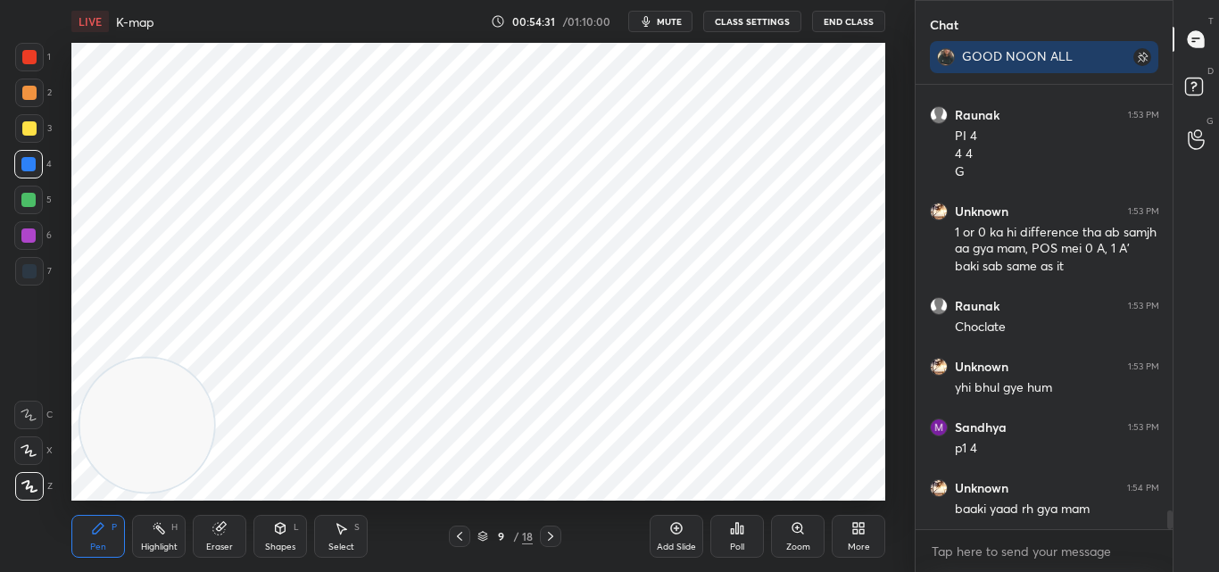
click at [552, 535] on icon at bounding box center [551, 536] width 14 height 14
click at [552, 536] on icon at bounding box center [551, 536] width 14 height 14
click at [552, 537] on icon at bounding box center [550, 536] width 5 height 9
click at [552, 536] on icon at bounding box center [550, 536] width 5 height 9
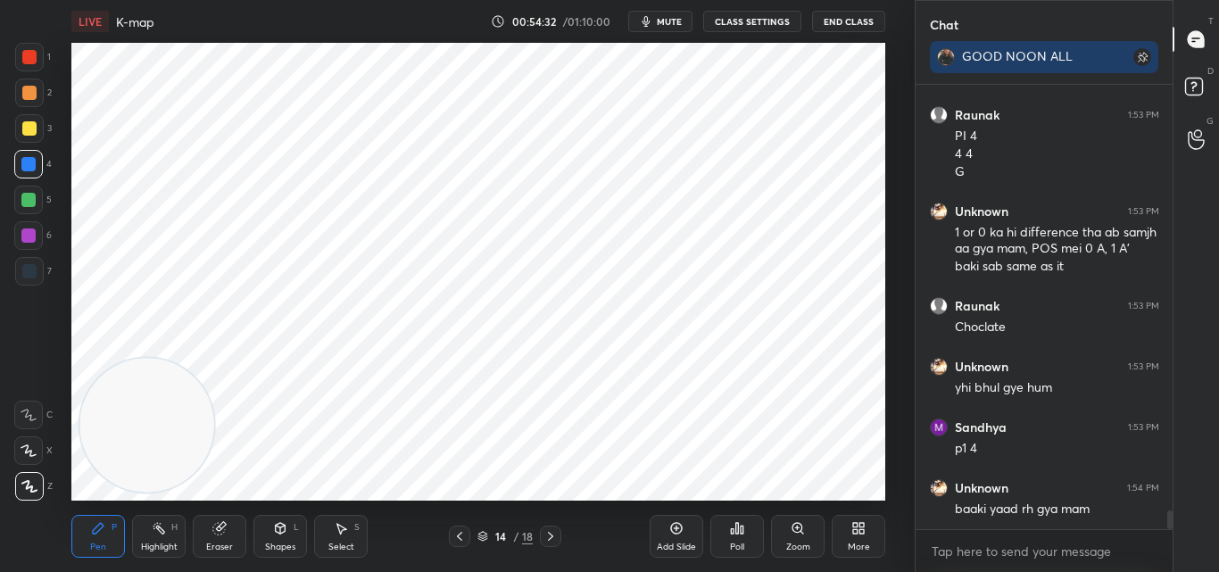
click at [554, 537] on icon at bounding box center [551, 536] width 14 height 14
click at [555, 536] on icon at bounding box center [551, 536] width 14 height 14
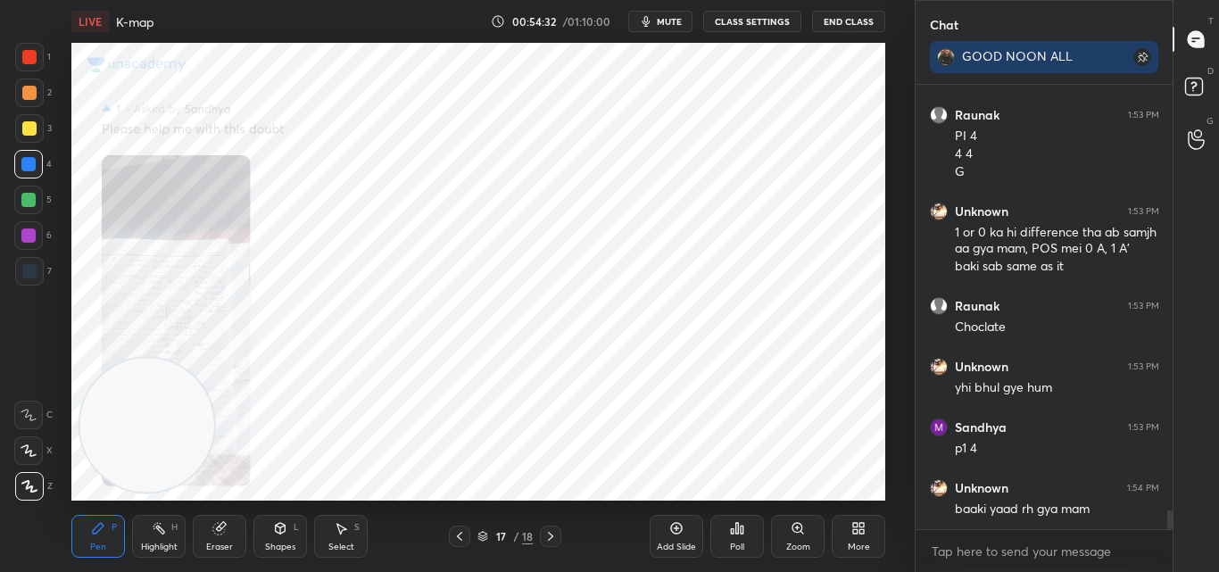
click at [555, 536] on icon at bounding box center [551, 536] width 14 height 14
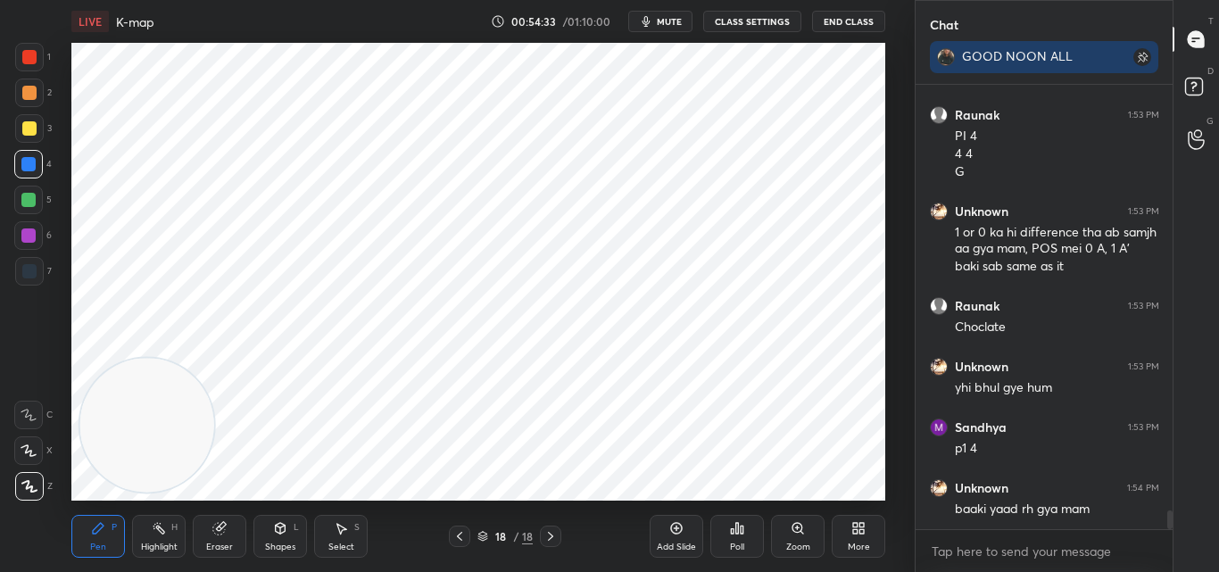
click at [457, 539] on icon at bounding box center [460, 536] width 14 height 14
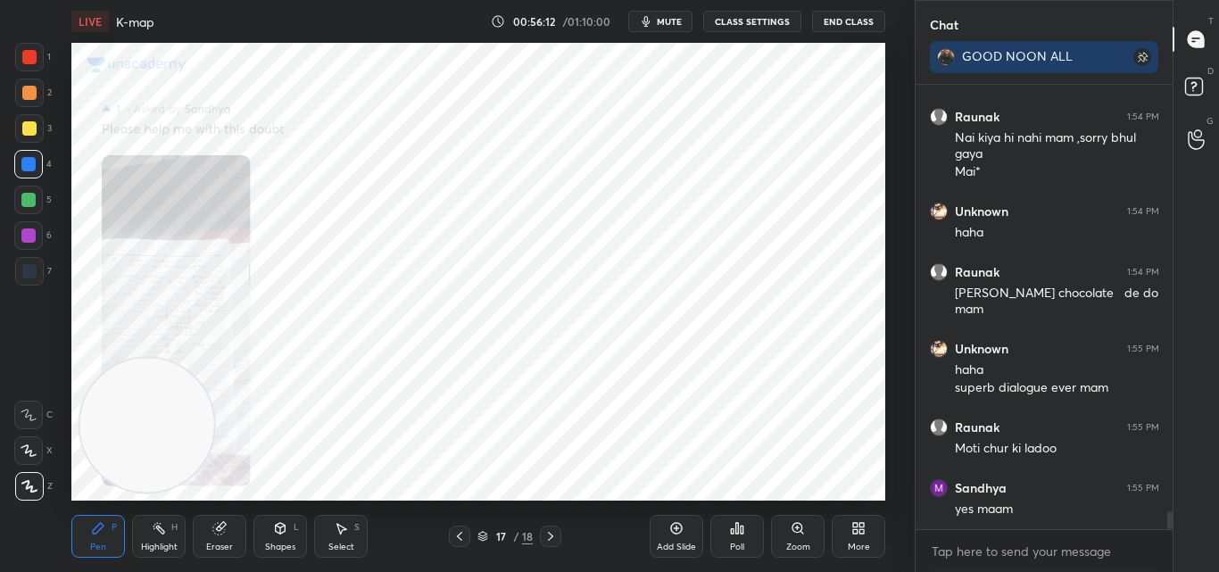
scroll to position [403, 252]
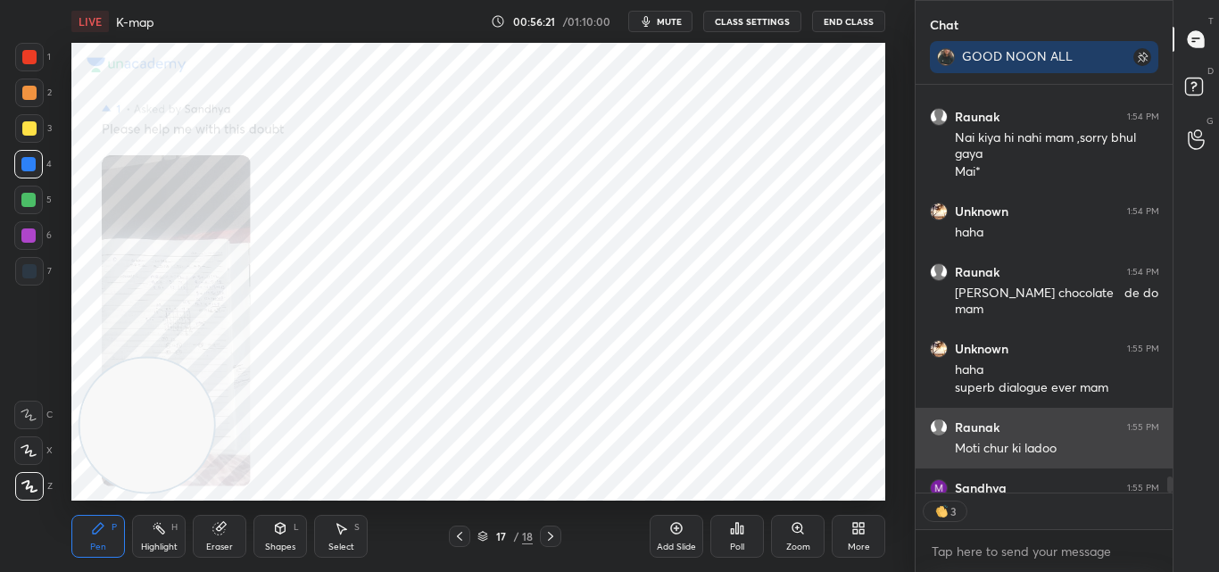
click at [1059, 415] on div "[PERSON_NAME] 1:55 PM Moti chur ki ladoo" at bounding box center [1045, 438] width 258 height 61
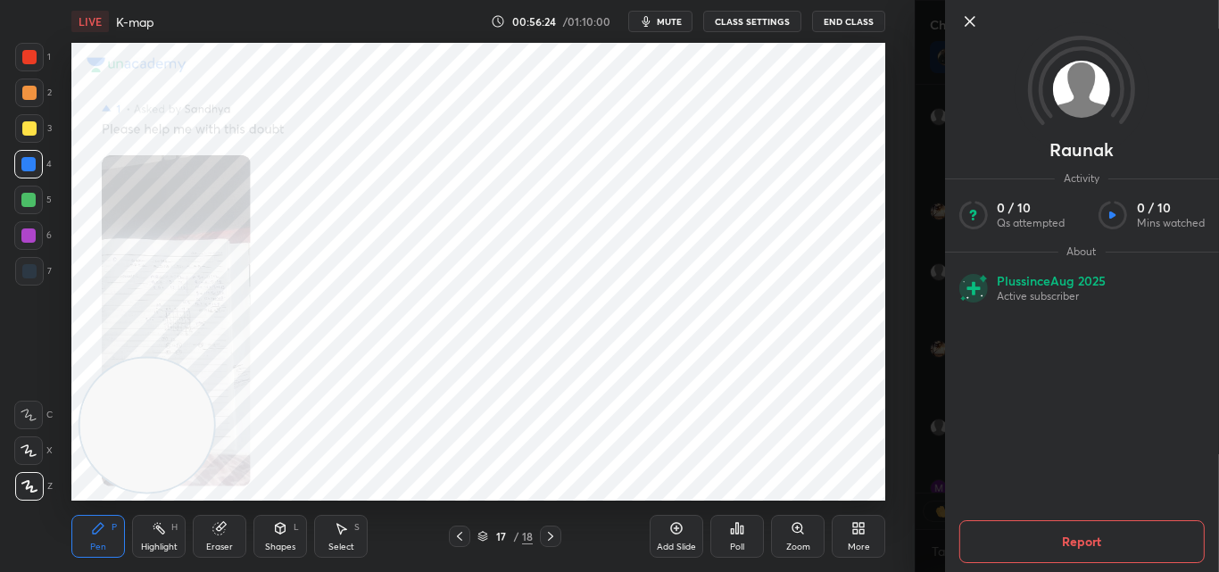
click at [966, 19] on icon at bounding box center [969, 21] width 21 height 21
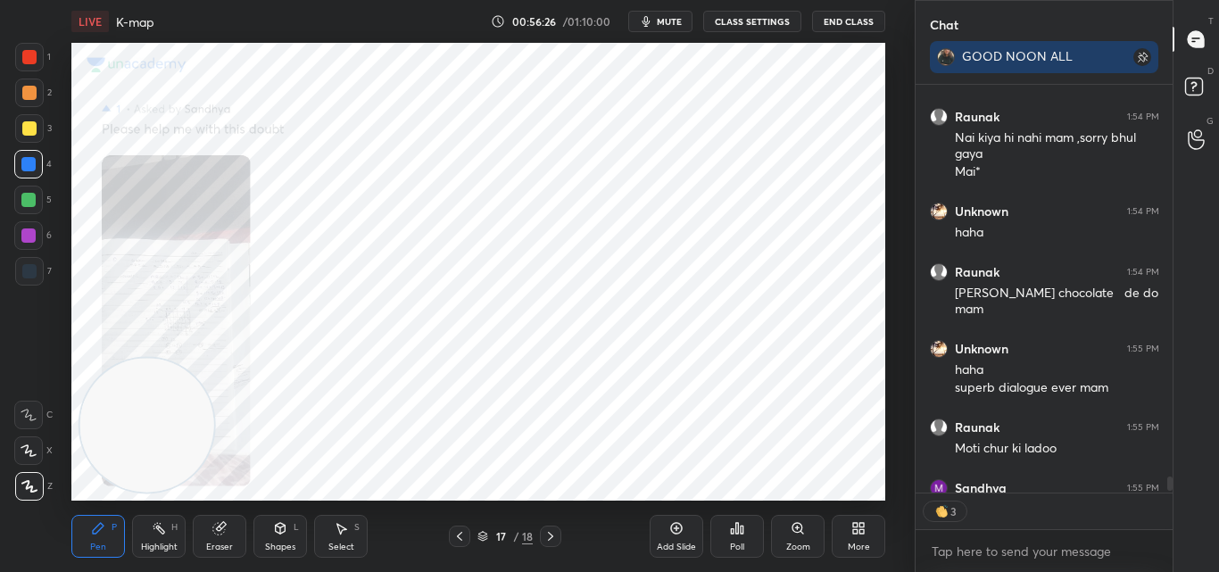
click at [1171, 508] on div "3" at bounding box center [1045, 512] width 258 height 36
click at [1171, 508] on div "Sandhya 1:53 PM p1 4 Unknown 1:54 PM baaki yaad rh gya mam [PERSON_NAME] 1:54 P…" at bounding box center [1045, 328] width 258 height 487
drag, startPoint x: 1167, startPoint y: 519, endPoint x: 1167, endPoint y: 551, distance: 31.2
click at [1167, 551] on div "Sandhya 1:51 PM ab00 01a+b, 10a+b11a+b [PERSON_NAME] 1:52 PM Yes Sandhya 1:52 P…" at bounding box center [1045, 328] width 258 height 487
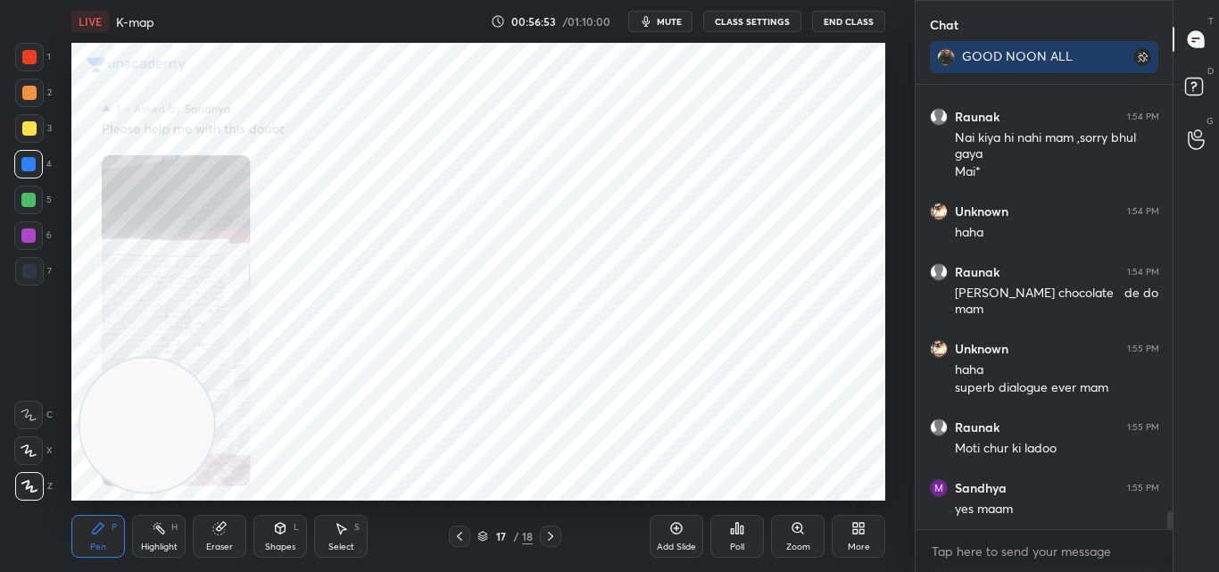
scroll to position [10759, 0]
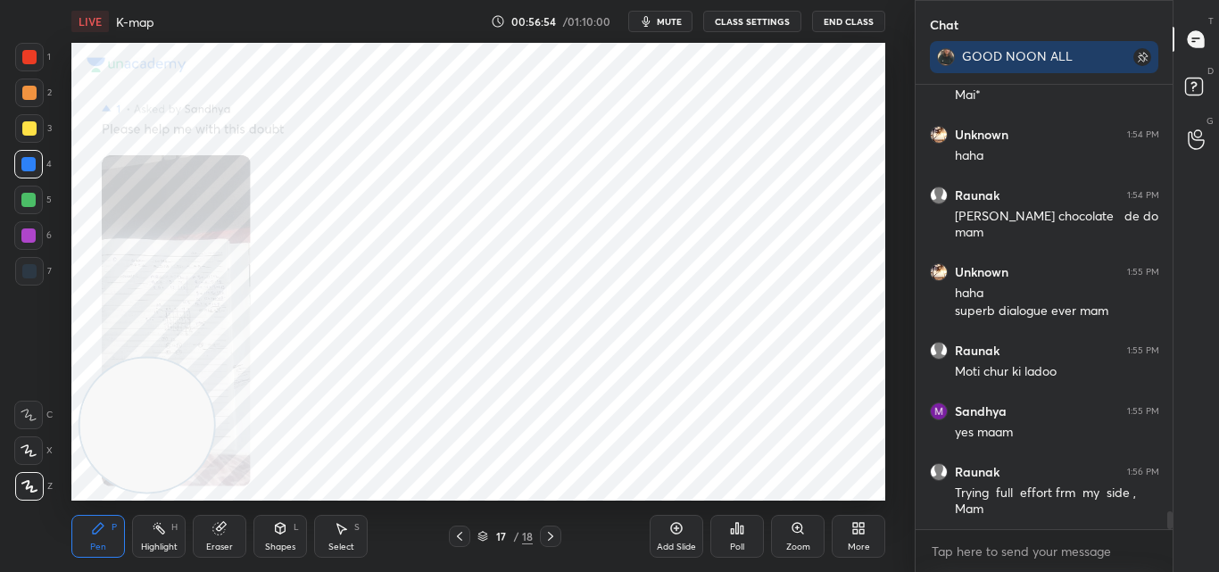
click at [223, 534] on icon at bounding box center [219, 528] width 14 height 14
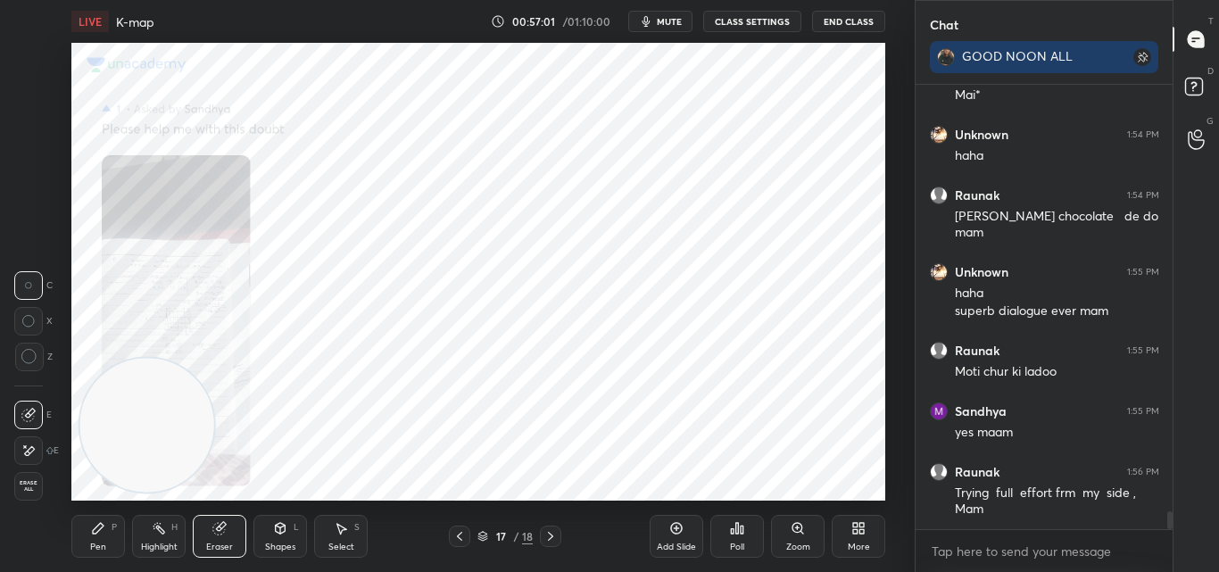
click at [109, 538] on div "Pen P" at bounding box center [98, 536] width 54 height 43
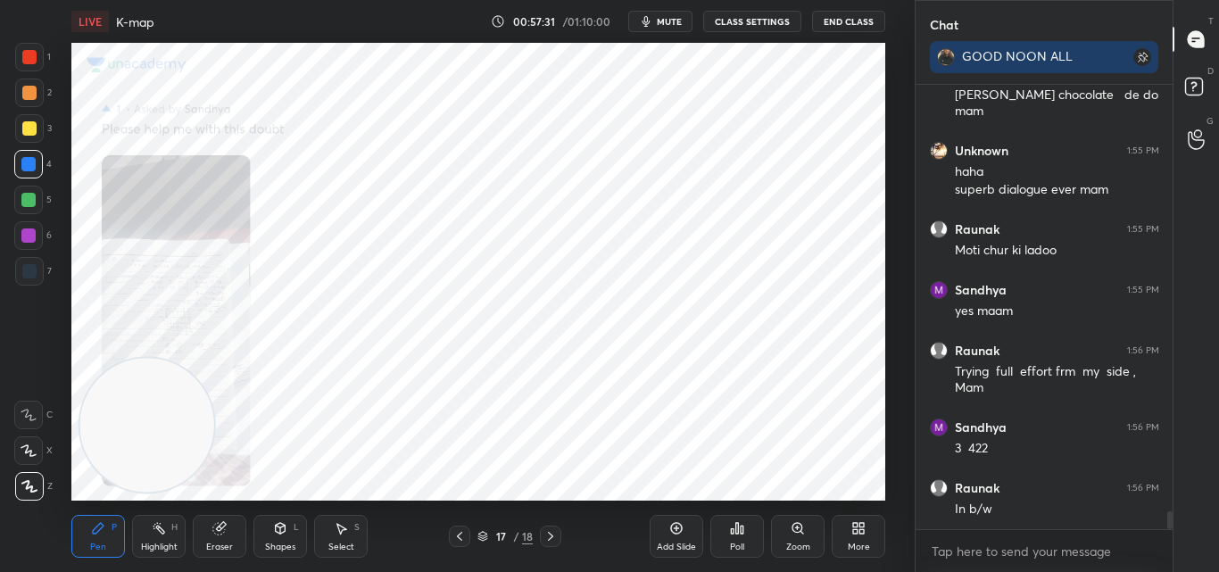
scroll to position [10941, 0]
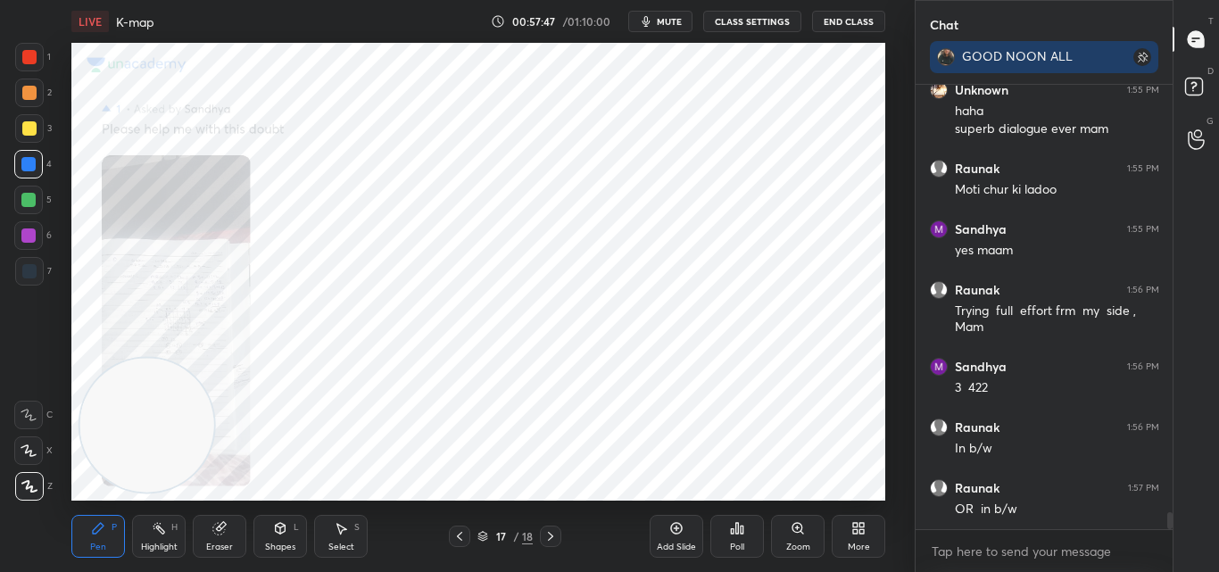
drag, startPoint x: 219, startPoint y: 543, endPoint x: 279, endPoint y: 518, distance: 65.6
click at [220, 543] on div "Eraser" at bounding box center [219, 547] width 27 height 9
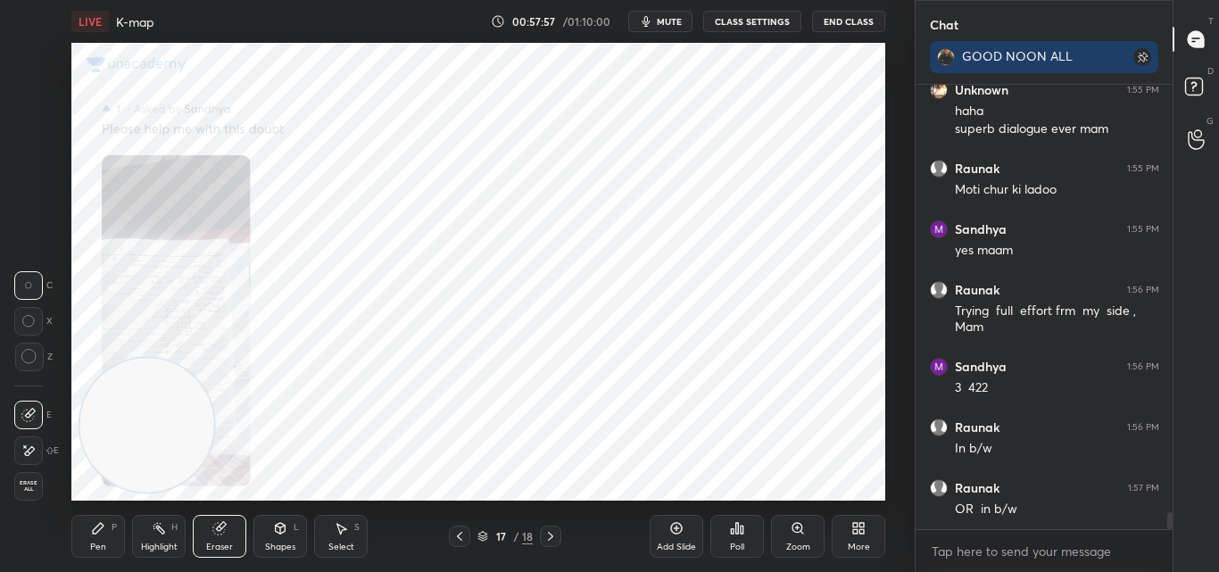
click at [102, 534] on icon at bounding box center [98, 528] width 14 height 14
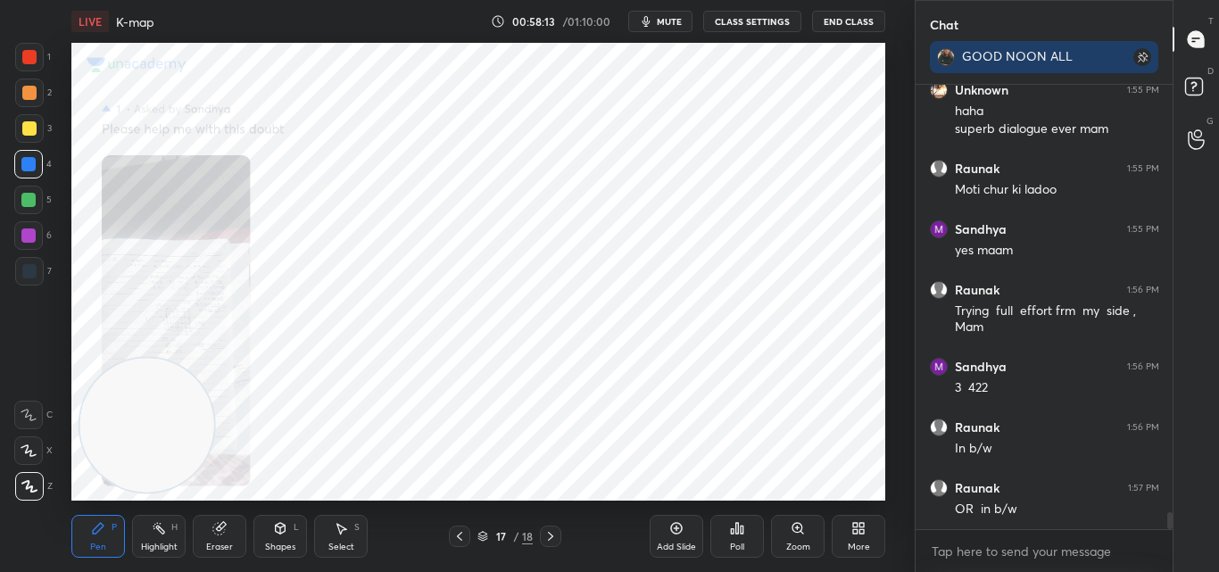
scroll to position [11002, 0]
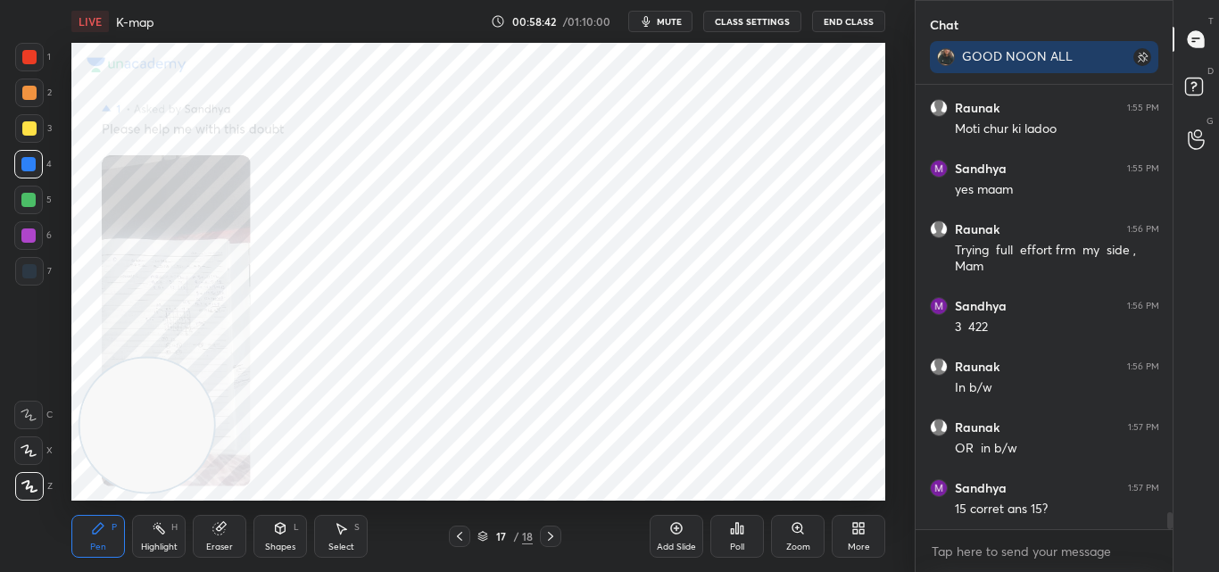
click at [808, 552] on div "Zoom" at bounding box center [798, 536] width 54 height 43
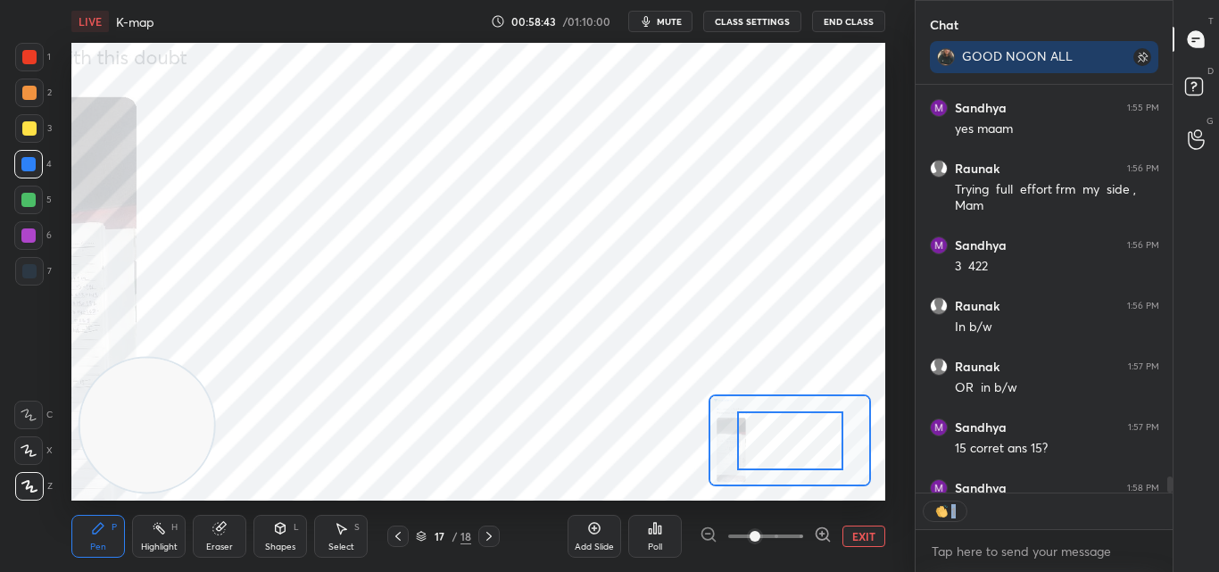
scroll to position [11124, 0]
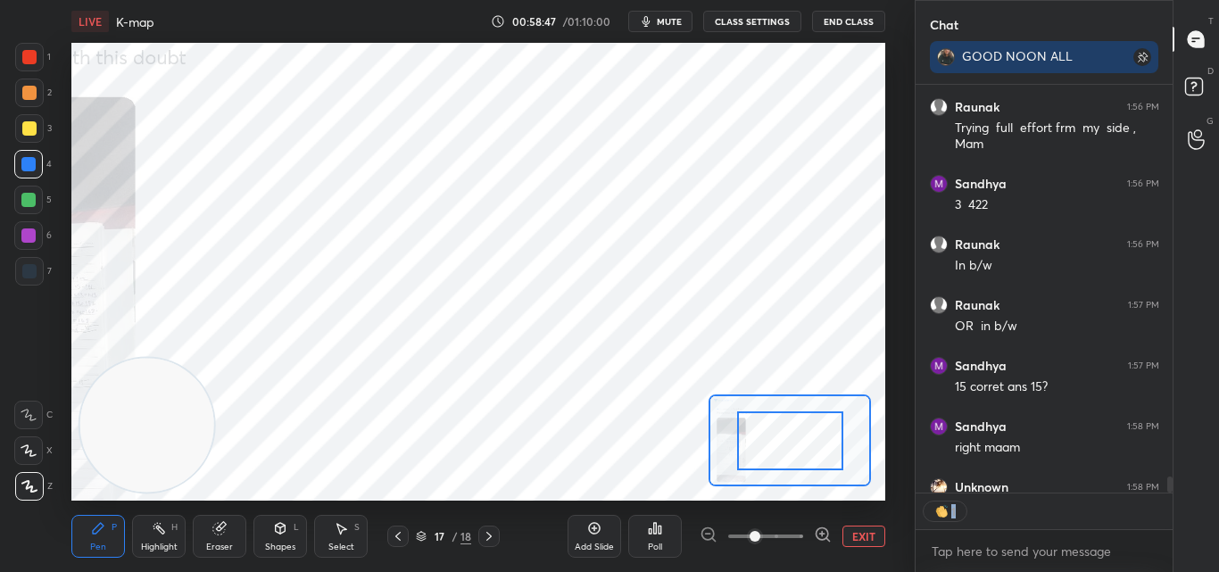
click at [712, 532] on div at bounding box center [766, 536] width 132 height 21
click at [706, 532] on div at bounding box center [766, 536] width 132 height 21
click at [705, 532] on div at bounding box center [766, 536] width 132 height 21
click at [856, 537] on button "EXIT" at bounding box center [864, 536] width 43 height 21
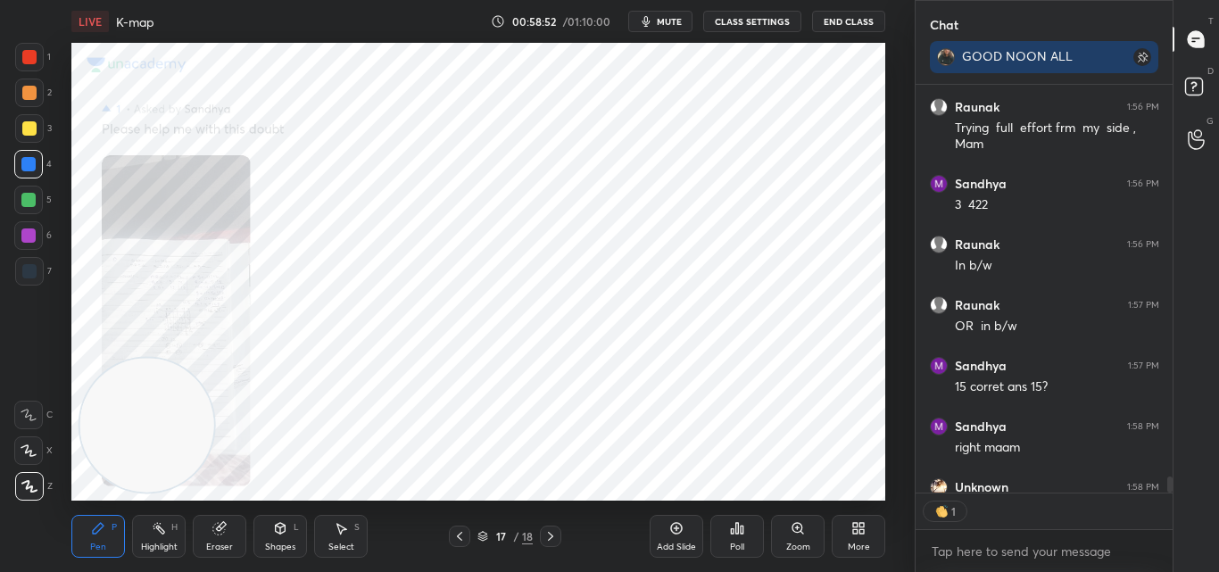
click at [677, 528] on icon at bounding box center [676, 528] width 5 height 5
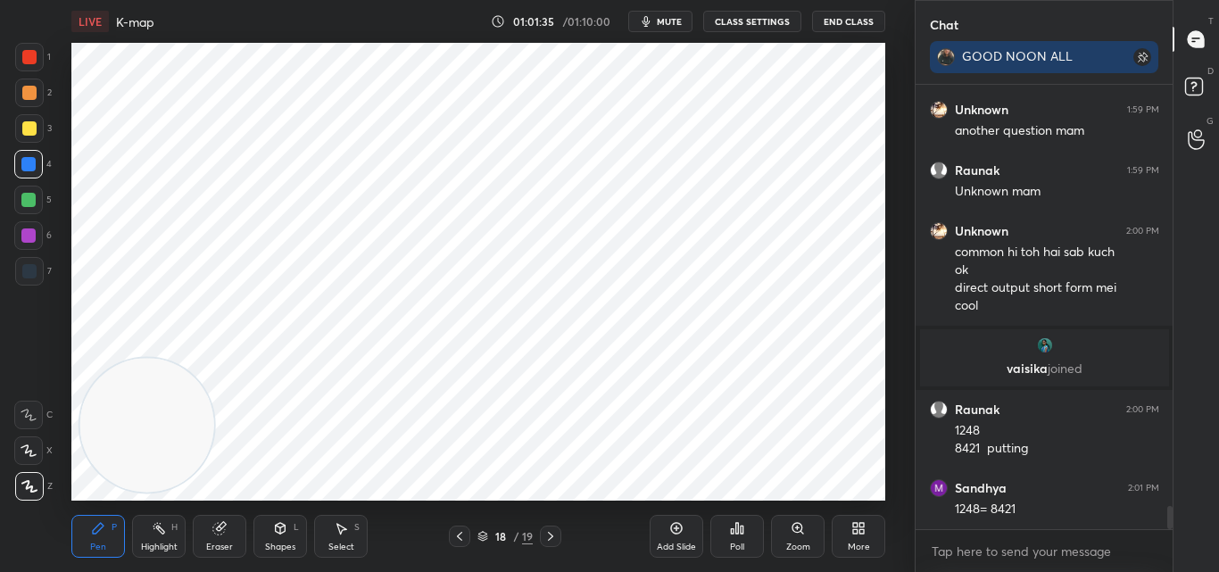
scroll to position [8090, 0]
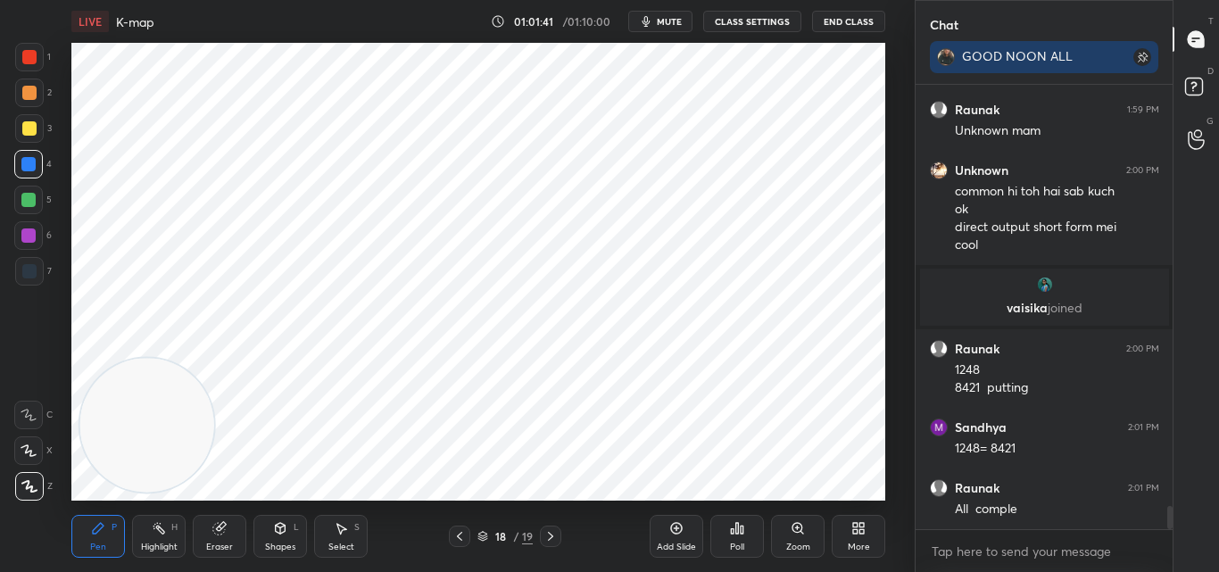
click at [686, 530] on div "Add Slide" at bounding box center [677, 536] width 54 height 43
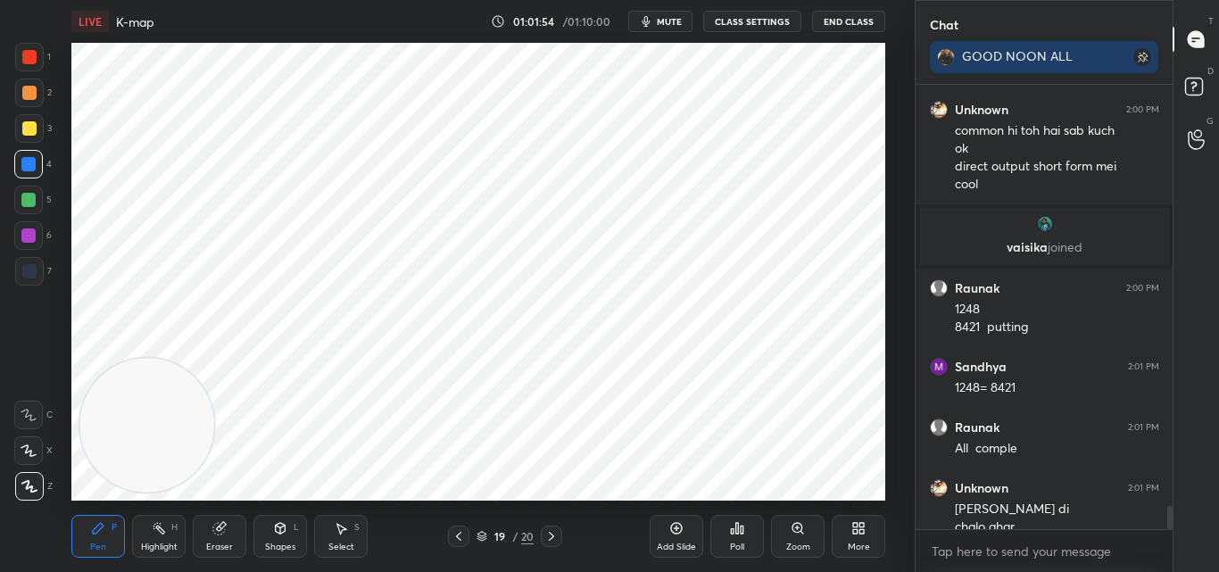
scroll to position [8169, 0]
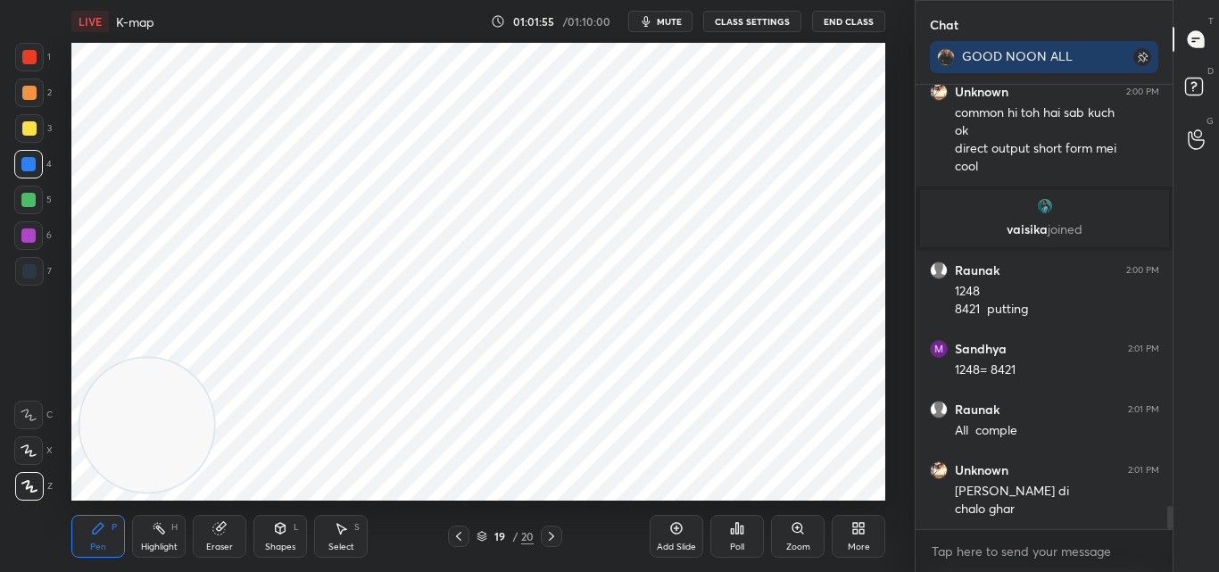
click at [857, 18] on button "End Class" at bounding box center [848, 21] width 73 height 21
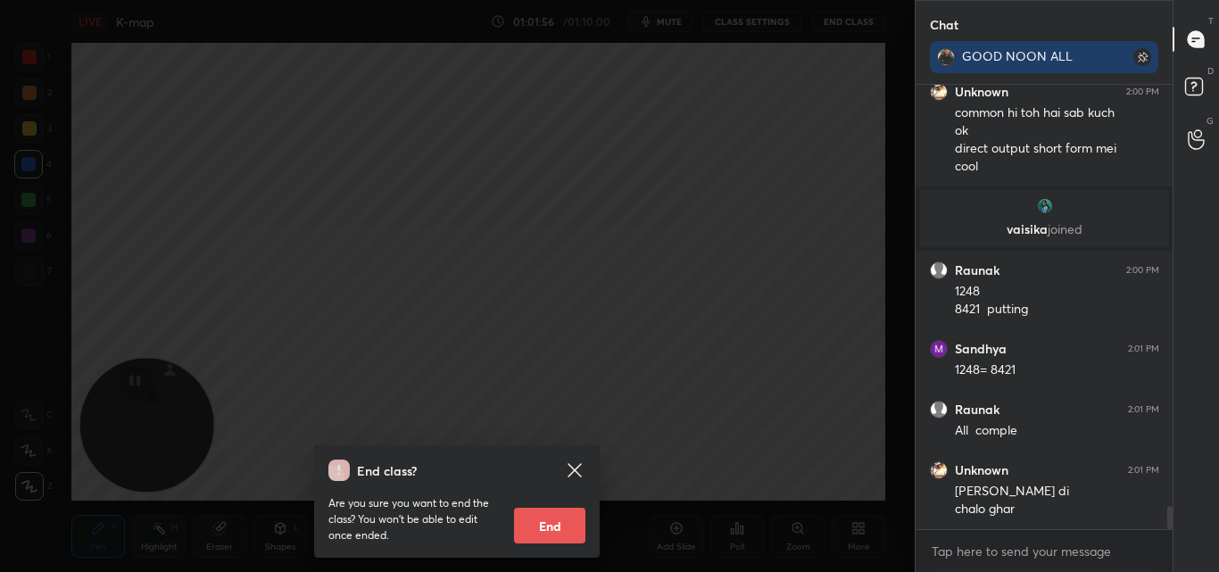
scroll to position [8229, 0]
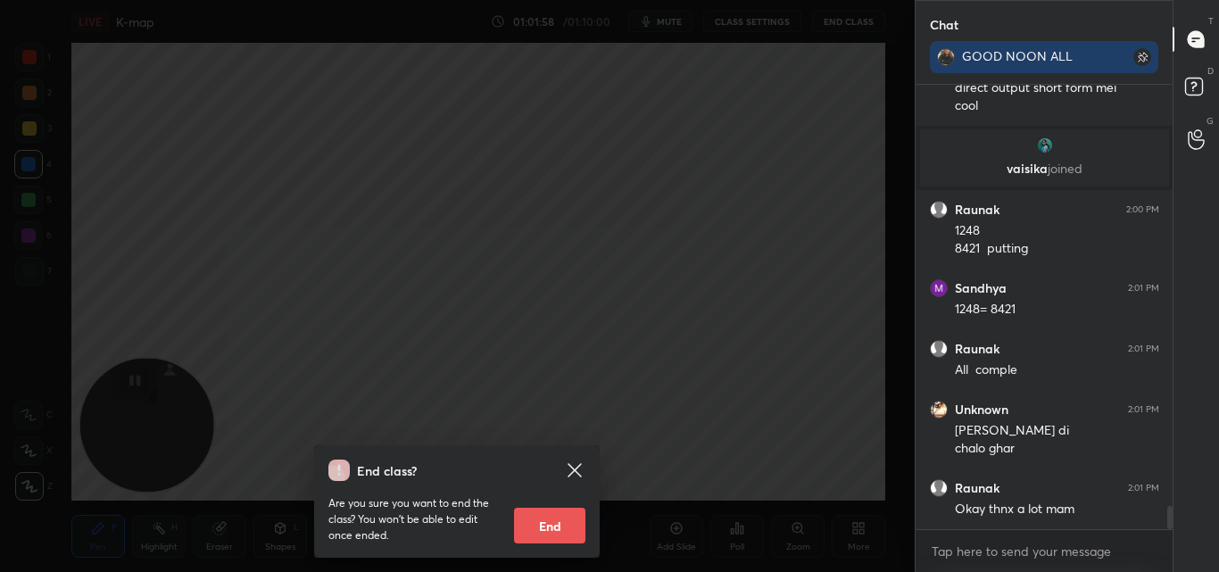
click at [537, 522] on button "End" at bounding box center [549, 526] width 71 height 36
type textarea "x"
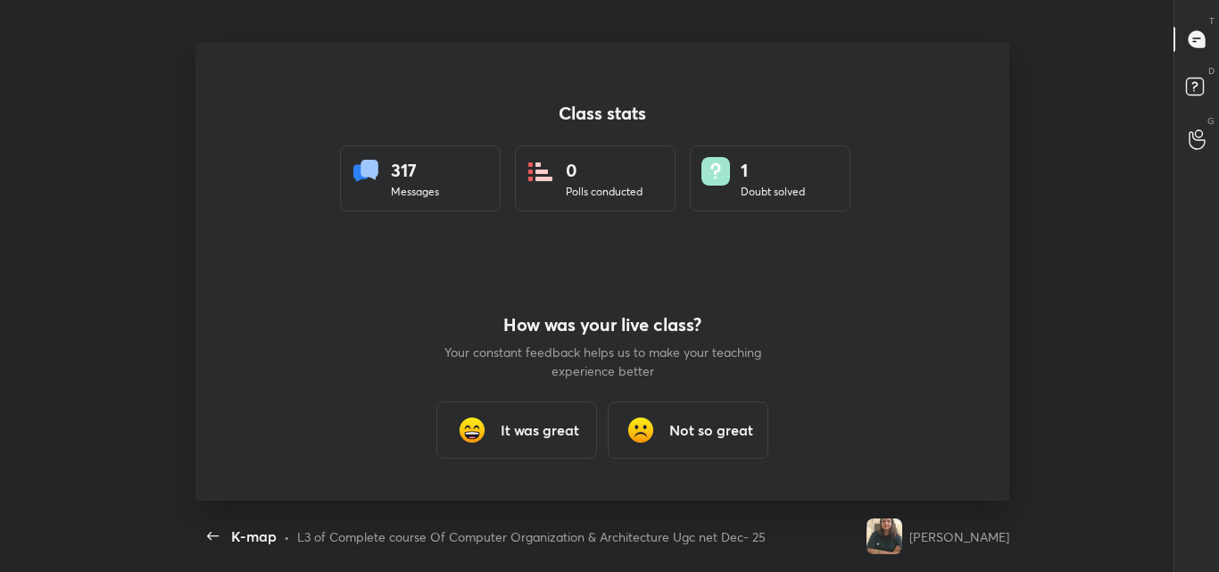
scroll to position [458, 1205]
click at [516, 427] on h3 "It was great" at bounding box center [540, 430] width 79 height 21
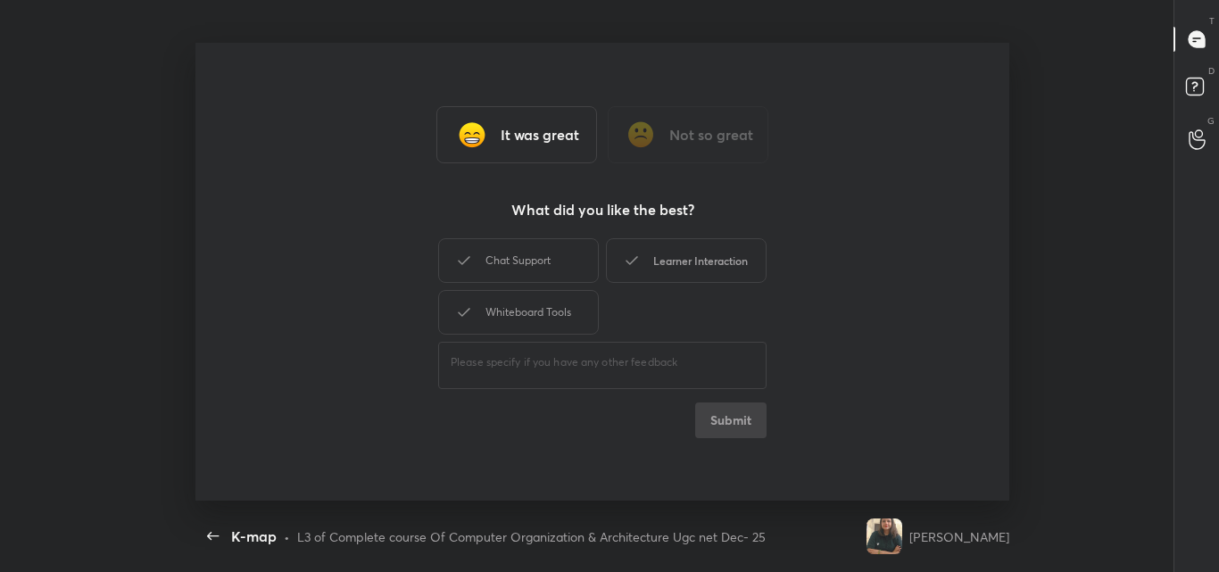
click at [696, 265] on div "Learner Interaction" at bounding box center [686, 260] width 161 height 45
click at [730, 415] on button "Submit" at bounding box center [730, 421] width 71 height 36
